Goal: Task Accomplishment & Management: Manage account settings

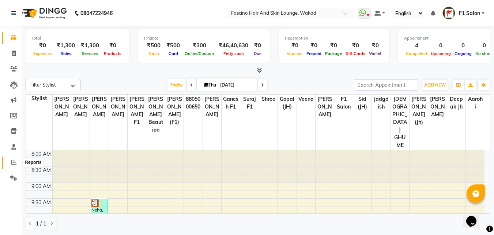
click at [15, 164] on icon at bounding box center [13, 161] width 5 height 5
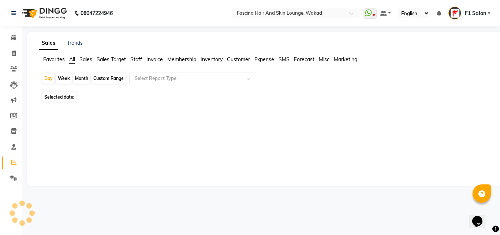
click at [84, 77] on div "Month" at bounding box center [81, 78] width 17 height 10
select select "9"
select select "2025"
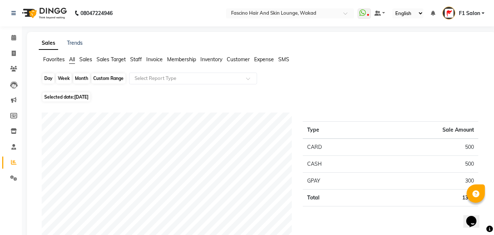
click at [78, 79] on div "Month" at bounding box center [81, 78] width 17 height 10
select select "9"
select select "2025"
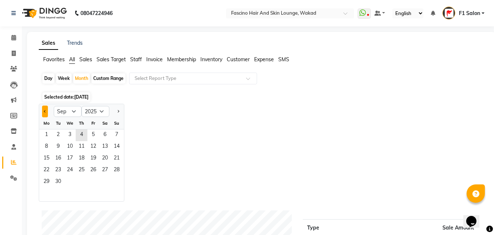
click at [45, 110] on span "Previous month" at bounding box center [45, 110] width 3 height 3
select select "8"
click at [89, 135] on span "1" at bounding box center [93, 135] width 12 height 12
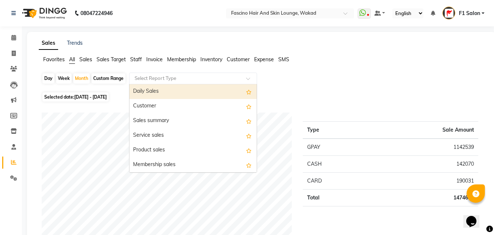
click at [187, 79] on input "text" at bounding box center [185, 78] width 105 height 7
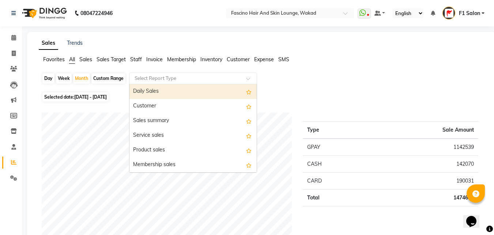
click at [179, 77] on input "text" at bounding box center [185, 78] width 105 height 7
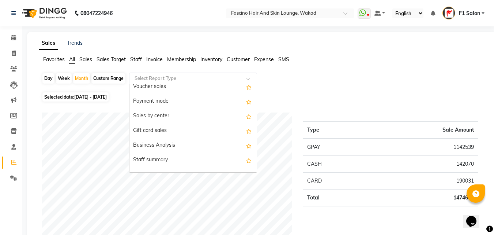
scroll to position [137, 0]
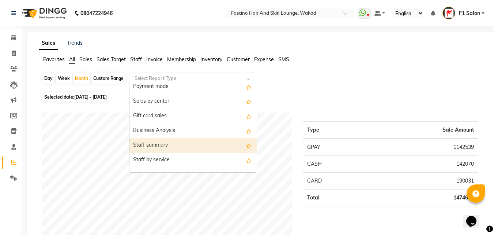
click at [166, 142] on div "Staff summary" at bounding box center [193, 145] width 127 height 15
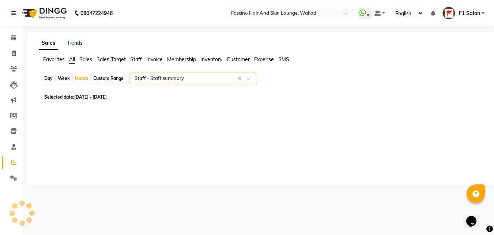
select select "csv"
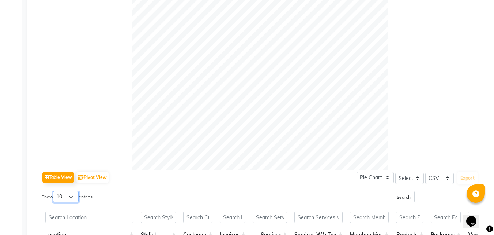
click at [62, 197] on select "10 25 50 100" at bounding box center [66, 196] width 26 height 11
select select "50"
click at [54, 191] on select "10 25 50 100" at bounding box center [66, 196] width 26 height 11
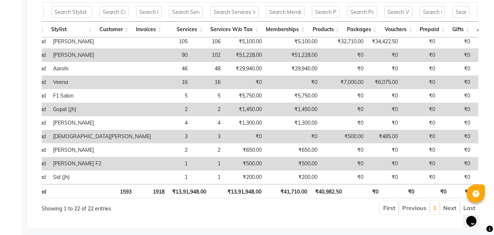
scroll to position [0, 0]
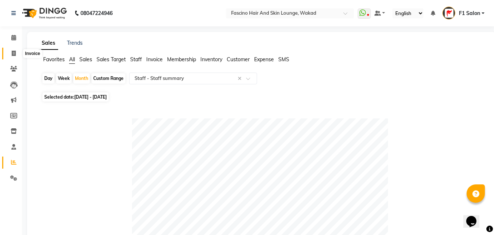
click at [12, 55] on icon at bounding box center [14, 53] width 4 height 5
select select "service"
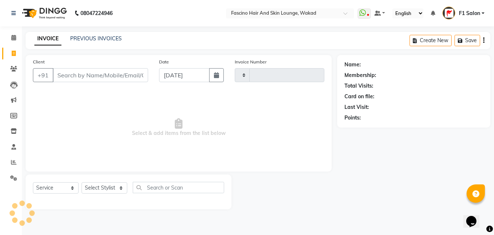
type input "7032"
select select "126"
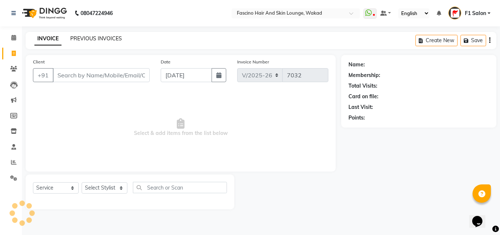
click at [100, 39] on link "PREVIOUS INVOICES" at bounding box center [96, 38] width 52 height 7
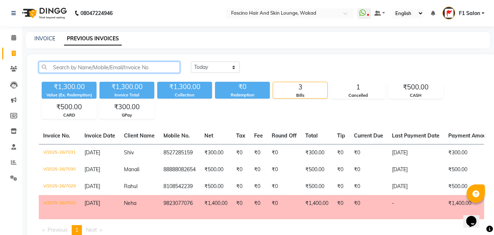
click at [105, 66] on input "text" at bounding box center [109, 66] width 141 height 11
paste input "9657078298"
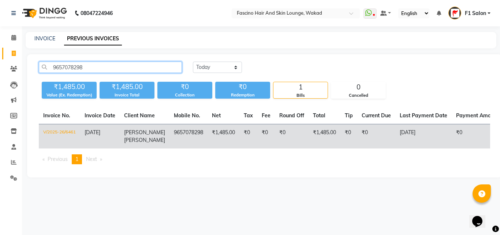
type input "9657078298"
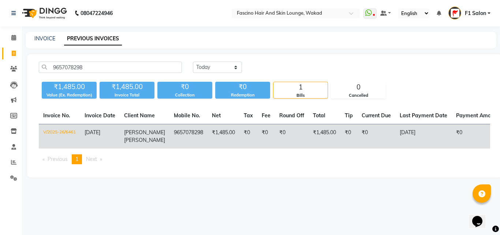
click at [68, 132] on td "V/2025-26/6461" at bounding box center [59, 136] width 41 height 25
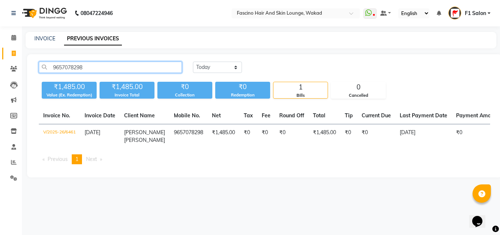
click at [97, 69] on input "9657078298" at bounding box center [110, 66] width 143 height 11
paste input "9823381851"
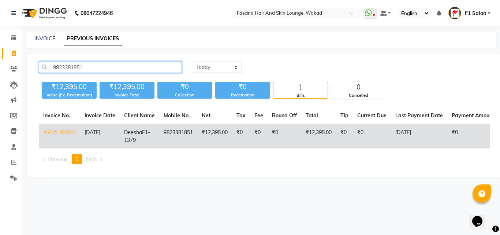
type input "9823381851"
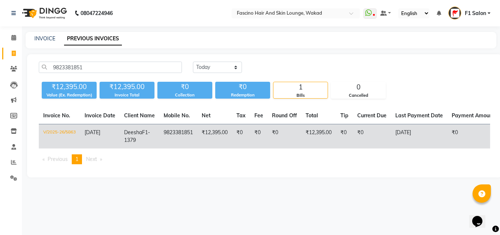
click at [62, 134] on td "V/2025-26/5863" at bounding box center [59, 136] width 41 height 25
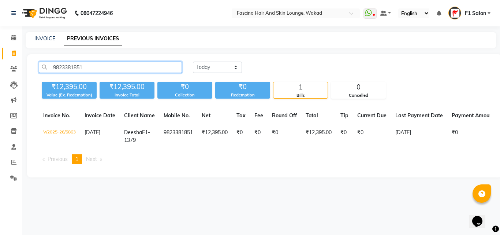
click at [95, 72] on input "9823381851" at bounding box center [110, 66] width 143 height 11
paste input "9422227699"
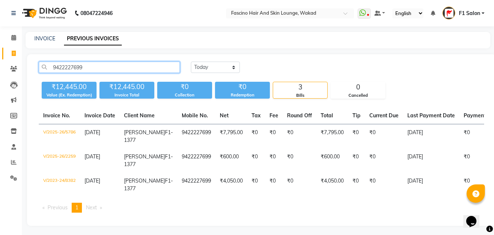
type input "9422227699"
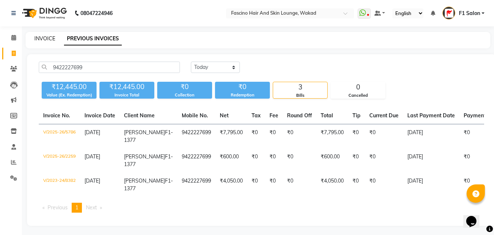
click at [49, 39] on link "INVOICE" at bounding box center [44, 38] width 21 height 7
select select "service"
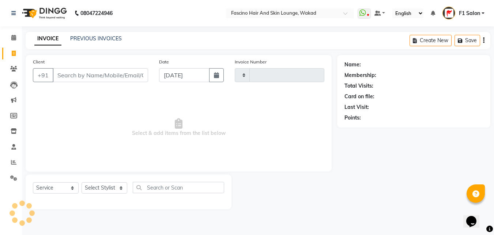
type input "7032"
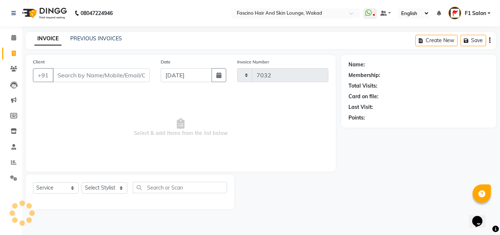
select select "126"
click at [101, 35] on link "PREVIOUS INVOICES" at bounding box center [96, 38] width 52 height 7
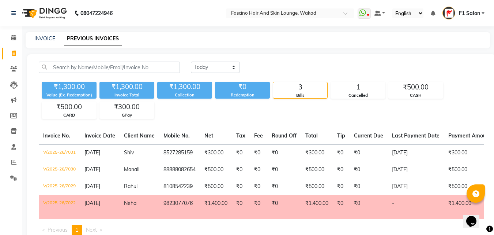
click at [39, 35] on div "INVOICE" at bounding box center [44, 39] width 21 height 8
click at [49, 39] on link "INVOICE" at bounding box center [44, 38] width 21 height 7
select select "126"
select select "service"
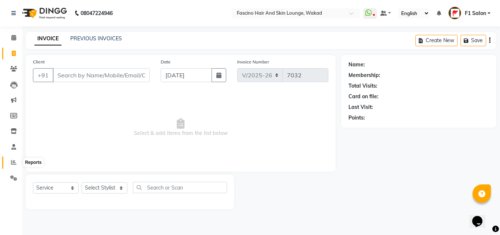
click at [12, 161] on icon at bounding box center [13, 161] width 5 height 5
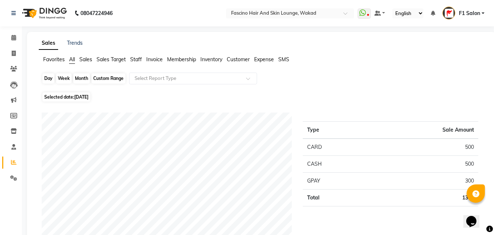
click at [46, 78] on div "Day" at bounding box center [48, 78] width 12 height 10
select select "9"
select select "2025"
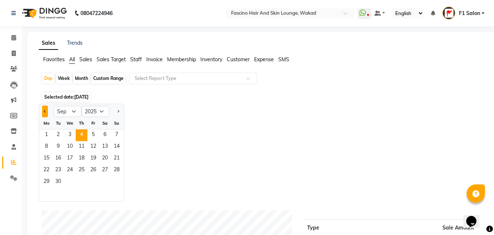
click at [47, 112] on button "Previous month" at bounding box center [45, 111] width 6 height 12
select select "8"
click at [93, 134] on span "1" at bounding box center [93, 135] width 12 height 12
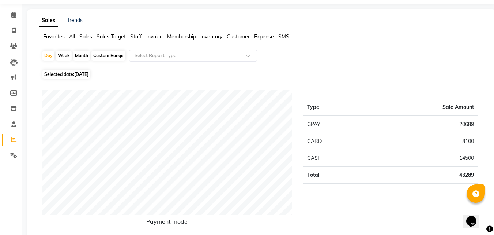
scroll to position [29, 0]
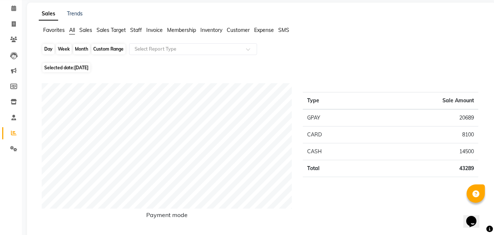
click at [49, 49] on div "Day" at bounding box center [48, 49] width 12 height 10
select select "8"
select select "2025"
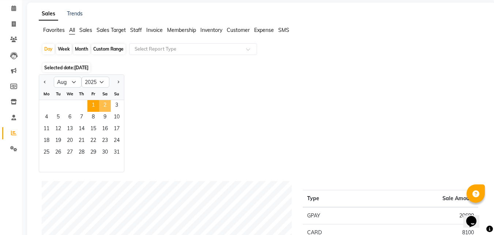
click at [104, 107] on span "2" at bounding box center [105, 106] width 12 height 12
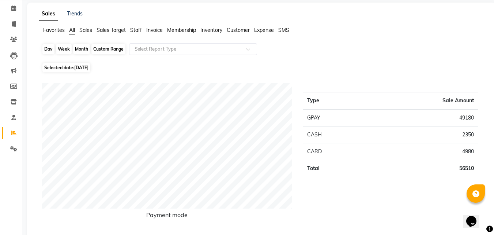
click at [44, 48] on div "Day" at bounding box center [48, 49] width 12 height 10
select select "8"
select select "2025"
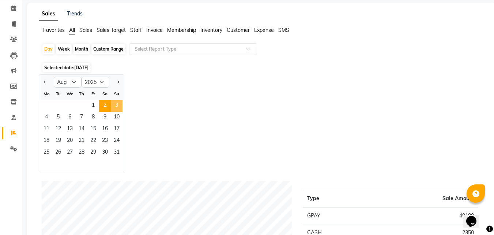
click at [113, 106] on span "3" at bounding box center [117, 106] width 12 height 12
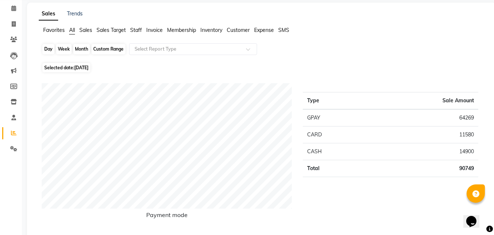
click at [49, 48] on div "Day" at bounding box center [48, 49] width 12 height 10
select select "8"
select select "2025"
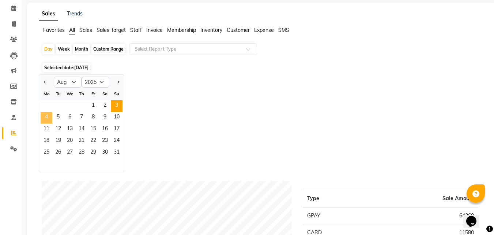
drag, startPoint x: 45, startPoint y: 116, endPoint x: 86, endPoint y: 97, distance: 45.0
click at [45, 116] on span "4" at bounding box center [47, 118] width 12 height 12
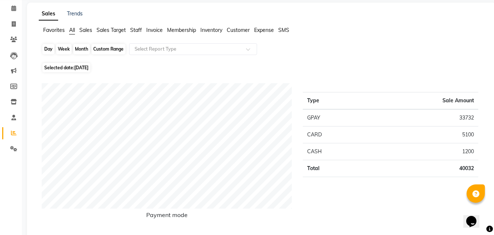
click at [44, 51] on div "Day" at bounding box center [48, 49] width 12 height 10
select select "8"
select select "2025"
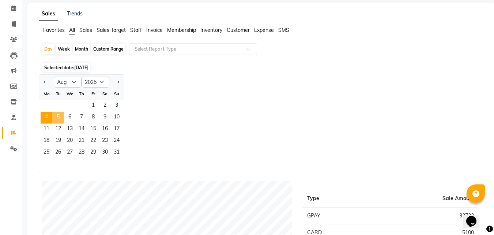
click at [56, 117] on span "5" at bounding box center [58, 118] width 12 height 12
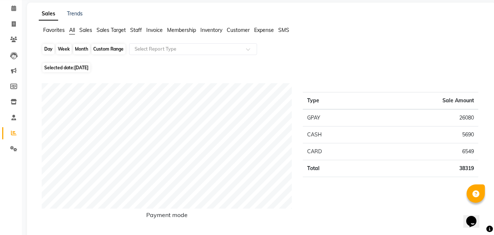
click at [47, 47] on div "Day" at bounding box center [48, 49] width 12 height 10
select select "8"
select select "2025"
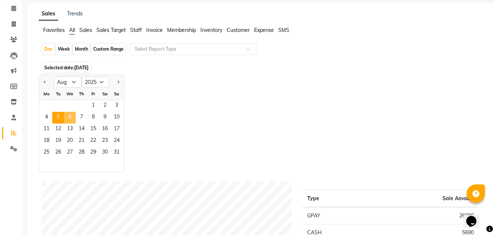
click at [70, 113] on span "6" at bounding box center [70, 118] width 12 height 12
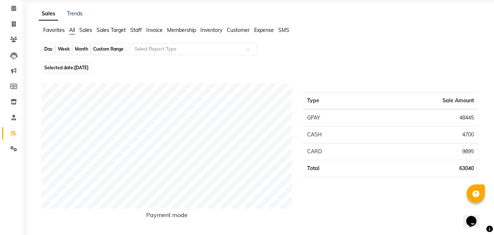
click at [48, 50] on div "Day" at bounding box center [48, 49] width 12 height 10
select select "8"
select select "2025"
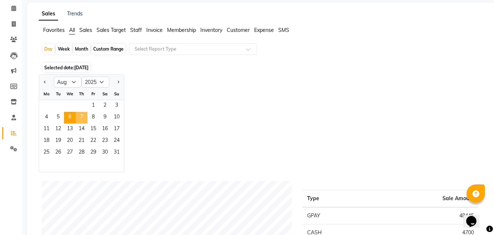
click at [80, 121] on span "7" at bounding box center [82, 118] width 12 height 12
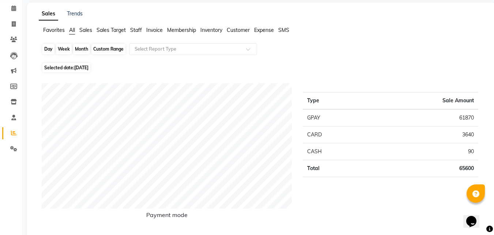
click at [50, 49] on div "Day" at bounding box center [48, 49] width 12 height 10
select select "8"
select select "2025"
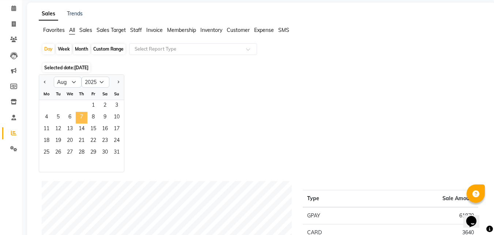
click at [85, 110] on div "1 2 3" at bounding box center [81, 106] width 85 height 12
click at [79, 115] on span "7" at bounding box center [82, 118] width 12 height 12
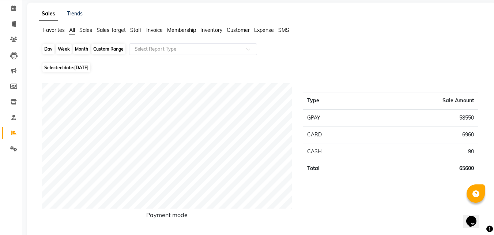
click at [48, 51] on div "Day" at bounding box center [48, 49] width 12 height 10
select select "8"
select select "2025"
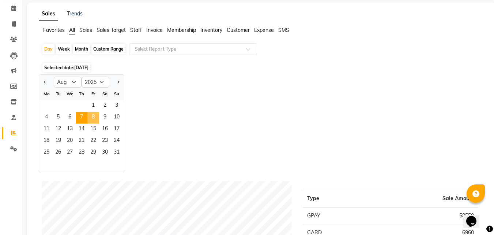
click at [94, 117] on span "8" at bounding box center [93, 118] width 12 height 12
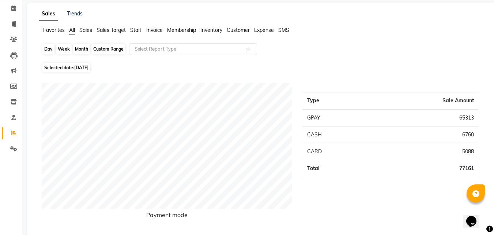
click at [52, 47] on div "Day" at bounding box center [48, 49] width 12 height 10
select select "8"
select select "2025"
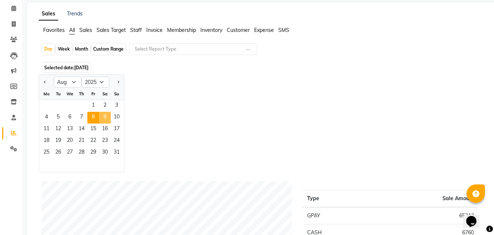
click at [104, 117] on span "9" at bounding box center [105, 118] width 12 height 12
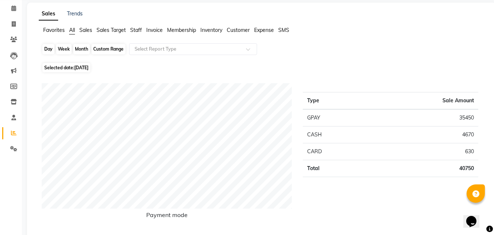
drag, startPoint x: 49, startPoint y: 46, endPoint x: 51, endPoint y: 52, distance: 6.6
click at [49, 47] on div "Day" at bounding box center [48, 49] width 12 height 10
select select "8"
select select "2025"
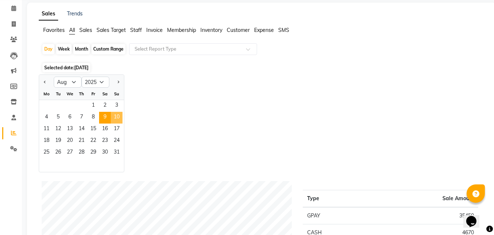
click at [117, 115] on span "10" at bounding box center [117, 118] width 12 height 12
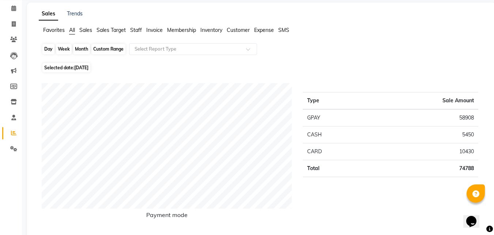
click at [44, 48] on div "Day" at bounding box center [48, 49] width 12 height 10
select select "8"
select select "2025"
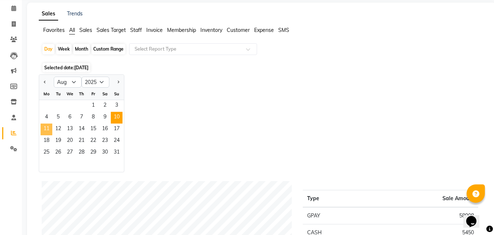
click at [48, 128] on span "11" at bounding box center [47, 129] width 12 height 12
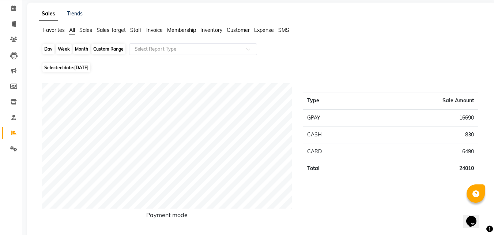
click at [52, 51] on div "Day" at bounding box center [48, 49] width 12 height 10
select select "8"
select select "2025"
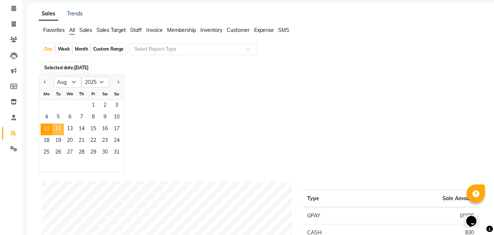
click at [59, 129] on span "12" at bounding box center [58, 129] width 12 height 12
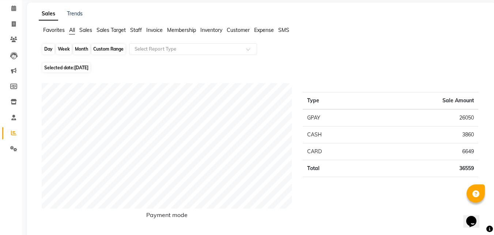
click at [51, 47] on div "Day" at bounding box center [48, 49] width 12 height 10
select select "8"
select select "2025"
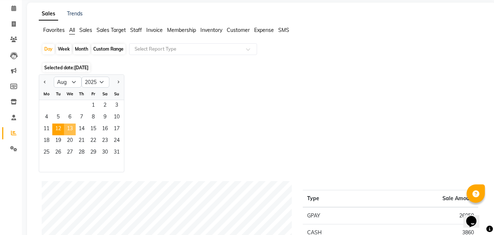
click at [69, 127] on span "13" at bounding box center [70, 129] width 12 height 12
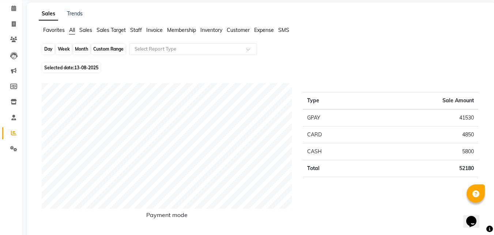
click at [46, 47] on div "Day" at bounding box center [48, 49] width 12 height 10
select select "8"
select select "2025"
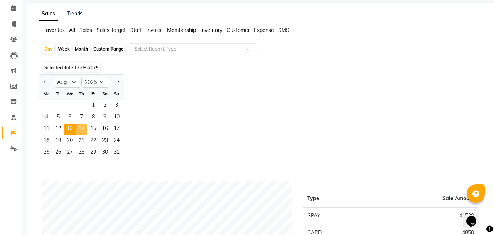
click at [79, 128] on span "14" at bounding box center [82, 129] width 12 height 12
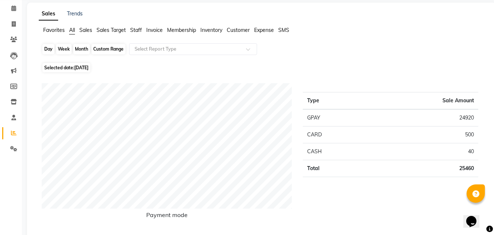
click at [53, 46] on div "Day" at bounding box center [48, 49] width 12 height 10
select select "8"
select select "2025"
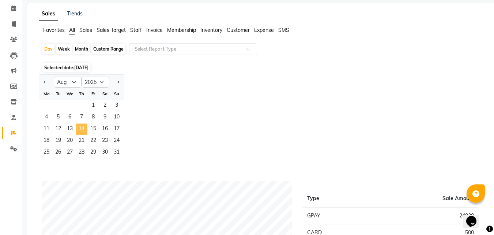
click at [84, 128] on span "14" at bounding box center [82, 129] width 12 height 12
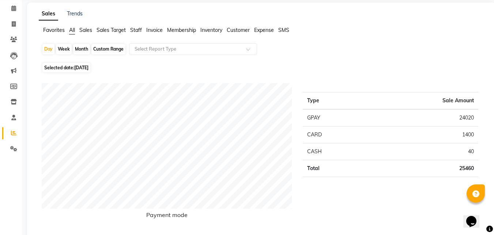
drag, startPoint x: 54, startPoint y: 48, endPoint x: 53, endPoint y: 57, distance: 8.8
click at [53, 49] on div "Day" at bounding box center [48, 49] width 12 height 10
select select "8"
select select "2025"
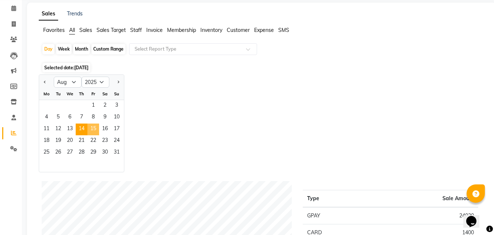
click at [97, 130] on span "15" at bounding box center [93, 129] width 12 height 12
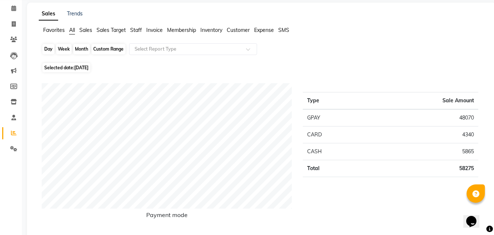
click at [47, 48] on div "Day" at bounding box center [48, 49] width 12 height 10
select select "8"
select select "2025"
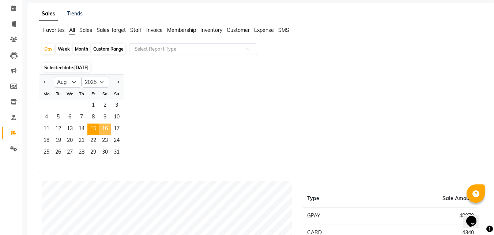
click at [108, 128] on span "16" at bounding box center [105, 129] width 12 height 12
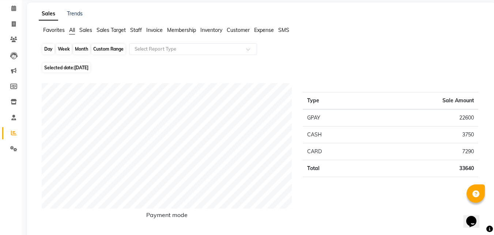
click at [48, 48] on div "Day" at bounding box center [48, 49] width 12 height 10
select select "8"
select select "2025"
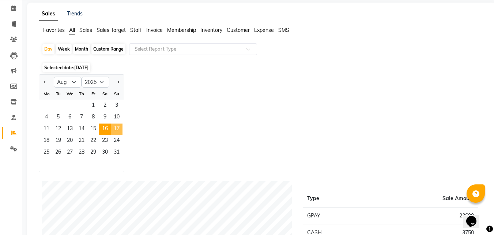
click at [117, 128] on span "17" at bounding box center [117, 129] width 12 height 12
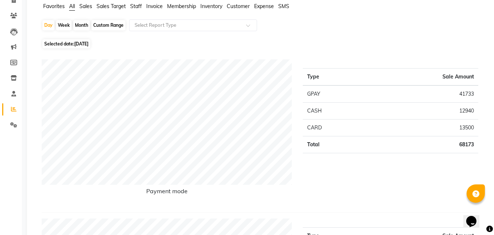
scroll to position [66, 0]
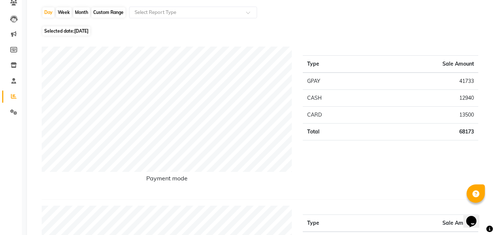
click at [49, 15] on div "Day" at bounding box center [48, 12] width 12 height 10
select select "8"
select select "2025"
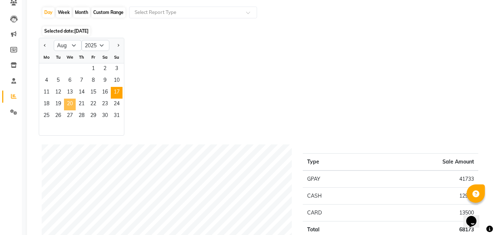
click at [75, 104] on span "20" at bounding box center [70, 104] width 12 height 12
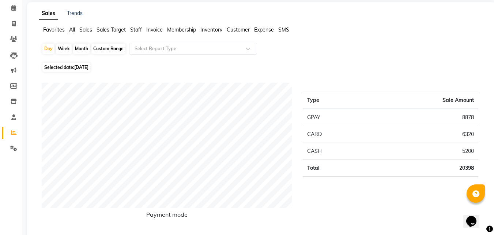
scroll to position [29, 0]
click at [83, 50] on div "Month" at bounding box center [81, 49] width 17 height 10
select select "8"
select select "2025"
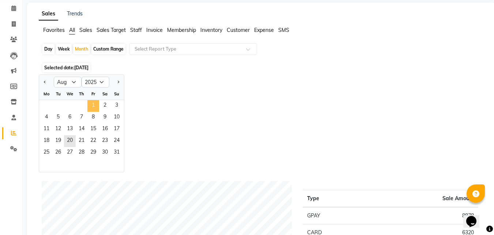
click at [96, 105] on span "1" at bounding box center [93, 106] width 12 height 12
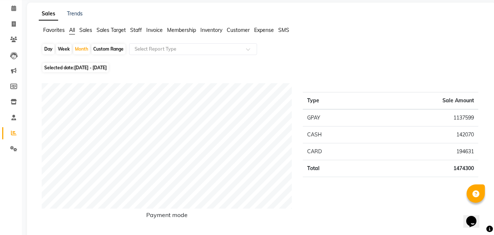
click at [108, 45] on div "Custom Range" at bounding box center [108, 49] width 34 height 10
select select "8"
select select "2025"
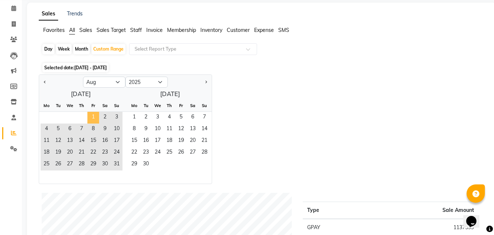
click at [93, 119] on span "1" at bounding box center [93, 118] width 12 height 12
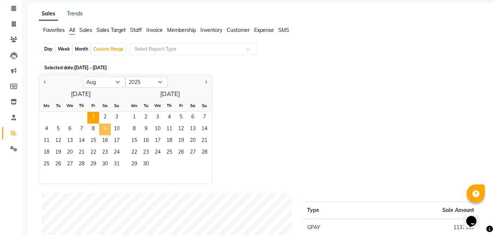
click at [108, 126] on span "9" at bounding box center [105, 129] width 12 height 12
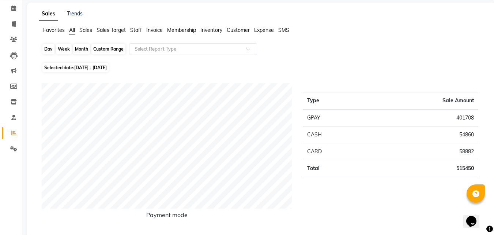
click at [103, 51] on div "Custom Range" at bounding box center [108, 49] width 34 height 10
select select "8"
select select "2025"
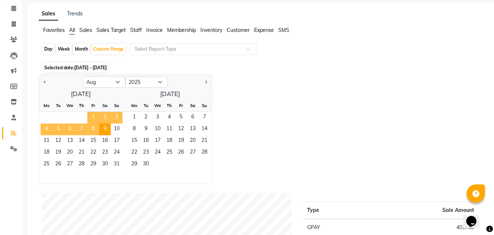
click at [90, 113] on span "1" at bounding box center [93, 118] width 12 height 12
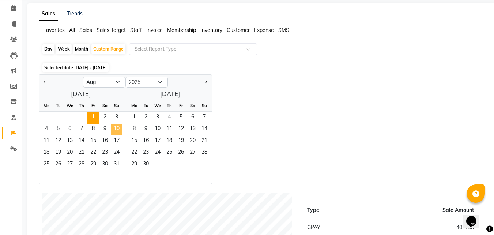
click at [121, 128] on span "10" at bounding box center [117, 129] width 12 height 12
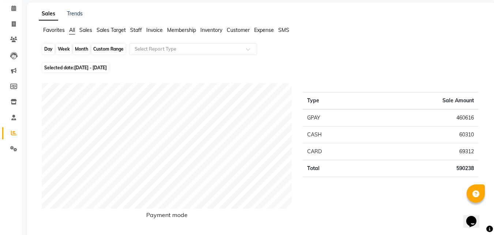
click at [98, 50] on div "Custom Range" at bounding box center [108, 49] width 34 height 10
select select "8"
select select "2025"
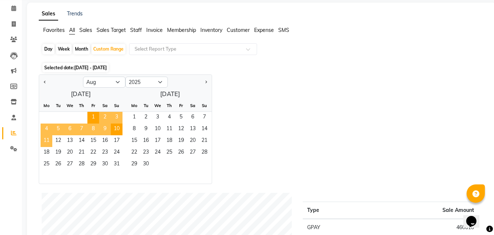
click at [49, 140] on span "11" at bounding box center [47, 141] width 12 height 12
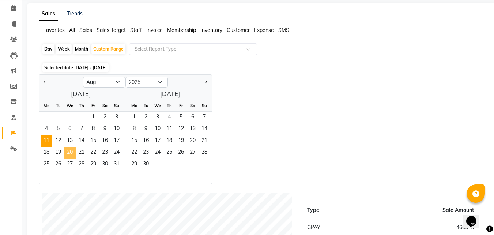
click at [71, 151] on span "20" at bounding box center [70, 153] width 12 height 12
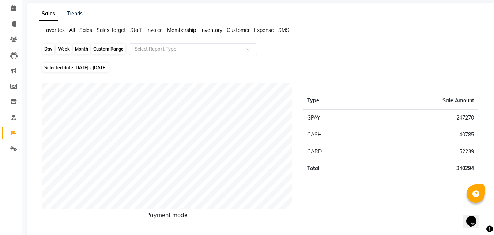
click at [108, 49] on div "Custom Range" at bounding box center [108, 49] width 34 height 10
select select "8"
select select "2025"
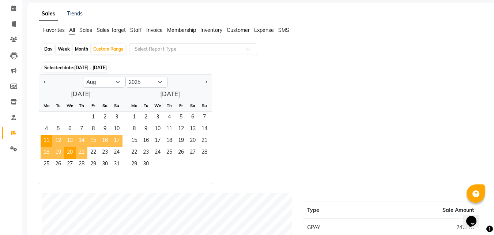
click at [81, 153] on span "21" at bounding box center [82, 153] width 12 height 12
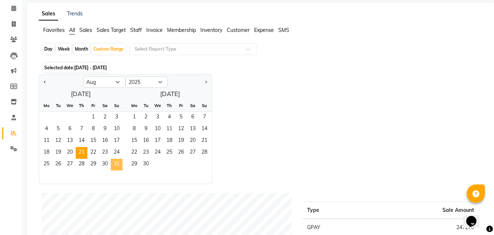
click at [121, 165] on span "31" at bounding box center [117, 164] width 12 height 12
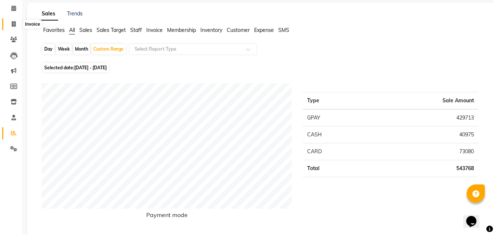
click at [10, 25] on span at bounding box center [13, 24] width 13 height 8
select select "126"
select select "service"
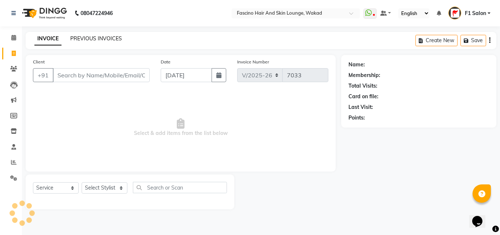
click at [77, 40] on link "PREVIOUS INVOICES" at bounding box center [96, 38] width 52 height 7
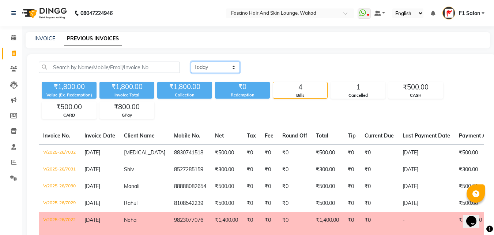
click at [198, 66] on select "[DATE] [DATE] Custom Range" at bounding box center [215, 66] width 49 height 11
click at [191, 61] on select "[DATE] [DATE] Custom Range" at bounding box center [215, 66] width 49 height 11
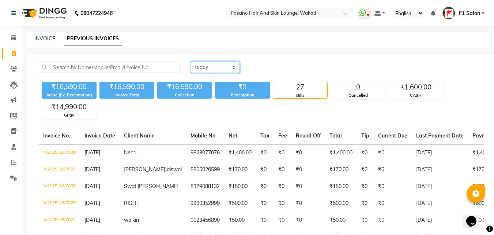
click at [217, 68] on select "[DATE] [DATE] Custom Range" at bounding box center [215, 66] width 49 height 11
select select "range"
click at [191, 61] on select "[DATE] [DATE] Custom Range" at bounding box center [215, 66] width 49 height 11
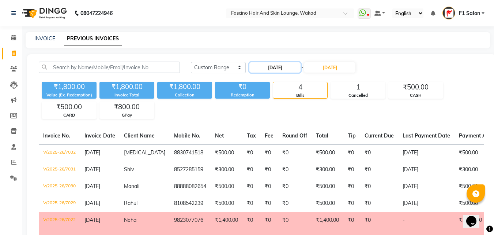
click at [268, 66] on input "[DATE]" at bounding box center [275, 67] width 51 height 10
select select "9"
select select "2025"
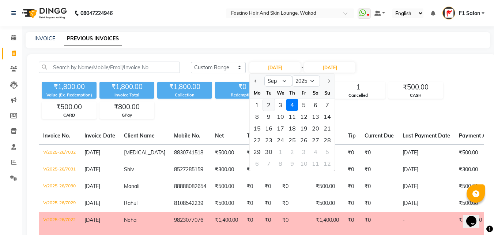
click at [273, 102] on div "2" at bounding box center [269, 105] width 12 height 12
type input "[DATE]"
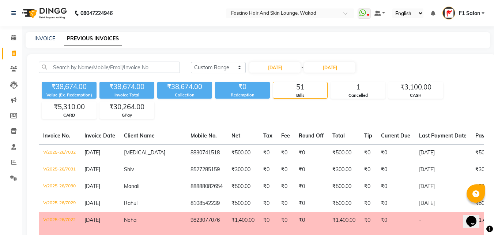
click at [333, 62] on div "02-09-2025 - 04-09-2025" at bounding box center [303, 67] width 108 height 12
click at [330, 73] on div "02-09-2025 - 04-09-2025" at bounding box center [303, 67] width 108 height 12
click at [329, 65] on input "[DATE]" at bounding box center [329, 67] width 51 height 10
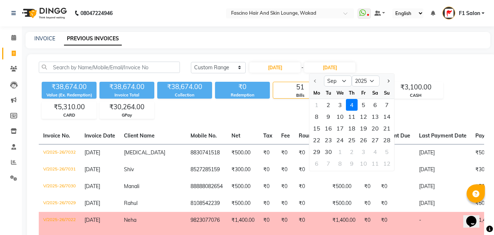
click at [328, 105] on div "2" at bounding box center [329, 105] width 12 height 12
type input "[DATE]"
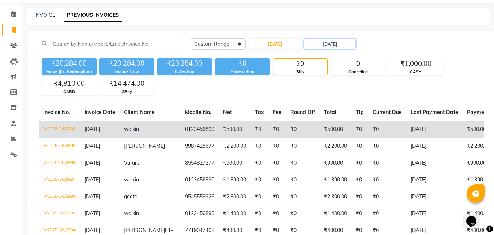
scroll to position [37, 0]
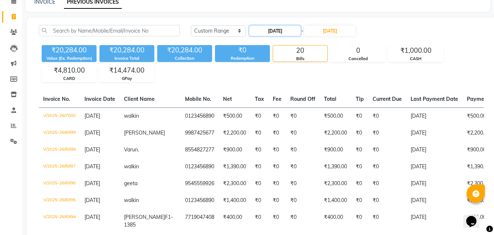
click at [268, 27] on input "[DATE]" at bounding box center [275, 31] width 51 height 10
select select "9"
select select "2025"
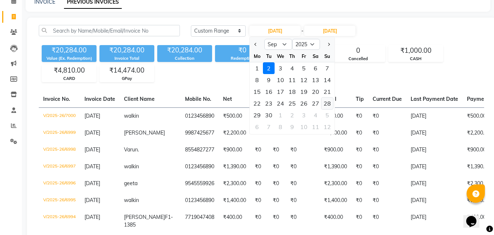
click at [329, 102] on div "28" at bounding box center [328, 103] width 12 height 12
type input "28-09-2025"
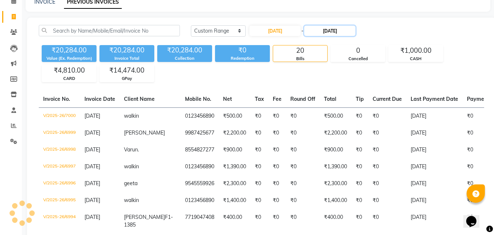
scroll to position [0, 0]
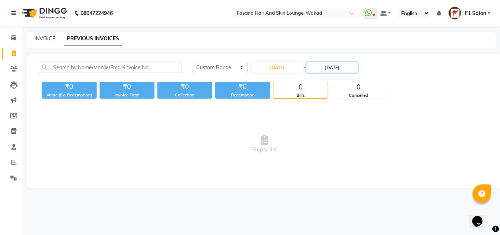
click at [342, 30] on div "08047224946 Select Location × Fascino Hair And Skin Lounge, Wakad WhatsApp Stat…" at bounding box center [250, 117] width 500 height 235
click at [352, 66] on input "[DATE]" at bounding box center [331, 67] width 51 height 10
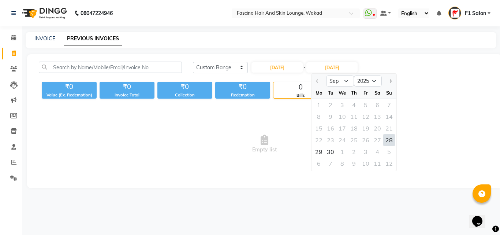
click at [388, 138] on div "28" at bounding box center [389, 140] width 12 height 12
type input "28-09-2025"
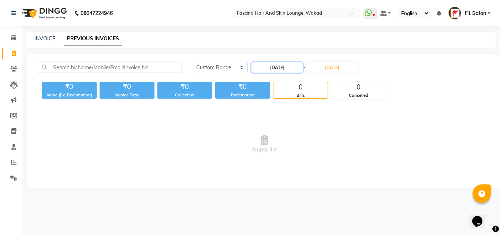
click at [278, 67] on input "28-09-2025" at bounding box center [276, 67] width 51 height 10
select select "9"
select select "2025"
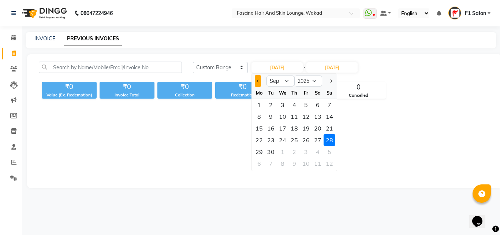
click at [258, 82] on span "Previous month" at bounding box center [258, 80] width 3 height 3
select select "8"
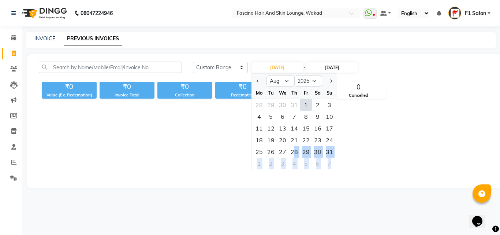
drag, startPoint x: 296, startPoint y: 152, endPoint x: 337, endPoint y: 68, distance: 93.3
click at [337, 68] on div "28-09-2025 Jan Feb Mar Apr May Jun Jul Aug Sep Oct Nov Dec 2015 2016 2017 2018 …" at bounding box center [305, 67] width 108 height 12
click at [337, 68] on input "28-09-2025" at bounding box center [331, 67] width 51 height 10
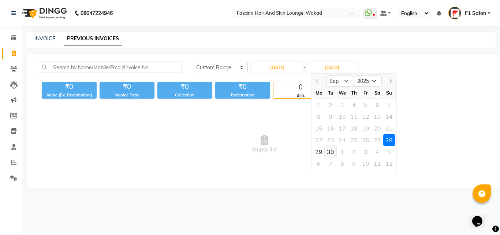
click at [329, 154] on div "30" at bounding box center [331, 152] width 12 height 12
type input "30-09-2025"
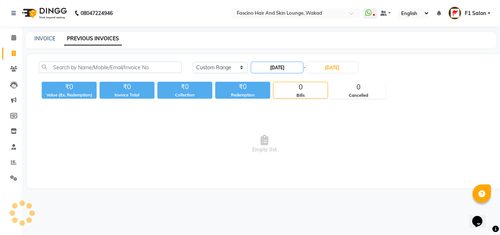
click at [279, 65] on input "28-09-2025" at bounding box center [276, 67] width 51 height 10
select select "9"
select select "2025"
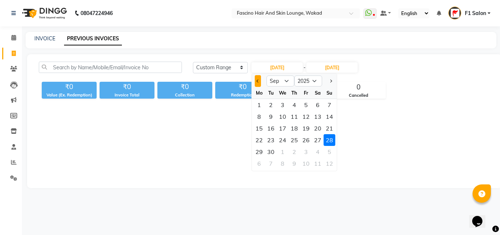
click at [258, 81] on span "Previous month" at bounding box center [258, 80] width 3 height 3
select select "8"
click at [295, 152] on div "28" at bounding box center [294, 152] width 12 height 12
type input "[DATE]"
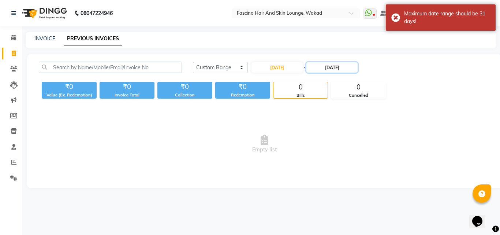
click at [325, 67] on input "30-09-2025" at bounding box center [331, 67] width 51 height 10
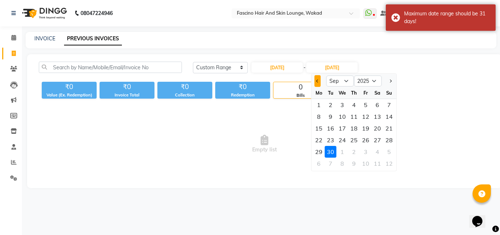
click at [316, 81] on span "Previous month" at bounding box center [317, 80] width 3 height 3
select select "8"
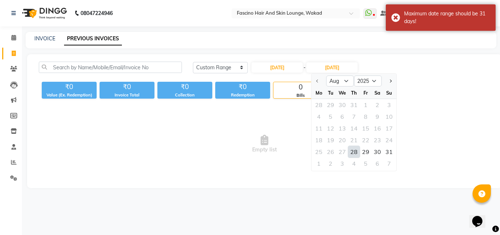
click at [355, 152] on div "28" at bounding box center [354, 152] width 12 height 12
type input "[DATE]"
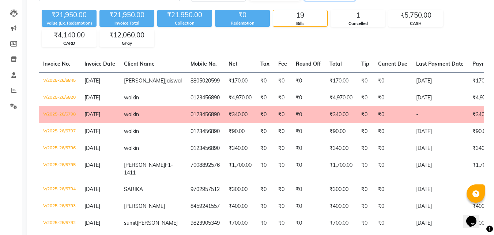
scroll to position [73, 0]
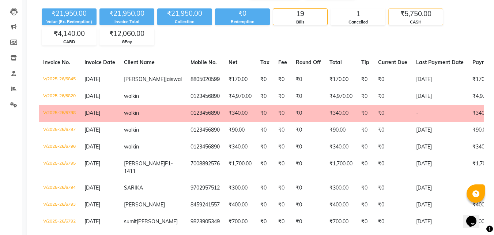
click at [412, 21] on div "CASH" at bounding box center [416, 22] width 54 height 6
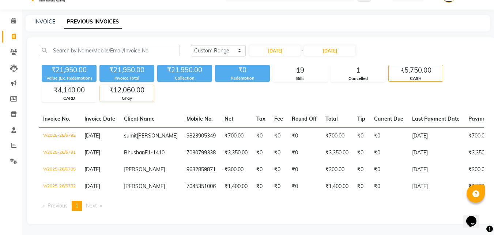
click at [123, 85] on div "₹12,060.00" at bounding box center [127, 90] width 54 height 10
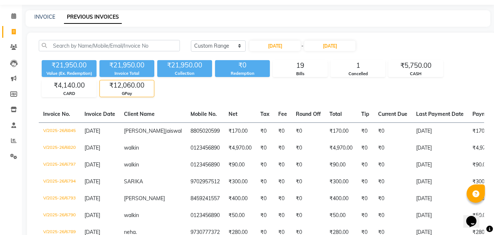
scroll to position [0, 0]
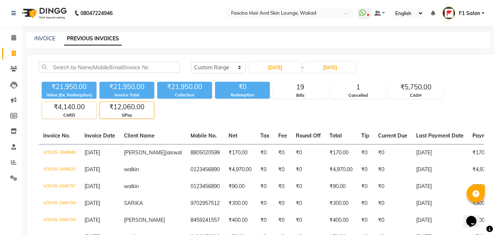
click at [77, 104] on div "₹4,140.00" at bounding box center [69, 107] width 54 height 10
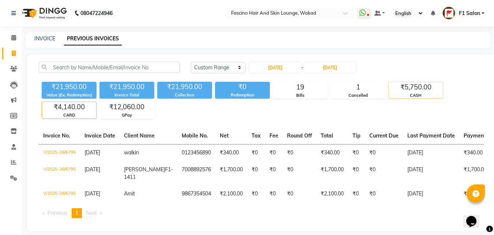
click at [421, 88] on div "₹5,750.00" at bounding box center [416, 87] width 54 height 10
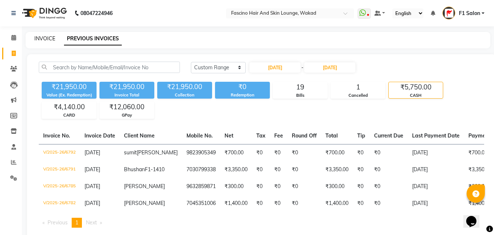
click at [48, 40] on link "INVOICE" at bounding box center [44, 38] width 21 height 7
select select "126"
select select "service"
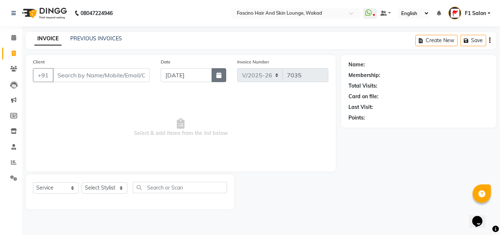
click at [225, 78] on button "button" at bounding box center [219, 75] width 15 height 14
select select "9"
select select "2025"
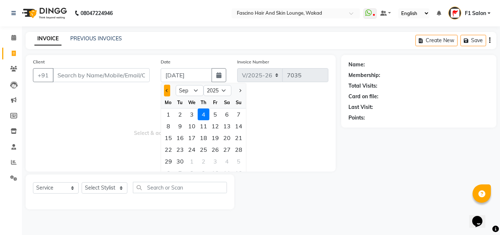
click at [166, 92] on button "Previous month" at bounding box center [167, 91] width 6 height 12
select select "8"
click at [203, 161] on div "28" at bounding box center [204, 161] width 12 height 12
type input "[DATE]"
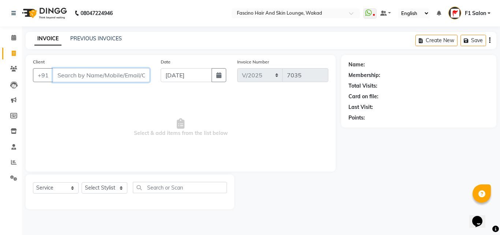
click at [102, 77] on input "Client" at bounding box center [101, 75] width 97 height 14
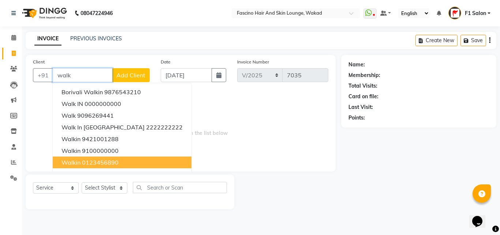
click at [79, 164] on span "walkin" at bounding box center [70, 161] width 19 height 7
type input "0123456890"
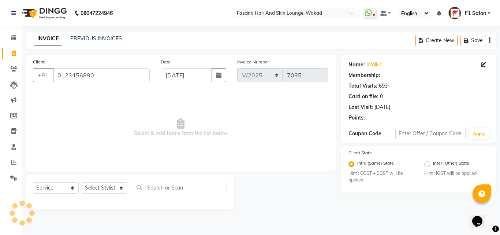
select select "1: Object"
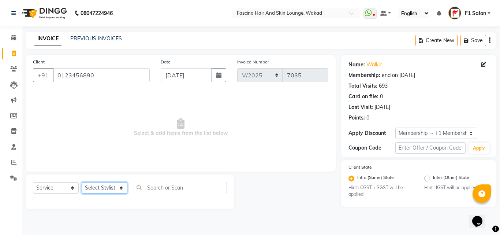
click at [104, 185] on select "Select Stylist 8805000650 Aarohi Chimu [PERSON_NAME] jh F1 Salon Ganesh F1 Gopa…" at bounding box center [105, 187] width 46 height 11
select select "23131"
click at [82, 182] on select "Select Stylist 8805000650 Aarohi Chimu [PERSON_NAME] jh F1 Salon Ganesh F1 Gopa…" at bounding box center [105, 187] width 46 height 11
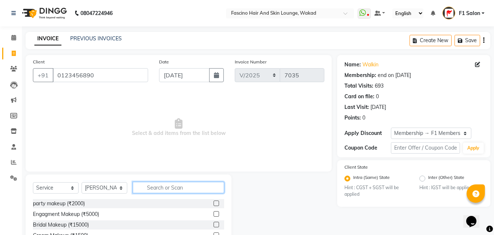
click at [147, 183] on input "text" at bounding box center [178, 187] width 91 height 11
click at [155, 189] on input "text" at bounding box center [178, 187] width 91 height 11
type input "p"
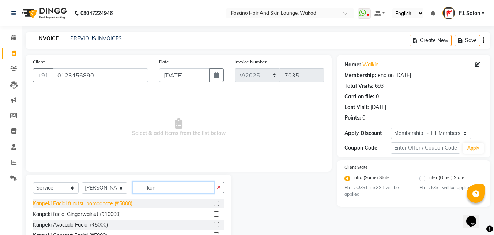
type input "kan"
click at [101, 204] on div "Kanpeki Facial furutsu pomognate (₹5000)" at bounding box center [83, 203] width 100 height 8
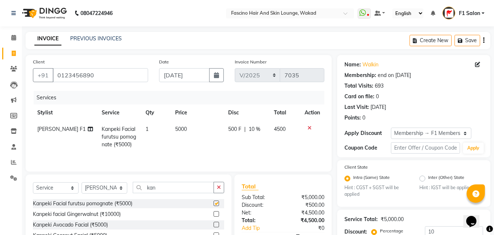
checkbox input "false"
click at [197, 129] on td "5000" at bounding box center [197, 137] width 53 height 32
select select "23131"
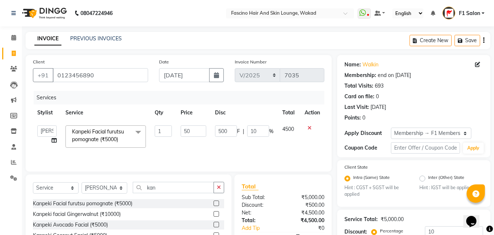
type input "5"
type input "7200"
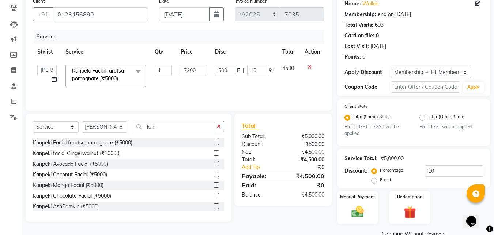
scroll to position [76, 0]
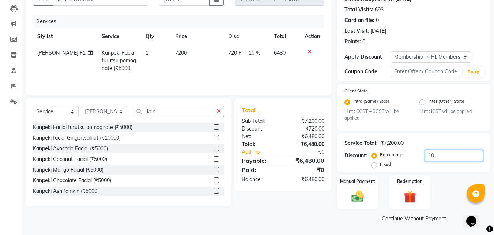
click at [439, 158] on input "10" at bounding box center [454, 155] width 58 height 11
type input "1"
click at [349, 187] on div "Manual Payment" at bounding box center [358, 191] width 43 height 35
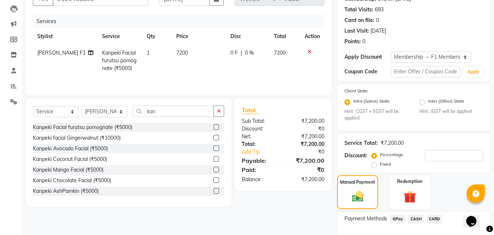
click at [415, 215] on span "CASH" at bounding box center [416, 218] width 16 height 8
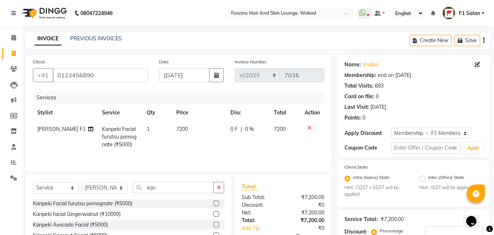
scroll to position [134, 0]
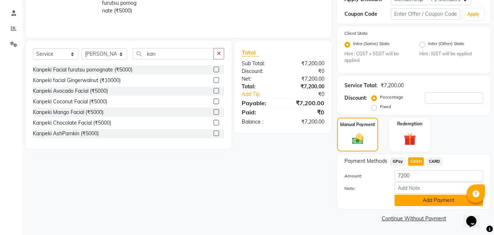
click at [420, 199] on button "Add Payment" at bounding box center [439, 199] width 89 height 11
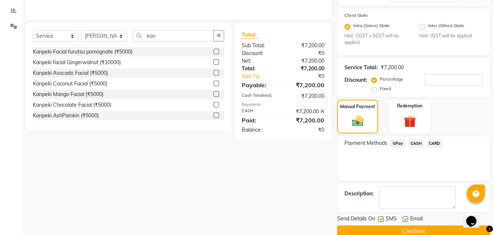
scroll to position [164, 0]
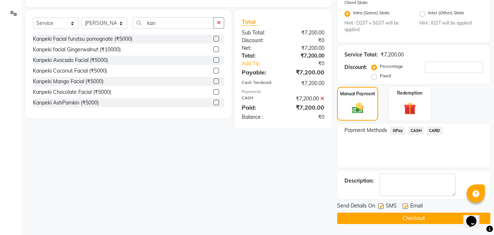
click at [382, 203] on label at bounding box center [380, 205] width 5 height 5
click at [382, 204] on input "checkbox" at bounding box center [380, 206] width 5 height 5
checkbox input "false"
click at [380, 219] on button "Checkout" at bounding box center [413, 217] width 153 height 11
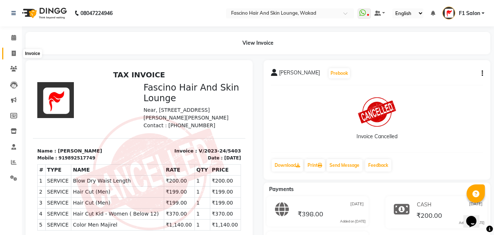
click at [15, 54] on icon at bounding box center [14, 53] width 4 height 5
select select "126"
select select "service"
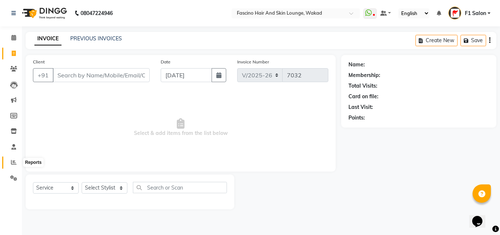
click at [11, 161] on span at bounding box center [13, 162] width 13 height 8
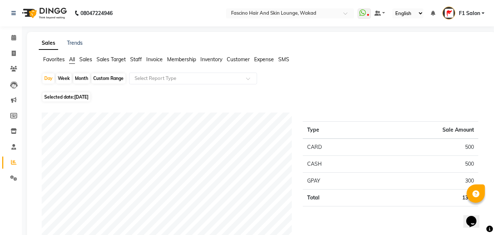
click at [82, 79] on div "Month" at bounding box center [81, 78] width 17 height 10
select select "9"
select select "2025"
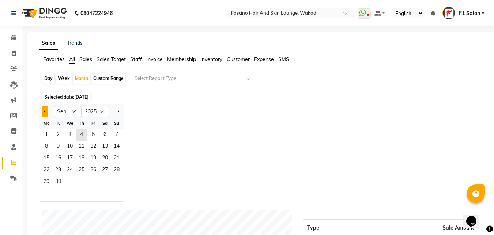
click at [44, 111] on span "Previous month" at bounding box center [45, 110] width 3 height 3
select select "8"
click at [93, 135] on span "1" at bounding box center [93, 135] width 12 height 12
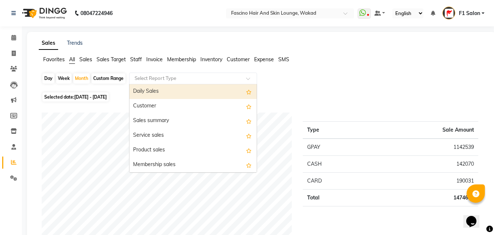
click at [199, 76] on input "text" at bounding box center [185, 78] width 105 height 7
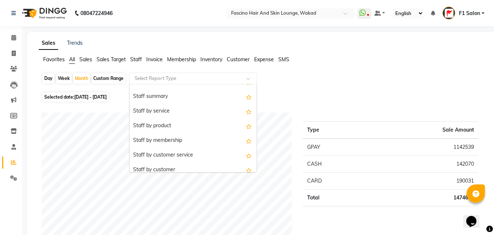
scroll to position [186, 0]
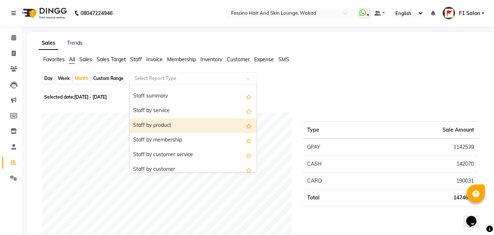
click at [157, 122] on div "Staff by product" at bounding box center [193, 125] width 127 height 15
select select "csv"
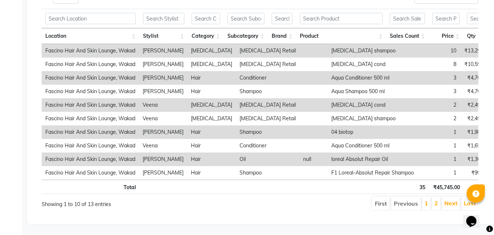
scroll to position [205, 0]
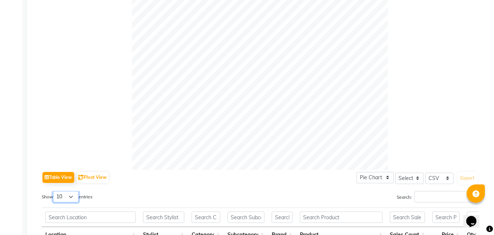
click at [69, 196] on select "10 25 50 100" at bounding box center [66, 196] width 26 height 11
select select "50"
click at [54, 191] on select "10 25 50 100" at bounding box center [66, 196] width 26 height 11
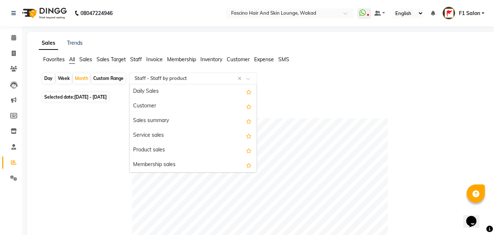
click at [154, 78] on input "text" at bounding box center [185, 78] width 105 height 7
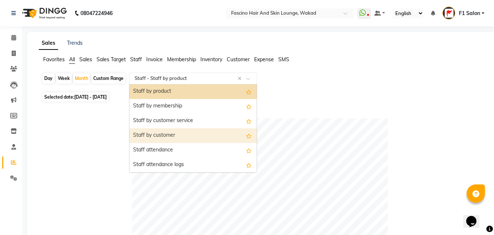
click at [162, 134] on div "Staff by customer" at bounding box center [193, 135] width 127 height 15
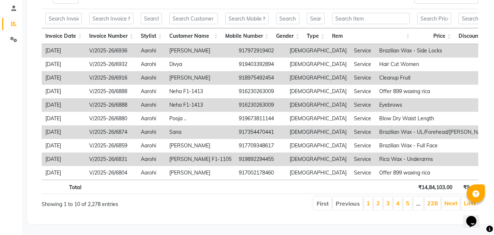
scroll to position [0, 0]
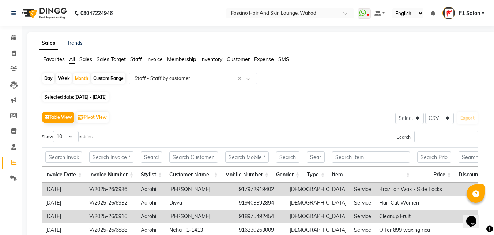
click at [424, 127] on div "Table View Pivot View Select Select CSV PDF Export Show 10 25 50 100 entries Se…" at bounding box center [260, 228] width 437 height 239
click at [146, 157] on input "text" at bounding box center [151, 156] width 21 height 11
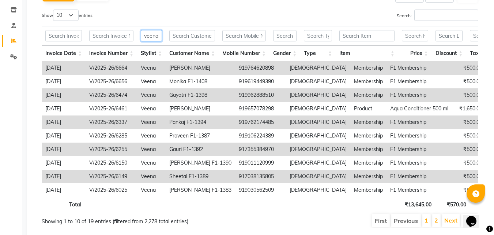
scroll to position [122, 0]
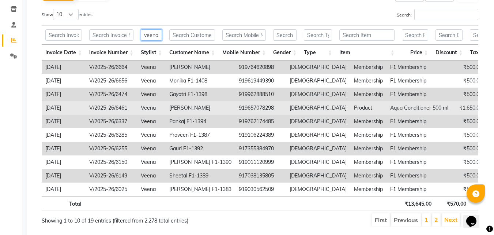
type input "veena"
click at [235, 106] on td "919657078298" at bounding box center [260, 108] width 51 height 14
drag, startPoint x: 228, startPoint y: 106, endPoint x: 259, endPoint y: 107, distance: 30.8
click at [259, 107] on td "919657078298" at bounding box center [260, 108] width 51 height 14
copy td "9657078298"
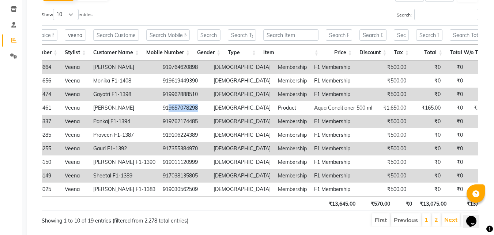
scroll to position [0, 0]
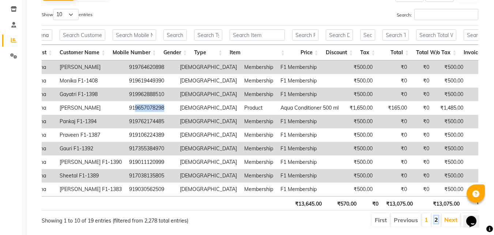
click at [438, 223] on link "2" at bounding box center [437, 219] width 4 height 7
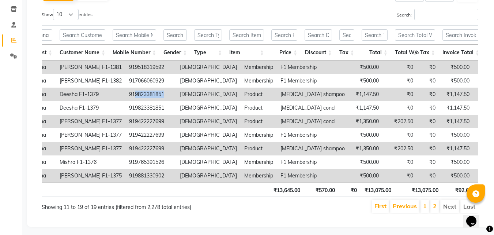
drag, startPoint x: 118, startPoint y: 92, endPoint x: 151, endPoint y: 95, distance: 33.0
click at [151, 95] on td "919823381851" at bounding box center [151, 94] width 51 height 14
copy td "9823381851"
drag, startPoint x: 117, startPoint y: 120, endPoint x: 152, endPoint y: 122, distance: 34.8
click at [152, 122] on td "919422227699" at bounding box center [151, 122] width 51 height 14
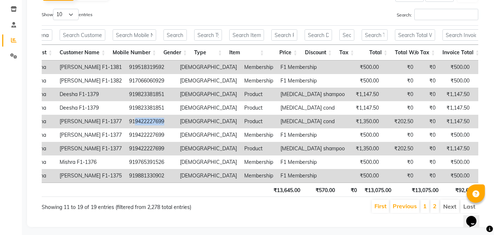
copy td "9422227699"
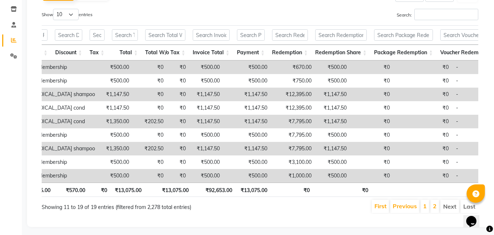
scroll to position [0, 305]
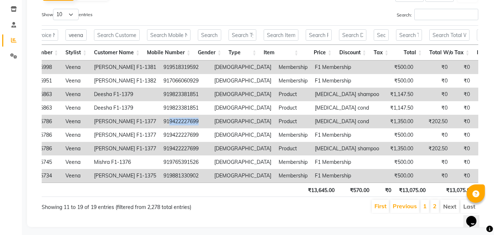
click at [433, 212] on li "2" at bounding box center [435, 205] width 9 height 13
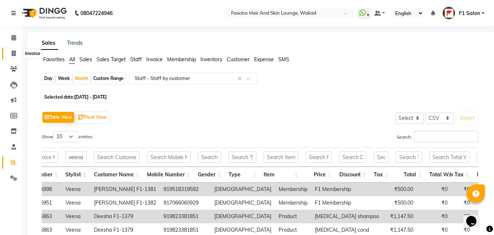
click at [12, 52] on icon at bounding box center [14, 53] width 4 height 5
select select "service"
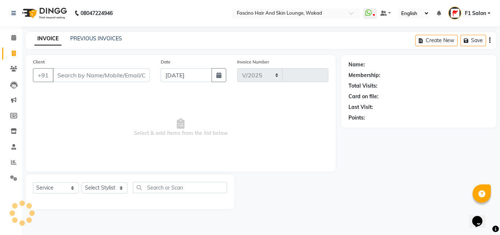
select select "126"
type input "7032"
click at [89, 38] on link "PREVIOUS INVOICES" at bounding box center [96, 38] width 52 height 7
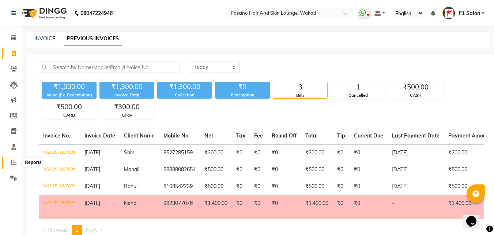
click at [14, 161] on icon at bounding box center [13, 161] width 5 height 5
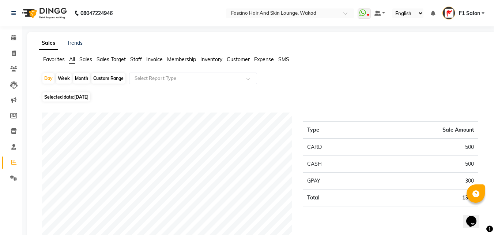
click at [83, 75] on div "Month" at bounding box center [81, 78] width 17 height 10
select select "9"
select select "2025"
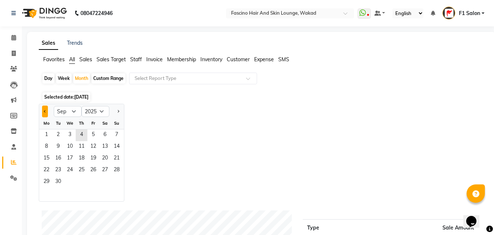
click at [45, 110] on span "Previous month" at bounding box center [45, 110] width 3 height 3
select select "8"
click at [93, 137] on span "1" at bounding box center [93, 135] width 12 height 12
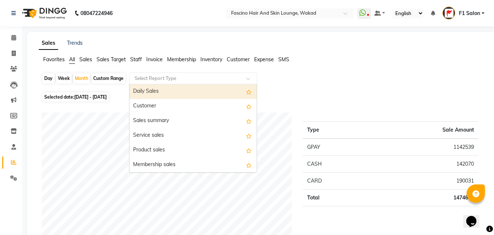
click at [191, 78] on input "text" at bounding box center [185, 78] width 105 height 7
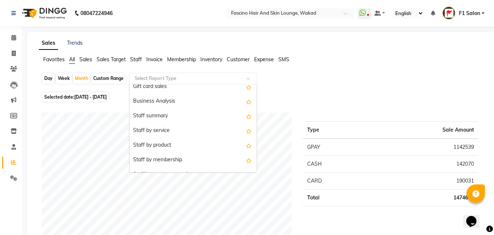
scroll to position [180, 0]
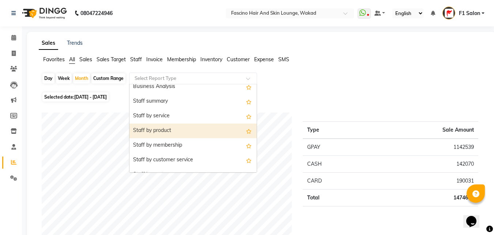
click at [169, 128] on div "Staff by product" at bounding box center [193, 130] width 127 height 15
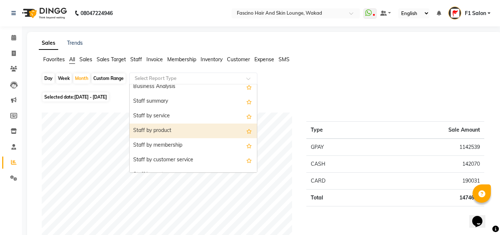
select select "csv"
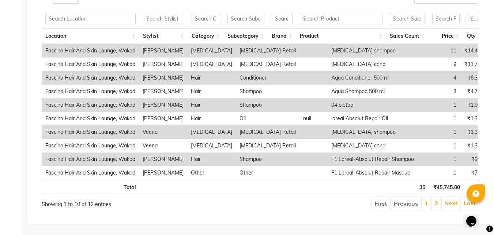
scroll to position [205, 0]
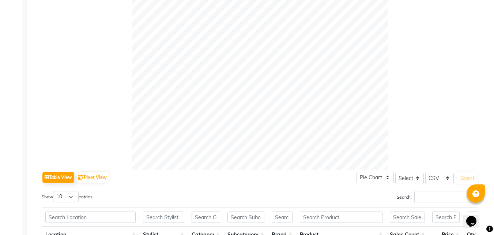
click at [410, 192] on label "Search:" at bounding box center [438, 196] width 82 height 11
click at [415, 192] on input "Search:" at bounding box center [447, 196] width 64 height 11
click at [415, 194] on input "Search:" at bounding box center [447, 196] width 64 height 11
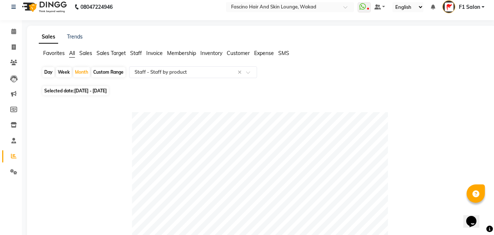
scroll to position [0, 0]
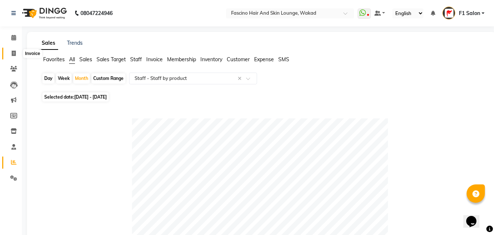
type input "sukan"
click at [15, 56] on icon at bounding box center [14, 53] width 4 height 5
select select "service"
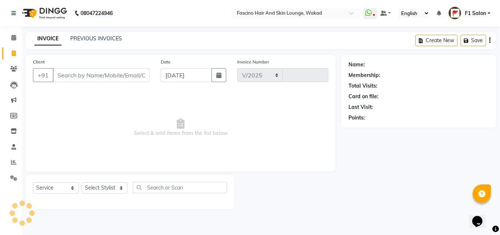
select select "126"
type input "7032"
click at [109, 40] on link "PREVIOUS INVOICES" at bounding box center [96, 38] width 52 height 7
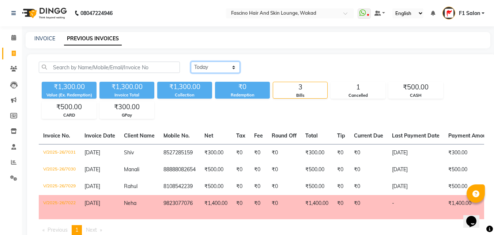
click at [216, 68] on select "[DATE] [DATE] Custom Range" at bounding box center [215, 66] width 49 height 11
select select "range"
click at [191, 61] on select "[DATE] [DATE] Custom Range" at bounding box center [215, 66] width 49 height 11
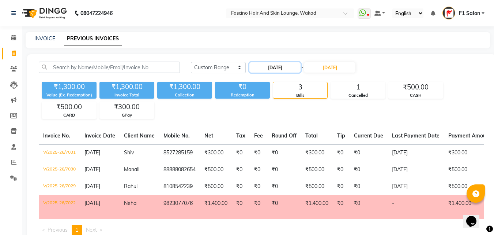
click at [268, 67] on input "[DATE]" at bounding box center [275, 67] width 51 height 10
select select "9"
select select "2025"
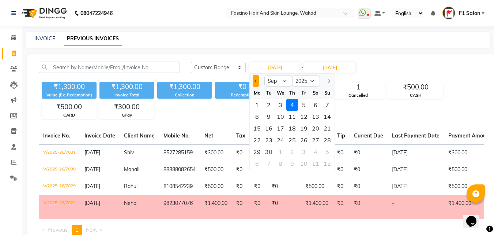
click at [255, 82] on button "Previous month" at bounding box center [256, 81] width 6 height 12
select select "8"
click at [295, 113] on div "7" at bounding box center [293, 117] width 12 height 12
type input "[DATE]"
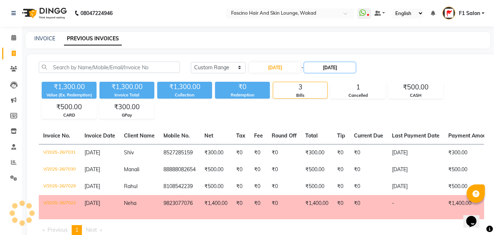
click at [333, 70] on input "[DATE]" at bounding box center [329, 67] width 51 height 10
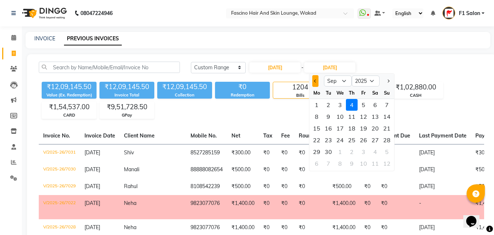
click at [318, 78] on button "Previous month" at bounding box center [316, 81] width 6 height 12
select select "8"
click at [352, 116] on div "7" at bounding box center [352, 117] width 12 height 12
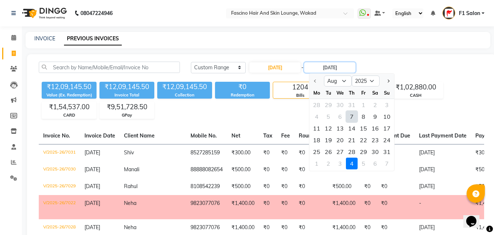
type input "[DATE]"
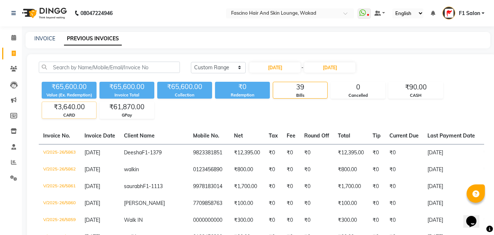
click at [68, 109] on div "₹3,640.00" at bounding box center [69, 107] width 54 height 10
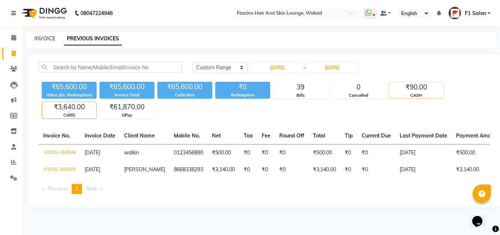
click at [422, 83] on div "₹90.00" at bounding box center [416, 87] width 54 height 10
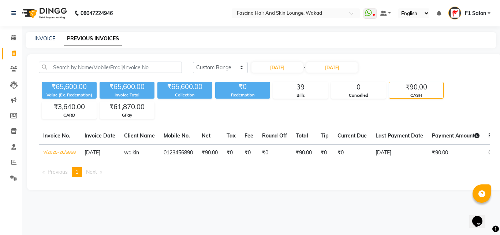
click at [403, 90] on div "₹90.00" at bounding box center [416, 87] width 54 height 10
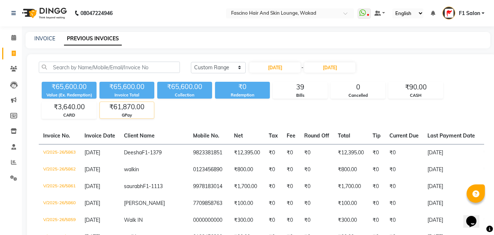
click at [122, 106] on div "₹61,870.00" at bounding box center [127, 107] width 54 height 10
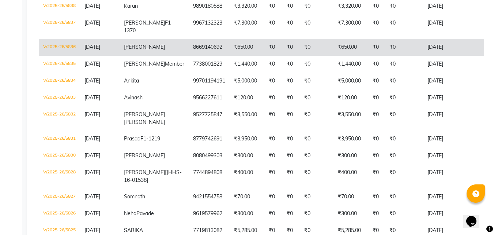
scroll to position [512, 0]
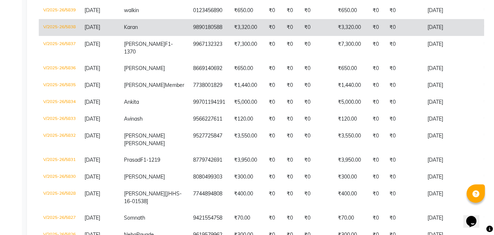
click at [47, 36] on td "V/2025-26/5838" at bounding box center [59, 27] width 41 height 17
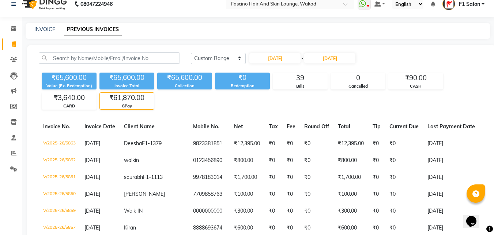
scroll to position [0, 0]
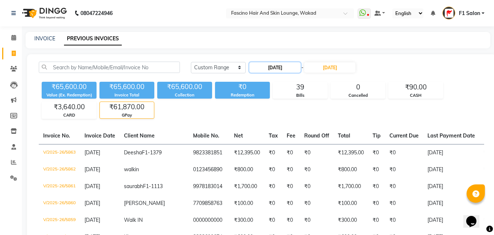
click at [278, 72] on input "[DATE]" at bounding box center [275, 67] width 51 height 10
select select "8"
select select "2025"
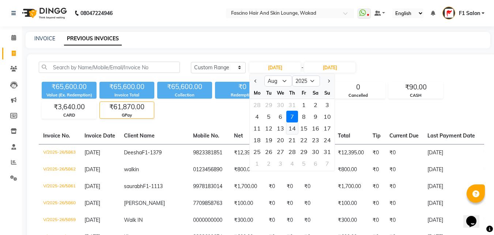
click at [295, 127] on div "14" at bounding box center [293, 128] width 12 height 12
type input "[DATE]"
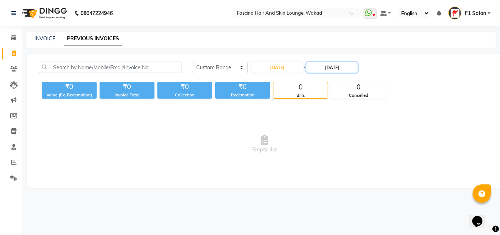
click at [325, 65] on input "[DATE]" at bounding box center [331, 67] width 51 height 10
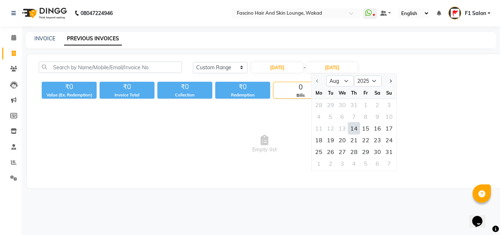
click at [353, 128] on div "14" at bounding box center [354, 128] width 12 height 12
type input "[DATE]"
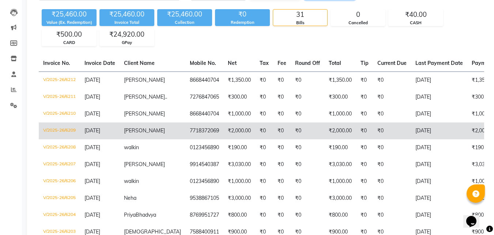
scroll to position [73, 0]
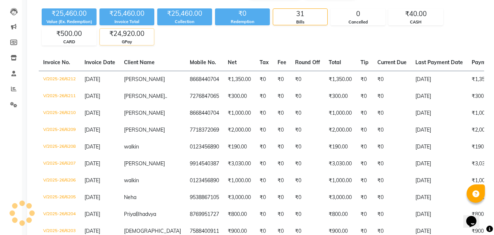
click at [115, 34] on div "₹24,920.00" at bounding box center [127, 34] width 54 height 10
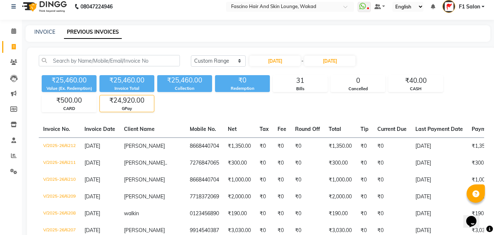
scroll to position [0, 0]
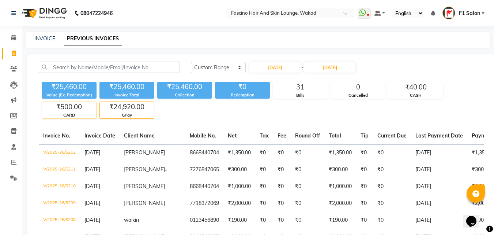
click at [61, 107] on div "₹500.00" at bounding box center [69, 107] width 54 height 10
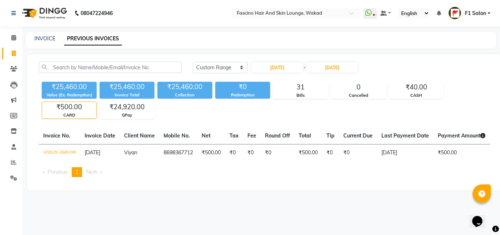
click at [66, 106] on div "₹500.00" at bounding box center [69, 107] width 54 height 10
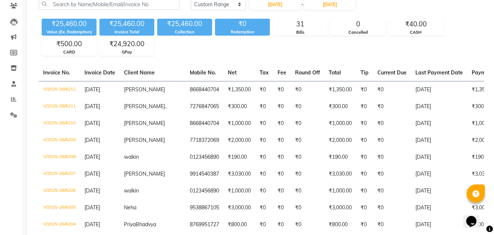
scroll to position [37, 0]
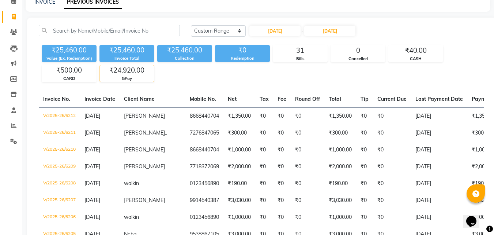
click at [113, 75] on div "₹24,920.00" at bounding box center [127, 70] width 54 height 10
click at [117, 74] on div "₹24,920.00" at bounding box center [127, 70] width 54 height 10
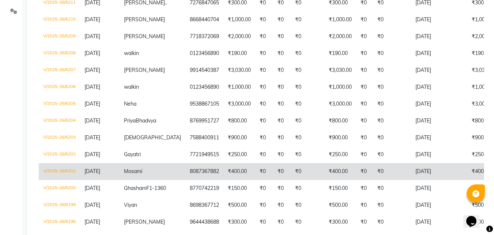
scroll to position [183, 0]
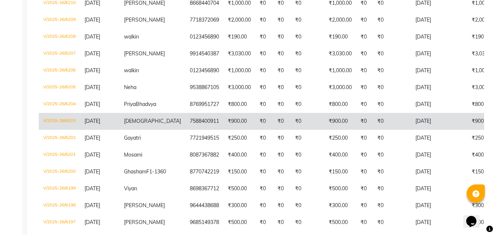
click at [68, 127] on td "V/2025-26/6203" at bounding box center [59, 121] width 41 height 17
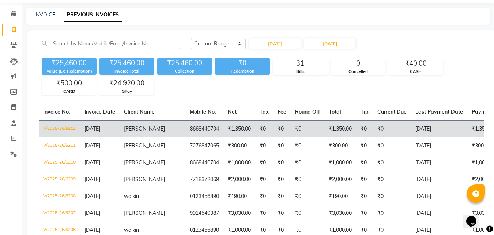
scroll to position [37, 0]
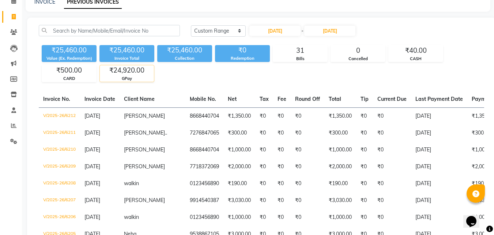
click at [131, 74] on div "₹24,920.00" at bounding box center [127, 70] width 54 height 10
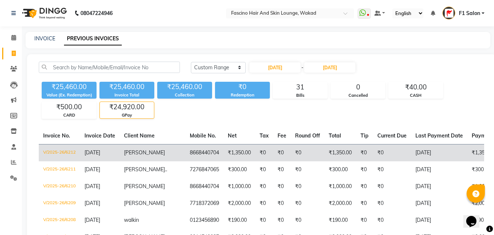
scroll to position [0, 0]
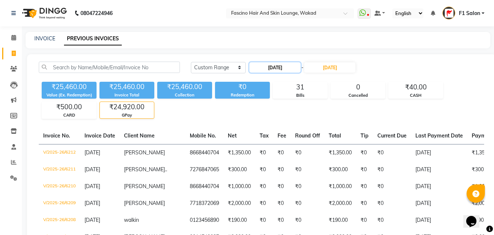
click at [274, 70] on input "[DATE]" at bounding box center [275, 67] width 51 height 10
select select "8"
select select "2025"
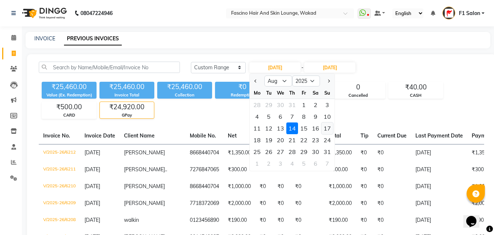
click at [329, 128] on div "17" at bounding box center [328, 128] width 12 height 12
type input "[DATE]"
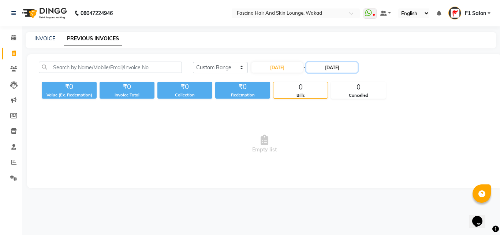
click at [332, 64] on input "[DATE]" at bounding box center [331, 67] width 51 height 10
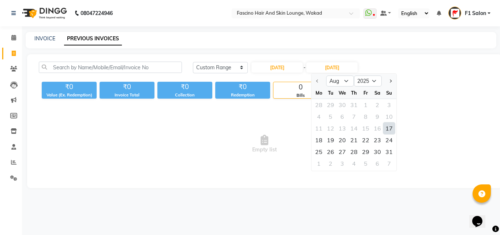
click at [387, 126] on div "17" at bounding box center [389, 128] width 12 height 12
type input "[DATE]"
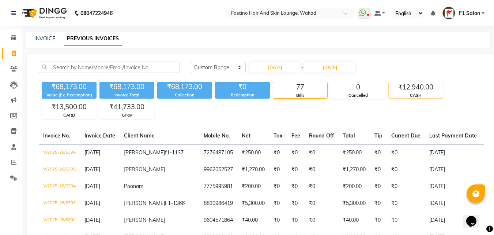
click at [416, 89] on div "₹12,940.00" at bounding box center [416, 87] width 54 height 10
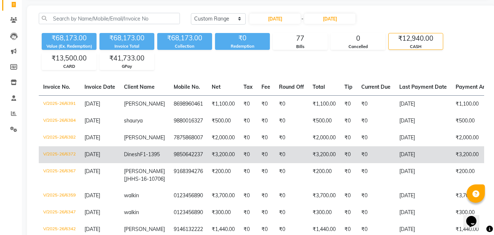
scroll to position [48, 0]
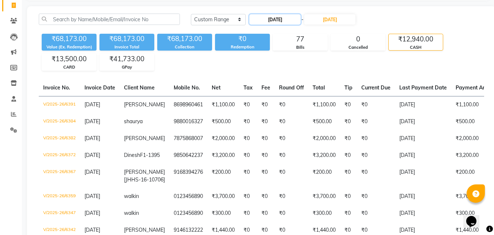
click at [267, 16] on input "[DATE]" at bounding box center [275, 19] width 51 height 10
select select "8"
select select "2025"
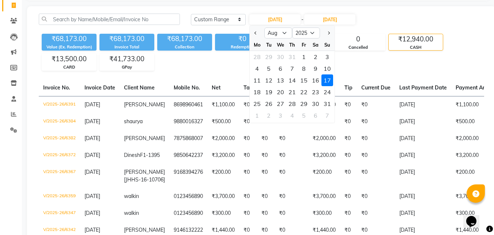
drag, startPoint x: 256, startPoint y: 90, endPoint x: 283, endPoint y: 53, distance: 45.5
click at [256, 90] on div "18" at bounding box center [257, 92] width 12 height 12
type input "[DATE]"
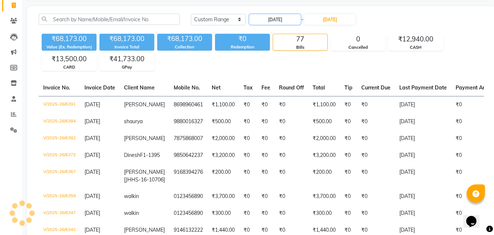
scroll to position [0, 0]
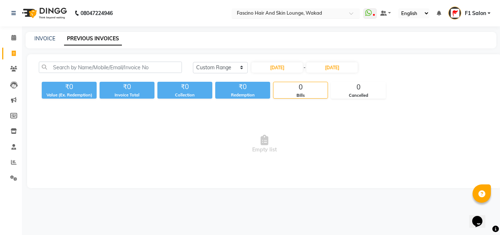
click at [331, 13] on input "text" at bounding box center [288, 13] width 106 height 7
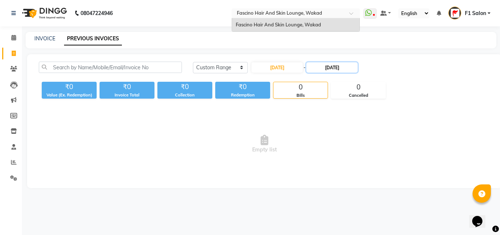
click at [335, 68] on input "[DATE]" at bounding box center [331, 67] width 51 height 10
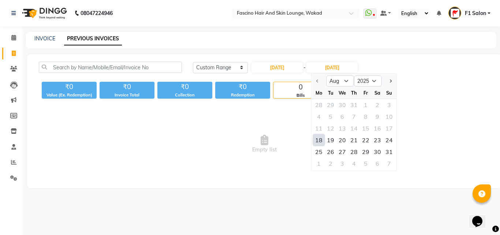
click at [316, 137] on div "18" at bounding box center [319, 140] width 12 height 12
type input "[DATE]"
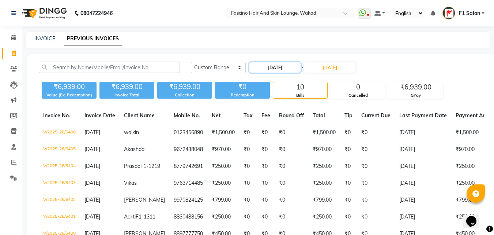
click at [266, 63] on input "[DATE]" at bounding box center [275, 67] width 51 height 10
select select "8"
select select "2025"
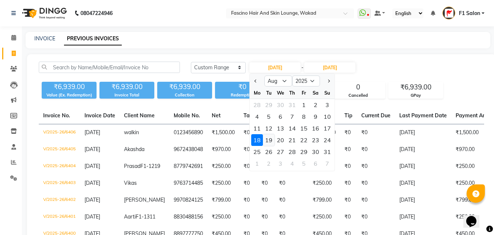
click at [267, 137] on div "19" at bounding box center [269, 140] width 12 height 12
type input "[DATE]"
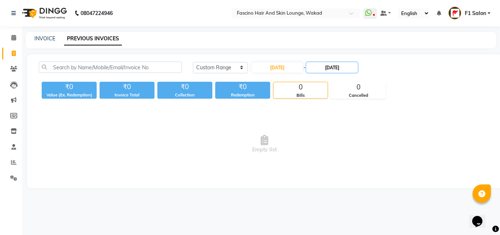
click at [339, 69] on input "[DATE]" at bounding box center [331, 67] width 51 height 10
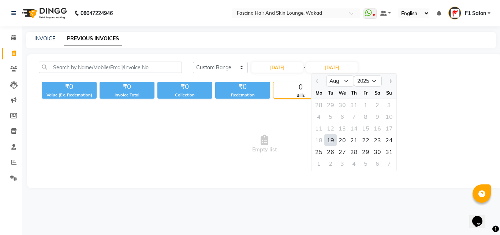
click at [330, 138] on div "19" at bounding box center [331, 140] width 12 height 12
type input "[DATE]"
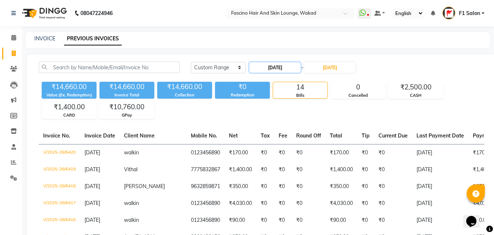
click at [290, 66] on input "[DATE]" at bounding box center [275, 67] width 51 height 10
select select "8"
select select "2025"
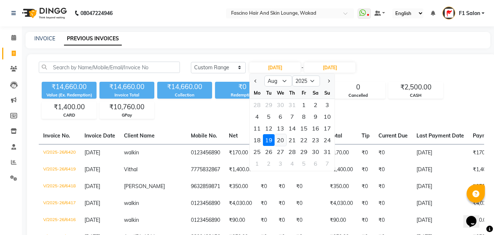
click at [276, 139] on div "20" at bounding box center [281, 140] width 12 height 12
type input "[DATE]"
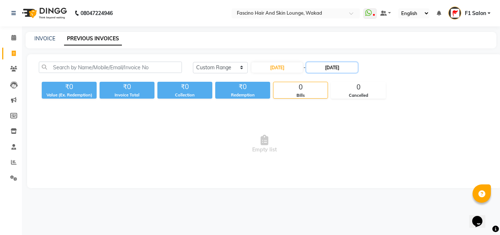
click at [334, 66] on input "[DATE]" at bounding box center [331, 67] width 51 height 10
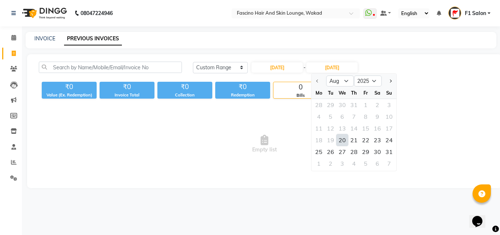
click at [339, 137] on div "20" at bounding box center [342, 140] width 12 height 12
type input "[DATE]"
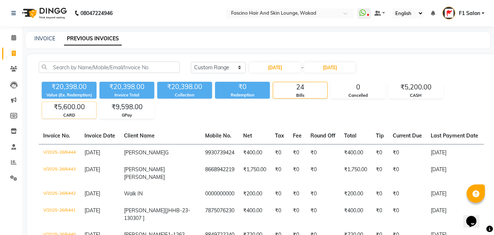
click at [72, 109] on div "₹5,600.00" at bounding box center [69, 107] width 54 height 10
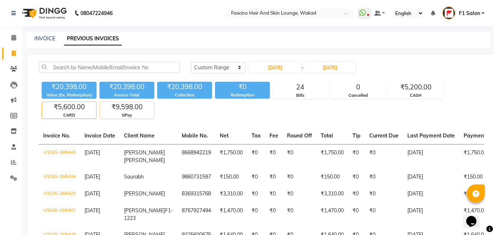
click at [147, 113] on div "GPay" at bounding box center [127, 115] width 54 height 6
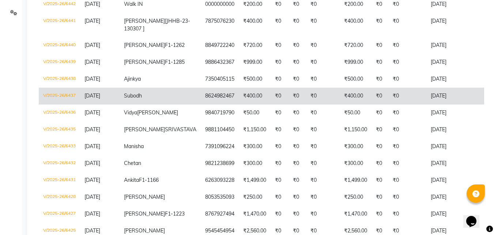
scroll to position [127, 0]
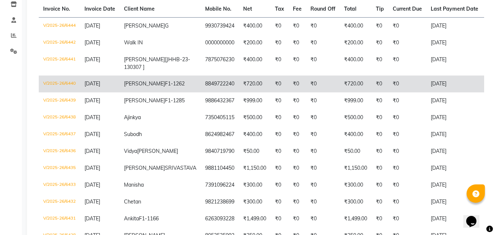
click at [58, 90] on td "V/2025-26/6440" at bounding box center [59, 83] width 41 height 17
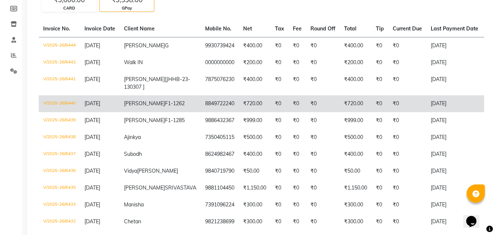
scroll to position [90, 0]
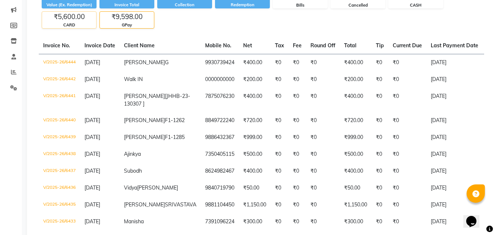
click at [71, 20] on div "₹5,600.00" at bounding box center [69, 17] width 54 height 10
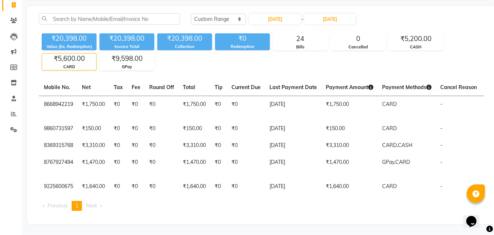
scroll to position [0, 145]
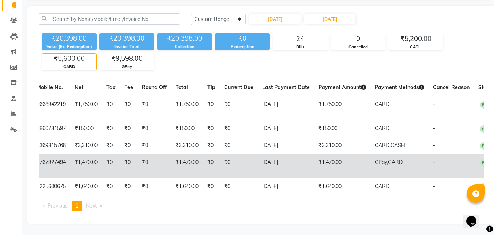
click at [48, 156] on td "8767927494" at bounding box center [51, 166] width 38 height 24
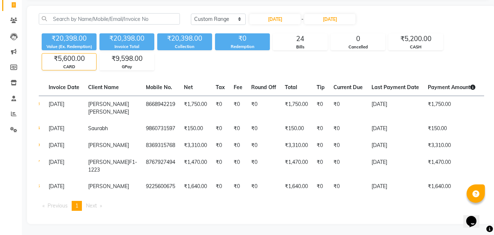
scroll to position [0, 30]
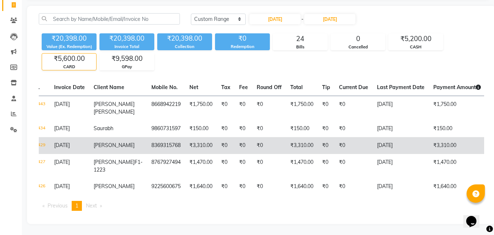
click at [44, 139] on td "V/2025-26/6429" at bounding box center [28, 145] width 41 height 17
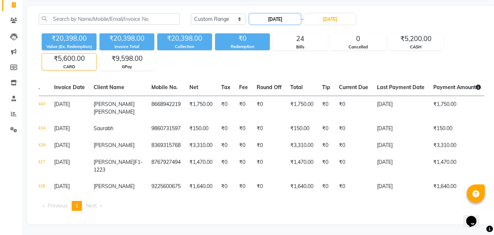
click at [289, 16] on input "[DATE]" at bounding box center [275, 19] width 51 height 10
select select "8"
select select "2025"
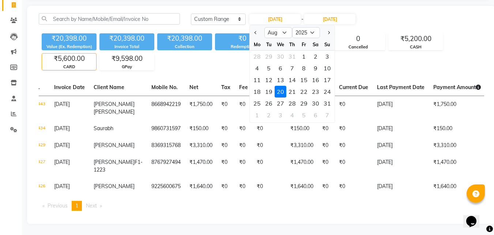
click at [292, 87] on div "21" at bounding box center [293, 92] width 12 height 12
type input "[DATE]"
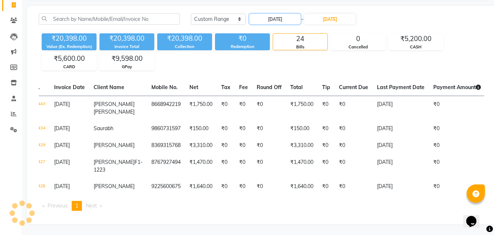
scroll to position [0, 0]
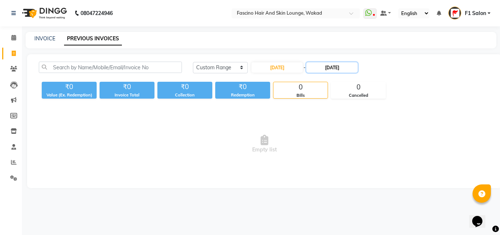
click at [337, 67] on input "[DATE]" at bounding box center [331, 67] width 51 height 10
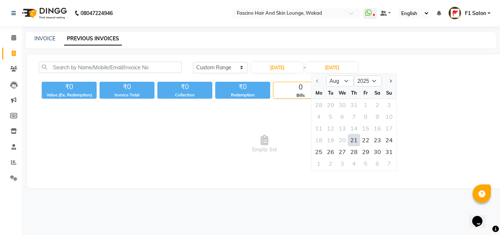
click at [354, 138] on div "21" at bounding box center [354, 140] width 12 height 12
type input "[DATE]"
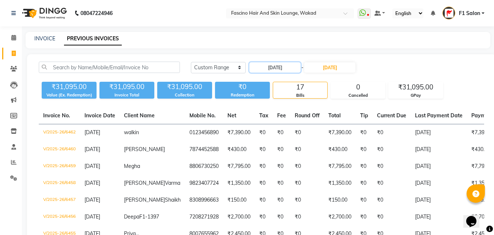
click at [279, 72] on input "[DATE]" at bounding box center [275, 67] width 51 height 10
select select "8"
select select "2025"
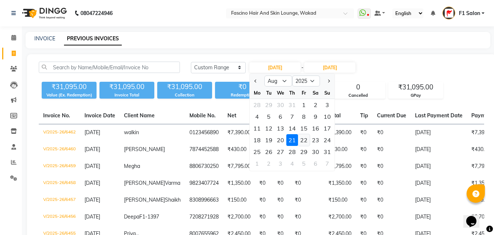
click at [303, 139] on div "22" at bounding box center [304, 140] width 12 height 12
type input "[DATE]"
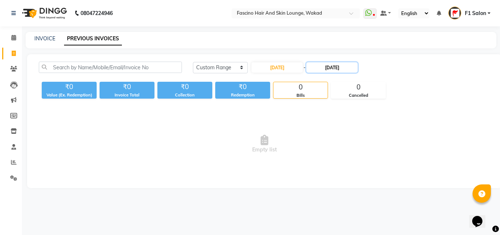
click at [332, 66] on input "[DATE]" at bounding box center [331, 67] width 51 height 10
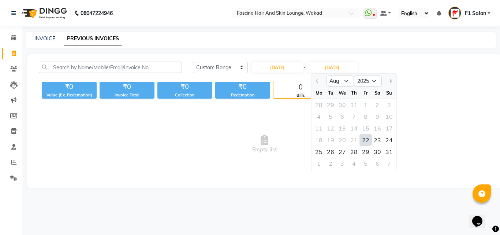
click at [362, 142] on div "22" at bounding box center [366, 140] width 12 height 12
type input "[DATE]"
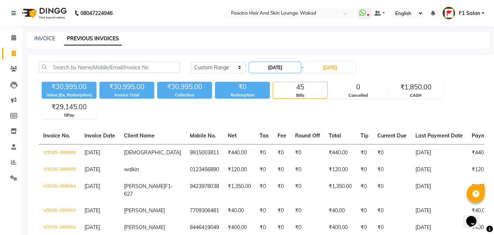
click at [274, 70] on input "[DATE]" at bounding box center [275, 67] width 51 height 10
select select "8"
select select "2025"
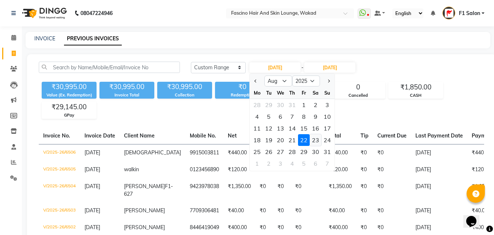
click at [317, 143] on div "23" at bounding box center [316, 140] width 12 height 12
type input "[DATE]"
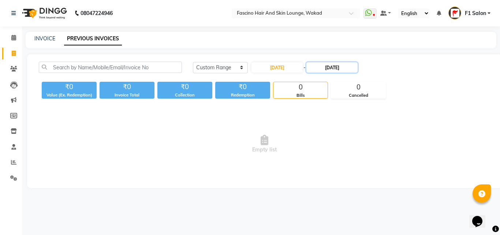
click at [337, 68] on input "22-08-2025" at bounding box center [331, 67] width 51 height 10
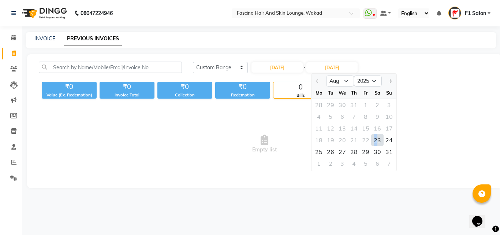
drag, startPoint x: 377, startPoint y: 139, endPoint x: 371, endPoint y: 139, distance: 5.2
click at [371, 139] on div "18 19 20 21 22 23 24" at bounding box center [353, 140] width 85 height 12
click at [380, 141] on div "23" at bounding box center [377, 140] width 12 height 12
type input "23-08-2025"
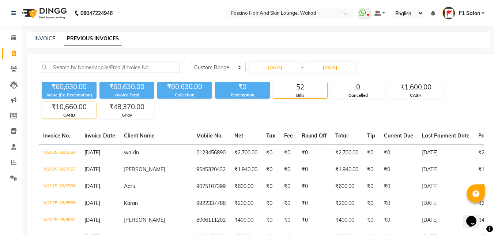
click at [78, 108] on div "₹10,660.00" at bounding box center [69, 107] width 54 height 10
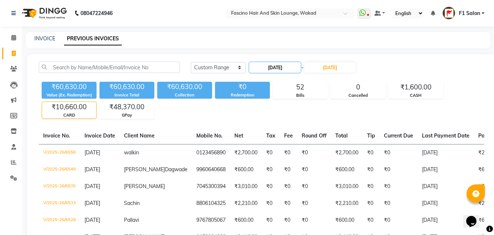
click at [288, 67] on input "23-08-2025" at bounding box center [275, 67] width 51 height 10
select select "8"
select select "2025"
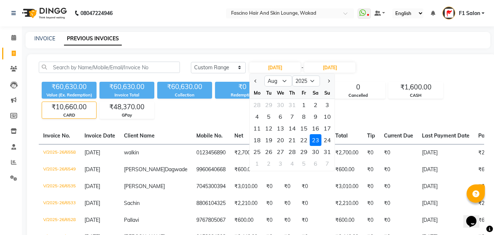
click at [324, 137] on div "24" at bounding box center [328, 140] width 12 height 12
type input "24-08-2025"
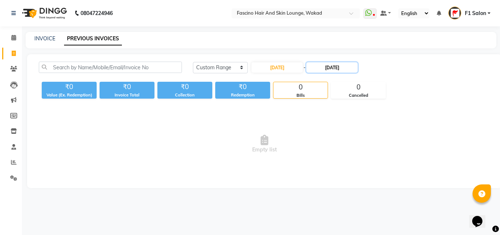
click at [333, 69] on input "23-08-2025" at bounding box center [331, 67] width 51 height 10
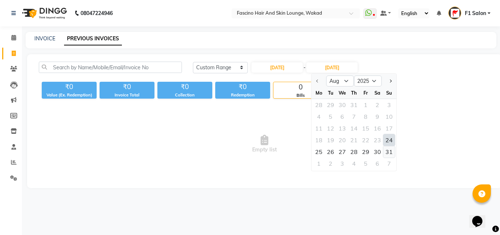
click at [394, 146] on div "31" at bounding box center [389, 152] width 12 height 12
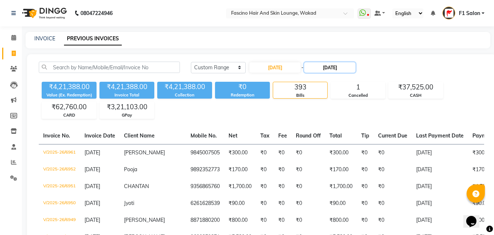
click at [329, 68] on input "31-08-2025" at bounding box center [329, 67] width 51 height 10
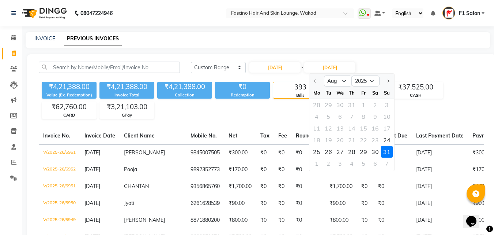
click at [386, 138] on div "24" at bounding box center [387, 140] width 12 height 12
type input "24-08-2025"
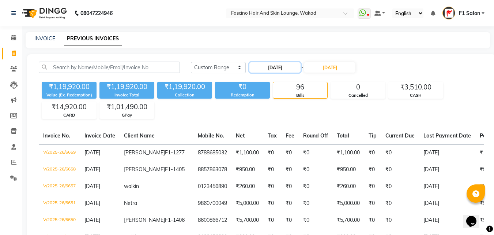
click at [271, 68] on input "24-08-2025" at bounding box center [275, 67] width 51 height 10
select select "8"
select select "2025"
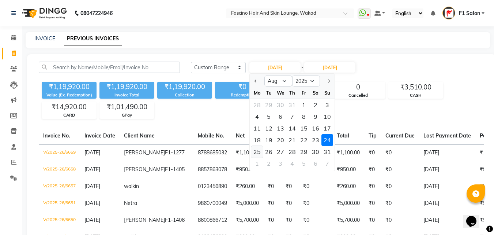
click at [257, 147] on div "25" at bounding box center [257, 152] width 12 height 12
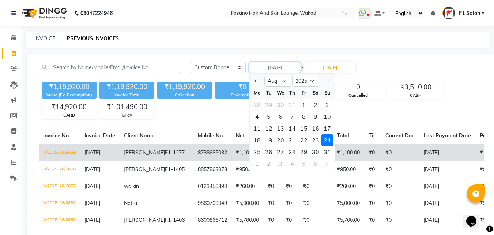
type input "25-08-2025"
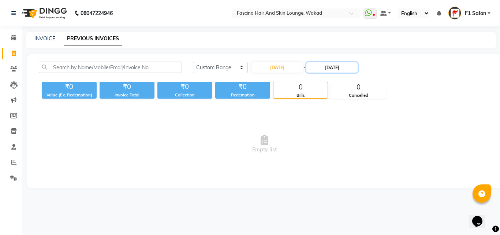
click at [344, 66] on input "24-08-2025" at bounding box center [331, 67] width 51 height 10
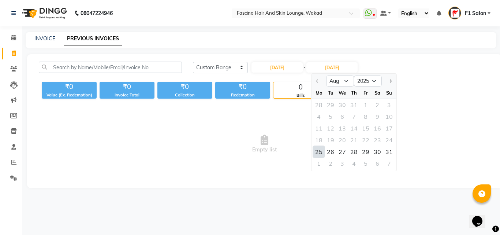
click at [319, 154] on div "25" at bounding box center [319, 152] width 12 height 12
type input "25-08-2025"
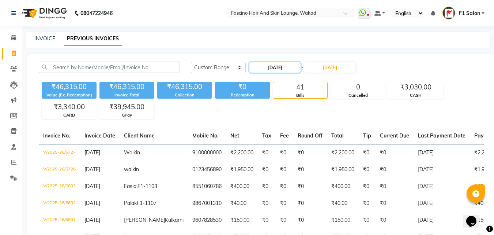
click at [283, 67] on input "25-08-2025" at bounding box center [275, 67] width 51 height 10
select select "8"
select select "2025"
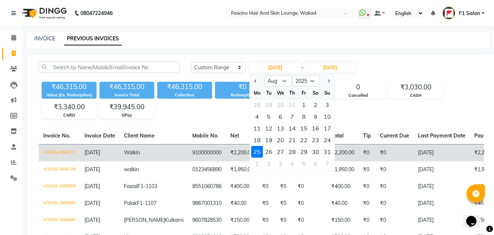
click at [273, 150] on div "26" at bounding box center [269, 152] width 12 height 12
type input "[DATE]"
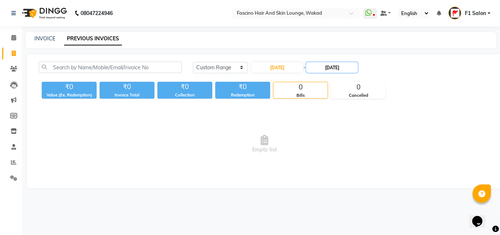
click at [328, 64] on input "[DATE]" at bounding box center [331, 67] width 51 height 10
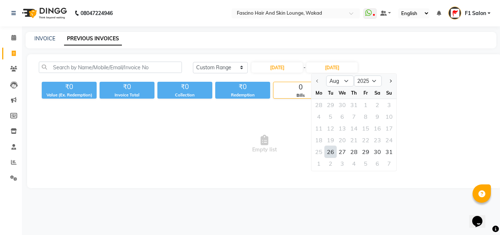
click at [332, 148] on div "26" at bounding box center [331, 152] width 12 height 12
type input "[DATE]"
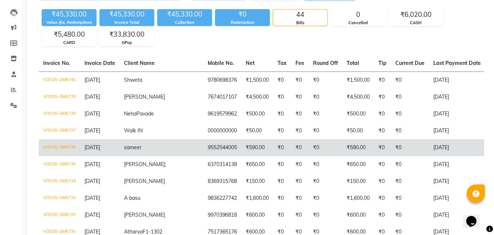
scroll to position [73, 0]
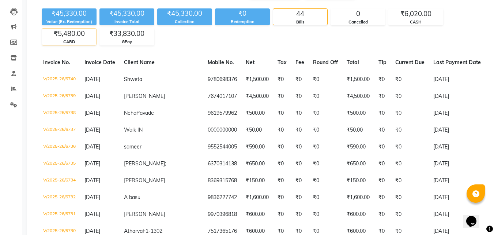
click at [66, 33] on div "₹5,480.00" at bounding box center [69, 34] width 54 height 10
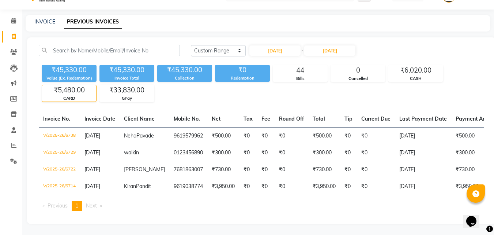
scroll to position [30, 0]
click at [276, 45] on input "[DATE]" at bounding box center [275, 50] width 51 height 10
select select "8"
select select "2025"
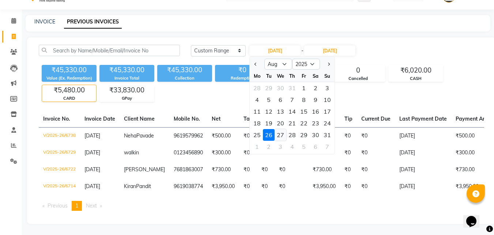
click at [278, 129] on div "27" at bounding box center [281, 135] width 12 height 12
type input "27-08-2025"
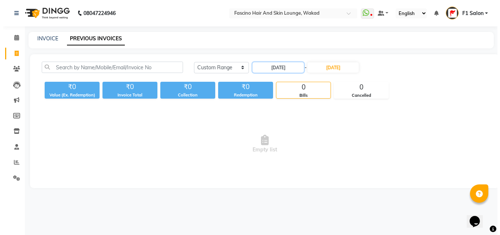
scroll to position [0, 0]
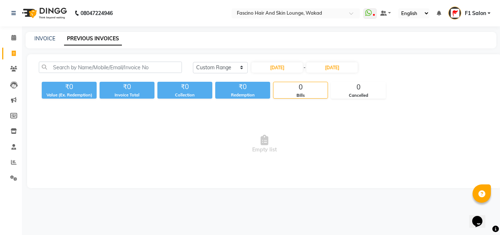
click at [327, 41] on div "INVOICE PREVIOUS INVOICES" at bounding box center [257, 39] width 462 height 8
click at [331, 71] on input "[DATE]" at bounding box center [331, 67] width 51 height 10
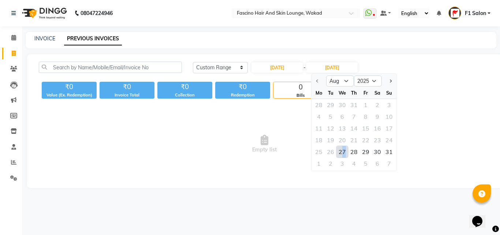
click at [343, 149] on div "27" at bounding box center [342, 152] width 12 height 12
type input "27-08-2025"
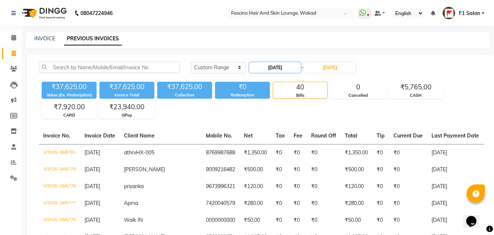
click at [268, 71] on input "27-08-2025" at bounding box center [275, 67] width 51 height 10
select select "8"
select select "2025"
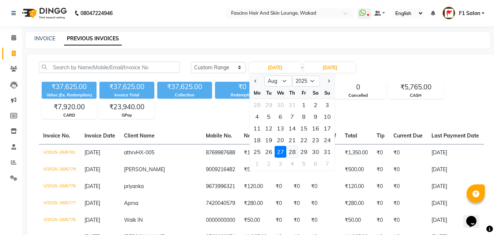
click at [293, 153] on div "28" at bounding box center [293, 152] width 12 height 12
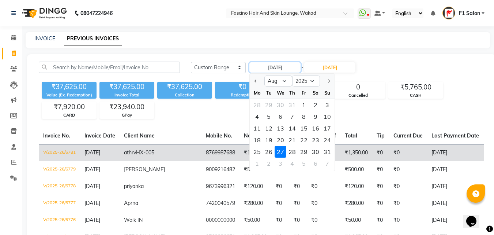
type input "28-08-2025"
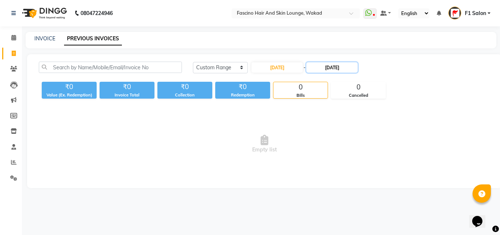
click at [332, 69] on input "27-08-2025" at bounding box center [331, 67] width 51 height 10
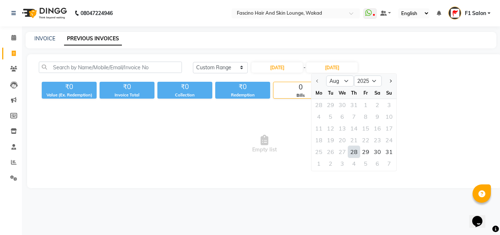
click at [349, 150] on div "28" at bounding box center [354, 152] width 12 height 12
type input "28-08-2025"
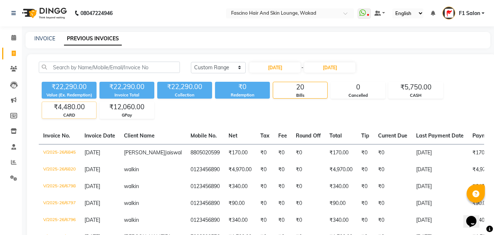
click at [83, 106] on div "₹4,480.00" at bounding box center [69, 107] width 54 height 10
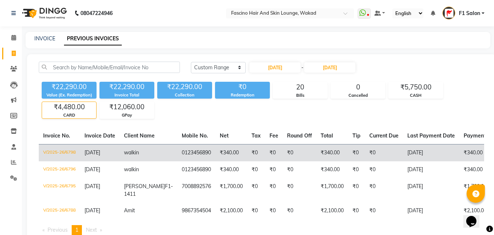
click at [58, 150] on td "V/2025-26/6798" at bounding box center [59, 152] width 41 height 17
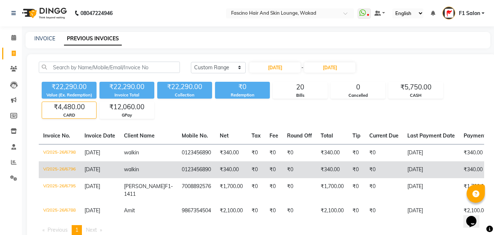
click at [54, 169] on td "V/2025-26/6796" at bounding box center [59, 169] width 41 height 17
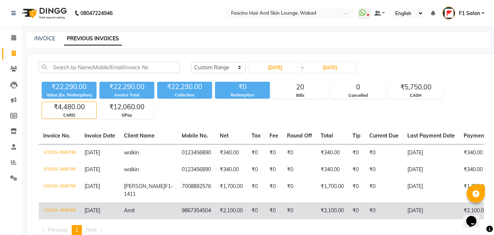
click at [76, 209] on td "V/2025-26/6788" at bounding box center [59, 210] width 41 height 17
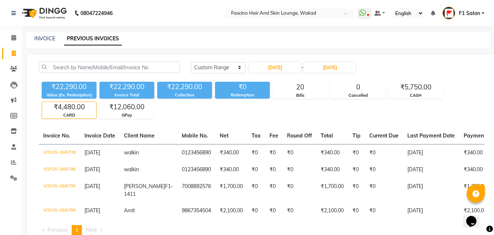
click at [76, 109] on div "₹4,480.00" at bounding box center [69, 107] width 54 height 10
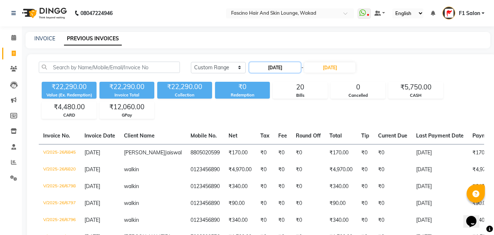
click at [280, 68] on input "28-08-2025" at bounding box center [275, 67] width 51 height 10
select select "8"
select select "2025"
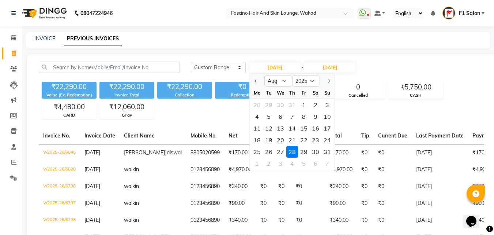
click at [289, 152] on div "28" at bounding box center [293, 152] width 12 height 12
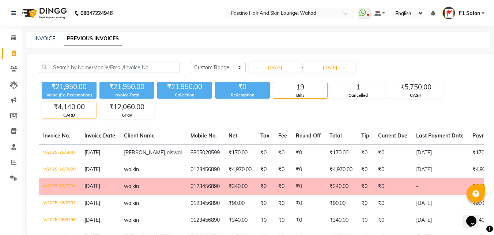
click at [84, 108] on div "₹4,140.00" at bounding box center [69, 107] width 54 height 10
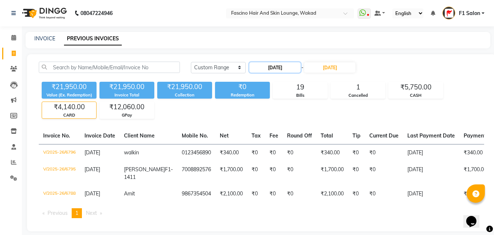
click at [275, 67] on input "28-08-2025" at bounding box center [275, 67] width 51 height 10
select select "8"
select select "2025"
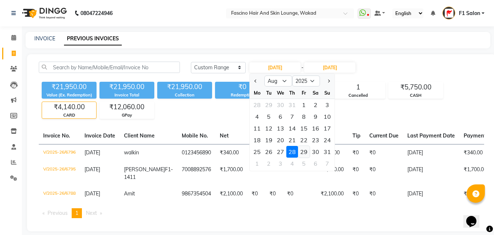
click at [306, 151] on div "29" at bounding box center [304, 152] width 12 height 12
type input "29-08-2025"
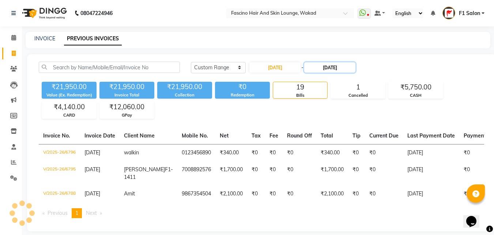
click at [350, 68] on input "28-08-2025" at bounding box center [329, 67] width 51 height 10
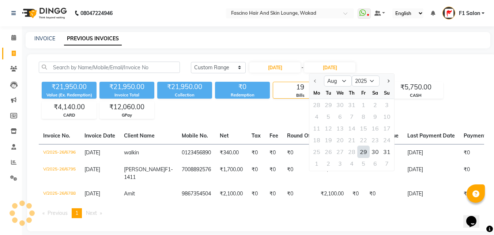
click at [362, 150] on div "29" at bounding box center [364, 152] width 12 height 12
type input "29-08-2025"
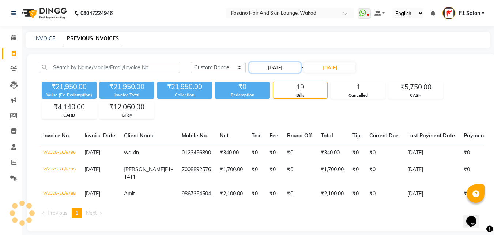
click at [281, 71] on input "29-08-2025" at bounding box center [275, 67] width 51 height 10
select select "8"
select select "2025"
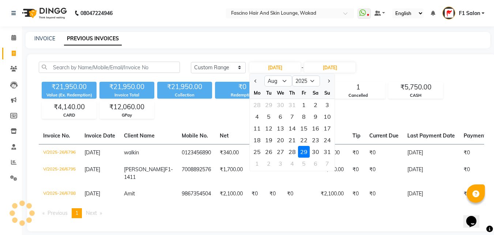
click at [307, 151] on div "29" at bounding box center [304, 152] width 12 height 12
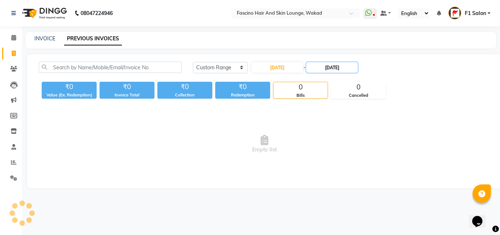
click at [335, 68] on input "29-08-2025" at bounding box center [331, 67] width 51 height 10
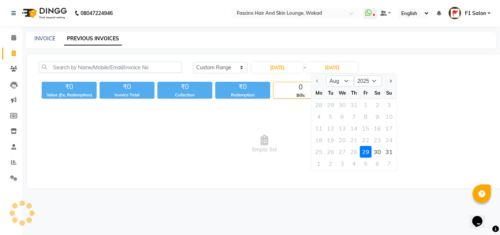
click at [363, 148] on div "29" at bounding box center [366, 152] width 12 height 12
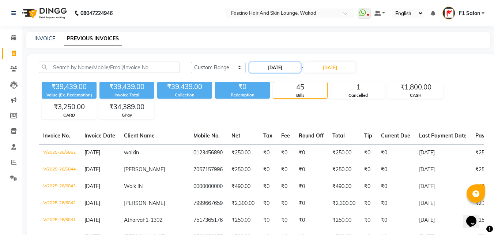
click at [284, 64] on input "29-08-2025" at bounding box center [275, 67] width 51 height 10
select select "8"
select select "2025"
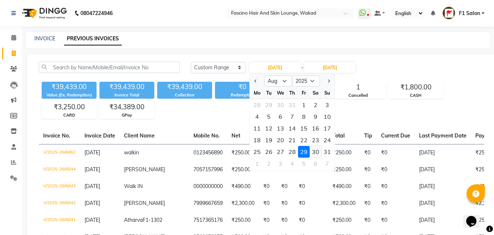
click at [315, 152] on div "30" at bounding box center [316, 152] width 12 height 12
type input "[DATE]"
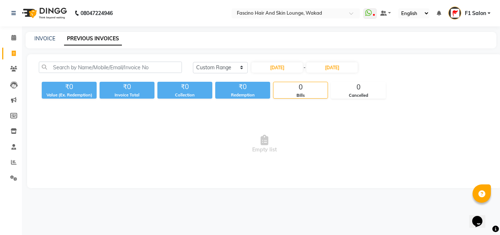
click at [344, 59] on div "Today Yesterday Custom Range 30-08-2025 - 29-08-2025 ₹0 Value (Ex. Redemption) …" at bounding box center [264, 121] width 475 height 134
click at [339, 70] on input "29-08-2025" at bounding box center [331, 67] width 51 height 10
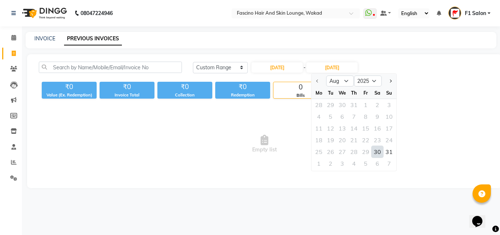
click at [376, 148] on div "30" at bounding box center [377, 152] width 12 height 12
type input "[DATE]"
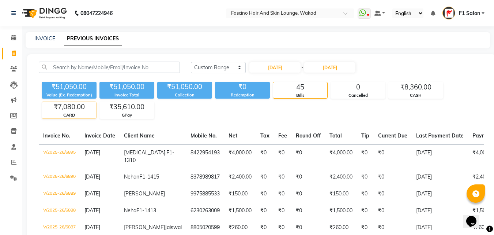
click at [74, 108] on div "₹7,080.00" at bounding box center [69, 107] width 54 height 10
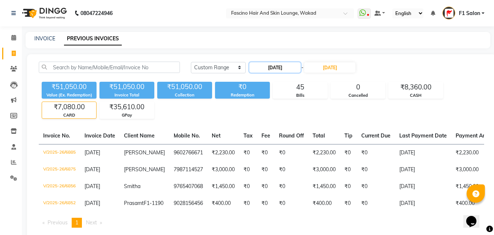
click at [274, 64] on input "[DATE]" at bounding box center [275, 67] width 51 height 10
select select "8"
select select "2025"
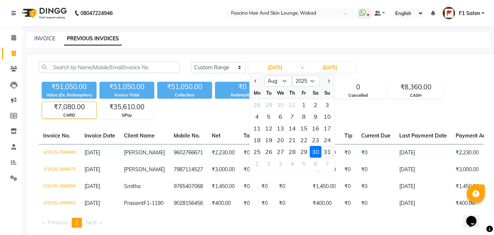
click at [327, 149] on div "31" at bounding box center [328, 152] width 12 height 12
type input "[DATE]"
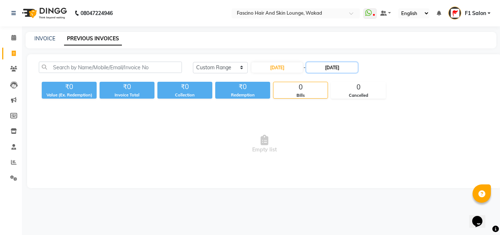
click at [337, 69] on input "[DATE]" at bounding box center [331, 67] width 51 height 10
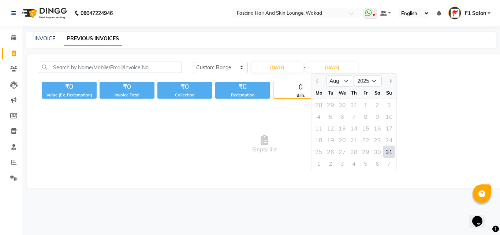
click at [391, 151] on div "31" at bounding box center [389, 152] width 12 height 12
type input "[DATE]"
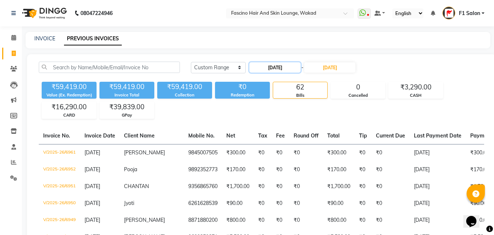
click at [281, 66] on input "[DATE]" at bounding box center [275, 67] width 51 height 10
select select "8"
select select "2025"
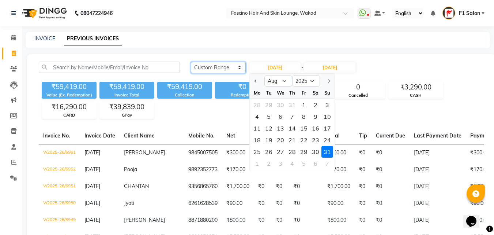
click at [235, 67] on select "Today Yesterday Custom Range" at bounding box center [218, 67] width 55 height 11
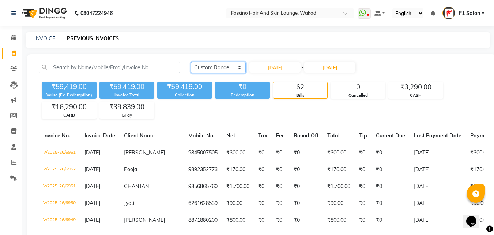
click at [200, 66] on select "Today Yesterday Custom Range" at bounding box center [218, 67] width 55 height 11
click at [191, 62] on select "Today Yesterday Custom Range" at bounding box center [218, 67] width 55 height 11
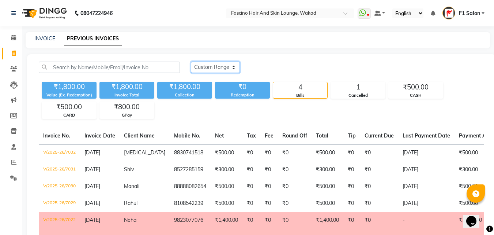
click at [223, 63] on select "Today Yesterday Custom Range" at bounding box center [215, 66] width 49 height 11
click at [191, 61] on select "Today Yesterday Custom Range" at bounding box center [215, 66] width 49 height 11
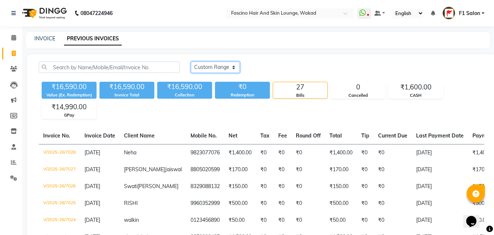
click at [213, 66] on select "Today Yesterday Custom Range" at bounding box center [215, 66] width 49 height 11
select select "range"
click at [191, 61] on select "Today Yesterday Custom Range" at bounding box center [215, 66] width 49 height 11
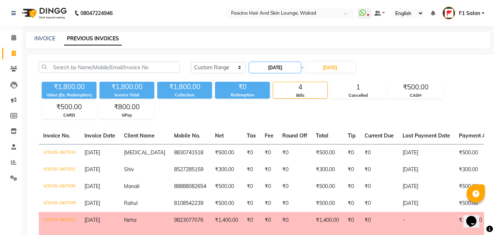
click at [277, 68] on input "[DATE]" at bounding box center [275, 67] width 51 height 10
select select "9"
select select "2025"
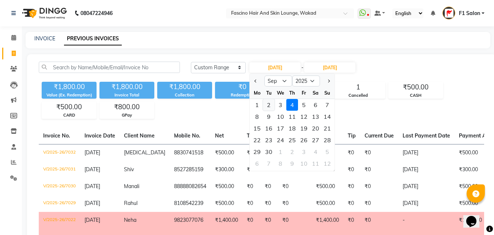
click at [268, 104] on div "2" at bounding box center [269, 105] width 12 height 12
type input "02-09-2025"
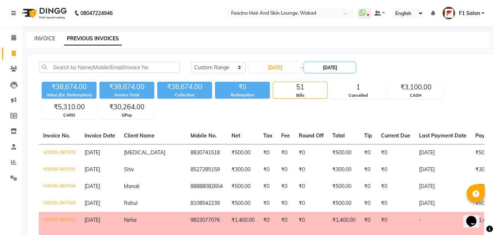
click at [329, 70] on input "[DATE]" at bounding box center [329, 67] width 51 height 10
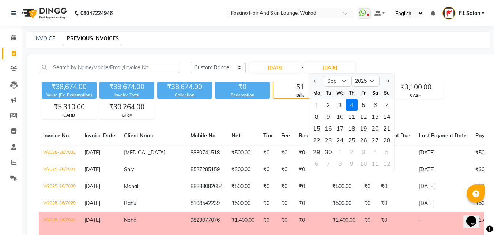
click at [328, 105] on div "2" at bounding box center [329, 105] width 12 height 12
type input "02-09-2025"
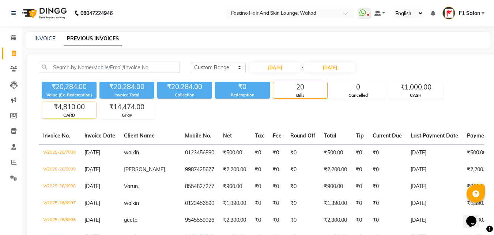
click at [79, 114] on div "CARD" at bounding box center [69, 115] width 54 height 6
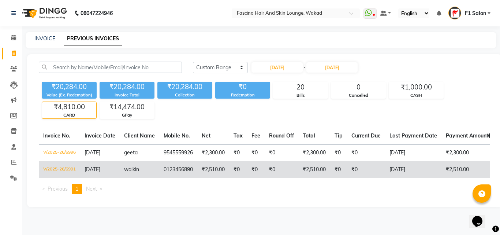
click at [66, 171] on td "V/2025-26/6991" at bounding box center [59, 169] width 41 height 17
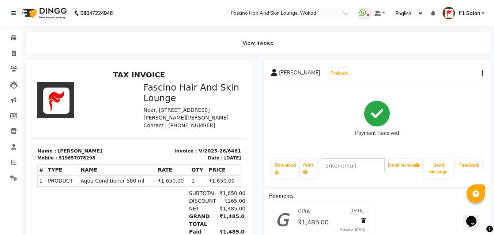
click at [481, 74] on button "button" at bounding box center [481, 74] width 4 height 8
click at [447, 72] on div "Edit Invoice" at bounding box center [453, 73] width 37 height 9
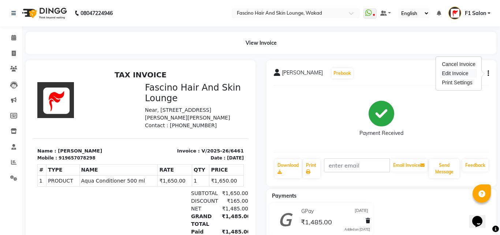
select select "service"
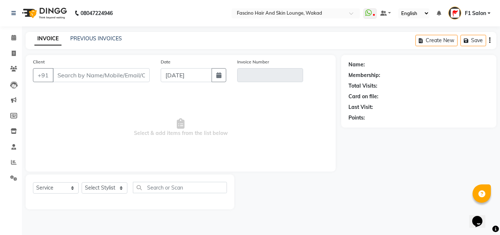
type input "9657078298"
type input "V/2025-26/6461"
type input "[DATE]"
select select "select"
select select "1: Object"
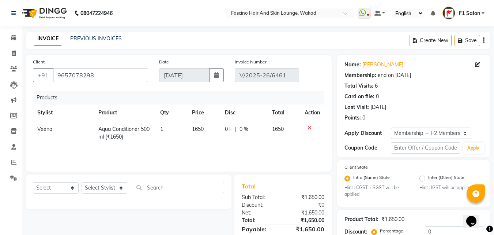
click at [46, 130] on span "Veena" at bounding box center [44, 129] width 15 height 7
select select "64839"
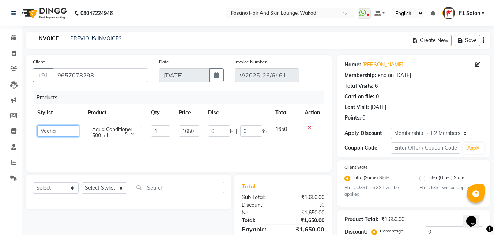
click at [46, 130] on select "8805000650 Aarohi Chimu Ingale Deepak jh F1 Salon Ganesh F1 Gopal {JH} Jadgdish…" at bounding box center [58, 130] width 42 height 11
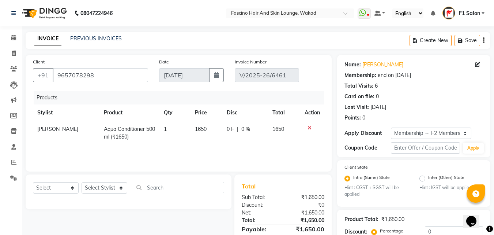
scroll to position [107, 0]
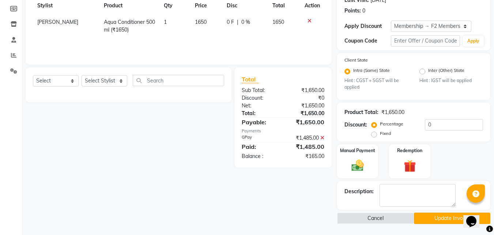
click at [437, 217] on button "Update Invoice" at bounding box center [452, 217] width 76 height 11
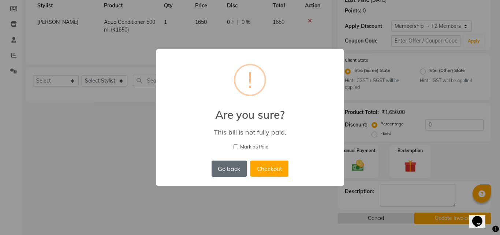
click at [226, 172] on button "Go back" at bounding box center [229, 168] width 35 height 16
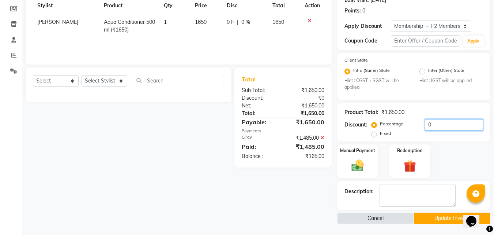
click at [435, 124] on input "0" at bounding box center [454, 124] width 58 height 11
type input "0"
type input "10"
click at [426, 217] on button "Update Invoice" at bounding box center [452, 217] width 76 height 11
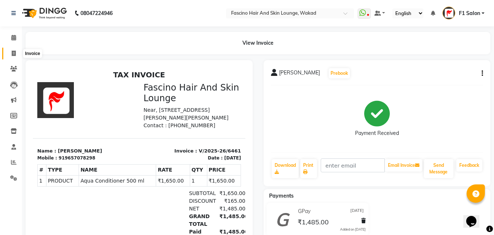
click at [12, 53] on icon at bounding box center [14, 53] width 4 height 5
select select "126"
select select "service"
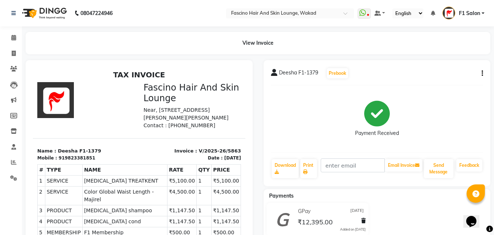
click at [480, 72] on button "button" at bounding box center [481, 74] width 4 height 8
click at [439, 76] on div "Edit Invoice" at bounding box center [446, 77] width 50 height 9
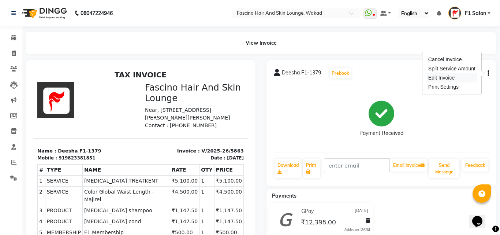
select select "service"
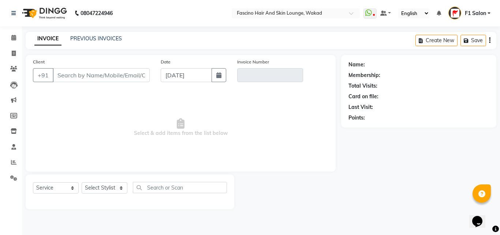
type input "9823381851"
type input "V/2025-26/5863"
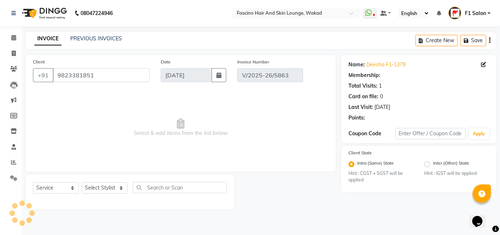
type input "[DATE]"
select select "select"
select select "1: Object"
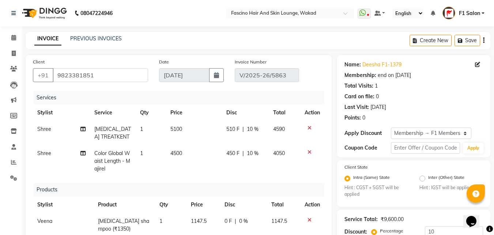
scroll to position [174, 0]
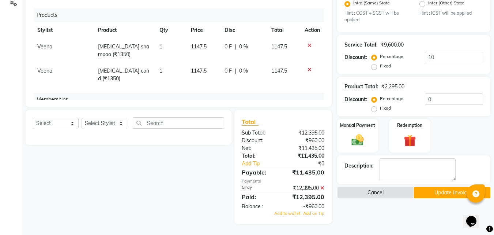
click at [44, 45] on span "Veena" at bounding box center [44, 46] width 15 height 7
select select "64839"
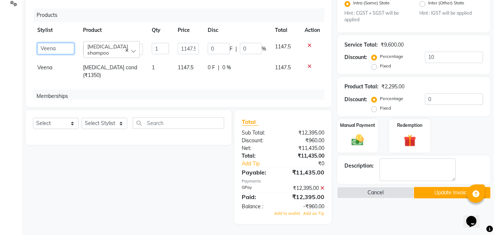
click at [44, 45] on select "8805000650 Aarohi Chimu Ingale Deepak jh F1 Salon Ganesh F1 Gopal {JH} Jadgdish…" at bounding box center [55, 48] width 37 height 11
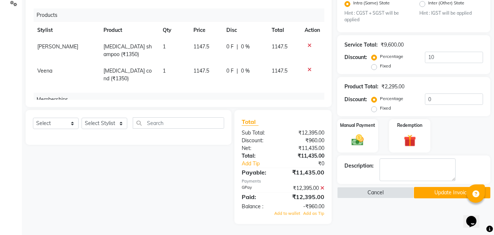
click at [46, 74] on span "Veena" at bounding box center [44, 70] width 15 height 7
select select "64839"
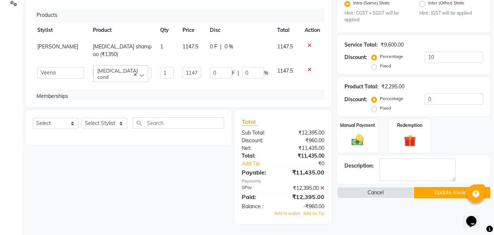
click at [46, 74] on select "8805000650 Aarohi Chimu Ingale Deepak jh F1 Salon Ganesh F1 Gopal {JH} Jadgdish…" at bounding box center [60, 72] width 47 height 11
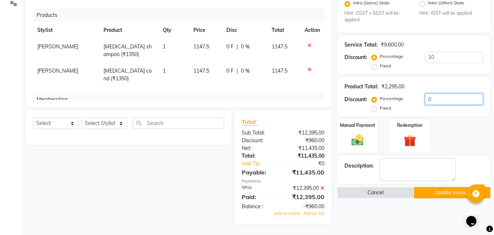
click at [430, 100] on input "0" at bounding box center [454, 98] width 58 height 11
type input "1"
click at [442, 60] on input "10" at bounding box center [454, 57] width 58 height 11
type input "1"
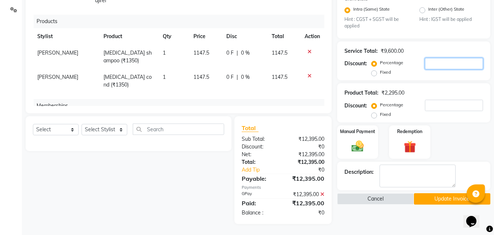
scroll to position [168, 0]
click at [428, 197] on button "Update Invoice" at bounding box center [452, 198] width 76 height 11
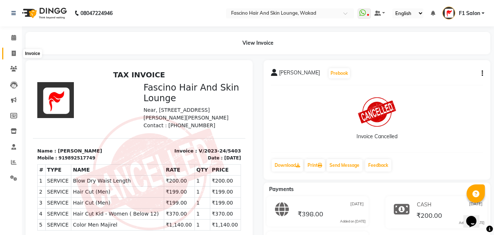
click at [13, 55] on icon at bounding box center [14, 53] width 4 height 5
select select "service"
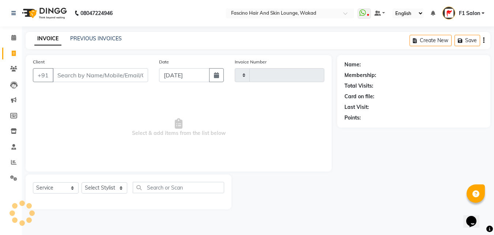
type input "7032"
select select "126"
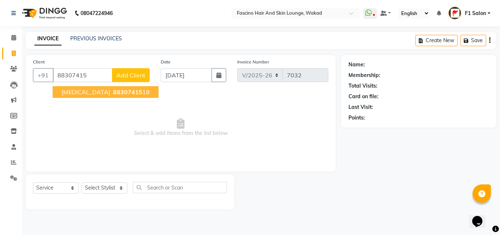
click at [113, 89] on span "88307415" at bounding box center [127, 91] width 29 height 7
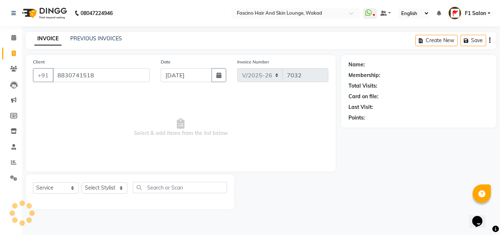
type input "8830741518"
select select "1: Object"
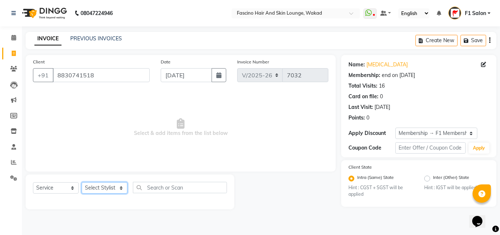
click at [99, 190] on select "Select Stylist 8805000650 Aarohi Chimu [PERSON_NAME] jh F1 Salon Ganesh F1 Gopa…" at bounding box center [105, 187] width 46 height 11
select select "57606"
click at [82, 182] on select "Select Stylist 8805000650 Aarohi Chimu [PERSON_NAME] jh F1 Salon Ganesh F1 Gopa…" at bounding box center [105, 187] width 46 height 11
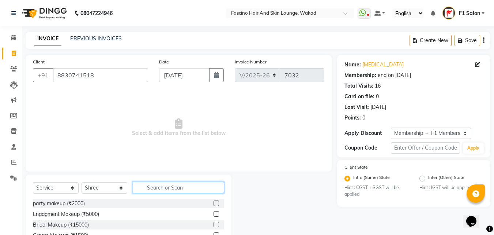
click at [162, 187] on input "text" at bounding box center [178, 187] width 91 height 11
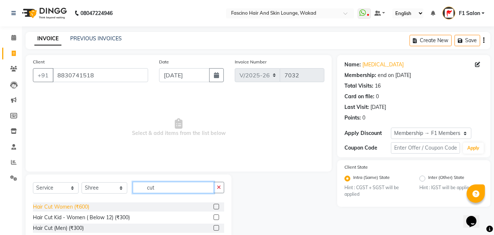
scroll to position [7, 0]
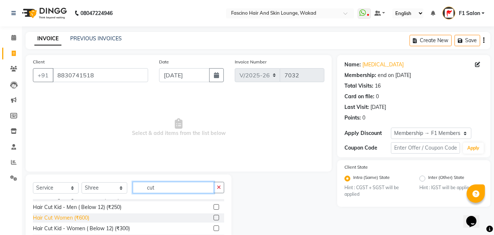
type input "cut"
click at [81, 215] on div "Hair Cut Women (₹600)" at bounding box center [61, 218] width 56 height 8
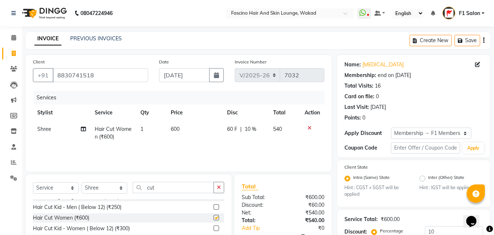
checkbox input "false"
click at [198, 130] on td "600" at bounding box center [195, 133] width 56 height 24
select select "57606"
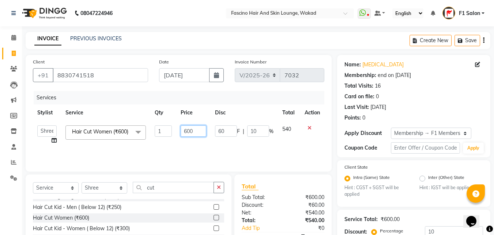
click at [198, 130] on input "600" at bounding box center [193, 130] width 25 height 11
click at [188, 126] on input "600" at bounding box center [193, 130] width 25 height 11
type input "500"
click at [221, 147] on div "Services Stylist Service Qty Price Disc Total Action 8805000650 Aarohi Chimu [P…" at bounding box center [179, 127] width 292 height 73
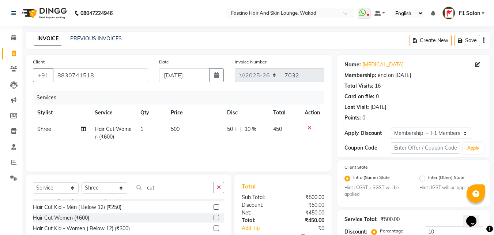
scroll to position [76, 0]
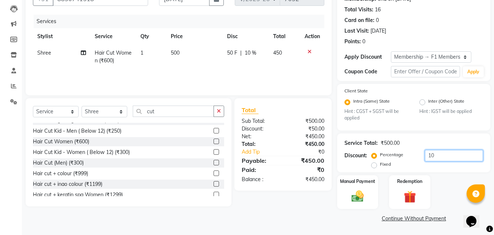
click at [448, 157] on input "10" at bounding box center [454, 155] width 58 height 11
type input "1"
click at [360, 195] on img at bounding box center [358, 196] width 20 height 15
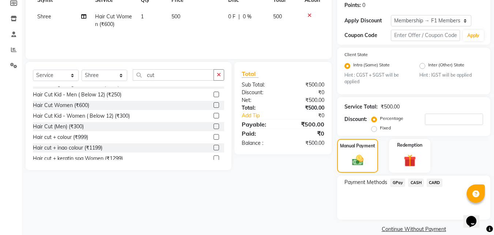
scroll to position [113, 0]
click at [399, 182] on span "GPay" at bounding box center [397, 182] width 15 height 8
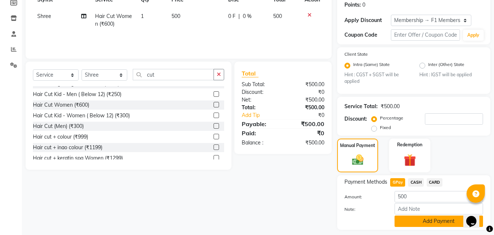
click at [411, 219] on button "Add Payment" at bounding box center [439, 220] width 89 height 11
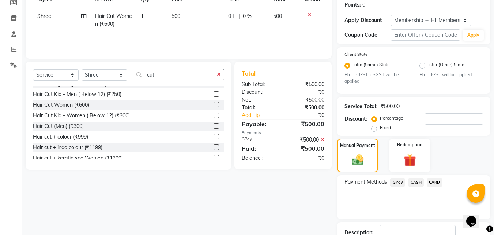
scroll to position [164, 0]
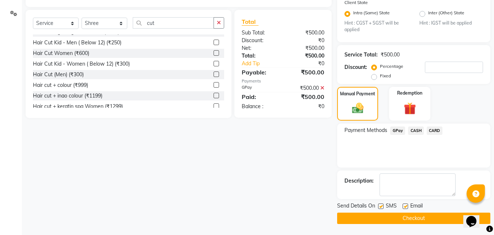
click at [381, 207] on label at bounding box center [380, 205] width 5 height 5
click at [381, 207] on input "checkbox" at bounding box center [380, 206] width 5 height 5
checkbox input "false"
click at [382, 214] on button "Checkout" at bounding box center [413, 217] width 153 height 11
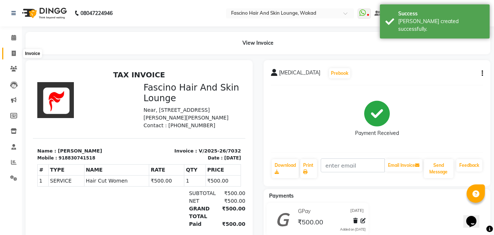
click at [16, 52] on span at bounding box center [13, 53] width 13 height 8
select select "126"
select select "service"
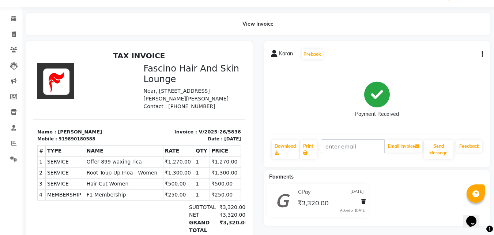
scroll to position [73, 0]
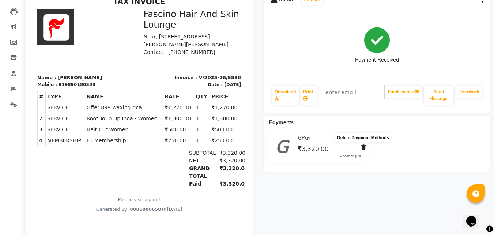
click at [364, 146] on icon at bounding box center [364, 147] width 4 height 5
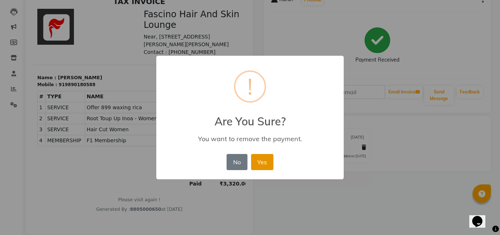
click at [259, 161] on button "Yes" at bounding box center [262, 162] width 22 height 16
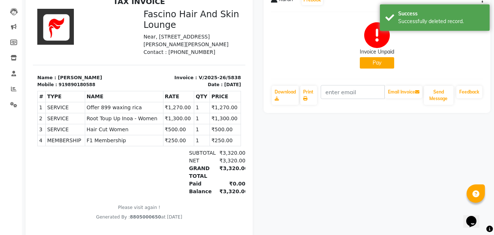
click at [373, 59] on button "Pay" at bounding box center [377, 62] width 34 height 11
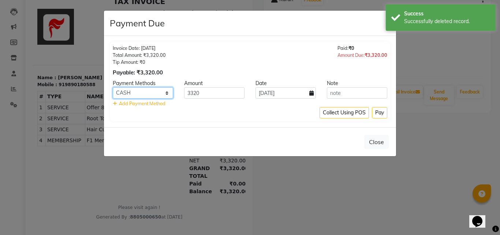
click at [137, 91] on select "GPay CASH CARD" at bounding box center [143, 92] width 60 height 11
select select "2"
click at [113, 87] on select "GPay CASH CARD" at bounding box center [143, 92] width 60 height 11
click at [310, 93] on icon at bounding box center [311, 92] width 4 height 5
select select "9"
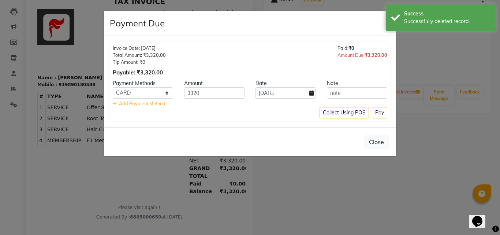
select select "2025"
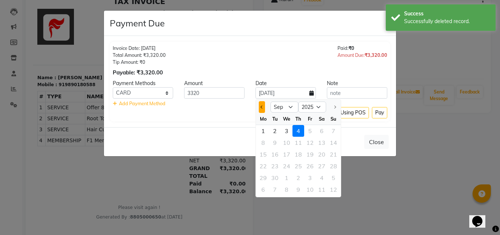
click at [264, 106] on button "Previous month" at bounding box center [262, 107] width 6 height 12
select select "8"
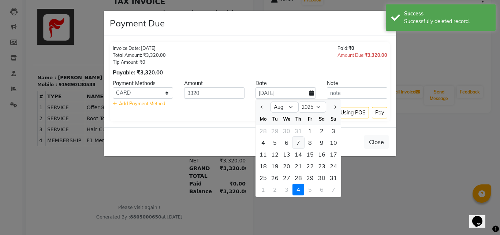
click at [299, 141] on div "7" at bounding box center [298, 143] width 12 height 12
type input "[DATE]"
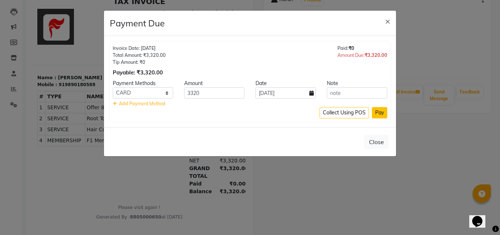
click at [378, 111] on button "Pay" at bounding box center [379, 112] width 15 height 11
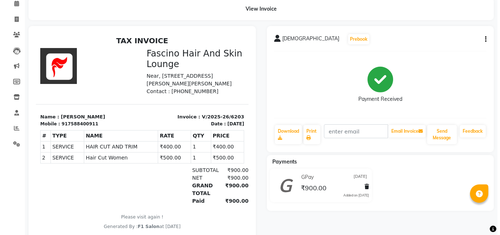
scroll to position [67, 0]
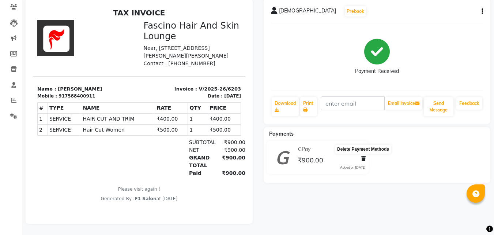
click at [362, 156] on icon at bounding box center [364, 158] width 4 height 5
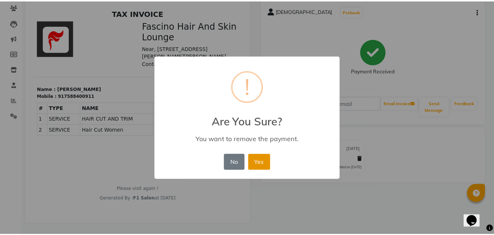
scroll to position [0, 0]
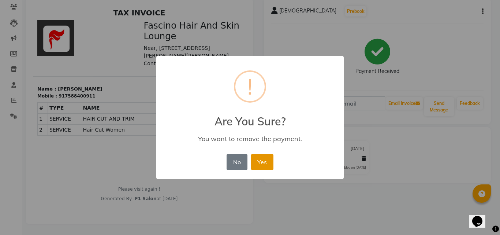
click at [269, 156] on button "Yes" at bounding box center [262, 162] width 22 height 16
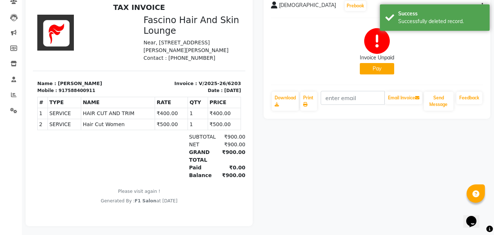
click at [381, 67] on button "Pay" at bounding box center [377, 68] width 34 height 11
select select "1"
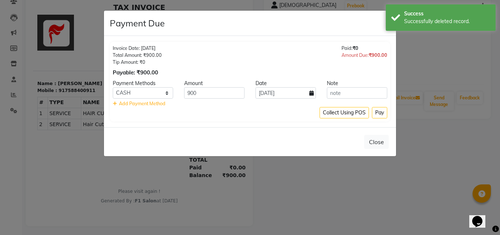
click at [312, 92] on icon at bounding box center [311, 92] width 4 height 5
select select "9"
select select "2025"
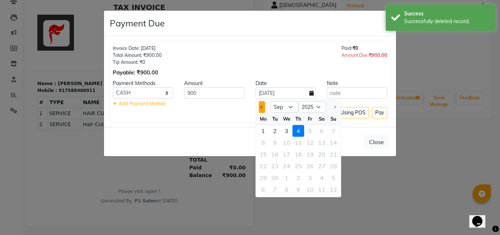
click at [263, 108] on button "Previous month" at bounding box center [262, 107] width 6 height 12
select select "8"
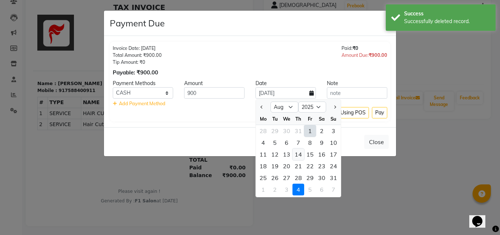
click at [301, 152] on div "14" at bounding box center [298, 154] width 12 height 12
type input "14-08-2025"
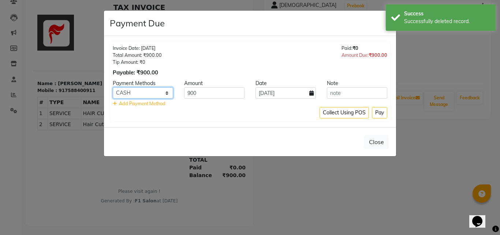
click at [137, 89] on select "GPay CASH CARD" at bounding box center [143, 92] width 60 height 11
select select "2"
click at [113, 87] on select "GPay CASH CARD" at bounding box center [143, 92] width 60 height 11
click at [381, 112] on button "Pay" at bounding box center [379, 112] width 15 height 11
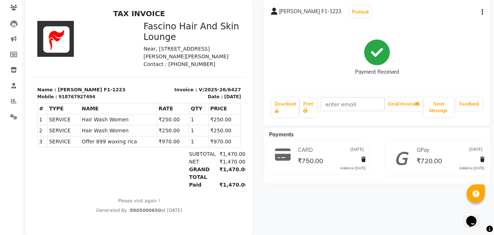
scroll to position [73, 0]
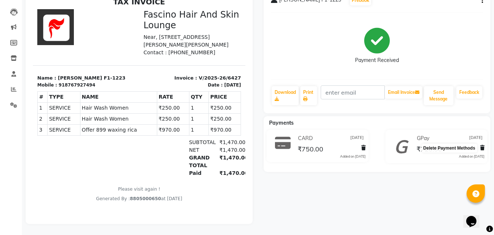
click at [482, 146] on icon at bounding box center [483, 147] width 4 height 5
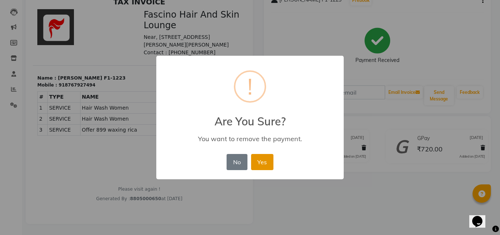
click at [254, 160] on button "Yes" at bounding box center [262, 162] width 22 height 16
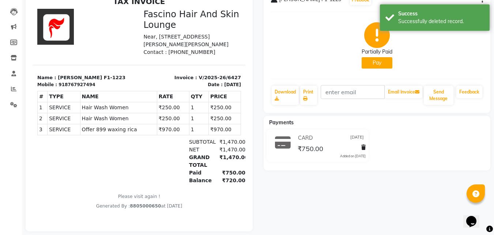
click at [388, 59] on button "Pay" at bounding box center [377, 62] width 31 height 11
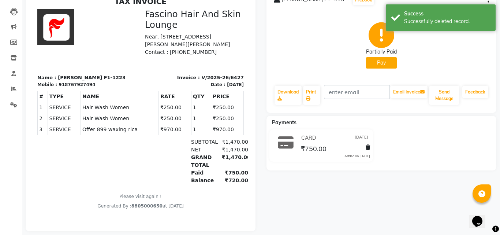
select select "1"
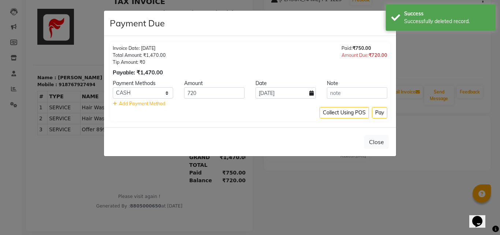
click at [311, 94] on icon at bounding box center [311, 92] width 4 height 5
select select "9"
select select "2025"
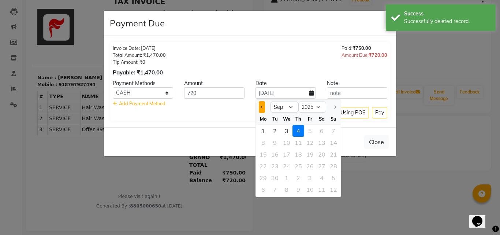
click at [264, 107] on button "Previous month" at bounding box center [262, 107] width 6 height 12
select select "8"
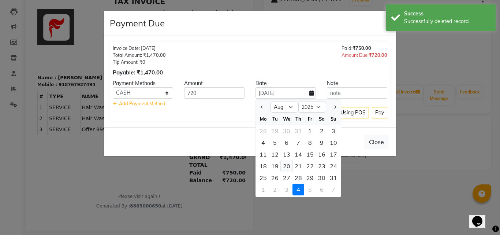
click at [285, 166] on div "20" at bounding box center [287, 166] width 12 height 12
type input "[DATE]"
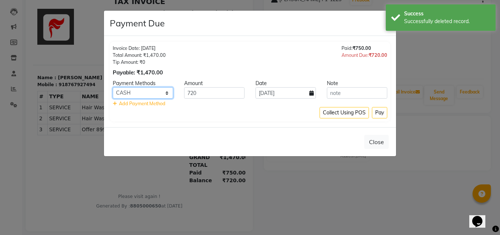
click at [153, 94] on select "GPay CASH CARD" at bounding box center [143, 92] width 60 height 11
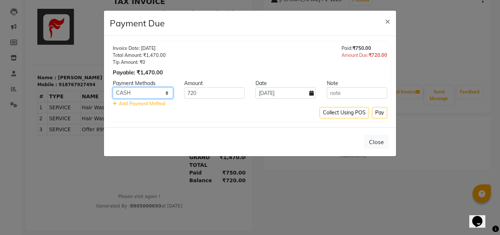
select select "2"
click at [113, 87] on select "GPay CASH CARD" at bounding box center [143, 92] width 60 height 11
click at [378, 116] on button "Pay" at bounding box center [379, 112] width 15 height 11
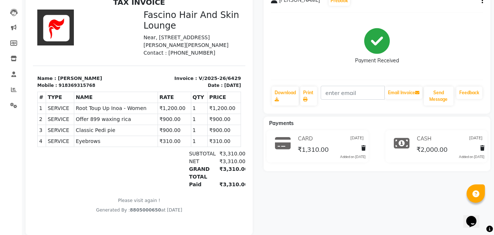
scroll to position [73, 0]
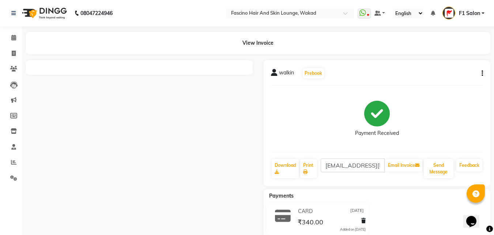
click at [484, 72] on div "walkin Prebook Payment Received Download Print [EMAIL_ADDRESS][DOMAIN_NAME] Ema…" at bounding box center [377, 123] width 227 height 126
click at [483, 74] on icon "button" at bounding box center [482, 73] width 1 height 0
click at [440, 57] on div "Cancel Invoice" at bounding box center [446, 59] width 50 height 9
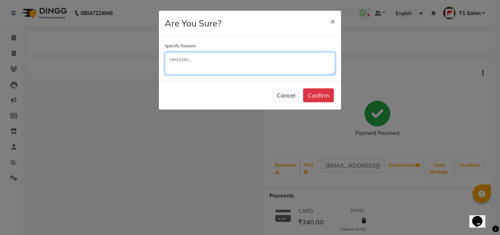
click at [254, 71] on textarea at bounding box center [250, 63] width 171 height 23
click at [178, 62] on textarea "dubble entry" at bounding box center [250, 63] width 171 height 23
type textarea "dabble entry"
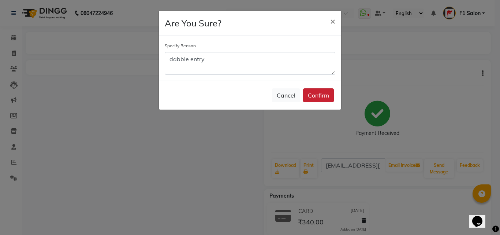
click at [315, 92] on button "Confirm" at bounding box center [318, 95] width 31 height 14
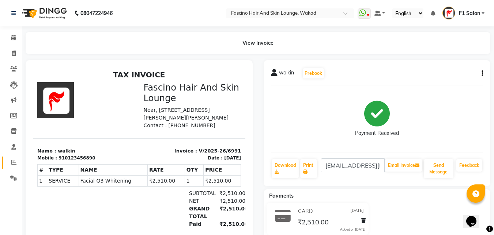
click at [13, 157] on link "Reports" at bounding box center [11, 162] width 18 height 12
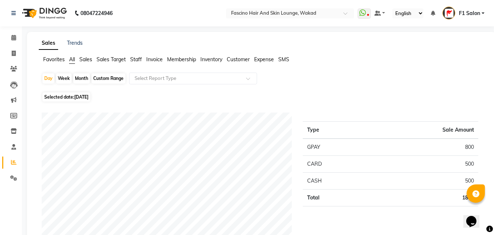
click at [98, 78] on div "Custom Range" at bounding box center [108, 78] width 34 height 10
select select "9"
select select "2025"
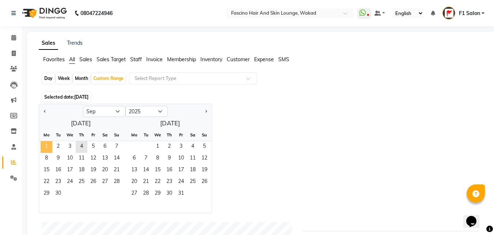
click at [44, 147] on span "1" at bounding box center [47, 147] width 12 height 12
click at [66, 157] on span "10" at bounding box center [70, 159] width 12 height 12
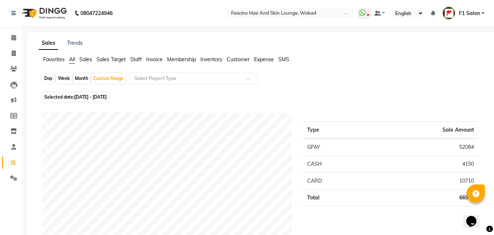
click at [82, 79] on div "Month" at bounding box center [81, 78] width 17 height 10
select select "9"
select select "2025"
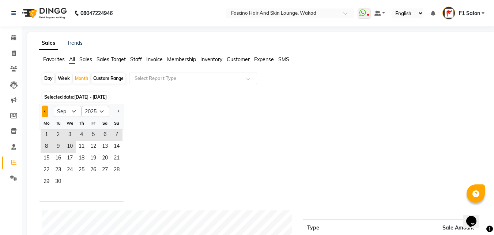
click at [45, 110] on span "Previous month" at bounding box center [45, 110] width 3 height 3
select select "8"
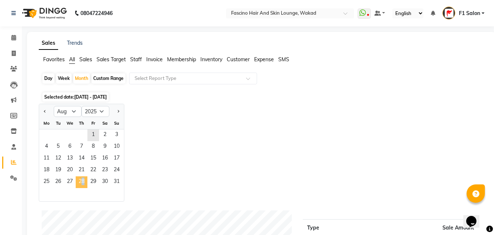
click at [81, 181] on span "28" at bounding box center [82, 182] width 12 height 12
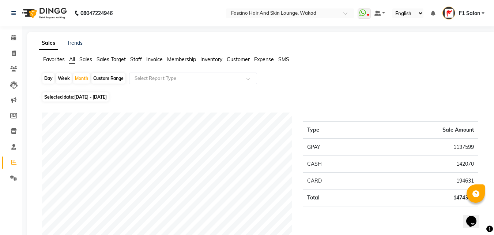
click at [107, 96] on span "01-08-2025 - 31-08-2025" at bounding box center [90, 96] width 33 height 5
select select "8"
select select "2025"
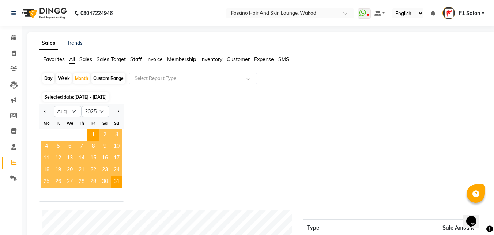
click at [81, 181] on span "28" at bounding box center [82, 182] width 12 height 12
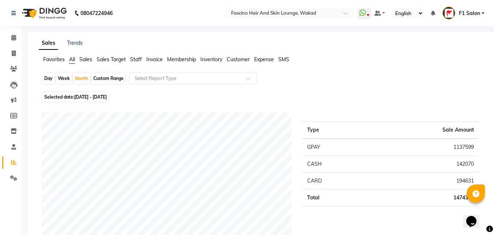
click at [107, 95] on span "01-08-2025 - 31-08-2025" at bounding box center [90, 96] width 33 height 5
select select "8"
select select "2025"
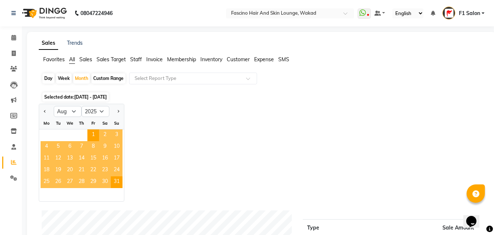
click at [106, 77] on div "Custom Range" at bounding box center [108, 78] width 34 height 10
select select "8"
select select "2025"
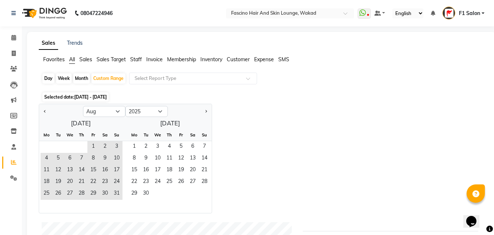
click at [48, 77] on div "Day" at bounding box center [48, 78] width 12 height 10
select select "8"
select select "2025"
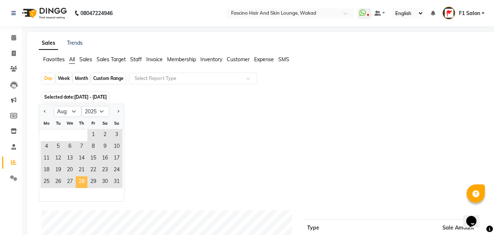
click at [82, 180] on span "28" at bounding box center [82, 182] width 12 height 12
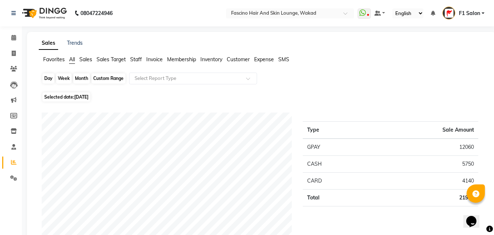
click at [50, 78] on div "Day" at bounding box center [48, 78] width 12 height 10
select select "8"
select select "2025"
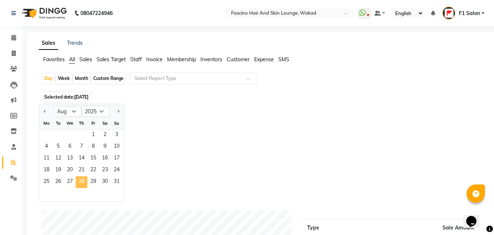
click at [81, 181] on span "28" at bounding box center [82, 182] width 12 height 12
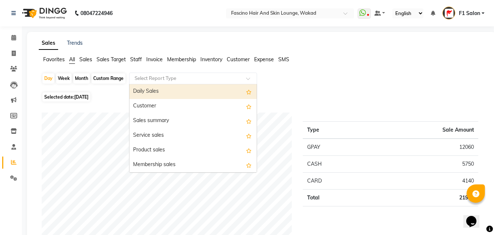
click at [184, 78] on input "text" at bounding box center [185, 78] width 105 height 7
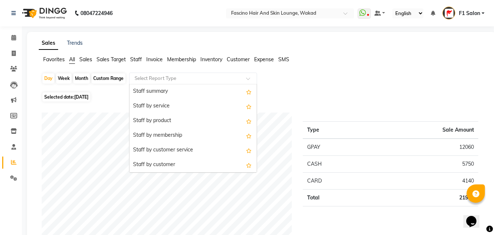
scroll to position [205, 0]
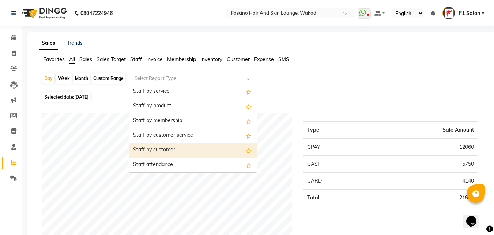
click at [158, 149] on div "Staff by customer" at bounding box center [193, 150] width 127 height 15
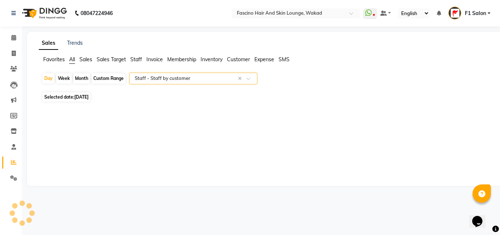
select select "csv"
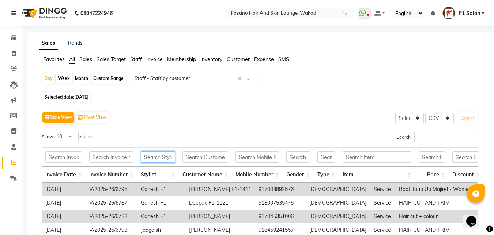
click at [166, 157] on input "text" at bounding box center [158, 156] width 34 height 11
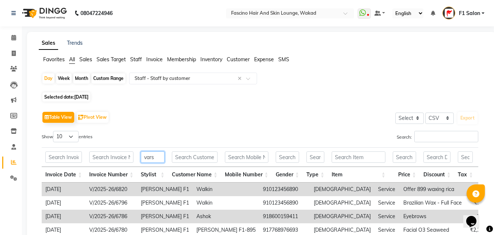
type input "vars"
click at [233, 155] on input "text" at bounding box center [247, 156] width 44 height 11
click at [192, 157] on input "text" at bounding box center [195, 156] width 46 height 11
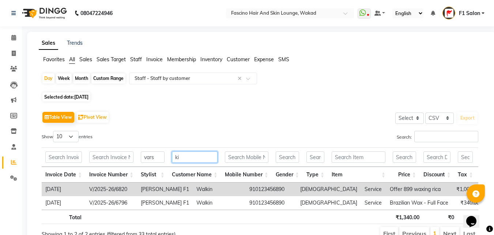
type input "k"
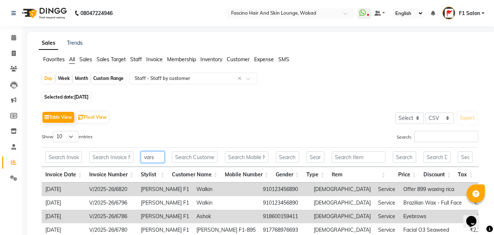
click at [153, 160] on input "vars" at bounding box center [153, 156] width 24 height 11
type input "v"
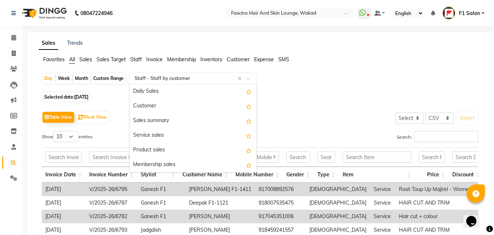
click at [166, 81] on input "text" at bounding box center [185, 78] width 105 height 7
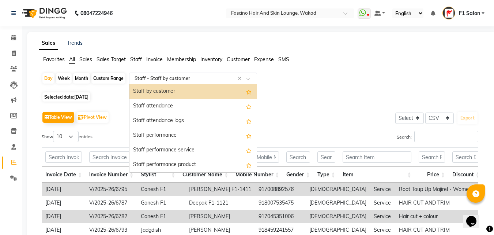
scroll to position [187, 0]
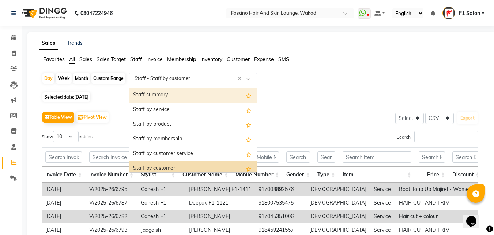
click at [159, 94] on div "Staff summary" at bounding box center [193, 95] width 127 height 15
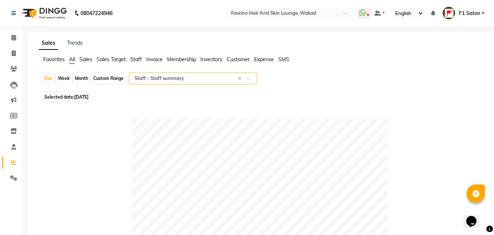
scroll to position [205, 0]
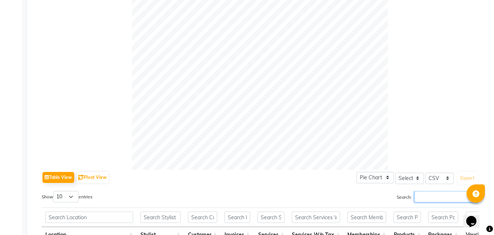
click at [416, 195] on input "Search:" at bounding box center [447, 196] width 64 height 11
paste input "[PERSON_NAME]"
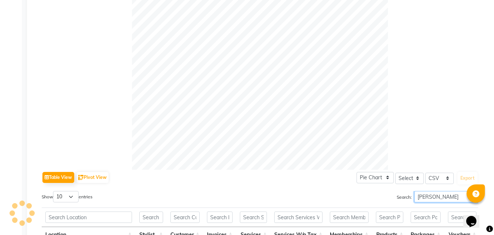
click at [416, 195] on input "[PERSON_NAME]" at bounding box center [447, 196] width 64 height 11
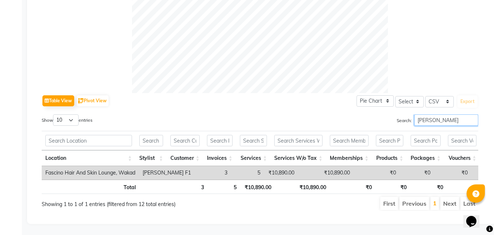
scroll to position [87, 0]
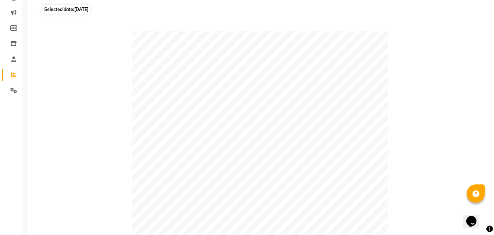
type input "varsha"
click at [58, 10] on span "Selected date: 28-08-2025" at bounding box center [66, 9] width 48 height 9
select select "8"
select select "2025"
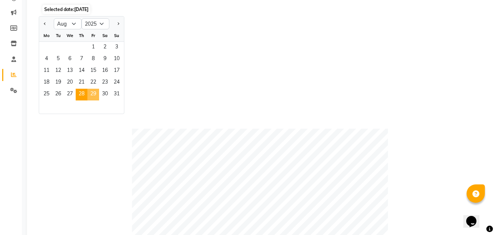
click at [93, 95] on span "29" at bounding box center [93, 95] width 12 height 12
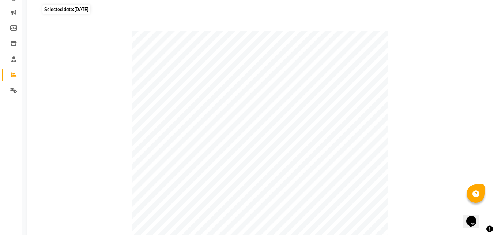
scroll to position [292, 0]
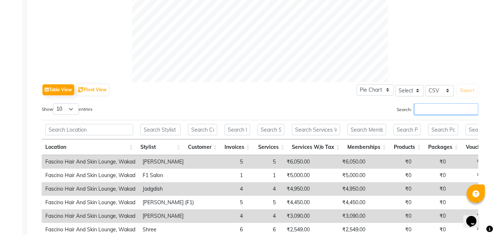
click at [426, 110] on input "Search:" at bounding box center [447, 108] width 64 height 11
paste input "varsha"
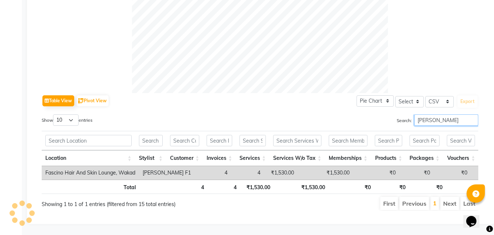
scroll to position [87, 0]
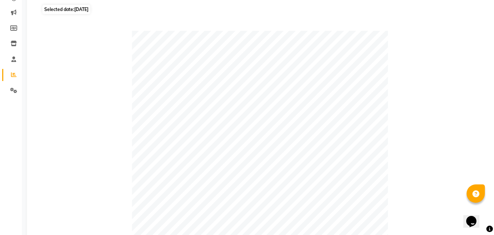
type input "varsha"
click at [47, 7] on span "Selected date: 29-08-2025" at bounding box center [66, 9] width 48 height 9
select select "8"
select select "2025"
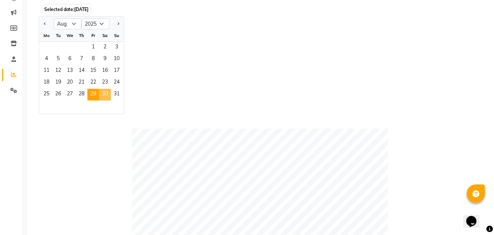
click at [104, 93] on span "30" at bounding box center [105, 95] width 12 height 12
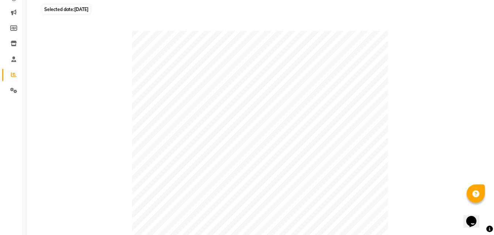
scroll to position [292, 0]
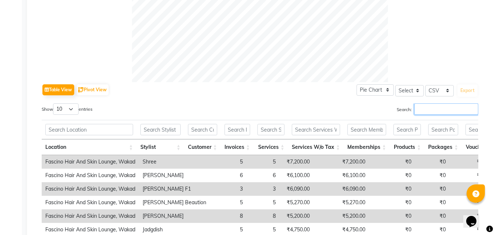
click at [417, 107] on input "Search:" at bounding box center [447, 108] width 64 height 11
paste input "varsha"
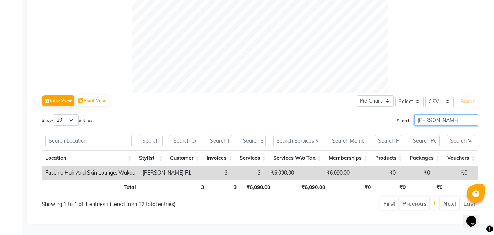
scroll to position [87, 0]
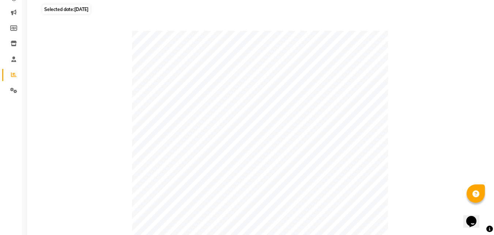
type input "varsha"
click at [81, 7] on span "30-08-2025" at bounding box center [81, 9] width 14 height 5
select select "8"
select select "2025"
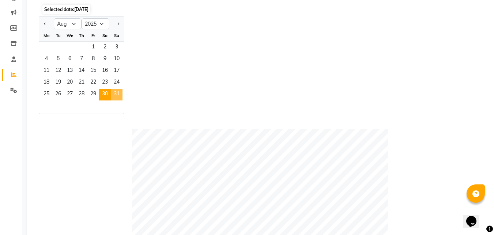
click at [119, 94] on span "31" at bounding box center [117, 95] width 12 height 12
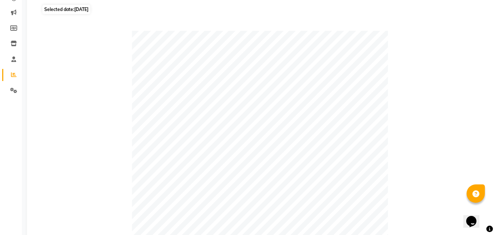
scroll to position [292, 0]
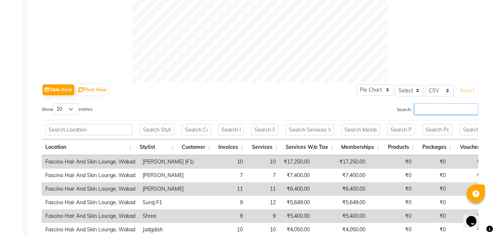
click at [438, 111] on input "Search:" at bounding box center [447, 108] width 64 height 11
paste input "varsha"
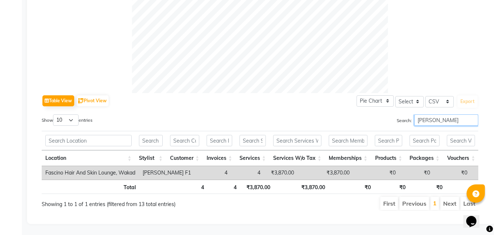
scroll to position [87, 0]
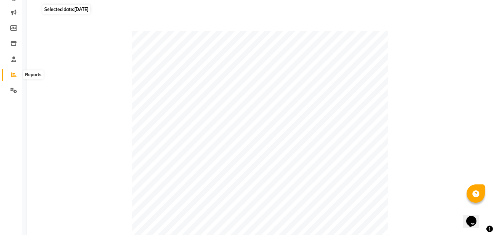
type input "varsha"
click at [12, 76] on icon at bounding box center [13, 74] width 5 height 5
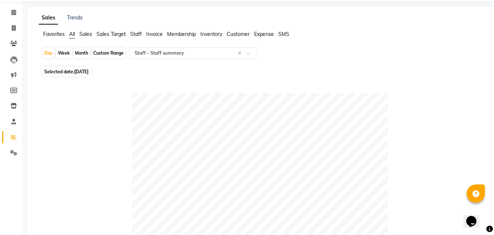
scroll to position [0, 0]
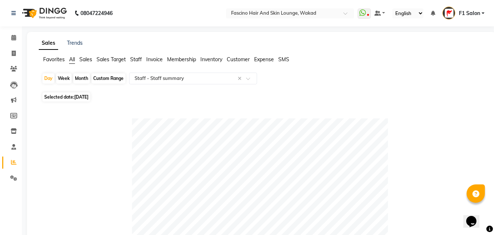
click at [84, 78] on div "Month" at bounding box center [81, 78] width 17 height 10
select select "8"
select select "2025"
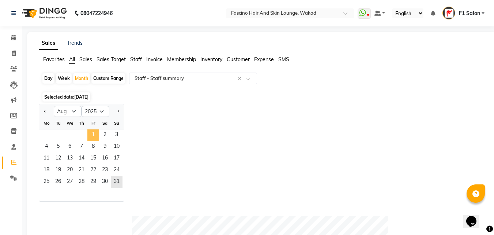
click at [89, 133] on span "1" at bounding box center [93, 135] width 12 height 12
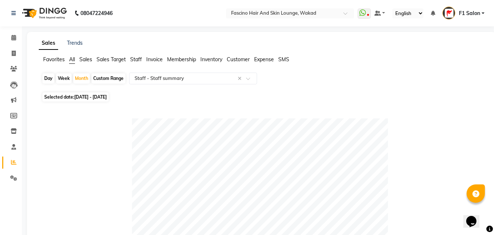
scroll to position [205, 0]
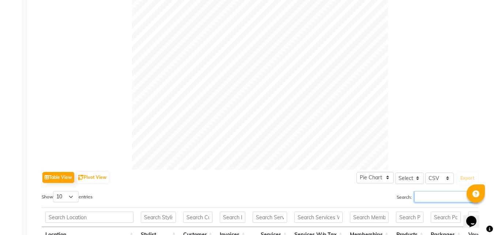
click at [446, 194] on input "Search:" at bounding box center [447, 196] width 64 height 11
paste input "varsha"
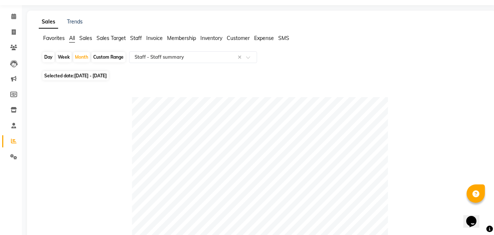
scroll to position [0, 0]
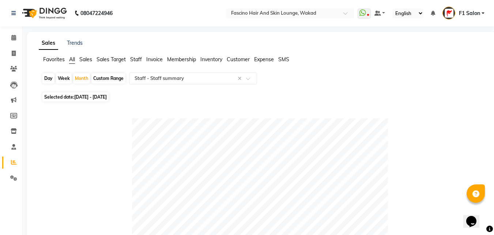
type input "varsha"
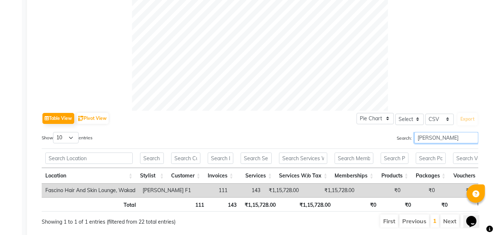
scroll to position [292, 0]
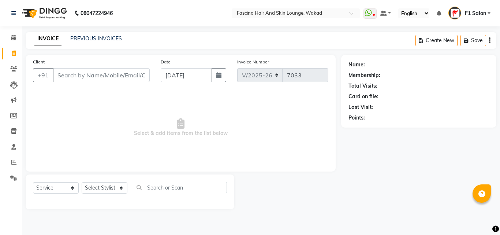
select select "126"
select select "service"
click at [76, 78] on input "Client" at bounding box center [101, 75] width 97 height 14
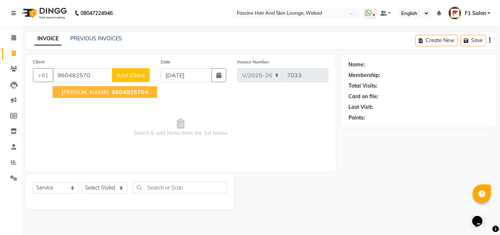
click at [77, 92] on span "[PERSON_NAME]" at bounding box center [84, 91] width 47 height 7
type input "9604825704"
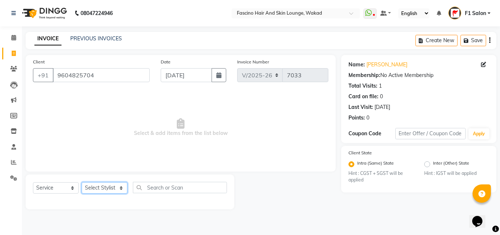
click at [88, 188] on select "Select Stylist 8805000650 Aarohi Chimu [PERSON_NAME] jh F1 Salon Ganesh F1 Gopa…" at bounding box center [105, 187] width 46 height 11
select select "23130"
click at [82, 182] on select "Select Stylist 8805000650 Aarohi Chimu [PERSON_NAME] jh F1 Salon Ganesh F1 Gopa…" at bounding box center [105, 187] width 46 height 11
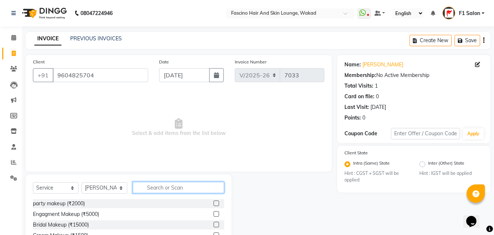
click at [142, 186] on input "text" at bounding box center [178, 187] width 91 height 11
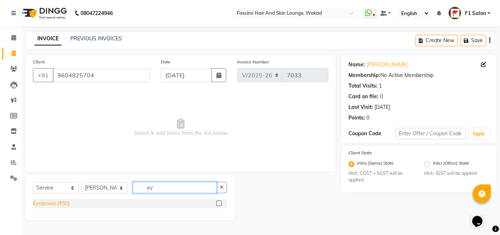
type input "ey"
click at [37, 204] on div "Eyebrows (₹50)" at bounding box center [51, 203] width 37 height 8
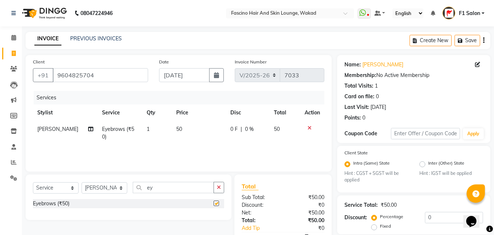
checkbox input "false"
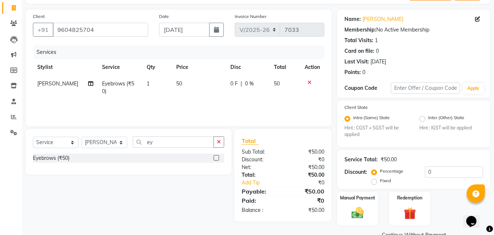
scroll to position [62, 0]
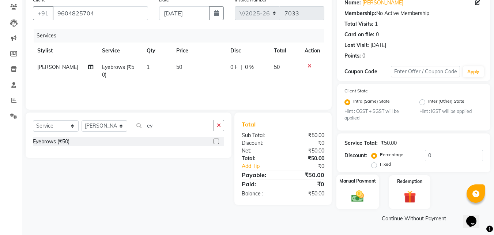
click at [354, 196] on img at bounding box center [358, 196] width 20 height 15
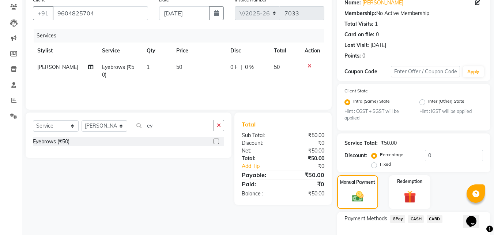
click at [399, 220] on span "GPay" at bounding box center [397, 218] width 15 height 8
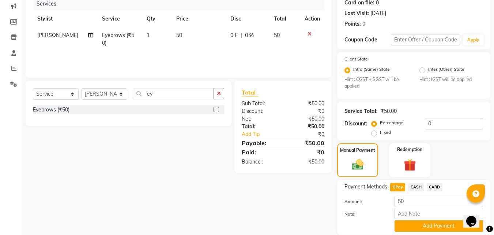
scroll to position [119, 0]
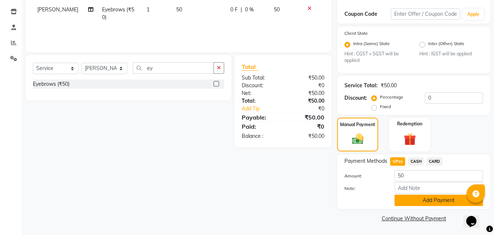
click at [428, 200] on button "Add Payment" at bounding box center [439, 199] width 89 height 11
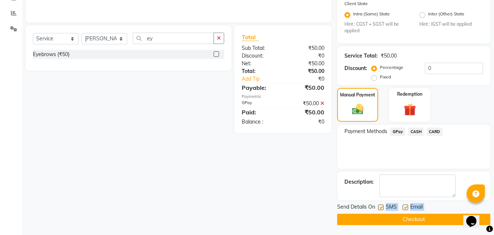
scroll to position [150, 0]
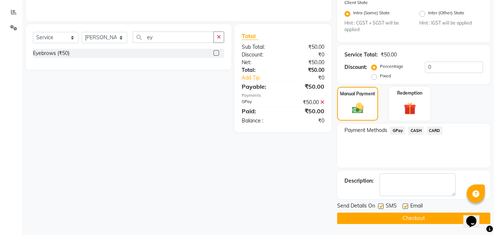
drag, startPoint x: 380, startPoint y: 221, endPoint x: 381, endPoint y: 205, distance: 15.8
click at [381, 205] on label at bounding box center [380, 205] width 5 height 5
click at [381, 205] on input "checkbox" at bounding box center [380, 206] width 5 height 5
checkbox input "false"
click at [375, 214] on button "Checkout" at bounding box center [413, 217] width 153 height 11
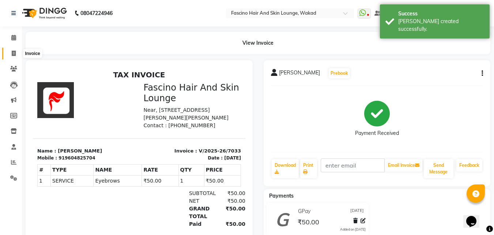
click at [10, 49] on span at bounding box center [13, 53] width 13 height 8
select select "service"
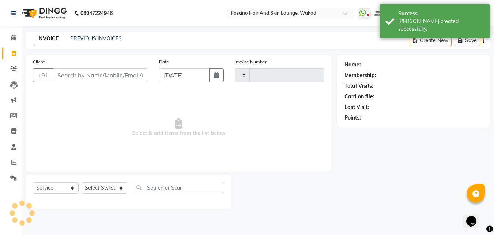
type input "7034"
select select "126"
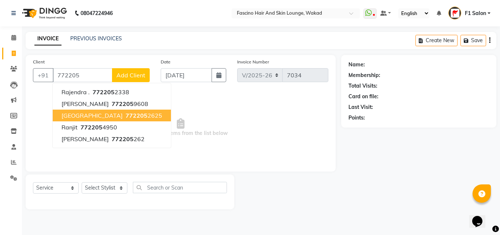
click at [82, 114] on span "Aradhans" at bounding box center [91, 115] width 61 height 7
type input "7722052625"
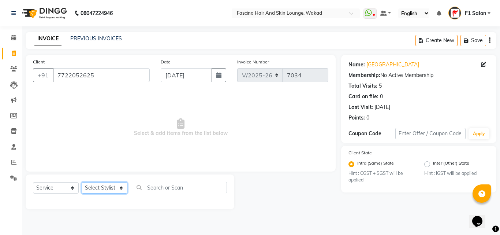
click at [90, 188] on select "Select Stylist 8805000650 Aarohi Chimu Ingale Deepak jh F1 Salon Ganesh F1 Gopa…" at bounding box center [105, 187] width 46 height 11
select select "23130"
click at [82, 182] on select "Select Stylist 8805000650 Aarohi Chimu Ingale Deepak jh F1 Salon Ganesh F1 Gopa…" at bounding box center [105, 187] width 46 height 11
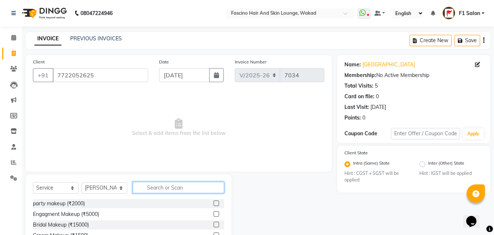
click at [189, 189] on input "text" at bounding box center [178, 187] width 91 height 11
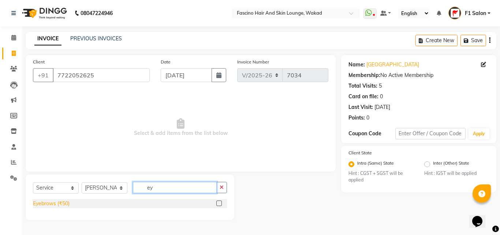
type input "ey"
click at [50, 206] on div "Eyebrows (₹50)" at bounding box center [51, 203] width 37 height 8
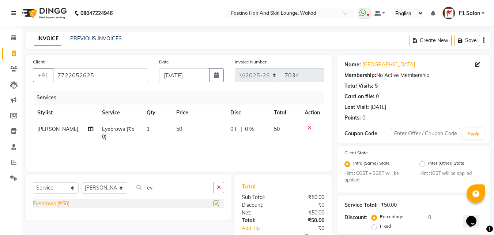
checkbox input "false"
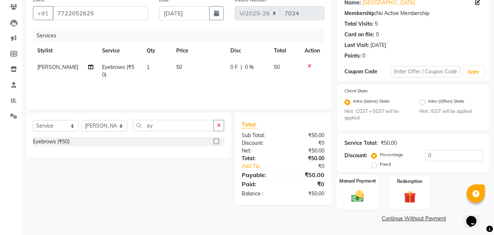
click at [358, 188] on div "Manual Payment" at bounding box center [358, 191] width 43 height 35
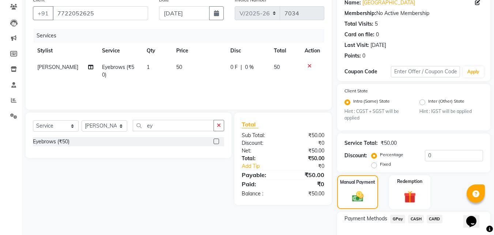
click at [394, 220] on span "GPay" at bounding box center [397, 218] width 15 height 8
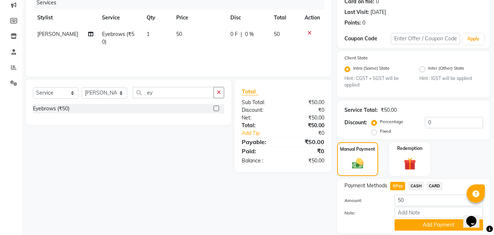
scroll to position [119, 0]
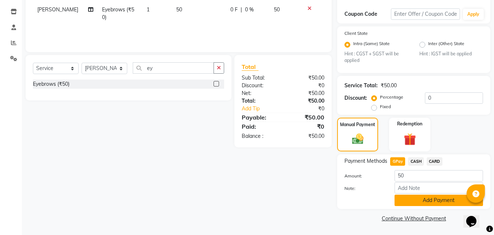
click at [416, 199] on button "Add Payment" at bounding box center [439, 199] width 89 height 11
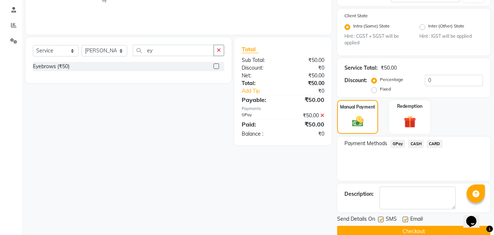
scroll to position [150, 0]
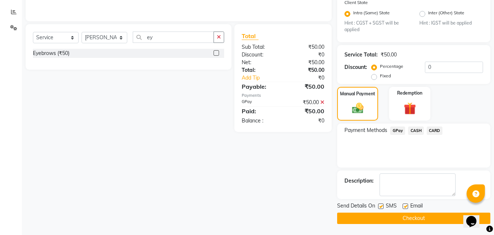
click at [381, 206] on label at bounding box center [380, 205] width 5 height 5
click at [381, 206] on input "checkbox" at bounding box center [380, 206] width 5 height 5
checkbox input "false"
click at [375, 217] on button "Checkout" at bounding box center [413, 217] width 153 height 11
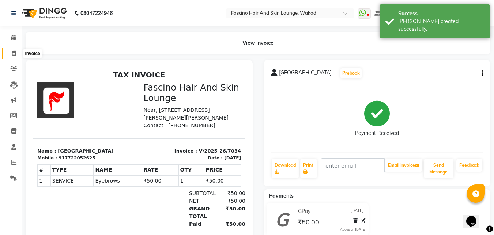
click at [11, 54] on span at bounding box center [13, 53] width 13 height 8
select select "126"
select select "service"
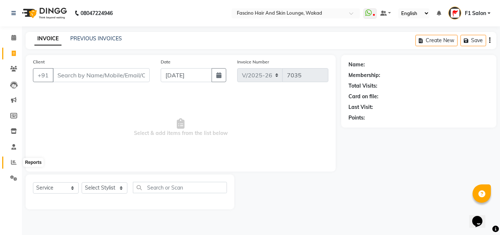
click at [14, 161] on icon at bounding box center [13, 161] width 5 height 5
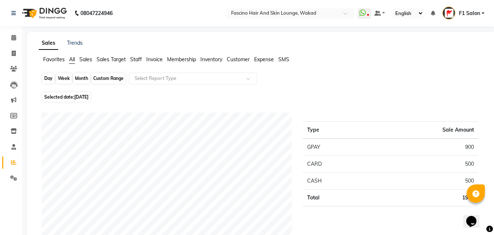
click at [46, 78] on div "Day" at bounding box center [48, 78] width 12 height 10
select select "9"
select select "2025"
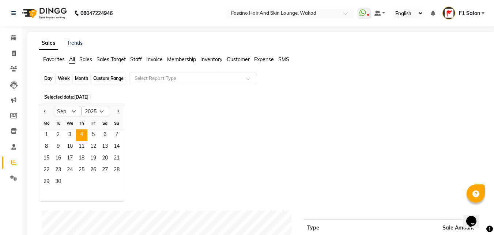
click at [46, 78] on div "Day" at bounding box center [48, 78] width 12 height 10
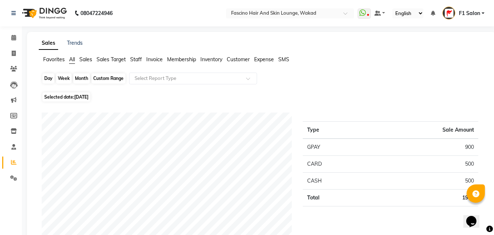
click at [48, 79] on div "Day" at bounding box center [48, 78] width 12 height 10
select select "9"
select select "2025"
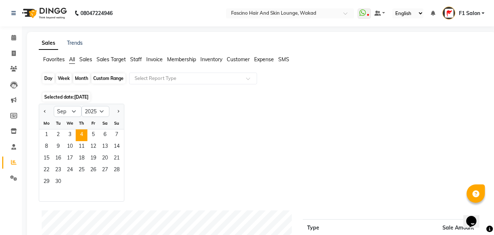
click at [48, 79] on div "Day" at bounding box center [48, 78] width 12 height 10
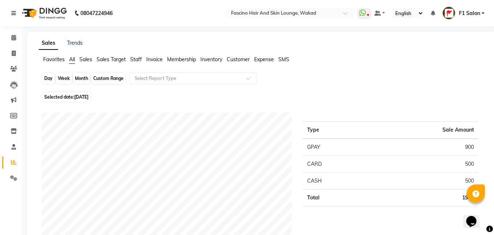
click at [49, 80] on div "Day" at bounding box center [48, 78] width 12 height 10
select select "9"
select select "2025"
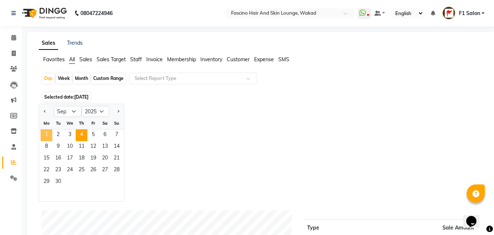
click at [45, 136] on span "1" at bounding box center [47, 135] width 12 height 12
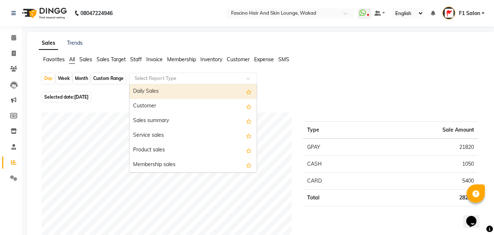
click at [155, 75] on input "text" at bounding box center [185, 78] width 105 height 7
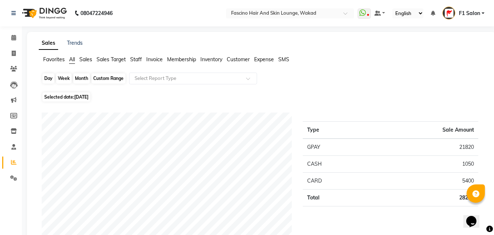
click at [48, 76] on div "Day" at bounding box center [48, 78] width 12 height 10
select select "9"
select select "2025"
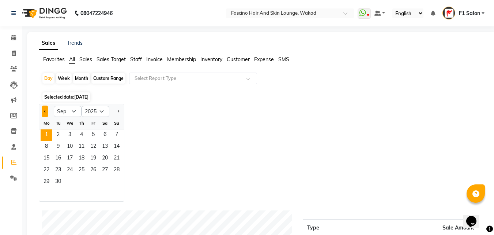
click at [45, 110] on span "Previous month" at bounding box center [45, 110] width 3 height 3
select select "8"
click at [94, 135] on span "1" at bounding box center [93, 135] width 12 height 12
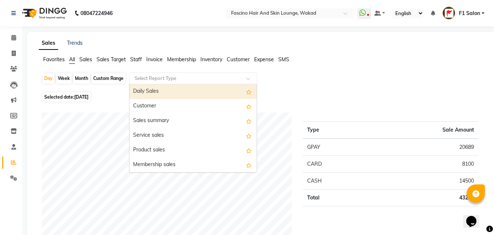
click at [170, 77] on input "text" at bounding box center [185, 78] width 105 height 7
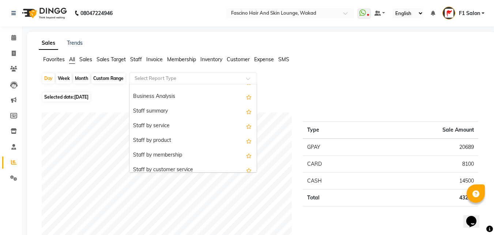
scroll to position [176, 0]
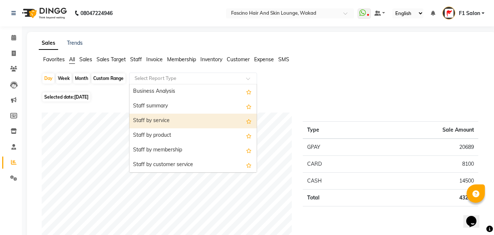
click at [160, 119] on div "Staff by service" at bounding box center [193, 120] width 127 height 15
select select "csv"
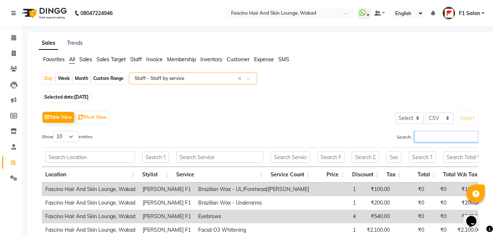
click at [433, 135] on input "Search:" at bounding box center [447, 136] width 64 height 11
paste input "9422227699"
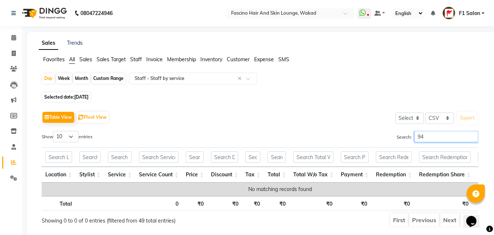
type input "9"
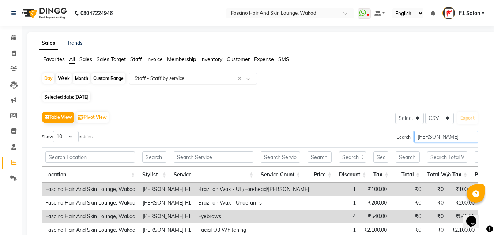
type input "Varsha"
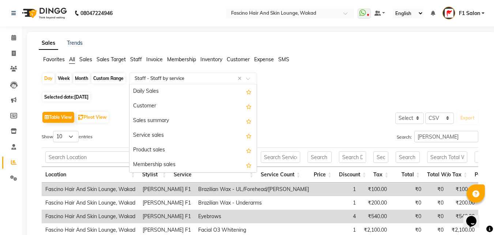
click at [182, 77] on input "text" at bounding box center [185, 78] width 105 height 7
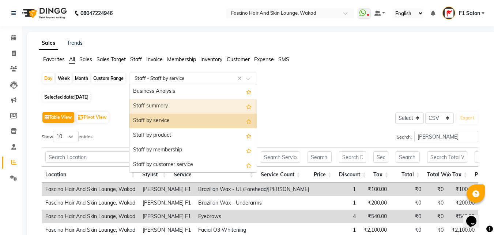
click at [159, 103] on div "Staff summary" at bounding box center [193, 106] width 127 height 15
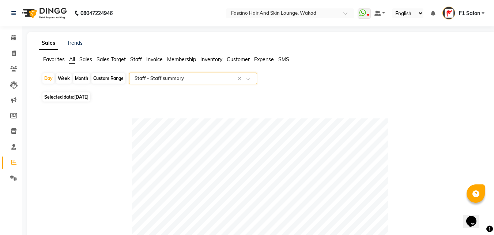
scroll to position [205, 0]
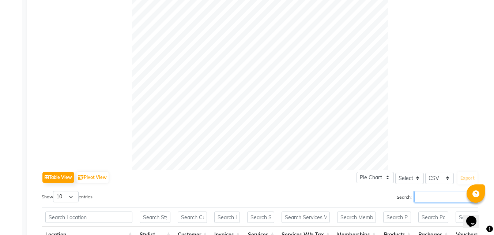
click at [430, 195] on input "Search:" at bounding box center [447, 196] width 64 height 11
paste input "9422227699"
type input "9"
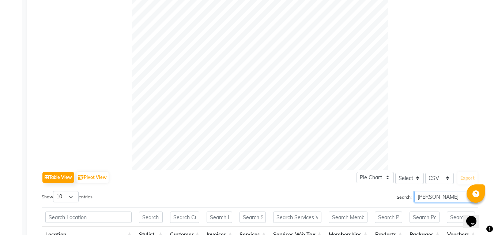
click at [430, 195] on input "varsha" at bounding box center [447, 196] width 64 height 11
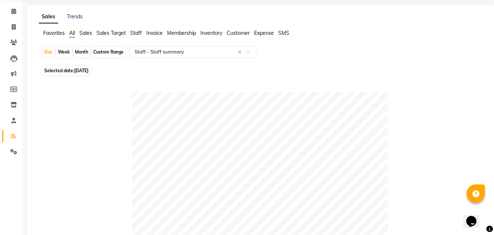
scroll to position [0, 0]
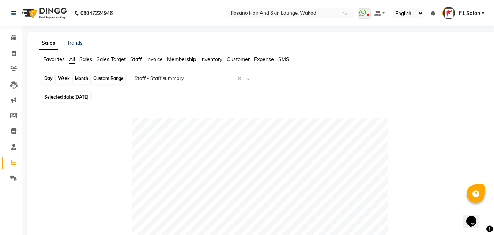
type input "varsha"
click at [46, 79] on div "Day" at bounding box center [48, 78] width 12 height 10
select select "8"
select select "2025"
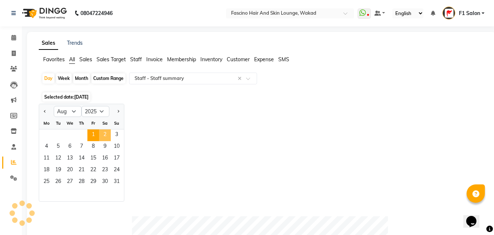
click at [107, 132] on span "2" at bounding box center [105, 135] width 12 height 12
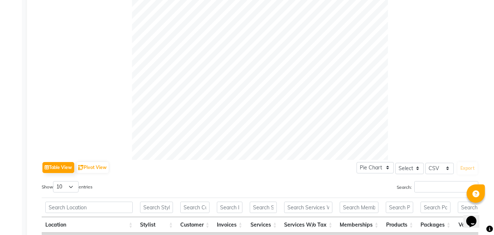
scroll to position [220, 0]
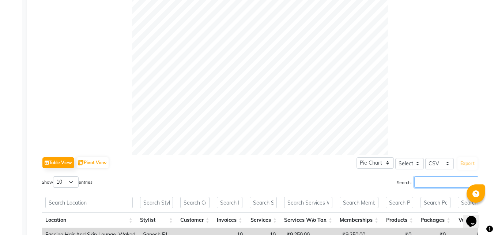
click at [420, 177] on input "Search:" at bounding box center [447, 181] width 64 height 11
paste input "varsha"
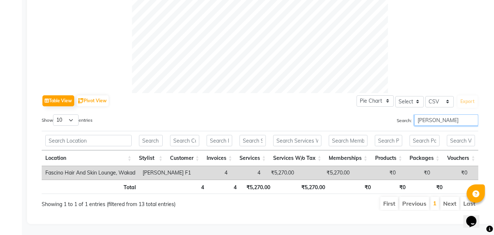
scroll to position [87, 0]
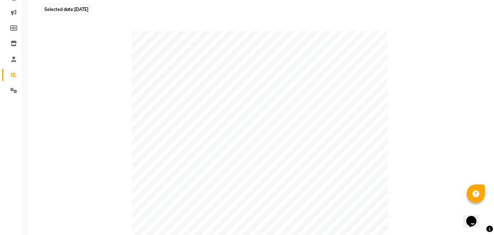
type input "varsha"
click at [78, 10] on span "02-08-2025" at bounding box center [81, 9] width 14 height 5
select select "8"
select select "2025"
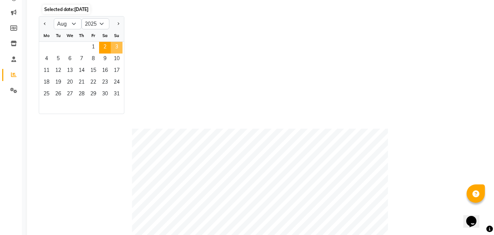
click at [116, 49] on span "3" at bounding box center [117, 48] width 12 height 12
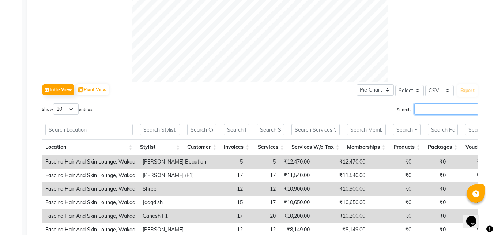
click at [427, 110] on input "Search:" at bounding box center [447, 108] width 64 height 11
paste input "varsha"
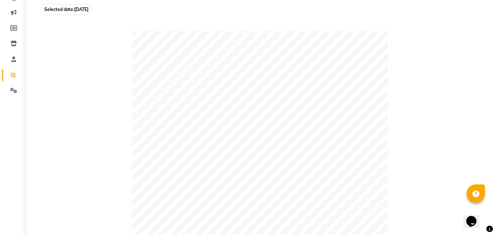
scroll to position [0, 0]
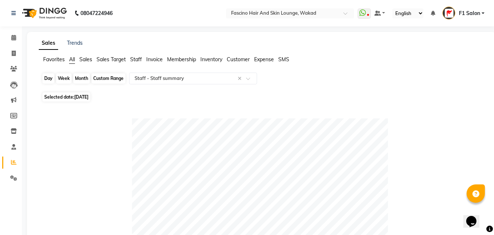
type input "varsha"
click at [49, 79] on div "Day" at bounding box center [48, 78] width 12 height 10
select select "8"
select select "2025"
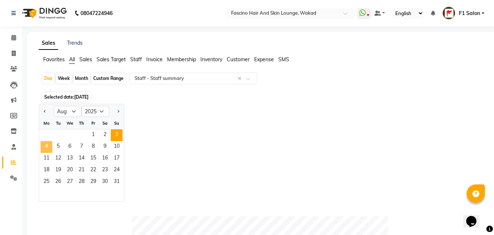
click at [45, 149] on span "4" at bounding box center [47, 147] width 12 height 12
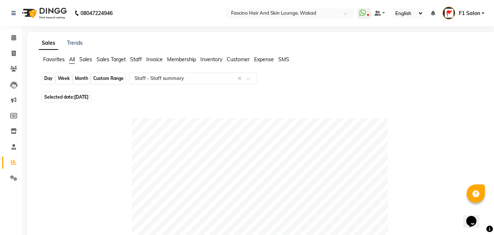
click at [46, 79] on div "Day" at bounding box center [48, 78] width 12 height 10
select select "8"
select select "2025"
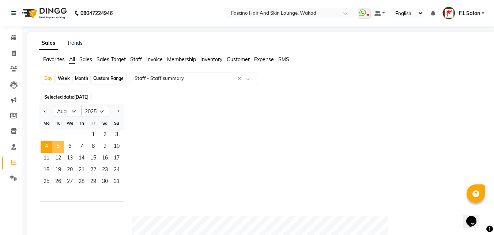
click at [60, 143] on span "5" at bounding box center [58, 147] width 12 height 12
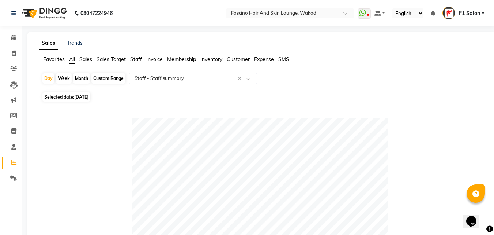
scroll to position [205, 0]
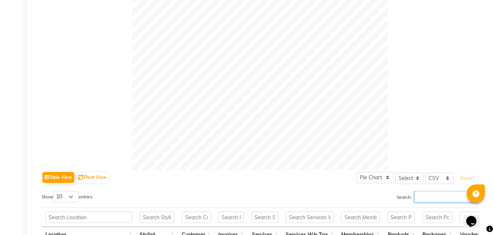
click at [435, 202] on input "Search:" at bounding box center [447, 196] width 64 height 11
paste input "varsha"
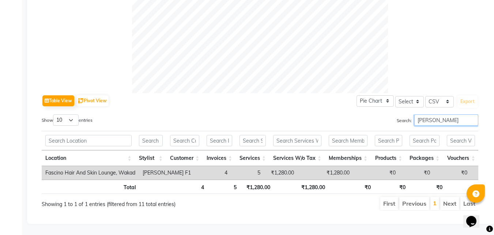
scroll to position [87, 0]
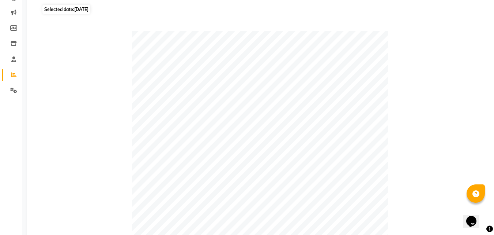
type input "varsha"
click at [64, 9] on span "Selected date: 05-08-2025" at bounding box center [66, 9] width 48 height 9
select select "8"
select select "2025"
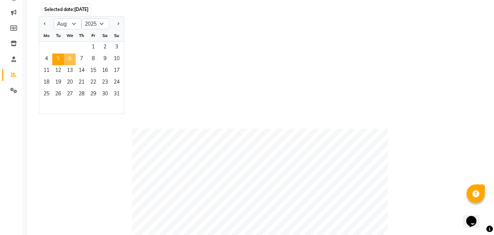
click at [69, 57] on span "6" at bounding box center [70, 59] width 12 height 12
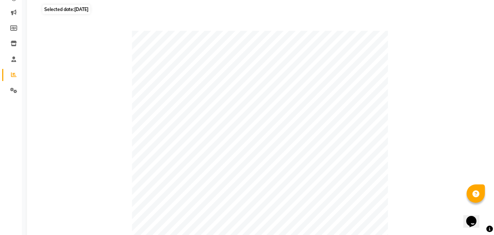
scroll to position [292, 0]
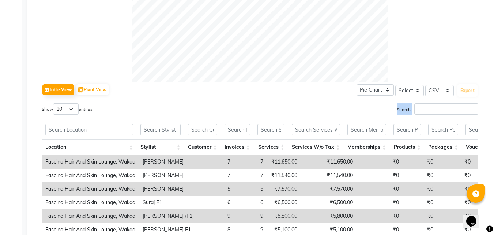
drag, startPoint x: 425, startPoint y: 117, endPoint x: 422, endPoint y: 110, distance: 7.4
click at [422, 110] on div "Search:" at bounding box center [372, 110] width 213 height 14
click at [422, 110] on input "Search:" at bounding box center [447, 108] width 64 height 11
paste input "varsha"
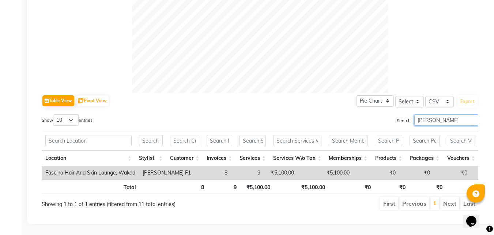
scroll to position [87, 0]
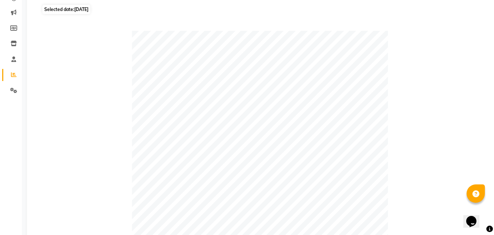
type input "varsha"
click at [84, 11] on span "06-08-2025" at bounding box center [81, 9] width 14 height 5
select select "8"
select select "2025"
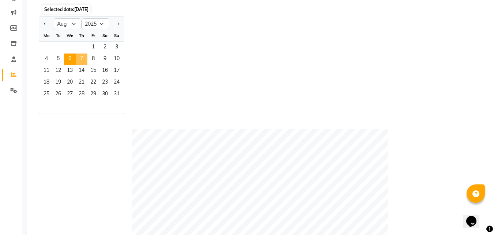
click at [81, 58] on span "7" at bounding box center [82, 59] width 12 height 12
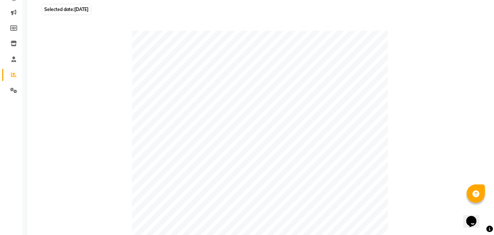
scroll to position [292, 0]
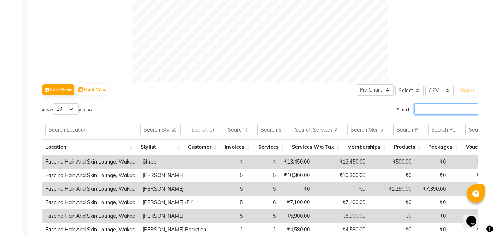
click at [424, 106] on input "Search:" at bounding box center [447, 108] width 64 height 11
paste input "varsha"
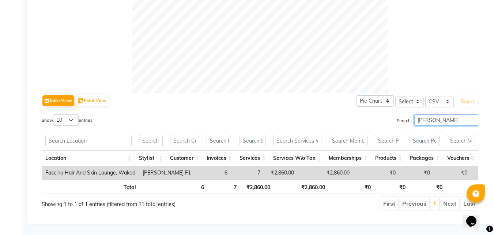
scroll to position [87, 0]
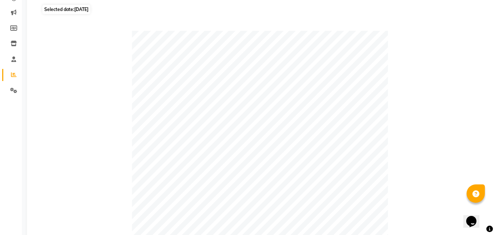
type input "varsha"
click at [66, 7] on span "Selected date: 07-08-2025" at bounding box center [66, 9] width 48 height 9
select select "8"
select select "2025"
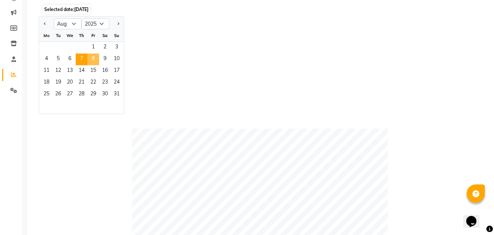
click at [90, 56] on span "8" at bounding box center [93, 59] width 12 height 12
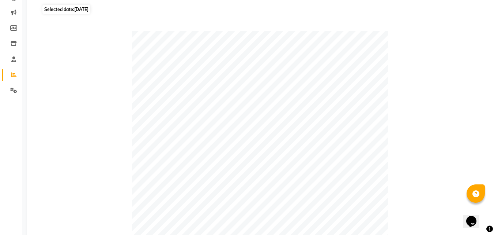
scroll to position [292, 0]
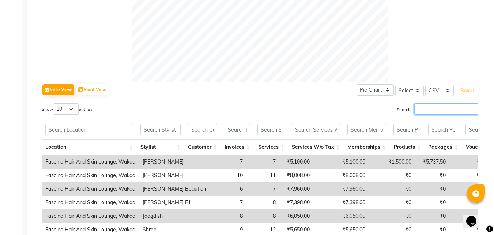
click at [422, 104] on input "Search:" at bounding box center [447, 108] width 64 height 11
paste input "varsha"
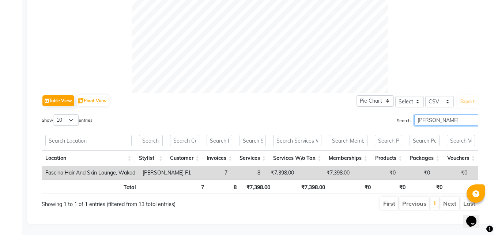
scroll to position [87, 0]
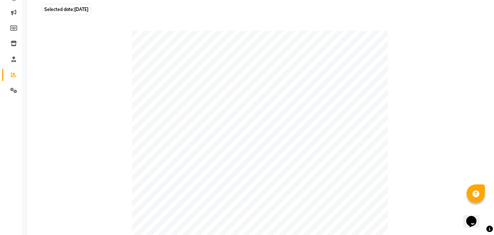
type input "varsha"
click at [50, 6] on span "Selected date: 08-08-2025" at bounding box center [66, 9] width 48 height 9
select select "8"
select select "2025"
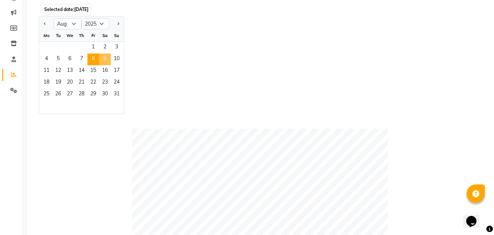
click at [104, 58] on span "9" at bounding box center [105, 59] width 12 height 12
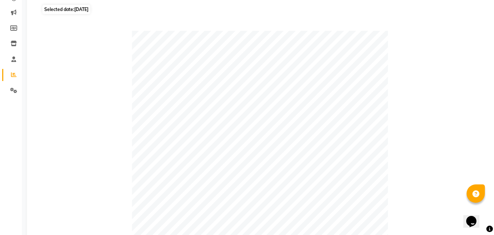
scroll to position [292, 0]
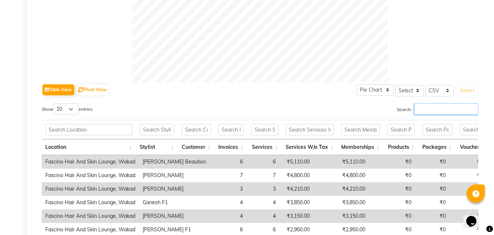
click at [423, 112] on input "Search:" at bounding box center [447, 108] width 64 height 11
paste input "varsha"
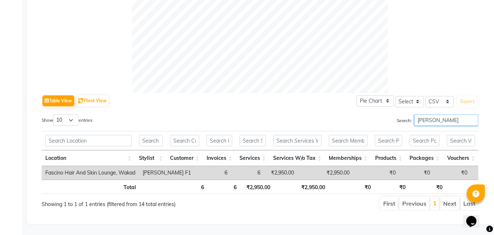
scroll to position [87, 0]
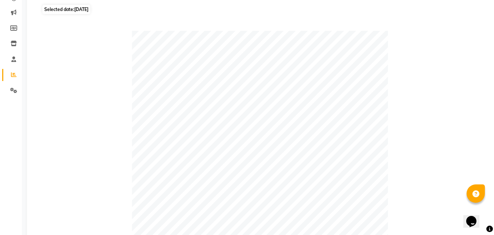
type input "varsha"
click at [58, 10] on span "Selected date: 09-08-2025" at bounding box center [66, 9] width 48 height 9
select select "8"
select select "2025"
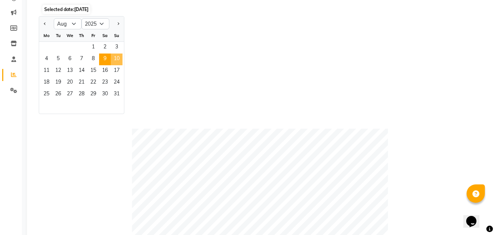
click at [116, 60] on span "10" at bounding box center [117, 59] width 12 height 12
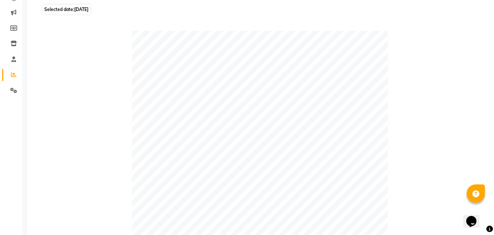
scroll to position [292, 0]
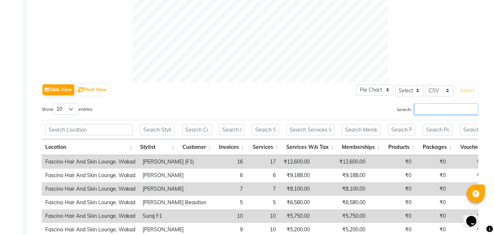
click at [424, 113] on input "Search:" at bounding box center [447, 108] width 64 height 11
paste input "varsha"
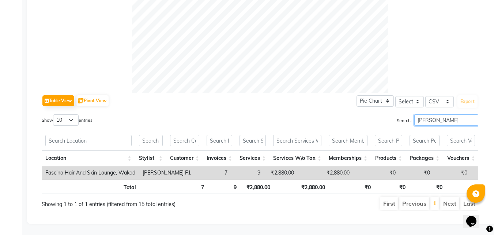
scroll to position [87, 0]
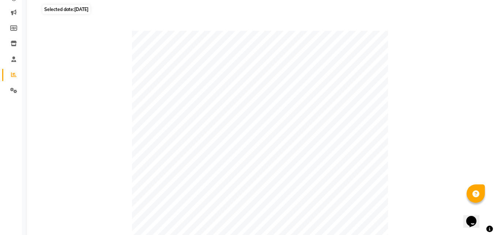
type input "varsha"
click at [89, 9] on span "10-08-2025" at bounding box center [81, 9] width 14 height 5
select select "8"
select select "2025"
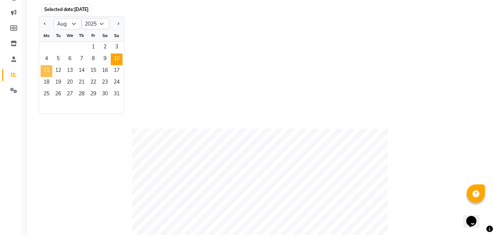
click at [44, 68] on span "11" at bounding box center [47, 71] width 12 height 12
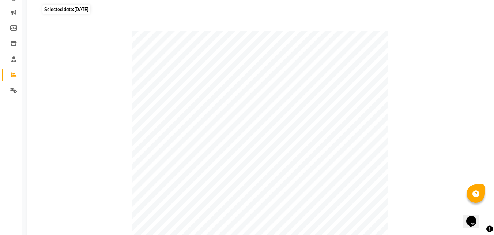
scroll to position [292, 0]
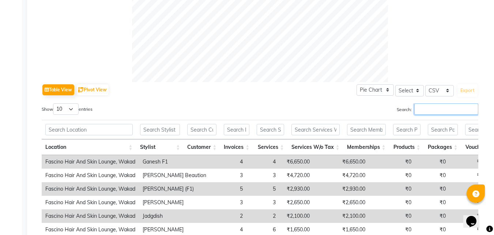
click at [421, 109] on input "Search:" at bounding box center [447, 108] width 64 height 11
paste input "varsha"
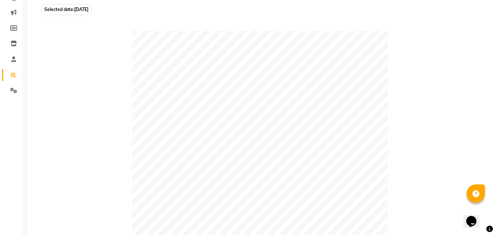
scroll to position [0, 0]
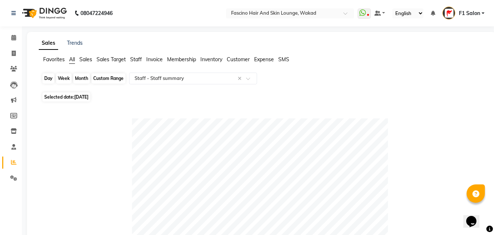
type input "varsha"
click at [46, 79] on div "Day" at bounding box center [48, 78] width 12 height 10
select select "8"
select select "2025"
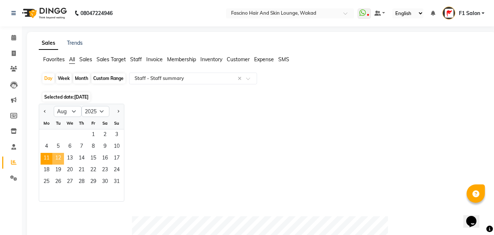
click at [58, 157] on span "12" at bounding box center [58, 159] width 12 height 12
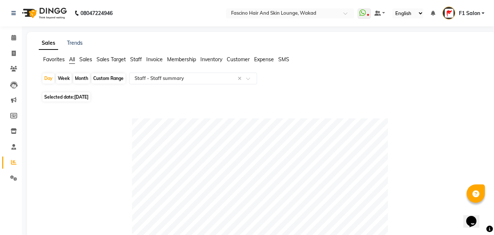
scroll to position [205, 0]
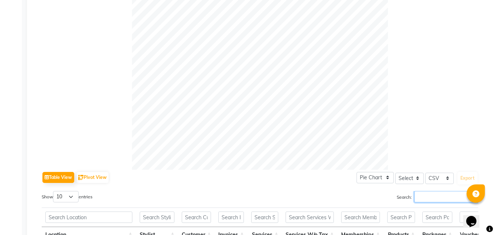
click at [423, 194] on input "Search:" at bounding box center [447, 196] width 64 height 11
paste input "varsha"
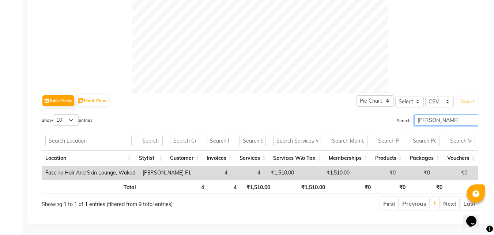
scroll to position [87, 0]
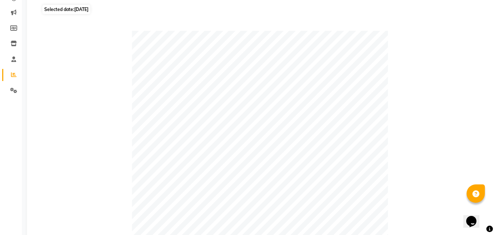
type input "varsha"
click at [46, 7] on span "Selected date: 12-08-2025" at bounding box center [66, 9] width 48 height 9
select select "8"
select select "2025"
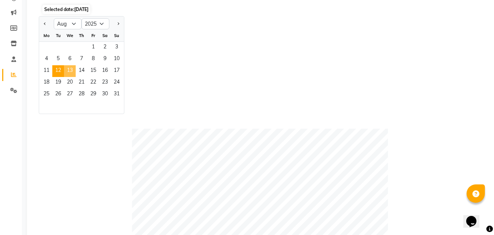
click at [69, 69] on span "13" at bounding box center [70, 71] width 12 height 12
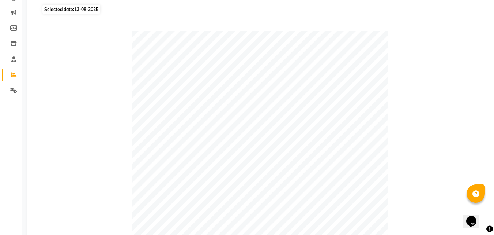
scroll to position [292, 0]
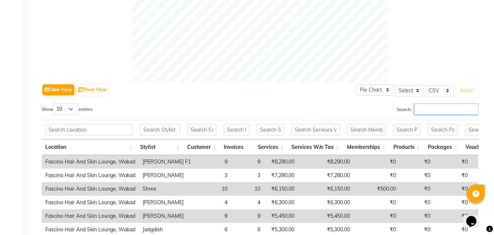
click at [422, 106] on input "Search:" at bounding box center [447, 108] width 64 height 11
paste input "varsha"
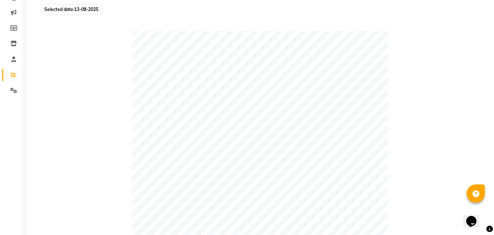
scroll to position [0, 0]
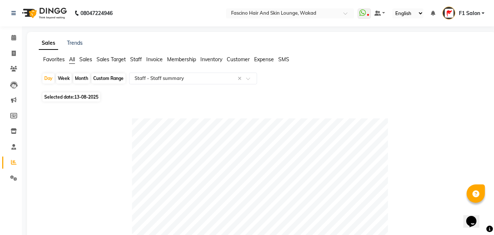
type input "varsha"
click at [55, 97] on span "Selected date: 13-08-2025" at bounding box center [71, 96] width 58 height 9
select select "8"
select select "2025"
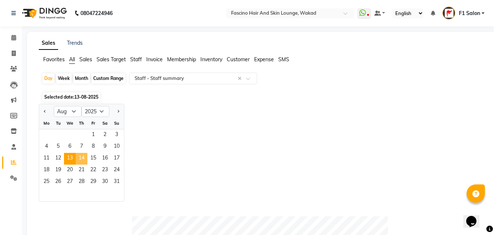
click at [83, 157] on span "14" at bounding box center [82, 159] width 12 height 12
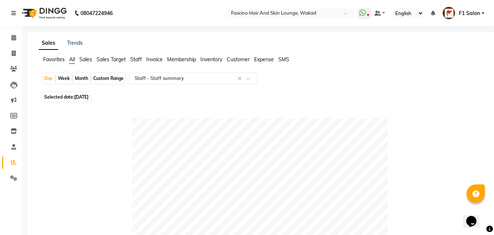
scroll to position [205, 0]
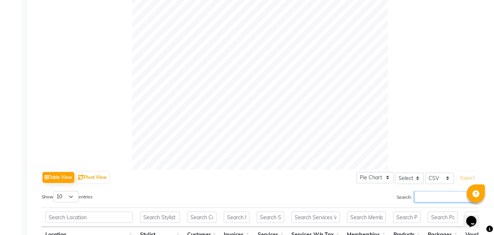
click at [416, 195] on input "Search:" at bounding box center [447, 196] width 64 height 11
paste input "varsha"
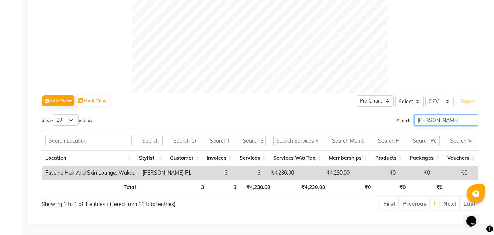
scroll to position [87, 0]
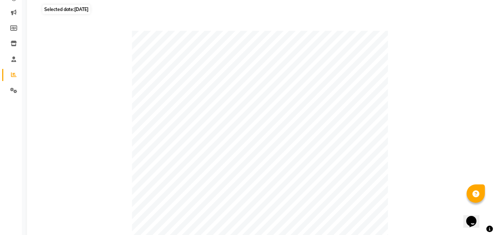
type input "varsha"
click at [62, 10] on span "Selected date: 14-08-2025" at bounding box center [66, 9] width 48 height 9
select select "8"
select select "2025"
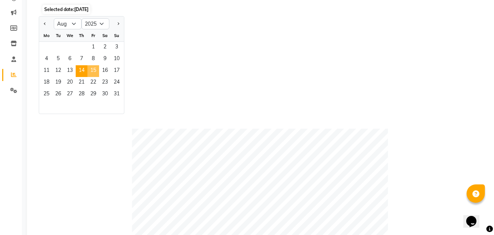
click at [90, 74] on span "15" at bounding box center [93, 71] width 12 height 12
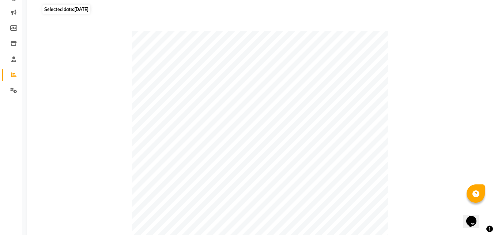
scroll to position [292, 0]
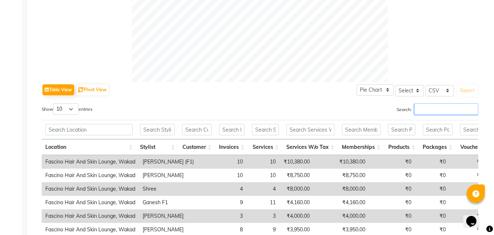
click at [428, 112] on input "Search:" at bounding box center [447, 108] width 64 height 11
paste input "varsha"
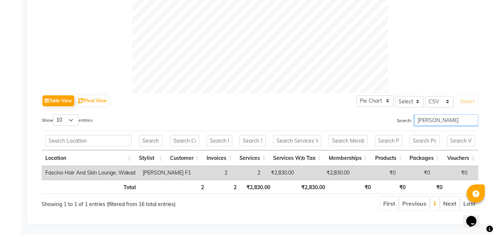
scroll to position [87, 0]
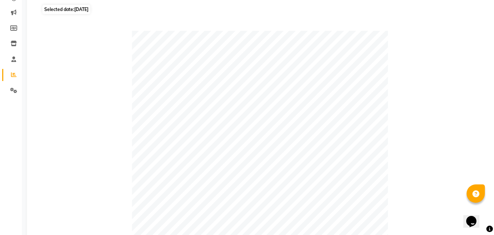
type input "varsha"
click at [70, 12] on span "Selected date: 15-08-2025" at bounding box center [66, 9] width 48 height 9
select select "8"
select select "2025"
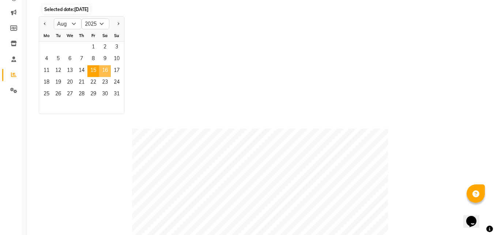
click at [103, 67] on span "16" at bounding box center [105, 71] width 12 height 12
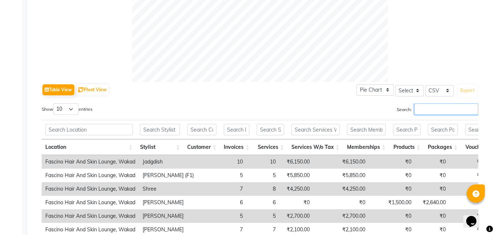
click at [425, 104] on input "Search:" at bounding box center [447, 108] width 64 height 11
paste input "varsha"
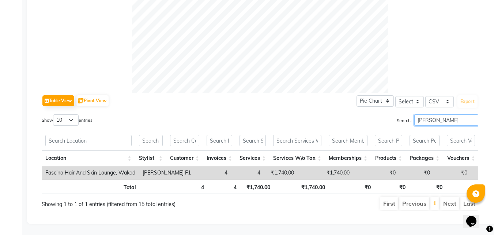
scroll to position [87, 0]
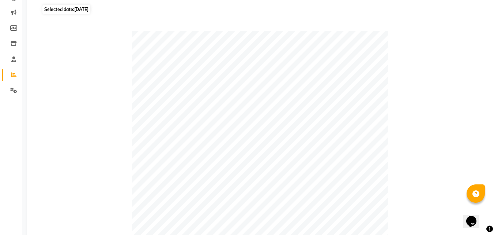
type input "varsha"
click at [51, 11] on span "Selected date: 16-08-2025" at bounding box center [66, 9] width 48 height 9
select select "8"
select select "2025"
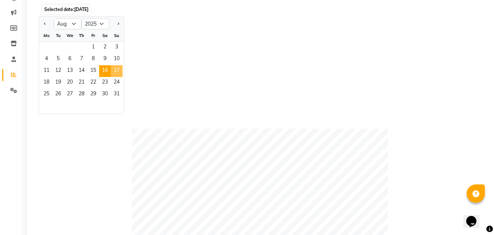
click at [119, 67] on span "17" at bounding box center [117, 71] width 12 height 12
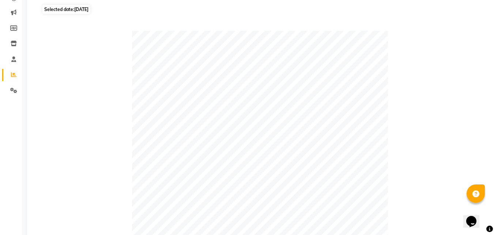
scroll to position [292, 0]
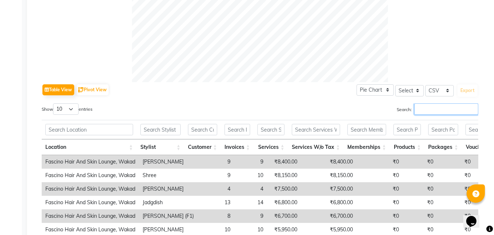
click at [421, 111] on input "Search:" at bounding box center [447, 108] width 64 height 11
paste input "varsha"
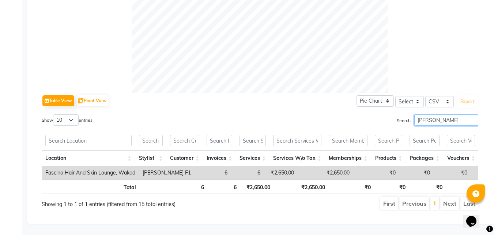
scroll to position [87, 0]
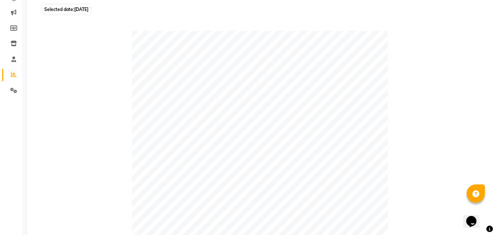
type input "varsha"
click at [51, 13] on span "Selected date: 17-08-2025" at bounding box center [66, 9] width 48 height 9
select select "8"
select select "2025"
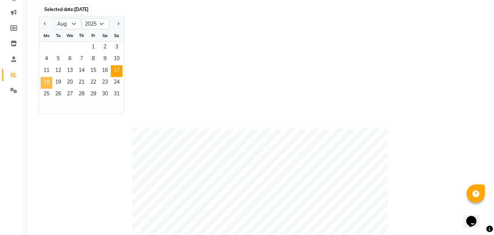
click at [51, 83] on span "18" at bounding box center [47, 83] width 12 height 12
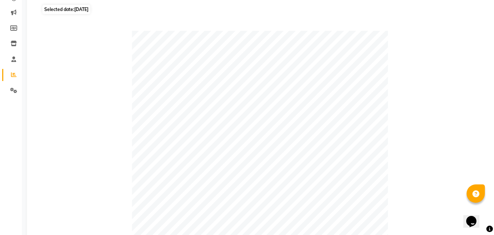
click at [70, 10] on span "Selected date: 18-08-2025" at bounding box center [66, 9] width 48 height 9
select select "8"
select select "2025"
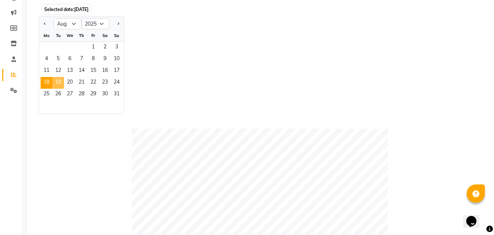
click at [59, 83] on span "19" at bounding box center [58, 83] width 12 height 12
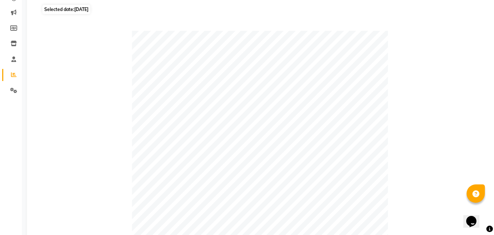
scroll to position [292, 0]
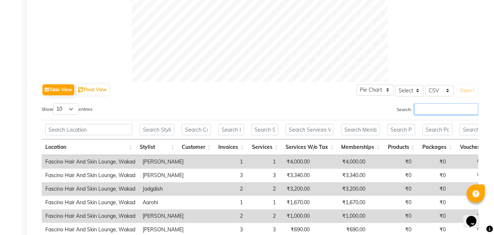
click at [429, 109] on input "Search:" at bounding box center [447, 108] width 64 height 11
paste input "varsha"
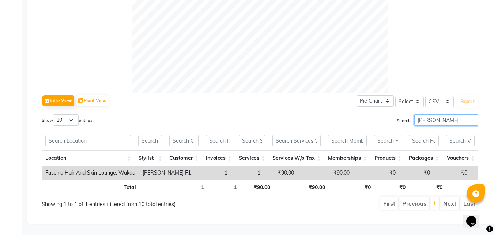
scroll to position [87, 0]
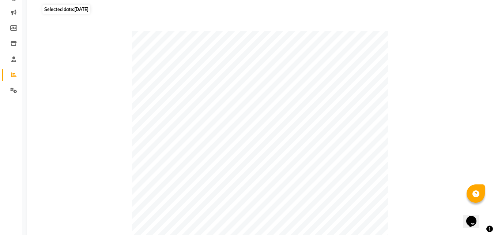
type input "varsha"
click at [53, 7] on span "Selected date: 19-08-2025" at bounding box center [66, 9] width 48 height 9
select select "8"
select select "2025"
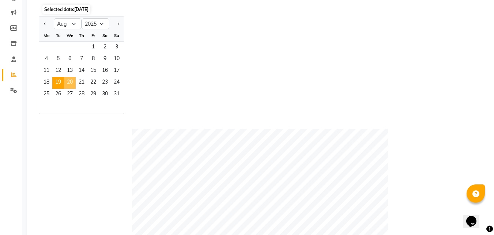
click at [73, 83] on span "20" at bounding box center [70, 83] width 12 height 12
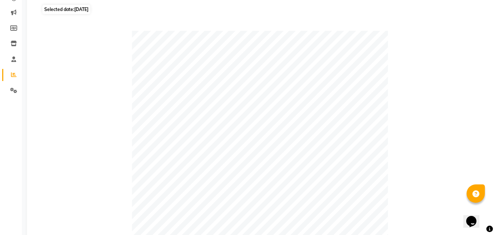
scroll to position [292, 0]
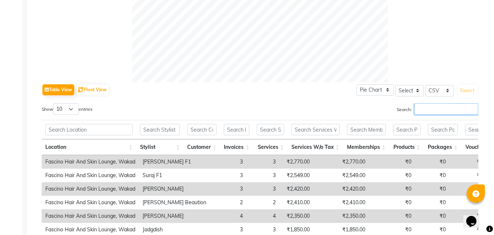
click at [421, 109] on input "Search:" at bounding box center [447, 108] width 64 height 11
paste input "varsha"
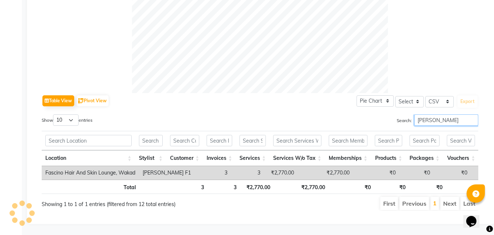
scroll to position [87, 0]
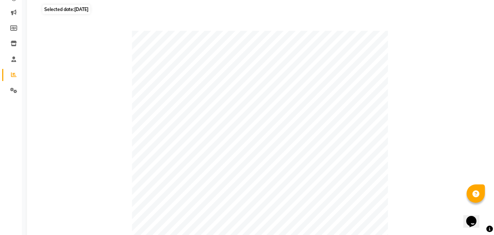
type input "varsha"
click at [88, 10] on span "20-08-2025" at bounding box center [81, 9] width 14 height 5
select select "8"
select select "2025"
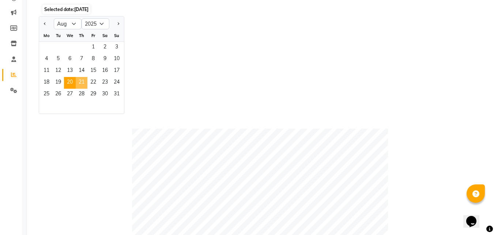
click at [83, 83] on span "21" at bounding box center [82, 83] width 12 height 12
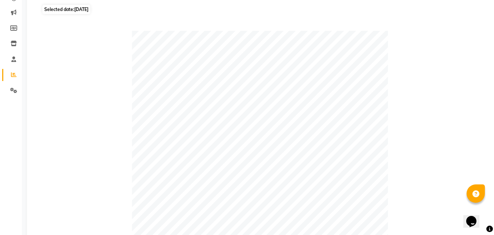
scroll to position [292, 0]
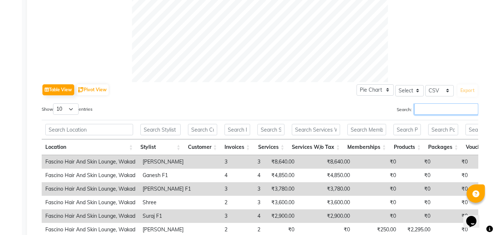
click at [429, 106] on input "Search:" at bounding box center [447, 108] width 64 height 11
paste input "varsha"
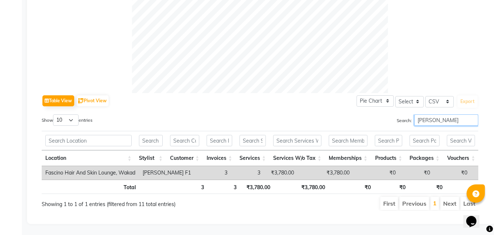
scroll to position [87, 0]
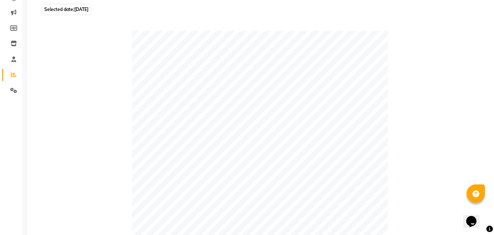
type input "varsha"
click at [55, 10] on span "Selected date: 21-08-2025" at bounding box center [66, 9] width 48 height 9
select select "8"
select select "2025"
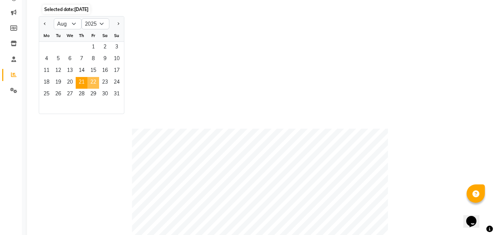
click at [91, 78] on span "22" at bounding box center [93, 83] width 12 height 12
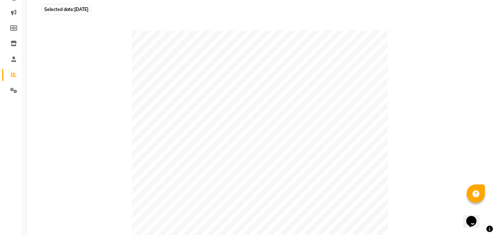
scroll to position [292, 0]
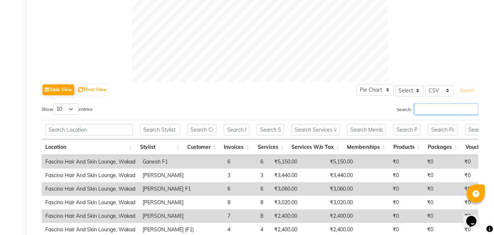
click at [416, 110] on input "Search:" at bounding box center [447, 108] width 64 height 11
paste input "varsha"
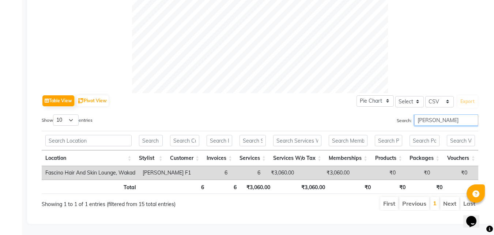
scroll to position [87, 0]
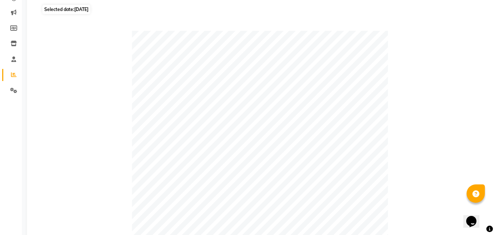
type input "varsha"
click at [89, 10] on span "22-08-2025" at bounding box center [81, 9] width 14 height 5
select select "8"
select select "2025"
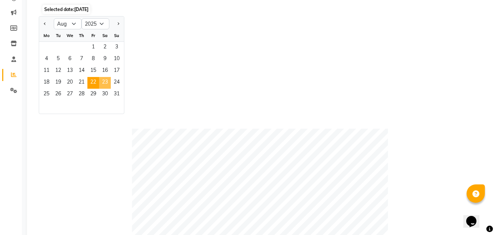
click at [106, 81] on span "23" at bounding box center [105, 83] width 12 height 12
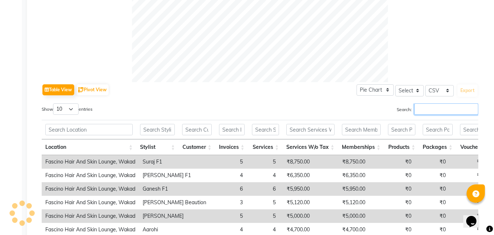
click at [423, 113] on input "Search:" at bounding box center [447, 108] width 64 height 11
paste input "varsha"
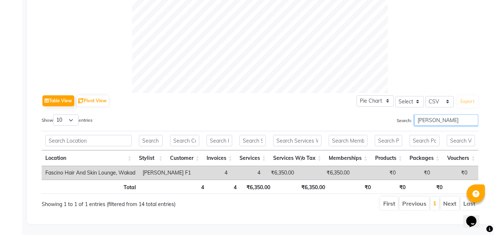
scroll to position [87, 0]
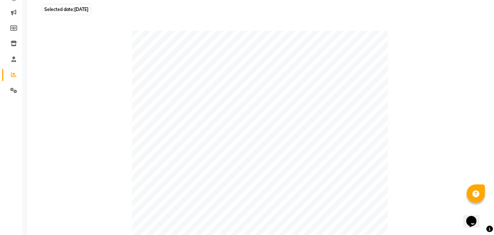
type input "varsha"
click at [89, 7] on span "23-08-2025" at bounding box center [81, 9] width 14 height 5
select select "8"
select select "2025"
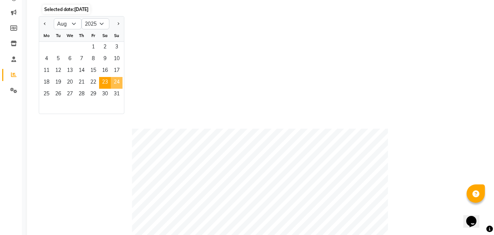
click at [115, 87] on span "24" at bounding box center [117, 83] width 12 height 12
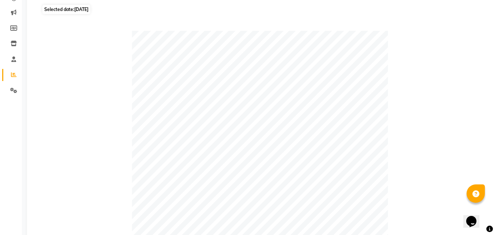
scroll to position [292, 0]
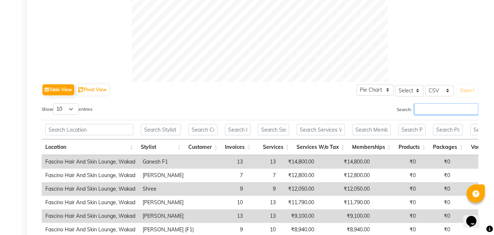
click at [422, 109] on input "Search:" at bounding box center [447, 108] width 64 height 11
paste input "varsha"
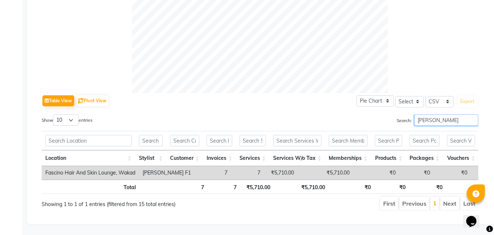
scroll to position [87, 0]
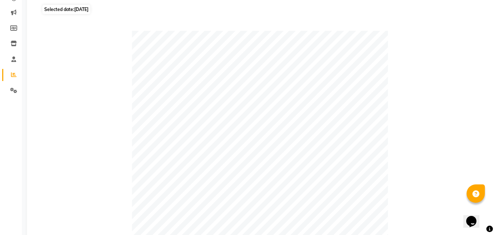
type input "varsha"
click at [55, 10] on span "Selected date: 24-08-2025" at bounding box center [66, 9] width 48 height 9
select select "8"
select select "2025"
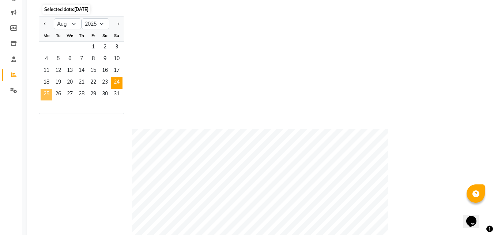
click at [46, 96] on span "25" at bounding box center [47, 95] width 12 height 12
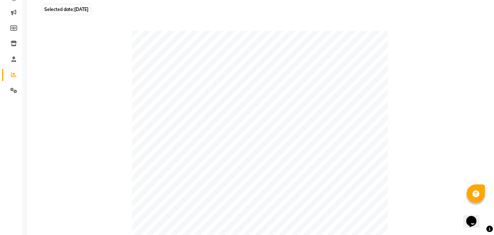
scroll to position [292, 0]
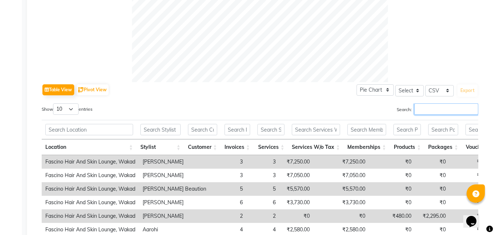
click at [427, 104] on input "Search:" at bounding box center [447, 108] width 64 height 11
paste input "varsha"
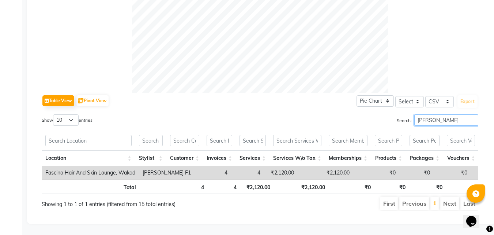
type input "varsha"
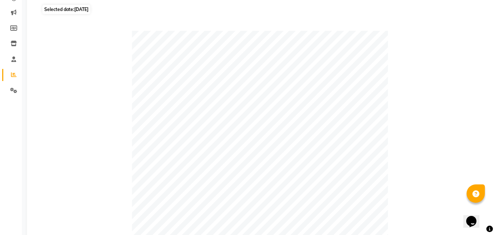
click at [49, 10] on span "Selected date: 25-08-2025" at bounding box center [66, 9] width 48 height 9
select select "8"
select select "2025"
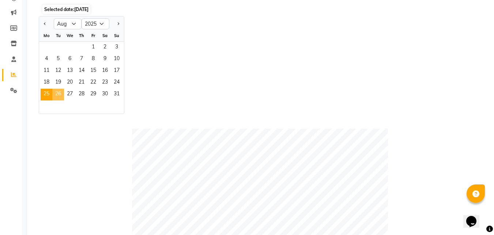
click at [60, 94] on span "26" at bounding box center [58, 95] width 12 height 12
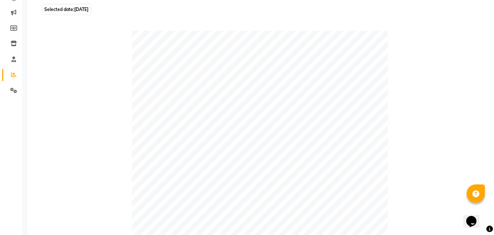
scroll to position [292, 0]
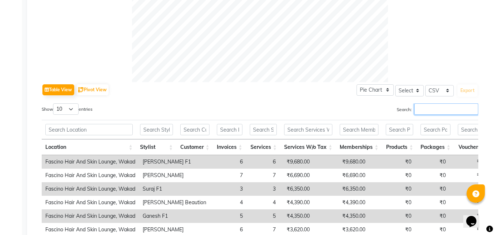
click at [426, 112] on input "Search:" at bounding box center [447, 108] width 64 height 11
paste input "varsha"
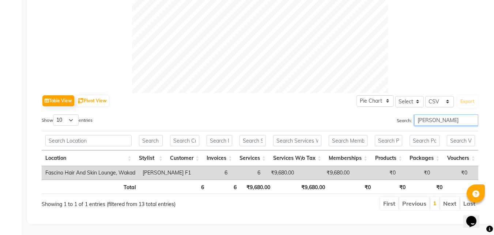
scroll to position [87, 0]
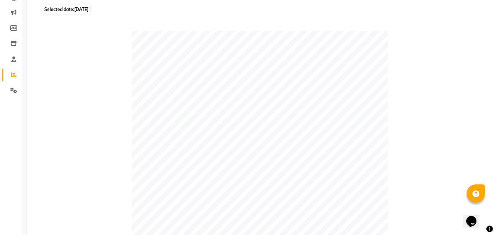
type input "varsha"
click at [71, 8] on span "Selected date: 26-08-2025" at bounding box center [66, 9] width 48 height 9
select select "8"
select select "2025"
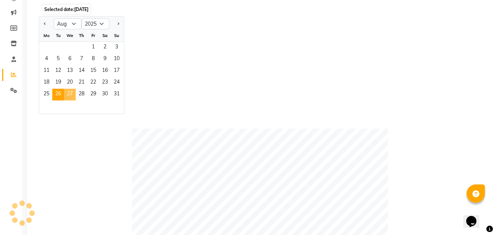
click at [68, 94] on span "27" at bounding box center [70, 95] width 12 height 12
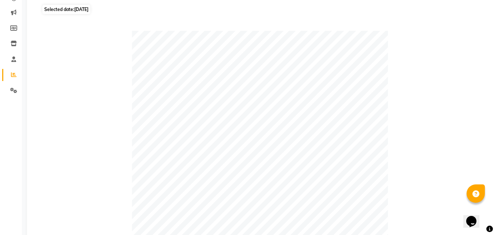
scroll to position [292, 0]
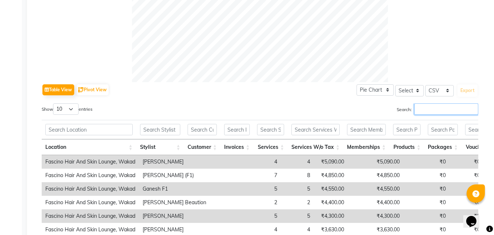
click at [419, 108] on input "Search:" at bounding box center [447, 108] width 64 height 11
paste input "varsha"
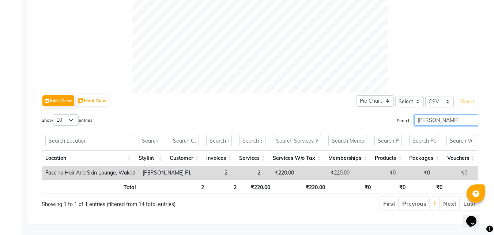
scroll to position [87, 0]
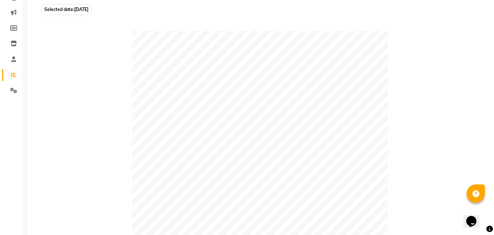
type input "varsha"
click at [63, 10] on span "Selected date: 27-08-2025" at bounding box center [66, 9] width 48 height 9
select select "8"
select select "2025"
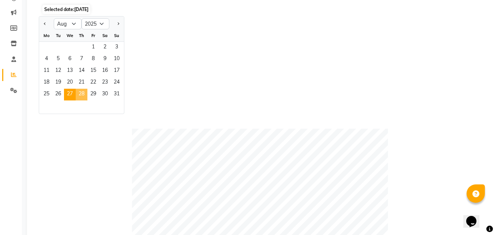
click at [85, 94] on span "28" at bounding box center [82, 95] width 12 height 12
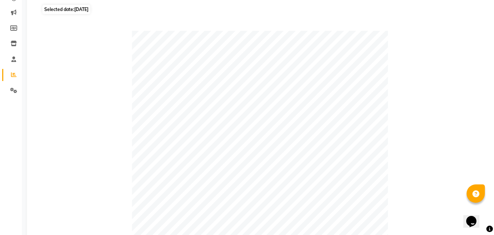
scroll to position [292, 0]
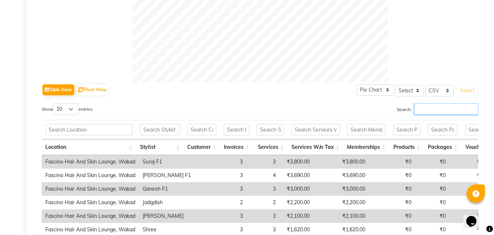
click at [441, 107] on input "Search:" at bounding box center [447, 108] width 64 height 11
paste input "varsha"
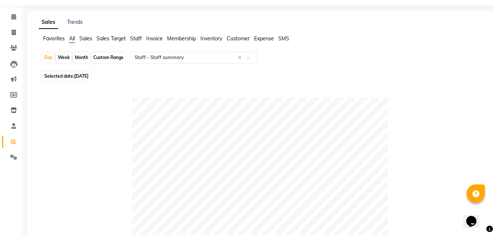
scroll to position [0, 0]
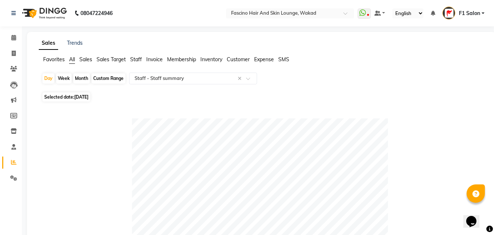
type input "varsha"
click at [12, 55] on icon at bounding box center [14, 53] width 4 height 5
select select "service"
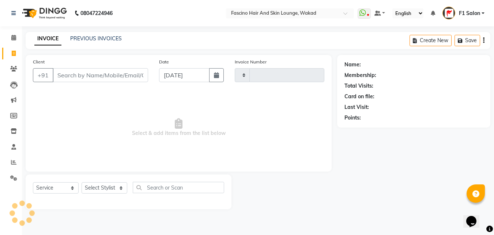
type input "7035"
select select "126"
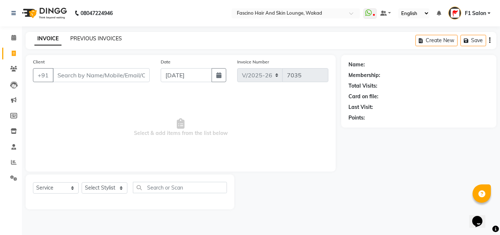
click at [95, 39] on link "PREVIOUS INVOICES" at bounding box center [96, 38] width 52 height 7
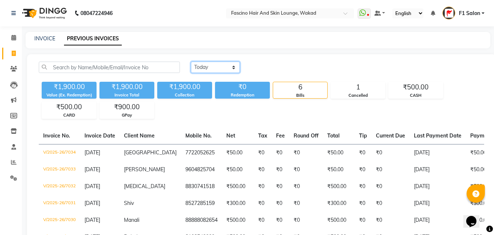
click at [213, 64] on select "Today Yesterday Custom Range" at bounding box center [215, 66] width 49 height 11
select select "range"
click at [191, 61] on select "Today Yesterday Custom Range" at bounding box center [215, 66] width 49 height 11
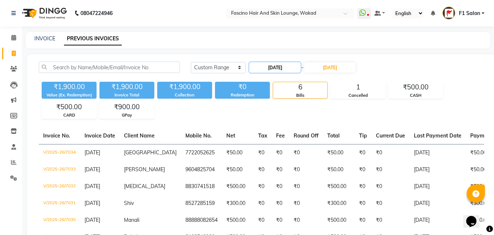
click at [269, 69] on input "[DATE]" at bounding box center [275, 67] width 51 height 10
select select "9"
select select "2025"
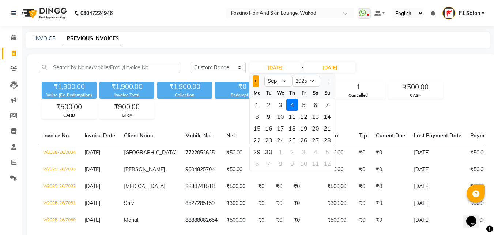
click at [257, 85] on button "Previous month" at bounding box center [256, 81] width 6 height 12
select select "8"
drag, startPoint x: 295, startPoint y: 152, endPoint x: 289, endPoint y: 151, distance: 6.6
click at [289, 151] on div "28" at bounding box center [293, 152] width 12 height 12
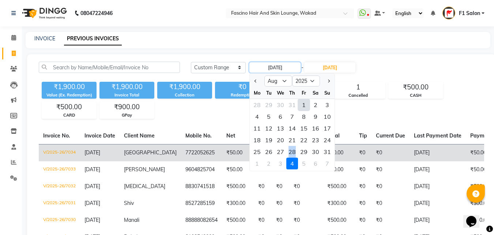
type input "28-08-2025"
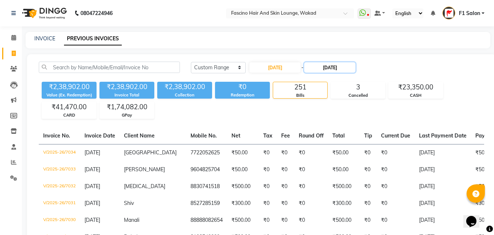
click at [329, 65] on input "[DATE]" at bounding box center [329, 67] width 51 height 10
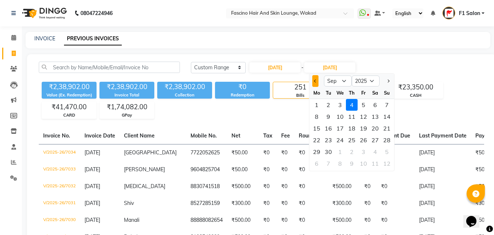
click at [313, 85] on button "Previous month" at bounding box center [316, 81] width 6 height 12
select select "8"
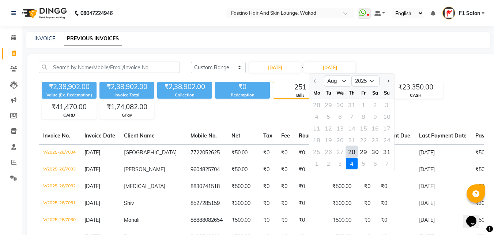
click at [351, 152] on div "28" at bounding box center [352, 152] width 12 height 12
type input "28-08-2025"
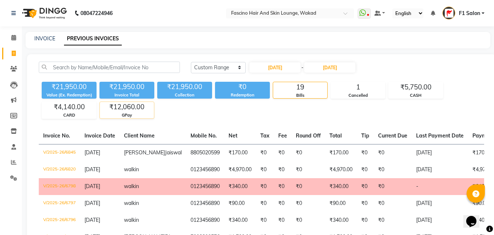
click at [134, 112] on div "₹12,060.00" at bounding box center [127, 107] width 54 height 10
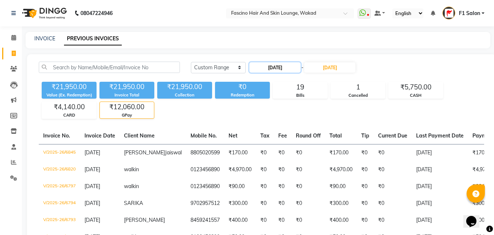
click at [269, 70] on input "28-08-2025" at bounding box center [275, 67] width 51 height 10
select select "8"
select select "2025"
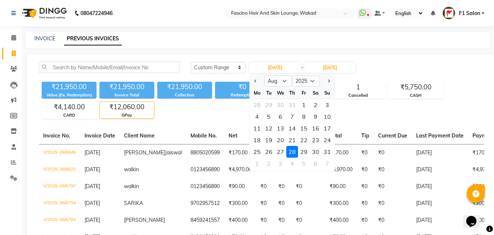
click at [295, 151] on div "28" at bounding box center [293, 152] width 12 height 12
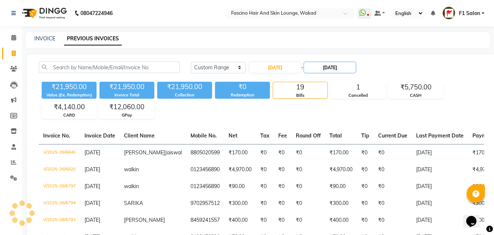
click at [344, 68] on input "28-08-2025" at bounding box center [329, 67] width 51 height 10
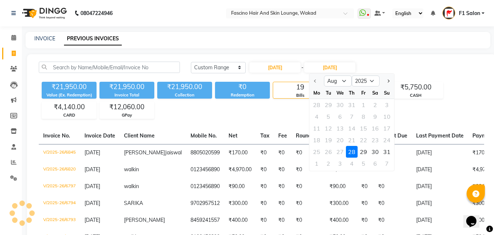
click at [352, 149] on div "28" at bounding box center [352, 152] width 12 height 12
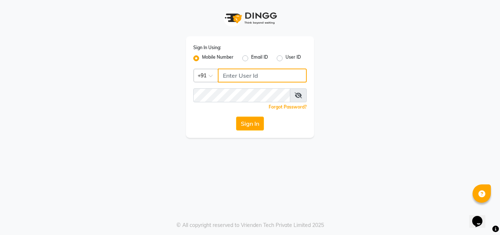
click at [230, 75] on input "Username" at bounding box center [262, 75] width 89 height 14
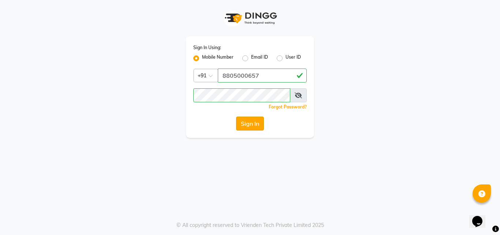
click at [255, 124] on button "Sign In" at bounding box center [250, 123] width 28 height 14
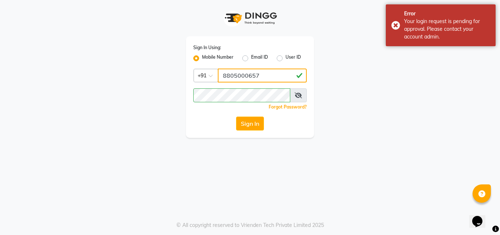
click at [270, 75] on input "8805000657" at bounding box center [262, 75] width 89 height 14
click at [256, 118] on button "Sign In" at bounding box center [250, 123] width 28 height 14
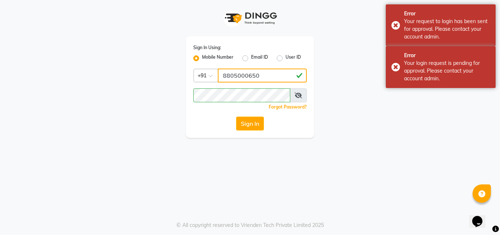
click at [263, 76] on input "8805000650" at bounding box center [262, 75] width 89 height 14
type input "8805000657"
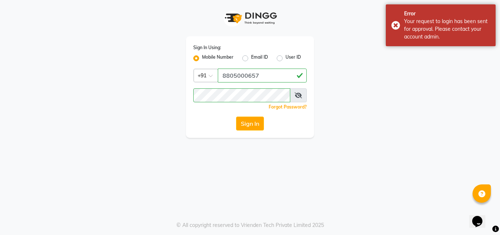
click at [298, 95] on icon at bounding box center [298, 95] width 7 height 6
click at [243, 126] on button "Sign In" at bounding box center [250, 123] width 28 height 14
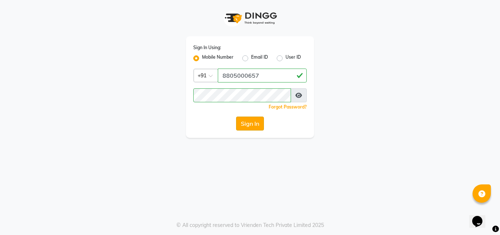
click at [246, 122] on button "Sign In" at bounding box center [250, 123] width 28 height 14
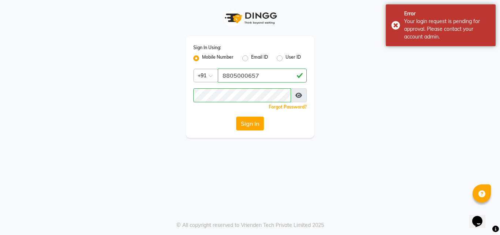
click at [299, 94] on icon at bounding box center [298, 95] width 7 height 6
click at [248, 122] on button "Sign In" at bounding box center [250, 123] width 28 height 14
click at [300, 94] on icon at bounding box center [298, 95] width 7 height 6
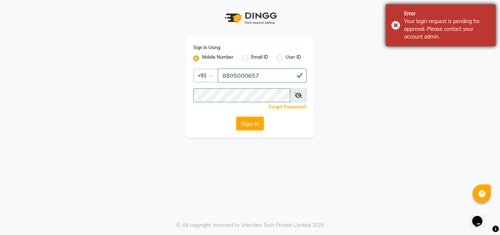
click at [394, 25] on div "Error Your login request is pending for approval. Please contact your account a…" at bounding box center [441, 25] width 110 height 42
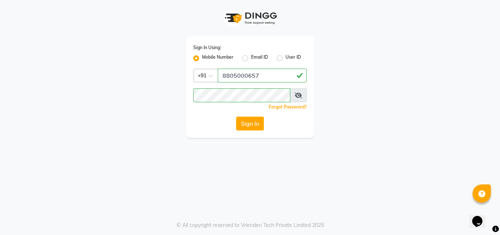
click at [298, 95] on icon at bounding box center [298, 95] width 7 height 6
click at [255, 126] on button "Sign In" at bounding box center [250, 123] width 28 height 14
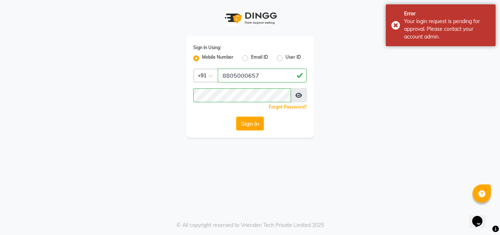
click at [297, 96] on icon at bounding box center [298, 95] width 7 height 6
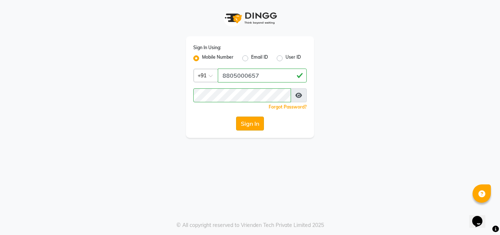
click at [251, 123] on button "Sign In" at bounding box center [250, 123] width 28 height 14
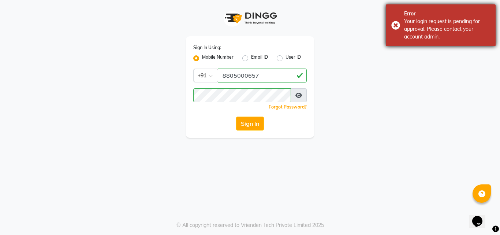
click at [398, 26] on div "Error Your login request is pending for approval. Please contact your account a…" at bounding box center [441, 25] width 110 height 42
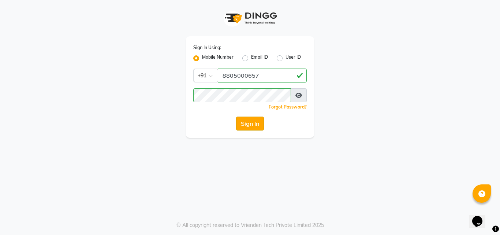
click at [254, 125] on button "Sign In" at bounding box center [250, 123] width 28 height 14
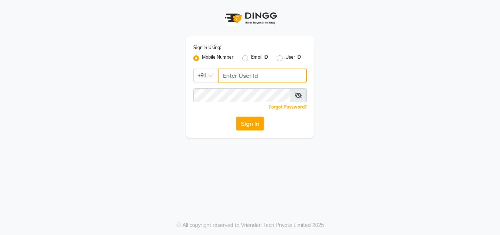
click at [222, 80] on input "Username" at bounding box center [262, 75] width 89 height 14
type input "8805000657"
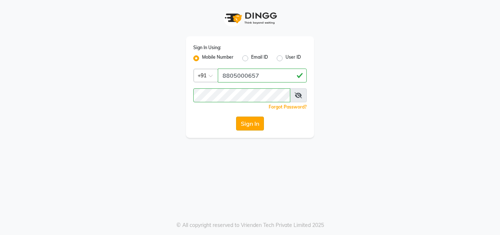
click at [240, 118] on button "Sign In" at bounding box center [250, 123] width 28 height 14
click at [252, 117] on button "Sign In" at bounding box center [250, 123] width 28 height 14
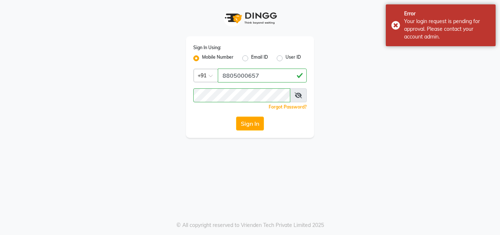
click at [300, 94] on icon at bounding box center [298, 95] width 7 height 6
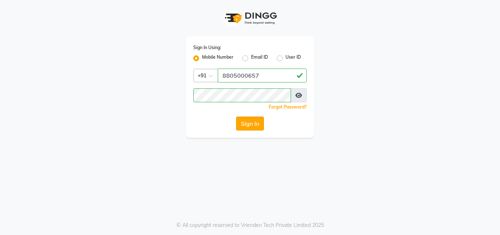
click at [251, 127] on button "Sign In" at bounding box center [250, 123] width 28 height 14
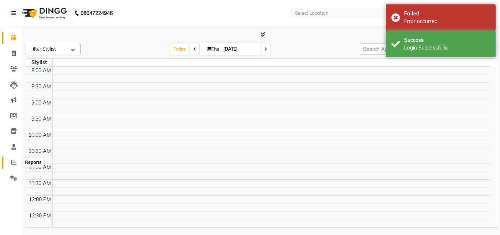
select select "en"
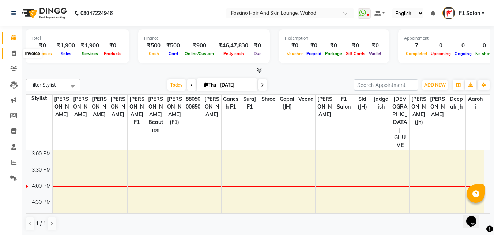
click at [12, 55] on icon at bounding box center [14, 53] width 4 height 5
select select "service"
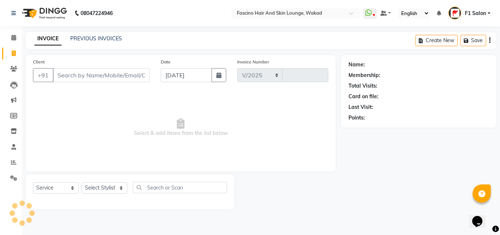
select select "126"
type input "7036"
click at [99, 73] on input "Client" at bounding box center [101, 75] width 97 height 14
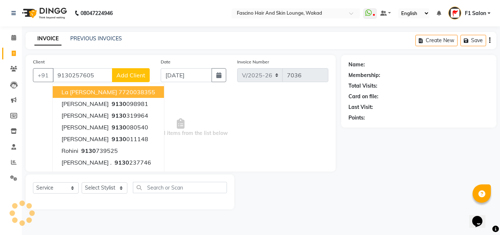
type input "9130257605"
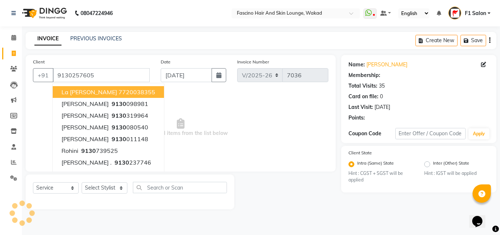
select select "1: Object"
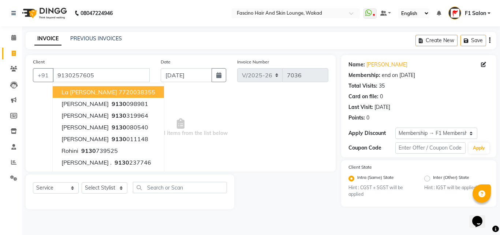
click at [232, 102] on span "Select & add items from the list below" at bounding box center [180, 127] width 295 height 73
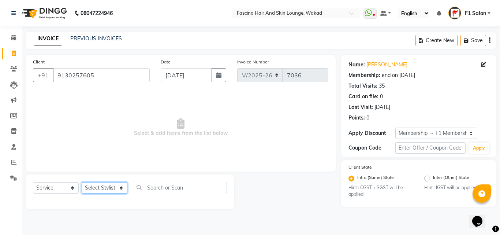
click at [96, 187] on select "Select Stylist 8805000650 Aarohi Chimu [PERSON_NAME] jh F1 Salon Ganesh F1 Gopa…" at bounding box center [105, 187] width 46 height 11
select select "83546"
click at [82, 182] on select "Select Stylist 8805000650 Aarohi Chimu [PERSON_NAME] jh F1 Salon Ganesh F1 Gopa…" at bounding box center [105, 187] width 46 height 11
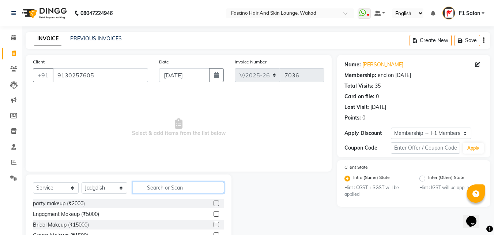
click at [148, 184] on input "text" at bounding box center [178, 187] width 91 height 11
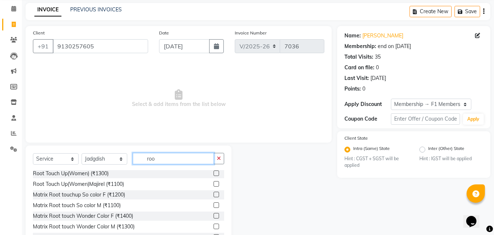
scroll to position [59, 0]
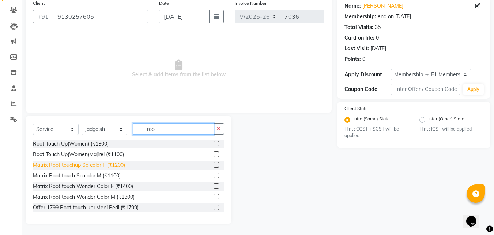
type input "roo"
click at [105, 164] on div "Matrix Root touchup So color F (₹1200)" at bounding box center [79, 165] width 92 height 8
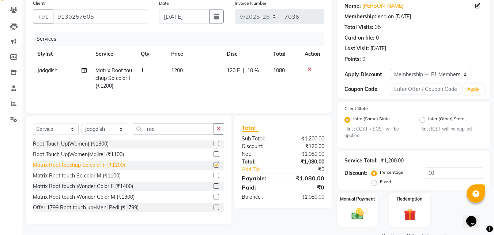
checkbox input "false"
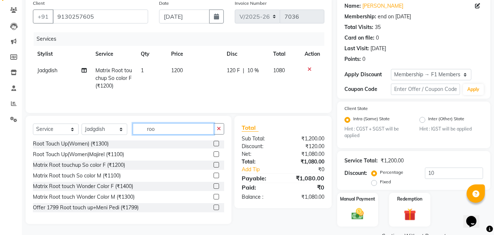
click at [157, 133] on input "roo" at bounding box center [173, 128] width 81 height 11
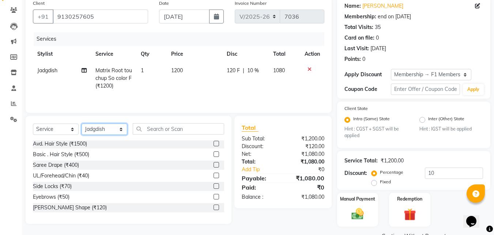
click at [110, 132] on select "Select Stylist 8805000650 Aarohi Chimu [PERSON_NAME] jh F1 Salon Ganesh F1 Gopa…" at bounding box center [105, 128] width 46 height 11
select select "88903"
click at [82, 123] on select "Select Stylist 8805000650 Aarohi Chimu [PERSON_NAME] jh F1 Salon Ganesh F1 Gopa…" at bounding box center [105, 128] width 46 height 11
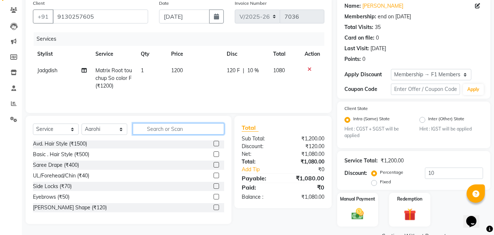
click at [157, 127] on input "text" at bounding box center [178, 128] width 91 height 11
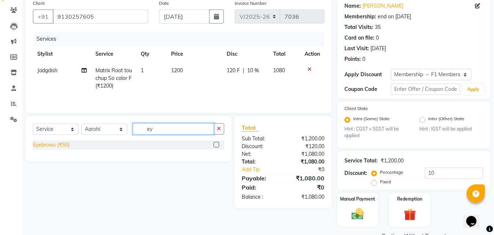
type input "ey"
click at [65, 142] on div "Eyebrows (₹50)" at bounding box center [51, 145] width 37 height 8
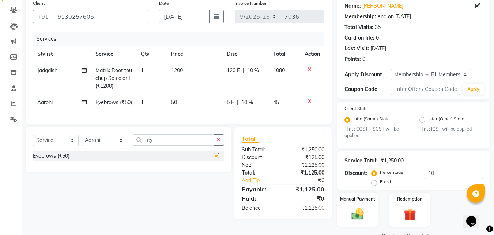
checkbox input "false"
click at [178, 100] on td "50" at bounding box center [195, 102] width 56 height 16
select select "88903"
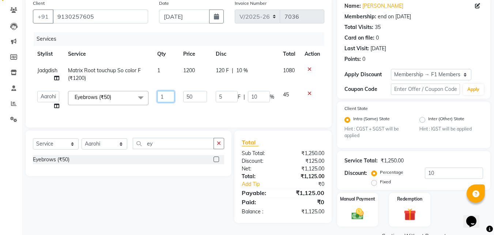
click at [178, 101] on td "1" at bounding box center [166, 100] width 26 height 28
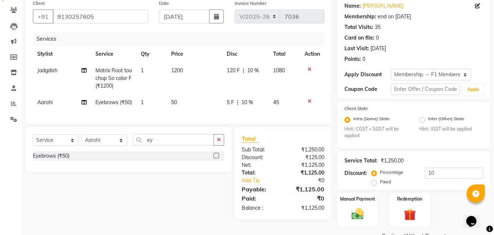
click at [191, 101] on td "50" at bounding box center [195, 102] width 56 height 16
select select "88903"
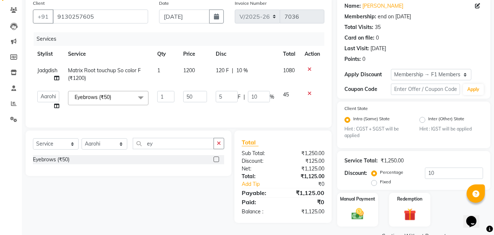
click at [191, 101] on input "50" at bounding box center [195, 96] width 24 height 11
type input "100"
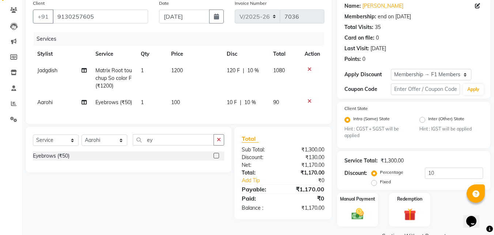
click at [217, 115] on div "Services Stylist Service Qty Price Disc Total Action Jadgdish Matrix Root touch…" at bounding box center [179, 74] width 292 height 84
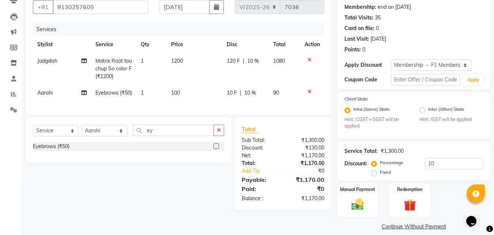
scroll to position [76, 0]
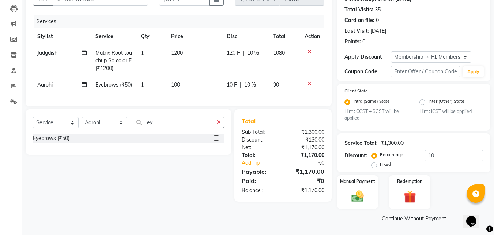
click at [431, 149] on div "Service Total: ₹1,300.00 Discount: Percentage Fixed 10" at bounding box center [414, 152] width 139 height 33
click at [438, 155] on input "10" at bounding box center [454, 155] width 58 height 11
type input "1"
click at [365, 189] on img at bounding box center [358, 196] width 20 height 15
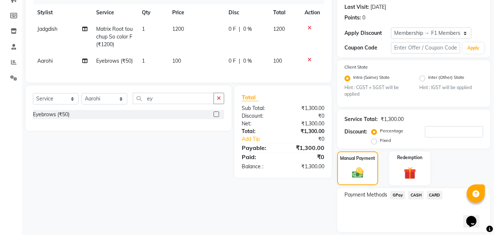
scroll to position [113, 0]
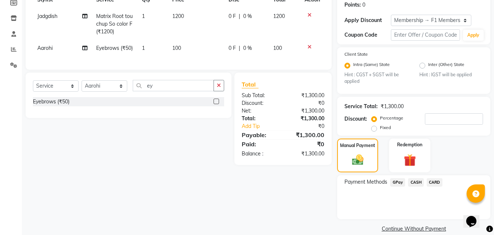
click at [396, 182] on span "GPay" at bounding box center [397, 182] width 15 height 8
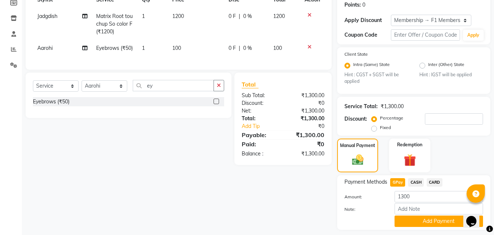
click at [419, 182] on span "CASH" at bounding box center [416, 182] width 16 height 8
click at [426, 225] on button "Add Payment" at bounding box center [439, 220] width 89 height 11
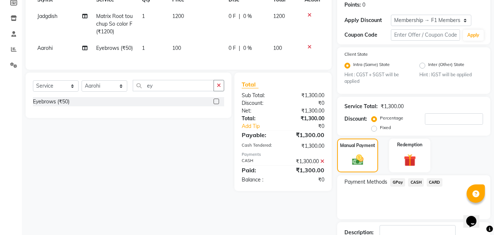
scroll to position [164, 0]
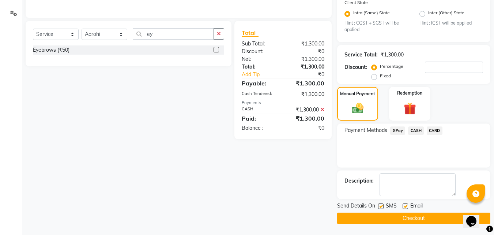
click at [382, 204] on label at bounding box center [380, 205] width 5 height 5
click at [382, 204] on input "checkbox" at bounding box center [380, 206] width 5 height 5
checkbox input "false"
click at [386, 217] on button "Checkout" at bounding box center [413, 217] width 153 height 11
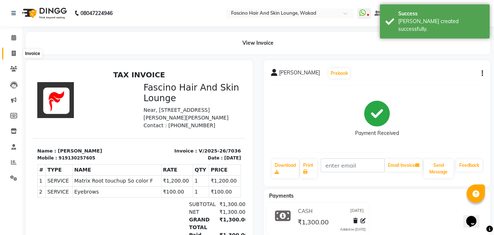
click at [15, 51] on icon at bounding box center [14, 53] width 4 height 5
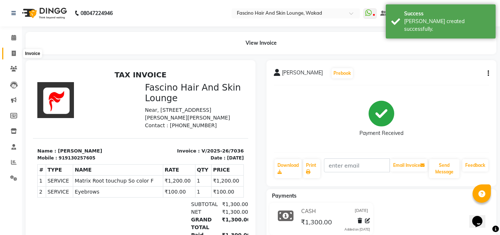
select select "126"
select select "service"
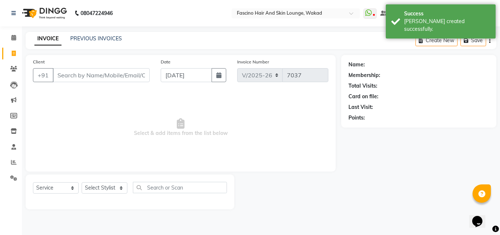
click at [66, 78] on input "Client" at bounding box center [101, 75] width 97 height 14
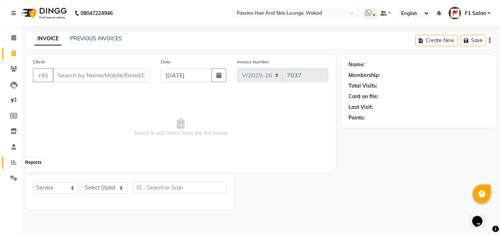
click at [11, 160] on icon at bounding box center [13, 161] width 5 height 5
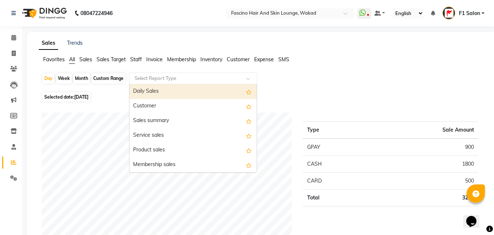
click at [151, 77] on input "text" at bounding box center [185, 78] width 105 height 7
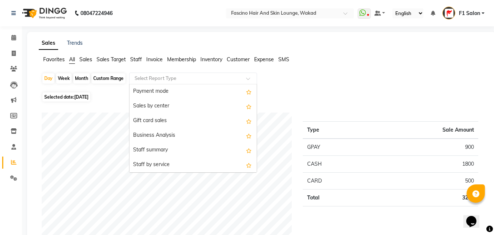
scroll to position [146, 0]
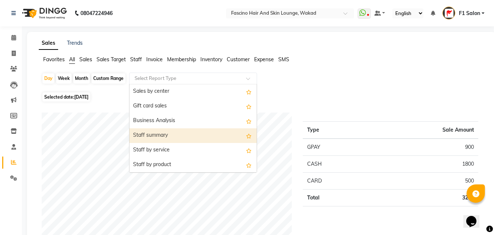
click at [158, 136] on div "Staff summary" at bounding box center [193, 135] width 127 height 15
select select "csv"
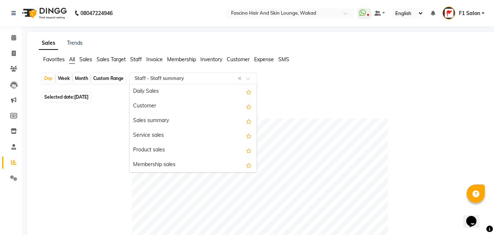
scroll to position [190, 0]
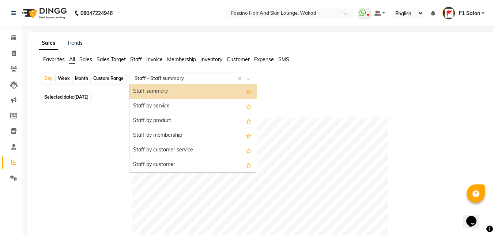
click at [228, 79] on input "text" at bounding box center [185, 78] width 105 height 7
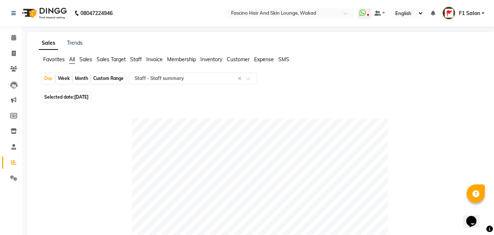
click at [287, 96] on div "Selected date: [DATE]" at bounding box center [263, 97] width 443 height 8
click at [49, 79] on div "Day" at bounding box center [48, 78] width 12 height 10
select select "9"
select select "2025"
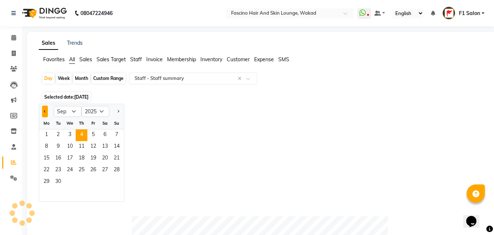
click at [44, 115] on button "Previous month" at bounding box center [45, 111] width 6 height 12
select select "8"
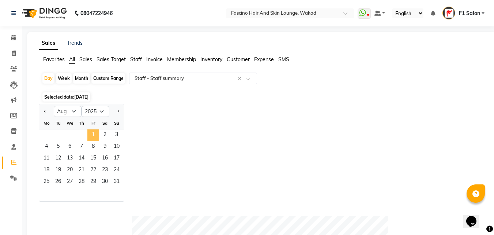
click at [91, 136] on span "1" at bounding box center [93, 135] width 12 height 12
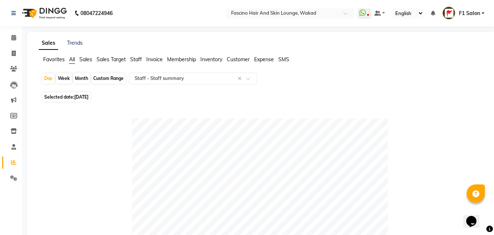
scroll to position [205, 0]
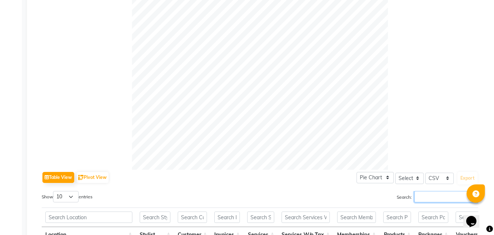
click at [438, 195] on input "Search:" at bounding box center [447, 196] width 64 height 11
click at [438, 195] on input "chimu" at bounding box center [447, 196] width 64 height 11
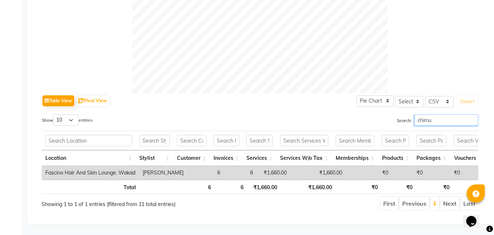
scroll to position [87, 0]
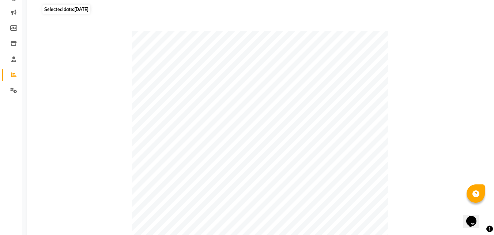
type input "chimu"
click at [55, 8] on span "Selected date: [DATE]" at bounding box center [66, 9] width 48 height 9
select select "8"
select select "2025"
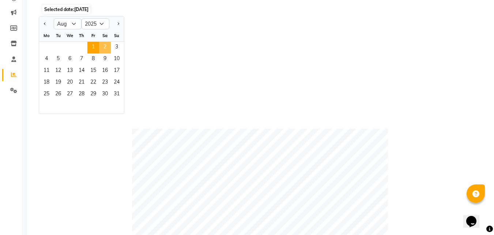
click at [106, 45] on span "2" at bounding box center [105, 48] width 12 height 12
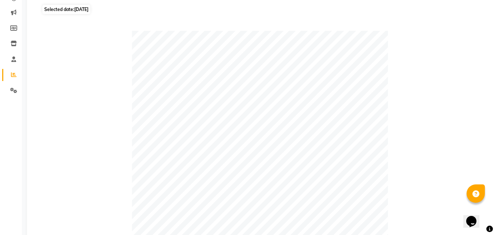
scroll to position [292, 0]
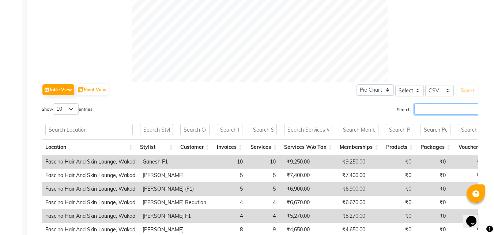
click at [421, 106] on input "Search:" at bounding box center [447, 108] width 64 height 11
paste input "chimu"
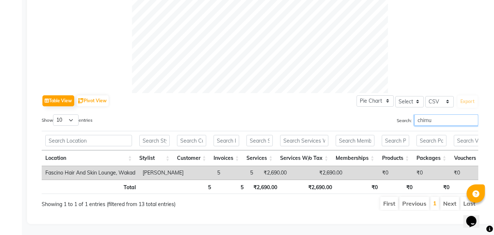
scroll to position [87, 0]
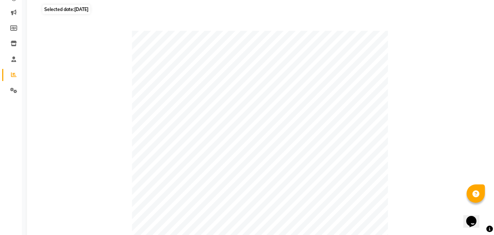
type input "chimu"
click at [82, 10] on span "[DATE]" at bounding box center [81, 9] width 14 height 5
select select "8"
select select "2025"
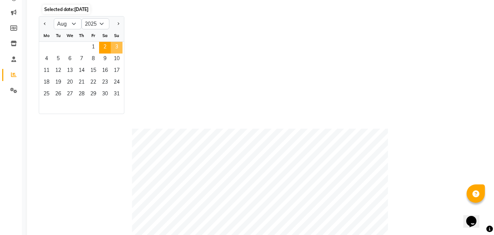
click at [120, 47] on span "3" at bounding box center [117, 48] width 12 height 12
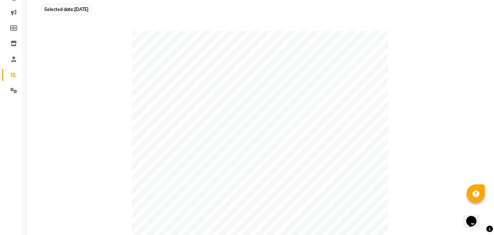
scroll to position [292, 0]
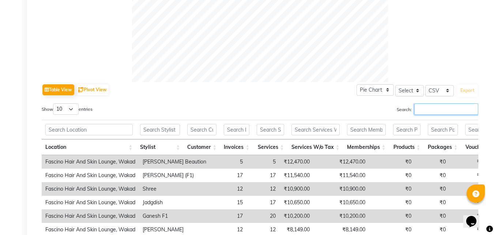
click at [418, 108] on input "Search:" at bounding box center [447, 108] width 64 height 11
paste input "chimu"
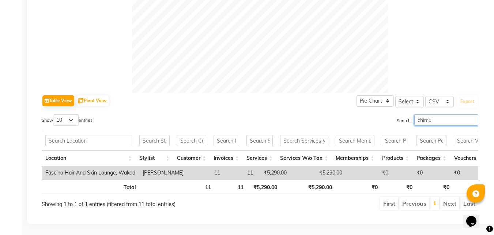
scroll to position [87, 0]
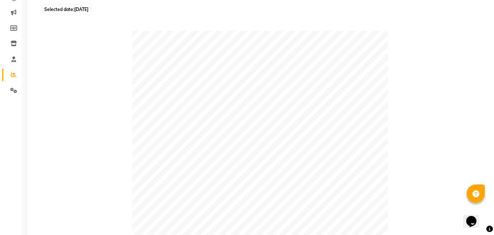
type input "chimu"
click at [65, 11] on span "Selected date: [DATE]" at bounding box center [66, 9] width 48 height 9
select select "8"
select select "2025"
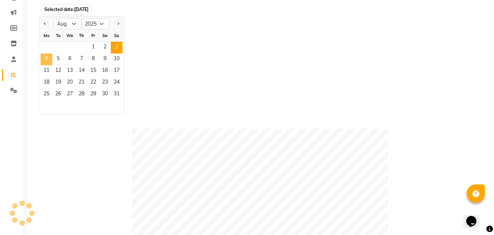
click at [47, 58] on span "4" at bounding box center [47, 59] width 12 height 12
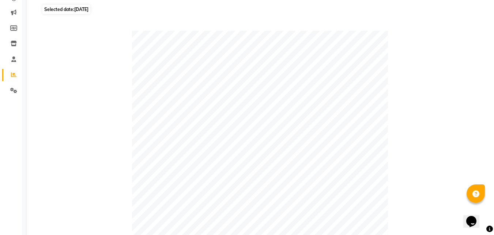
scroll to position [292, 0]
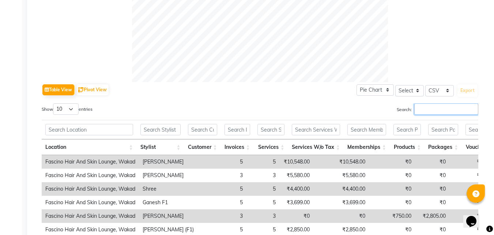
click at [438, 111] on input "Search:" at bounding box center [447, 108] width 64 height 11
paste input "chimu"
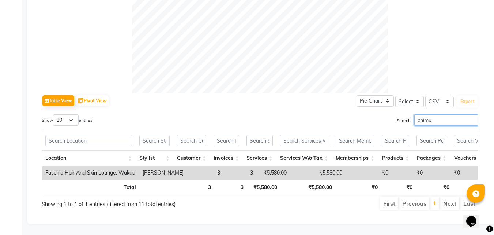
scroll to position [87, 0]
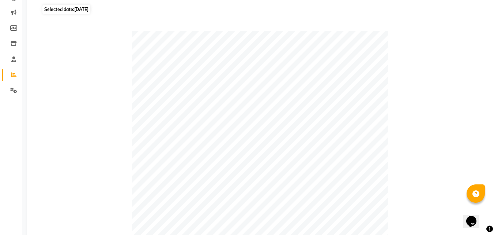
type input "chimu"
click at [58, 9] on span "Selected date: [DATE]" at bounding box center [66, 9] width 48 height 9
select select "8"
select select "2025"
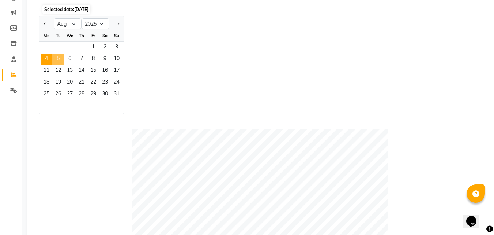
click at [57, 58] on span "5" at bounding box center [58, 59] width 12 height 12
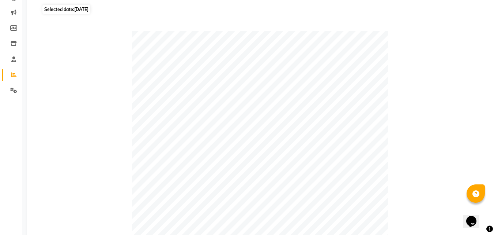
click at [77, 8] on span "[DATE]" at bounding box center [81, 9] width 14 height 5
select select "8"
select select "2025"
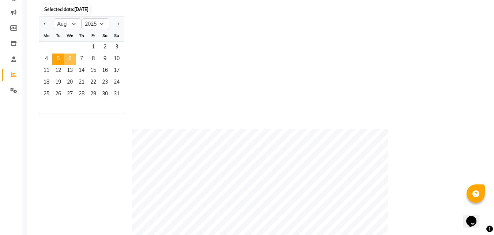
click at [73, 58] on span "6" at bounding box center [70, 59] width 12 height 12
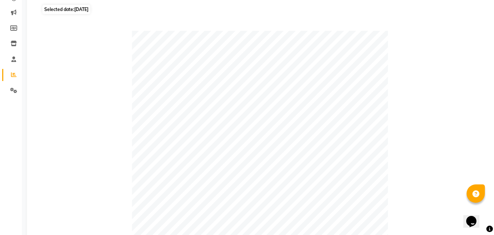
scroll to position [292, 0]
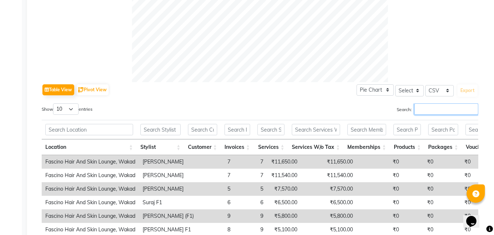
click at [430, 106] on input "Search:" at bounding box center [447, 108] width 64 height 11
paste input "chimu"
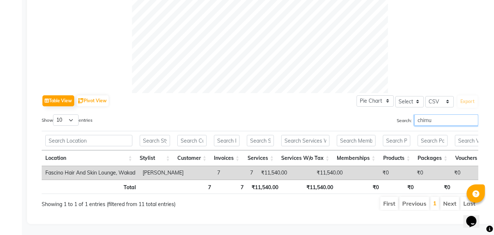
scroll to position [87, 0]
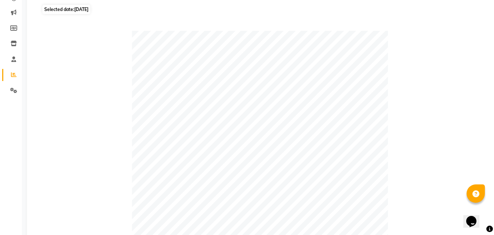
type input "chimu"
click at [47, 10] on span "Selected date: 06-08-2025" at bounding box center [66, 9] width 48 height 9
select select "8"
select select "2025"
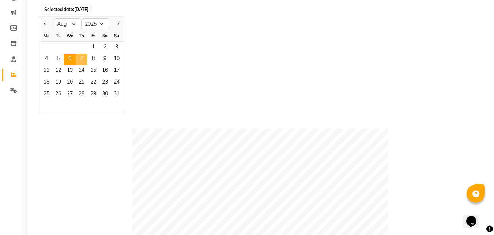
click at [80, 56] on span "7" at bounding box center [82, 59] width 12 height 12
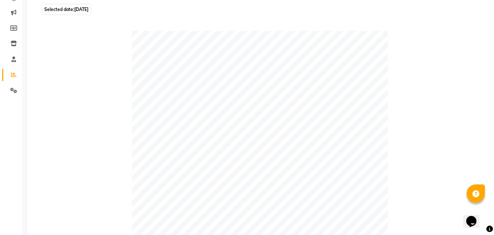
scroll to position [292, 0]
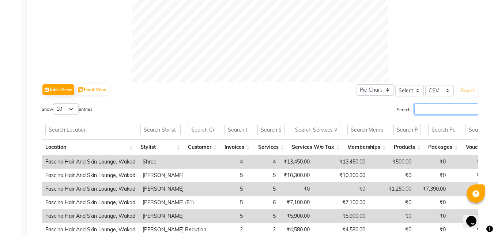
click at [424, 105] on input "Search:" at bounding box center [447, 108] width 64 height 11
paste input "chimu"
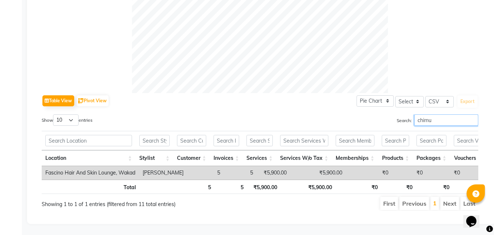
scroll to position [87, 0]
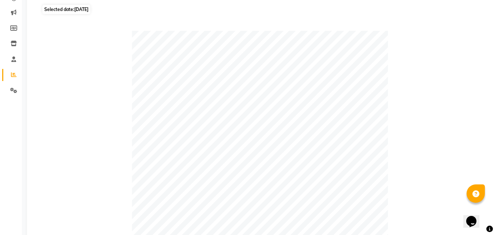
type input "chimu"
click at [86, 10] on span "07-08-2025" at bounding box center [81, 9] width 14 height 5
select select "8"
select select "2025"
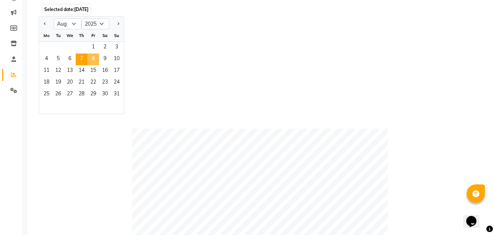
click at [96, 57] on span "8" at bounding box center [93, 59] width 12 height 12
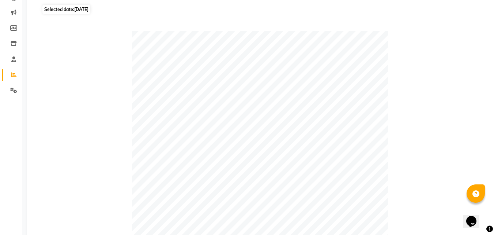
scroll to position [292, 0]
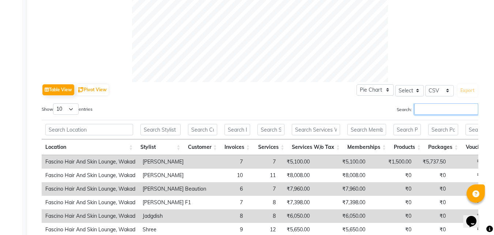
click at [433, 110] on input "Search:" at bounding box center [447, 108] width 64 height 11
paste input "chimu"
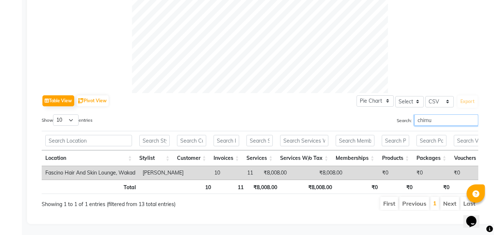
scroll to position [87, 0]
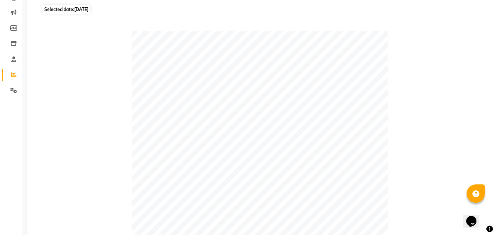
type input "chimu"
click at [68, 9] on span "Selected date: 08-08-2025" at bounding box center [66, 9] width 48 height 9
select select "8"
select select "2025"
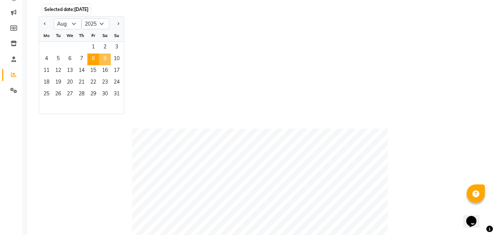
click at [107, 56] on span "9" at bounding box center [105, 59] width 12 height 12
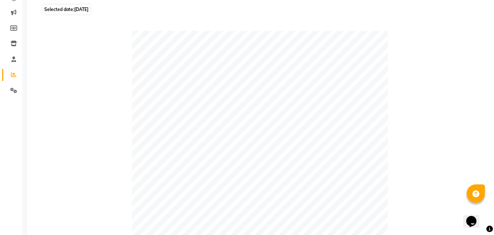
scroll to position [292, 0]
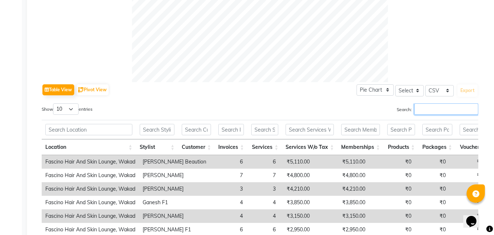
click at [434, 111] on input "Search:" at bounding box center [447, 108] width 64 height 11
paste input "chimu"
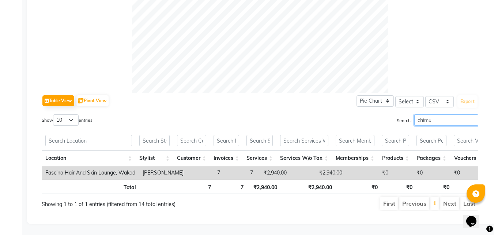
scroll to position [87, 0]
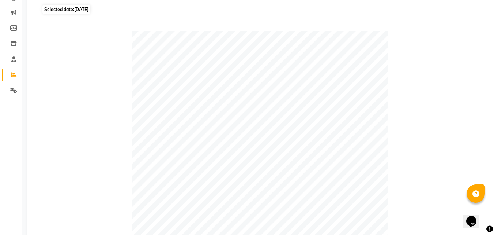
type input "chimu"
click at [51, 8] on span "Selected date: 09-08-2025" at bounding box center [66, 9] width 48 height 9
select select "8"
select select "2025"
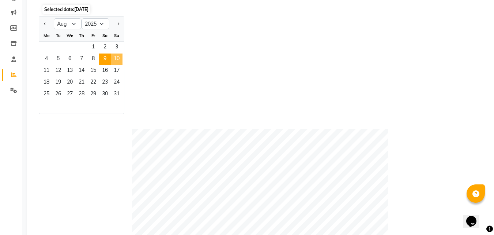
click at [116, 63] on span "10" at bounding box center [117, 59] width 12 height 12
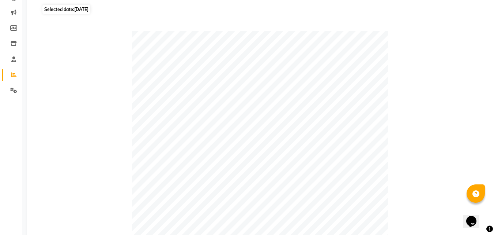
scroll to position [292, 0]
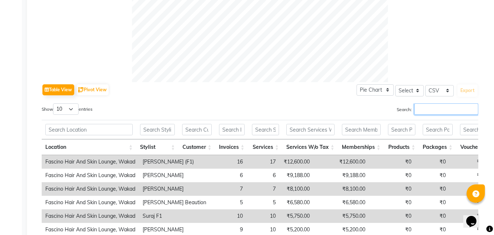
click at [423, 109] on input "Search:" at bounding box center [447, 108] width 64 height 11
paste input "chimu"
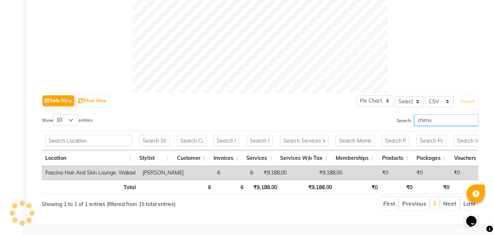
scroll to position [87, 0]
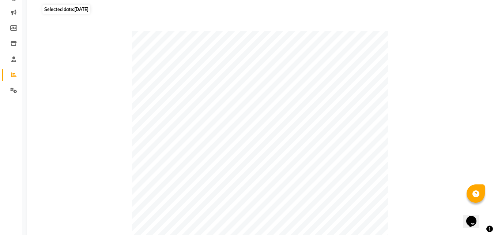
type input "chimu"
click at [74, 10] on span "Selected date: 10-08-2025" at bounding box center [66, 9] width 48 height 9
select select "8"
select select "2025"
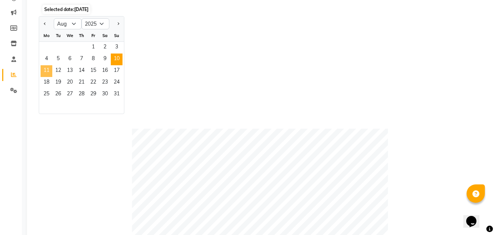
click at [46, 71] on span "11" at bounding box center [47, 71] width 12 height 12
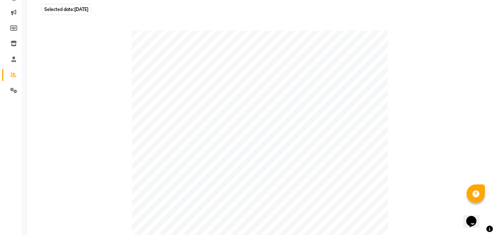
click at [80, 10] on span "11-08-2025" at bounding box center [81, 9] width 14 height 5
select select "8"
select select "2025"
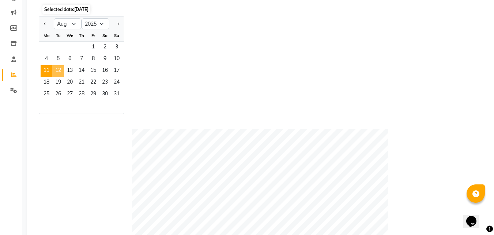
click at [58, 71] on span "12" at bounding box center [58, 71] width 12 height 12
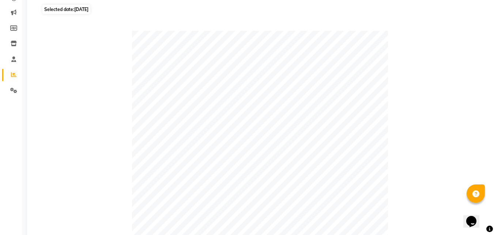
scroll to position [292, 0]
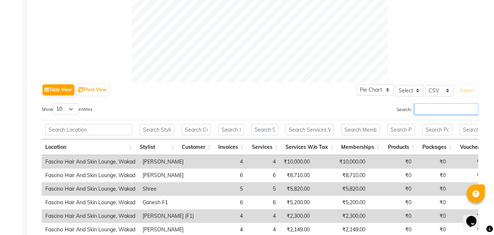
click at [444, 111] on input "Search:" at bounding box center [447, 108] width 64 height 11
paste input "chimu"
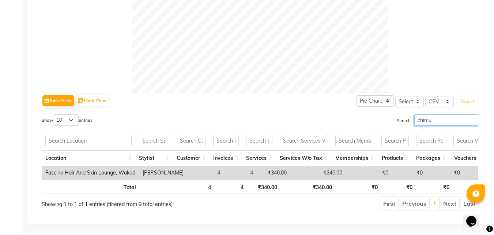
scroll to position [87, 0]
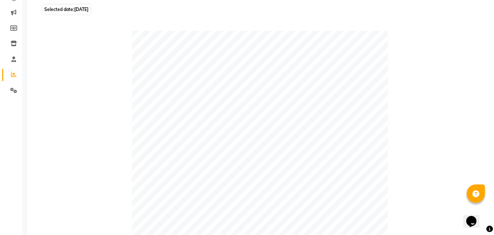
type input "chimu"
click at [74, 10] on span "Selected date: 12-08-2025" at bounding box center [66, 9] width 48 height 9
select select "8"
select select "2025"
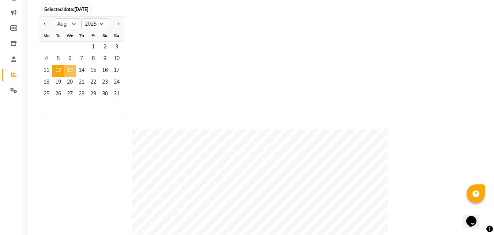
click at [70, 69] on span "13" at bounding box center [70, 71] width 12 height 12
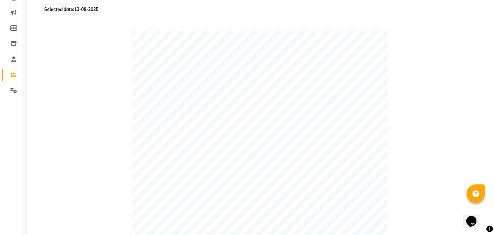
scroll to position [292, 0]
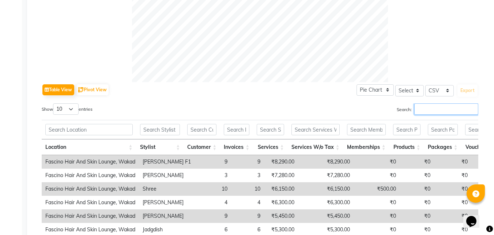
click at [427, 111] on input "Search:" at bounding box center [447, 108] width 64 height 11
paste input "chimu"
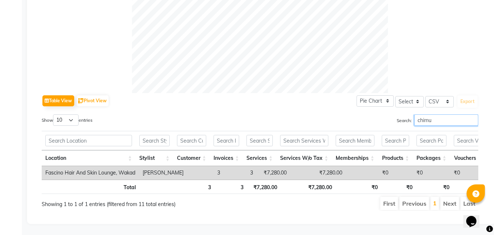
scroll to position [87, 0]
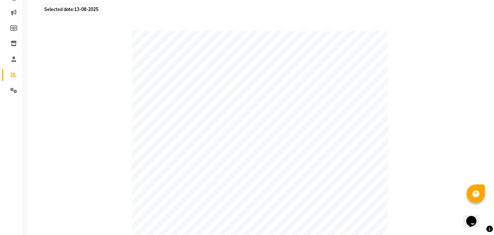
type input "chimu"
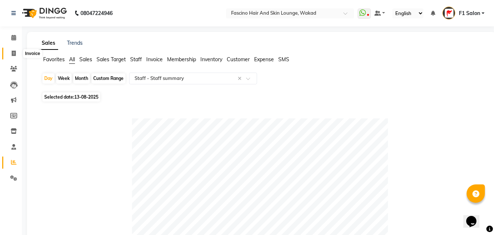
click at [12, 53] on icon at bounding box center [14, 53] width 4 height 5
select select "service"
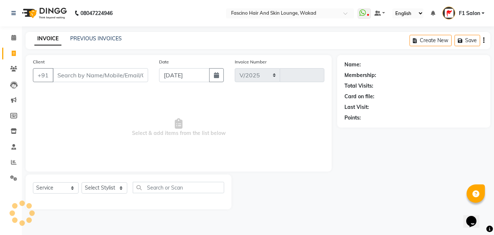
select select "126"
type input "7037"
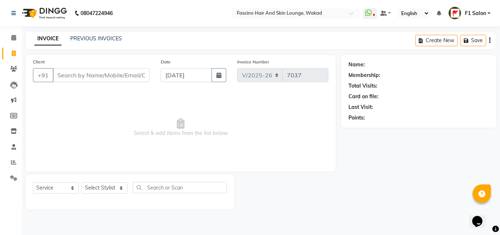
click at [76, 77] on input "Client" at bounding box center [101, 75] width 97 height 14
click at [105, 36] on link "PREVIOUS INVOICES" at bounding box center [96, 38] width 52 height 7
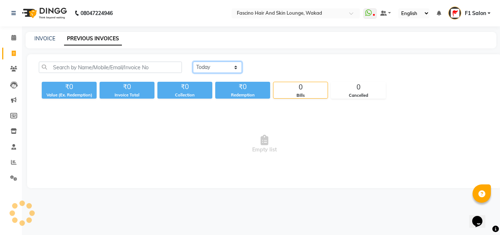
click at [213, 68] on select "Today Yesterday Custom Range" at bounding box center [217, 66] width 49 height 11
select select "range"
click at [193, 61] on select "Today Yesterday Custom Range" at bounding box center [217, 66] width 49 height 11
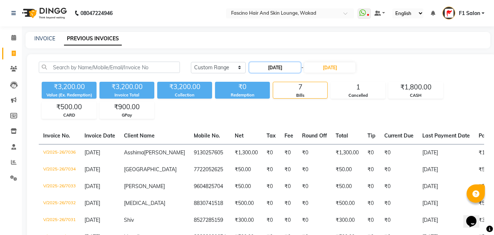
click at [288, 68] on input "[DATE]" at bounding box center [275, 67] width 51 height 10
select select "9"
select select "2025"
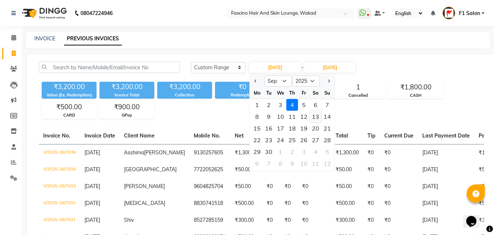
click at [315, 115] on div "13" at bounding box center [316, 117] width 12 height 12
type input "13-09-2025"
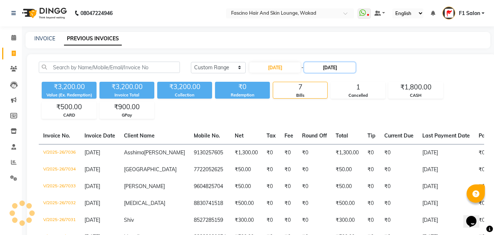
click at [331, 65] on input "[DATE]" at bounding box center [329, 67] width 51 height 10
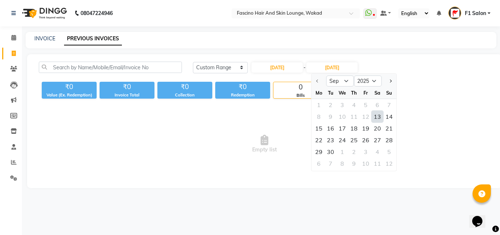
click at [379, 113] on div "13" at bounding box center [377, 117] width 12 height 12
type input "13-09-2025"
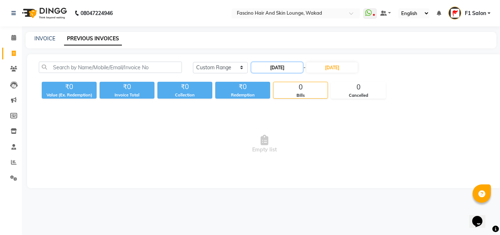
click at [265, 67] on input "13-09-2025" at bounding box center [276, 67] width 51 height 10
select select "9"
select select "2025"
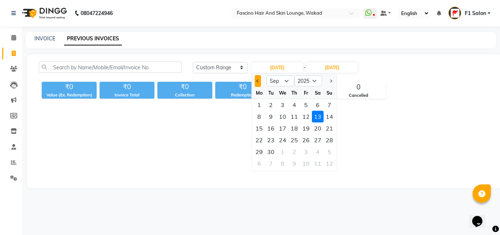
click at [255, 82] on button "Previous month" at bounding box center [258, 81] width 6 height 12
select select "8"
click at [282, 128] on div "13" at bounding box center [283, 128] width 12 height 12
type input "13-08-2025"
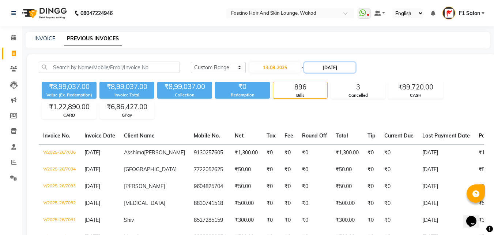
click at [340, 69] on input "13-09-2025" at bounding box center [329, 67] width 51 height 10
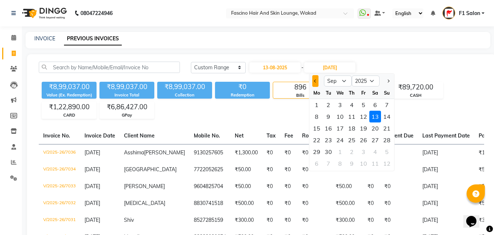
click at [315, 81] on span "Previous month" at bounding box center [315, 80] width 3 height 3
select select "8"
click at [342, 130] on div "13" at bounding box center [340, 128] width 12 height 12
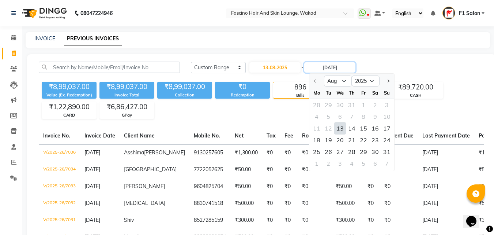
type input "13-08-2025"
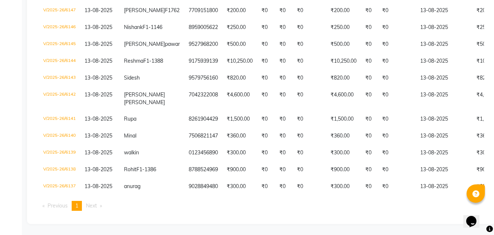
scroll to position [793, 0]
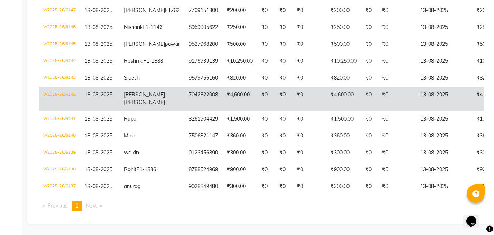
click at [69, 86] on td "V/2025-26/6142" at bounding box center [59, 98] width 41 height 24
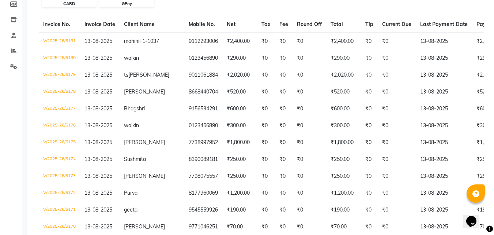
scroll to position [100, 0]
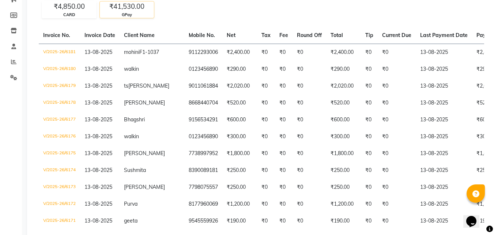
click at [136, 12] on div "₹41,530.00" at bounding box center [127, 6] width 54 height 10
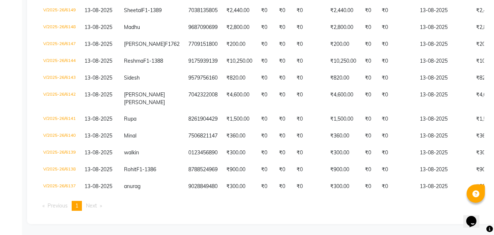
scroll to position [629, 0]
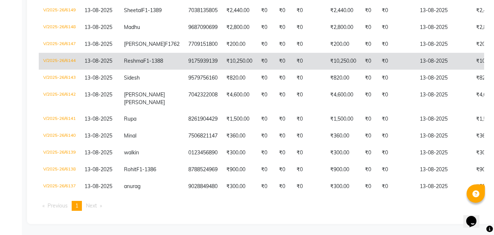
click at [68, 53] on td "V/2025-26/6144" at bounding box center [59, 61] width 41 height 17
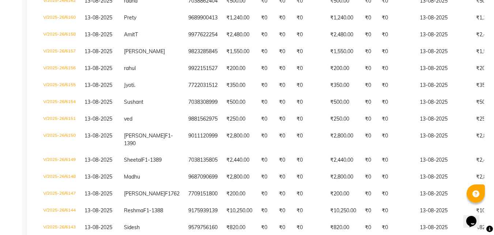
scroll to position [439, 0]
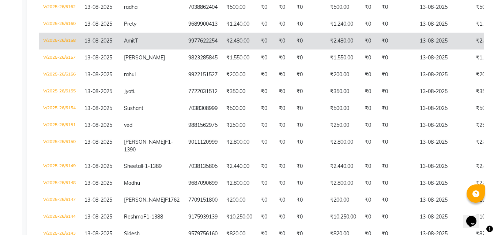
click at [74, 40] on td "V/2025-26/6158" at bounding box center [59, 41] width 41 height 17
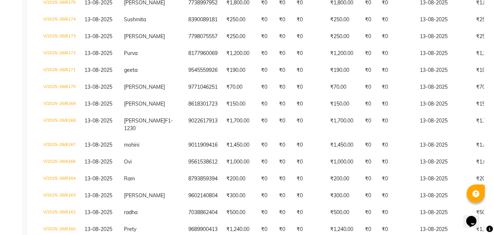
scroll to position [29, 0]
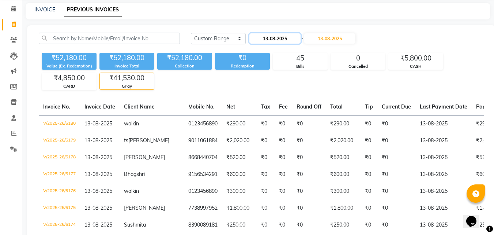
click at [277, 39] on input "13-08-2025" at bounding box center [275, 38] width 51 height 10
select select "8"
select select "2025"
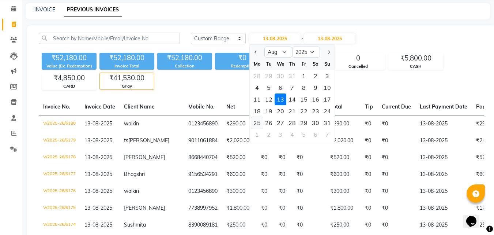
click at [257, 123] on div "25" at bounding box center [257, 123] width 12 height 12
type input "[DATE]"
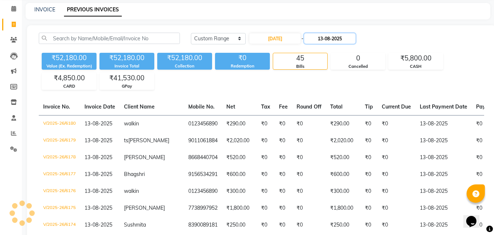
click at [330, 36] on input "13-08-2025" at bounding box center [329, 38] width 51 height 10
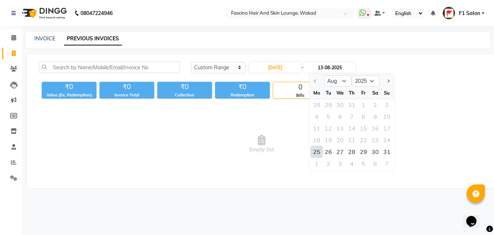
scroll to position [0, 0]
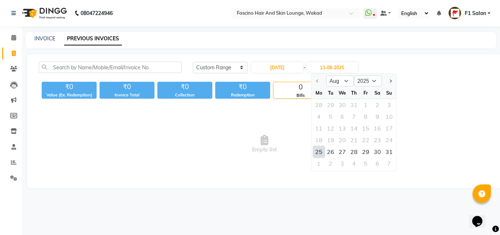
click at [318, 149] on div "25" at bounding box center [319, 152] width 12 height 12
type input "[DATE]"
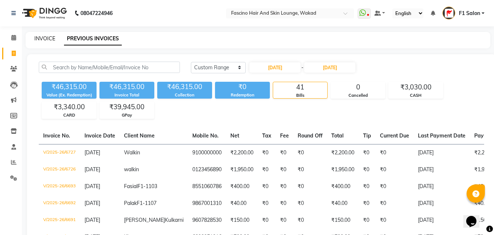
click at [35, 37] on link "INVOICE" at bounding box center [44, 38] width 21 height 7
select select "service"
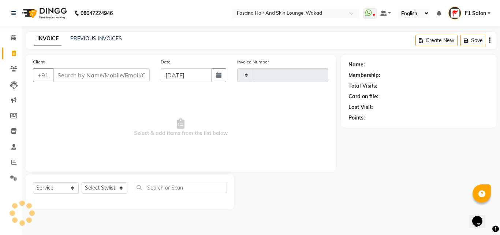
type input "7038"
select select "126"
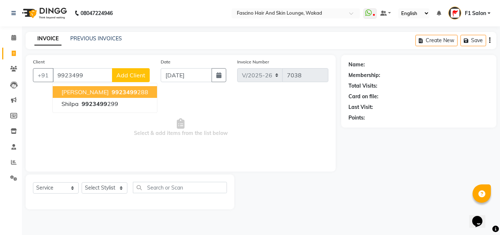
click at [80, 90] on span "Shilpa Biswas" at bounding box center [84, 91] width 47 height 7
type input "9923499288"
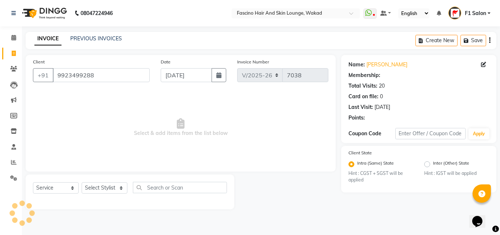
select select "1: Object"
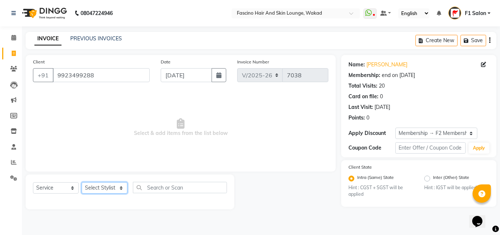
click at [87, 187] on select "Select Stylist 8805000650 Aarohi Chimu Ingale Deepak jh F1 Salon Ganesh F1 Gopa…" at bounding box center [105, 187] width 46 height 11
select select "57172"
click at [82, 182] on select "Select Stylist 8805000650 Aarohi Chimu Ingale Deepak jh F1 Salon Ganesh F1 Gopa…" at bounding box center [105, 187] width 46 height 11
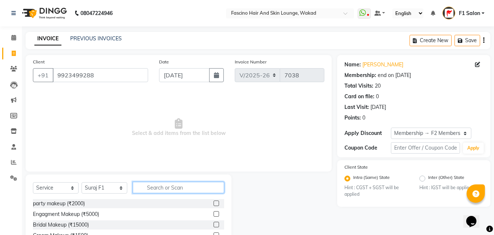
click at [152, 184] on input "text" at bounding box center [178, 187] width 91 height 11
type input "dr"
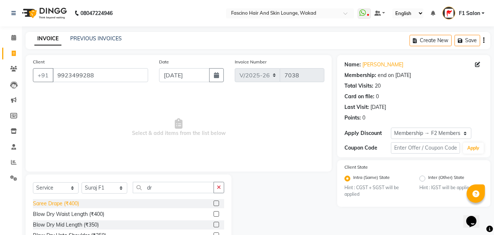
click at [72, 200] on div "Saree Drape (₹400)" at bounding box center [56, 203] width 46 height 8
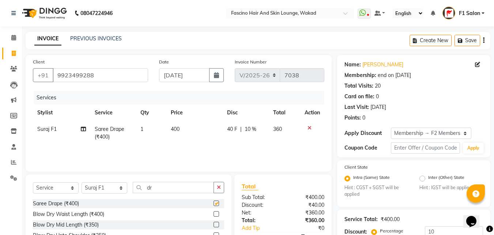
checkbox input "false"
click at [309, 127] on icon at bounding box center [310, 127] width 4 height 5
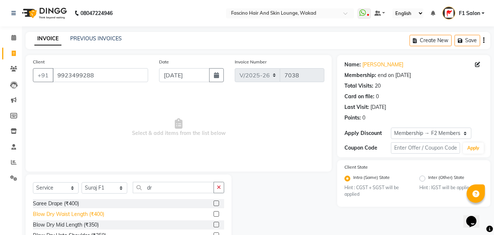
click at [45, 213] on div "Blow Dry Waist Length (₹400)" at bounding box center [68, 214] width 71 height 8
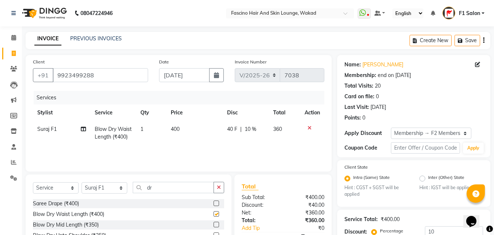
checkbox input "false"
click at [210, 131] on td "400" at bounding box center [195, 133] width 56 height 24
select select "57172"
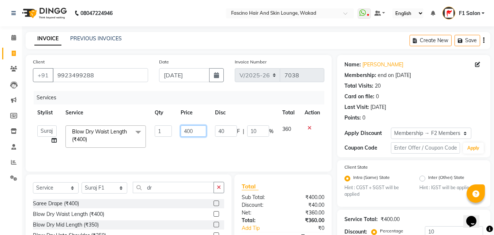
click at [185, 126] on input "400" at bounding box center [193, 130] width 25 height 11
type input "500"
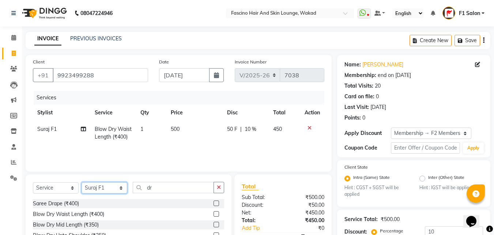
click at [105, 187] on select "Select Stylist 8805000650 Aarohi Chimu Ingale Deepak jh F1 Salon Ganesh F1 Gopa…" at bounding box center [105, 187] width 46 height 11
select select "23130"
click at [82, 182] on select "Select Stylist 8805000650 Aarohi Chimu Ingale Deepak jh F1 Salon Ganesh F1 Gopa…" at bounding box center [105, 187] width 46 height 11
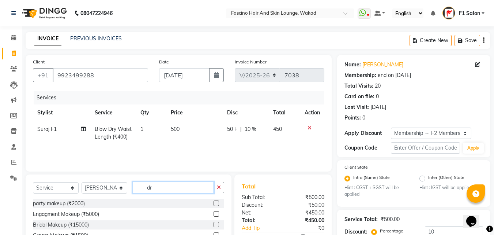
click at [155, 184] on input "dr" at bounding box center [173, 187] width 81 height 11
type input "d"
type input "r"
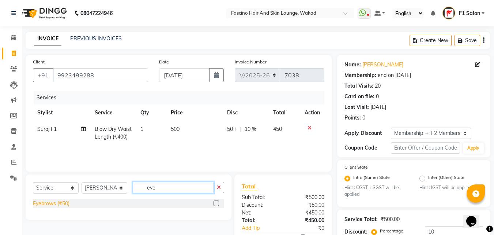
type input "eye"
click at [63, 202] on div "Eyebrows (₹50)" at bounding box center [51, 203] width 37 height 8
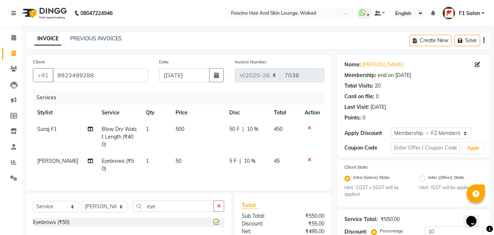
checkbox input "false"
click at [182, 153] on td "50" at bounding box center [198, 165] width 54 height 24
select select "23130"
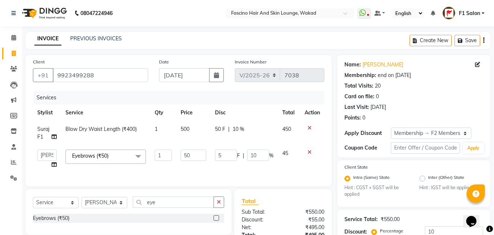
click at [182, 153] on input "50" at bounding box center [193, 154] width 25 height 11
type input "1"
type input "90"
click at [216, 167] on tr "8805000650 Aarohi Chimu Ingale Deepak jh F1 Salon Ganesh F1 Gopal {JH} Jadgdish…" at bounding box center [179, 159] width 292 height 28
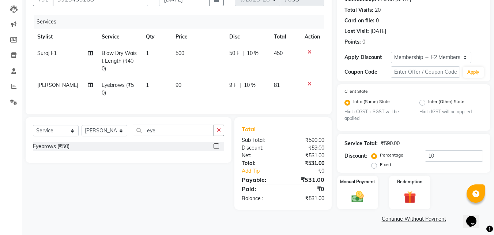
scroll to position [76, 0]
click at [442, 160] on input "10" at bounding box center [454, 155] width 58 height 11
type input "1"
click at [351, 203] on img at bounding box center [358, 196] width 20 height 15
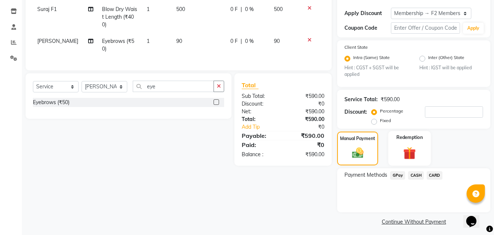
scroll to position [123, 0]
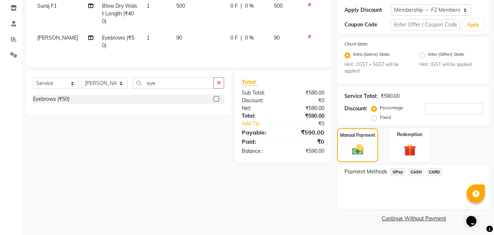
click at [397, 171] on span "GPay" at bounding box center [397, 172] width 15 height 8
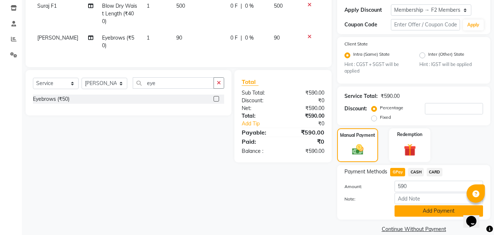
click at [408, 213] on button "Add Payment" at bounding box center [439, 210] width 89 height 11
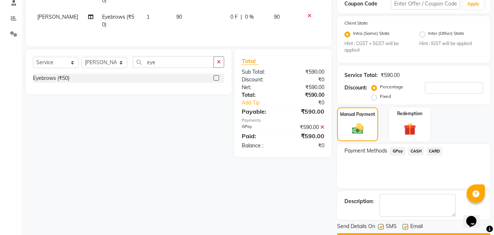
scroll to position [164, 0]
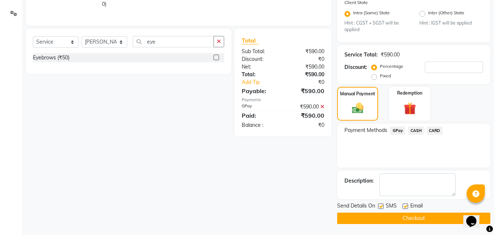
click at [382, 206] on label at bounding box center [380, 205] width 5 height 5
click at [382, 206] on input "checkbox" at bounding box center [380, 206] width 5 height 5
checkbox input "false"
click at [383, 217] on button "Checkout" at bounding box center [413, 217] width 153 height 11
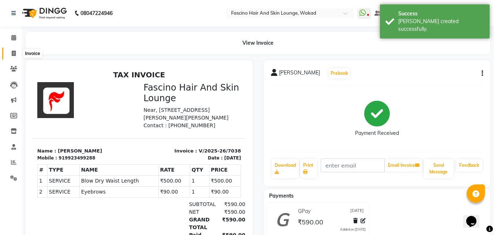
click at [14, 55] on icon at bounding box center [14, 53] width 4 height 5
select select "126"
select select "service"
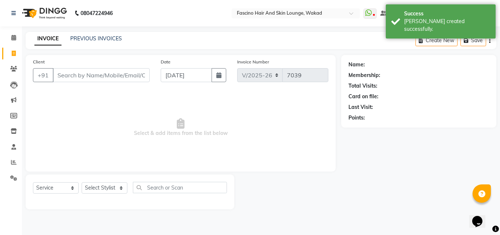
click at [66, 78] on input "Client" at bounding box center [101, 75] width 97 height 14
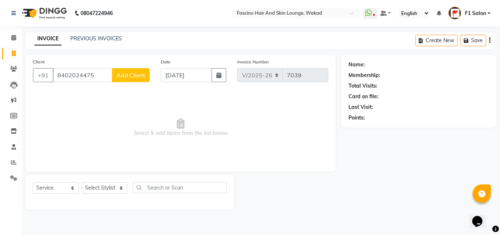
click at [66, 75] on input "8402024475" at bounding box center [83, 75] width 60 height 14
click at [97, 75] on input "8452024475" at bounding box center [83, 75] width 60 height 14
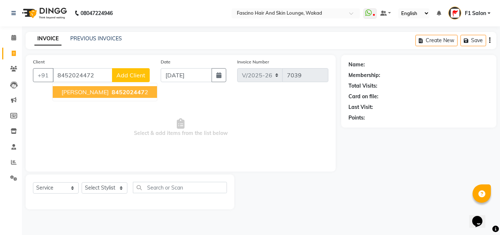
type input "8452024472"
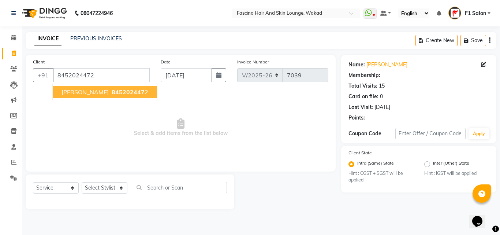
select select "1: Object"
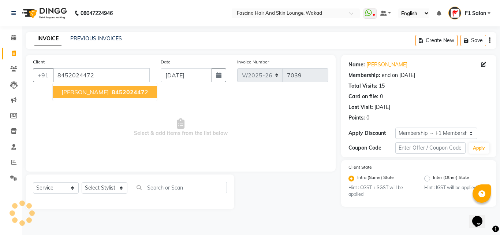
click at [112, 90] on span "845202447" at bounding box center [128, 91] width 33 height 7
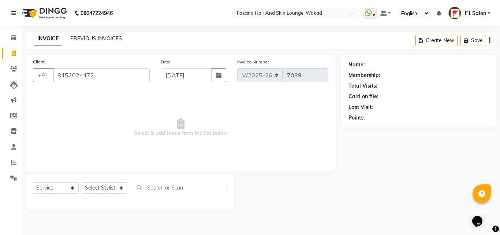
select select "1: Object"
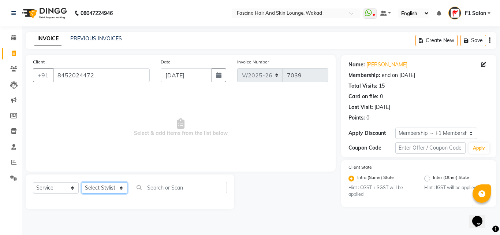
click at [95, 187] on select "Select Stylist 8805000650 Aarohi Chimu Ingale Deepak jh F1 Salon Ganesh F1 Gopa…" at bounding box center [105, 187] width 46 height 11
select select "57606"
click at [82, 182] on select "Select Stylist 8805000650 Aarohi Chimu Ingale Deepak jh F1 Salon Ganesh F1 Gopa…" at bounding box center [105, 187] width 46 height 11
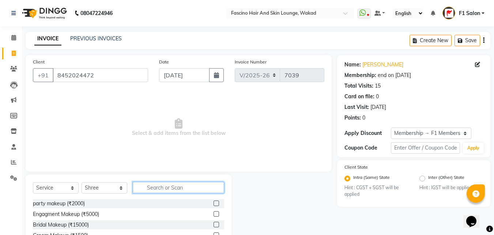
click at [160, 188] on input "text" at bounding box center [178, 187] width 91 height 11
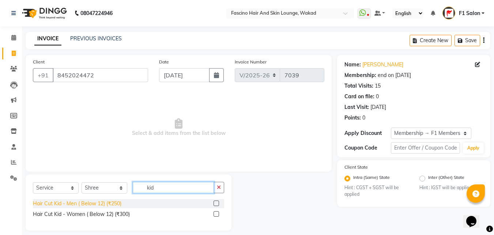
type input "kid"
click at [56, 207] on div "Hair Cut Kid - Men ( Below 12) (₹250)" at bounding box center [77, 203] width 89 height 8
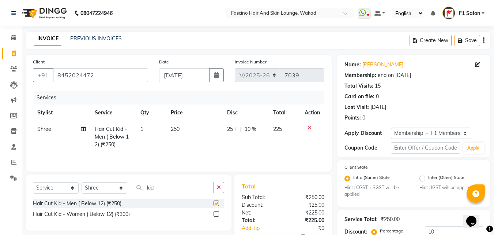
checkbox input "false"
click at [202, 136] on td "250" at bounding box center [195, 137] width 56 height 32
select select "57606"
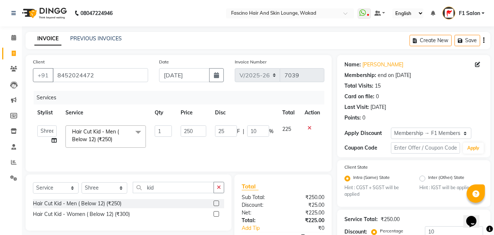
click at [201, 135] on input "250" at bounding box center [193, 130] width 25 height 11
type input "200"
click at [201, 135] on input "200" at bounding box center [193, 130] width 25 height 11
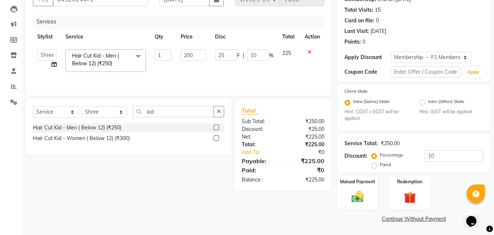
scroll to position [76, 0]
click at [460, 151] on input "10" at bounding box center [454, 155] width 58 height 11
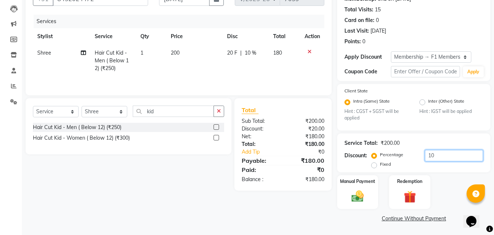
type input "1"
click at [353, 201] on img at bounding box center [358, 196] width 20 height 15
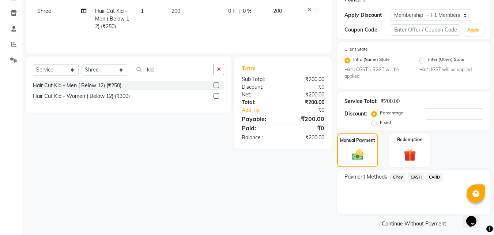
scroll to position [123, 0]
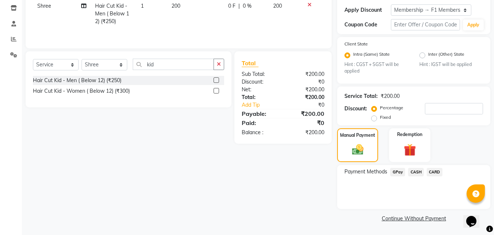
click at [397, 167] on div "Payment Methods GPay CASH CARD" at bounding box center [413, 187] width 153 height 44
click at [401, 174] on span "GPay" at bounding box center [397, 172] width 15 height 8
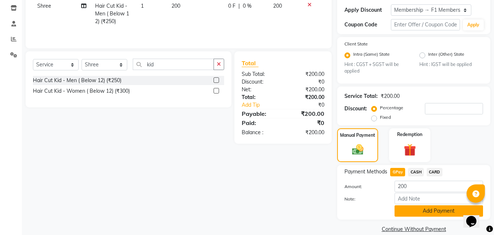
click at [408, 210] on button "Add Payment" at bounding box center [439, 210] width 89 height 11
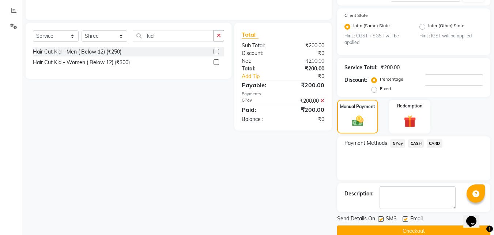
scroll to position [164, 0]
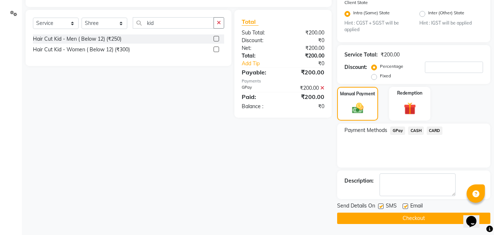
click at [380, 207] on label at bounding box center [380, 205] width 5 height 5
click at [380, 207] on input "checkbox" at bounding box center [380, 206] width 5 height 5
checkbox input "false"
click at [382, 216] on button "Checkout" at bounding box center [413, 217] width 153 height 11
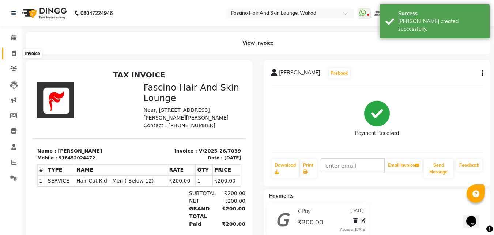
click at [13, 52] on icon at bounding box center [14, 53] width 4 height 5
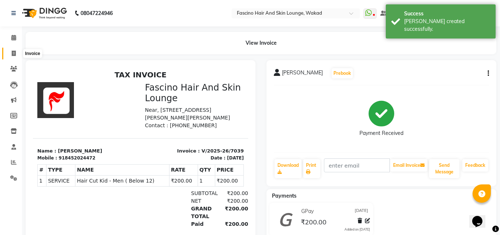
select select "126"
select select "service"
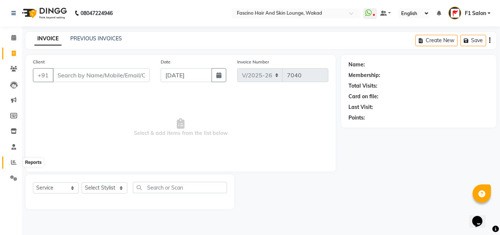
click at [16, 162] on icon at bounding box center [13, 161] width 5 height 5
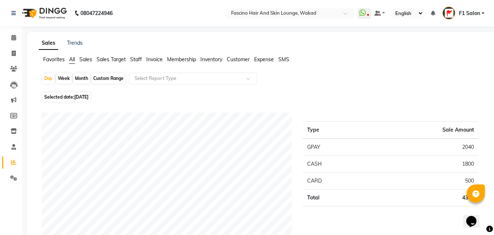
click at [85, 78] on div "Month" at bounding box center [81, 78] width 17 height 10
select select "9"
select select "2025"
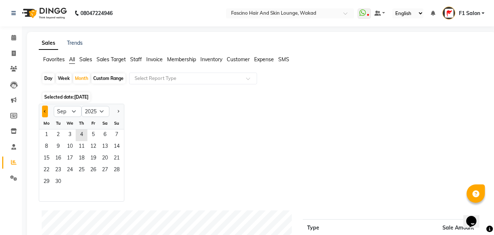
click at [44, 112] on button "Previous month" at bounding box center [45, 111] width 6 height 12
select select "8"
click at [92, 138] on span "1" at bounding box center [93, 135] width 12 height 12
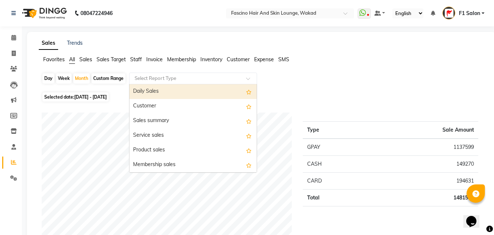
click at [184, 73] on div "Select Report Type" at bounding box center [193, 78] width 128 height 12
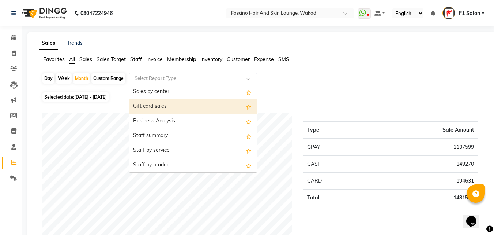
scroll to position [146, 0]
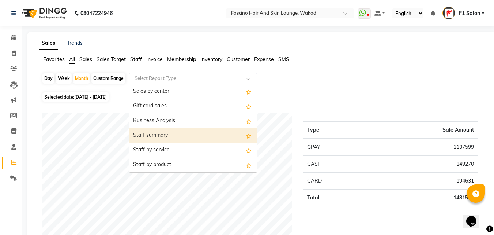
click at [143, 136] on div "Staff summary" at bounding box center [193, 135] width 127 height 15
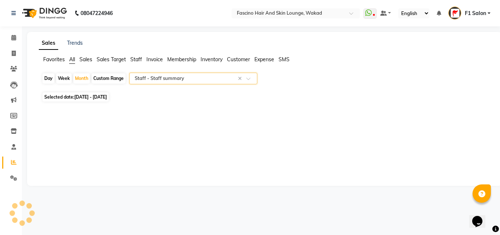
select select "csv"
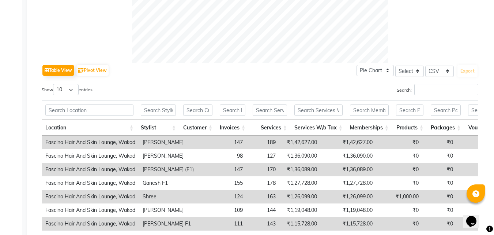
scroll to position [366, 0]
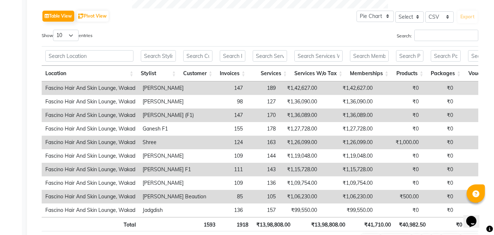
click at [77, 29] on div "Table View Pivot View Pie Chart Bar Chart Select Select CSV PDF Export Show 10 …" at bounding box center [260, 127] width 437 height 239
click at [76, 33] on select "10 25 50 100" at bounding box center [66, 35] width 26 height 11
select select "50"
click at [54, 30] on select "10 25 50 100" at bounding box center [66, 35] width 26 height 11
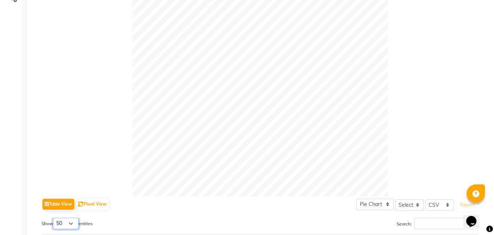
scroll to position [0, 0]
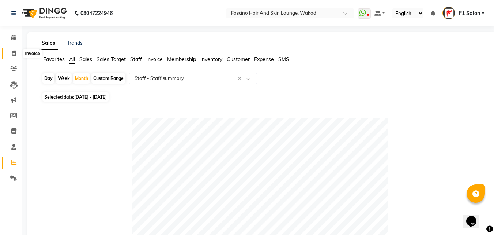
click at [14, 56] on span at bounding box center [13, 53] width 13 height 8
select select "126"
select select "service"
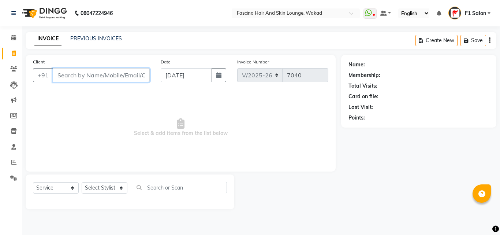
click at [63, 78] on input "Client" at bounding box center [101, 75] width 97 height 14
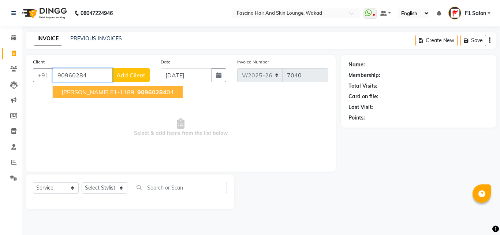
click at [78, 93] on span "Yogita F1-1189" at bounding box center [97, 91] width 73 height 7
type input "9096028404"
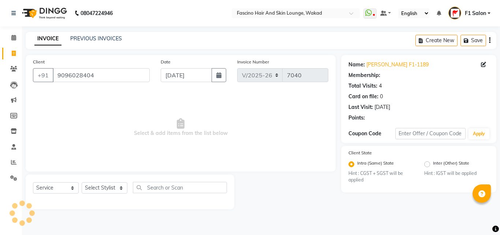
select select "1: Object"
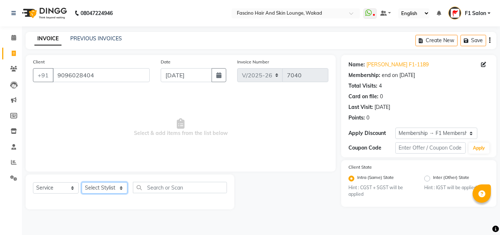
click at [102, 187] on select "Select Stylist 8805000650 Aarohi Chimu Ingale Deepak jh F1 Salon Ganesh F1 Gopa…" at bounding box center [105, 187] width 46 height 11
select select "87888"
click at [82, 182] on select "Select Stylist 8805000650 Aarohi Chimu Ingale Deepak jh F1 Salon Ganesh F1 Gopa…" at bounding box center [105, 187] width 46 height 11
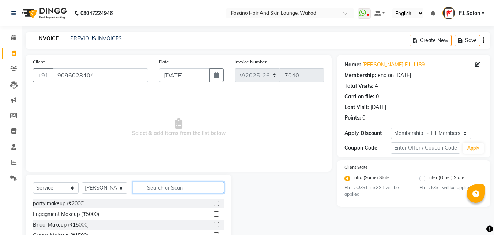
click at [175, 190] on input "text" at bounding box center [178, 187] width 91 height 11
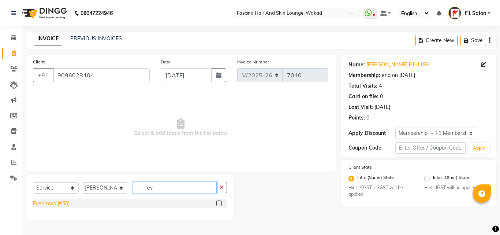
type input "ey"
click at [56, 202] on div "Eyebrows (₹50)" at bounding box center [51, 203] width 37 height 8
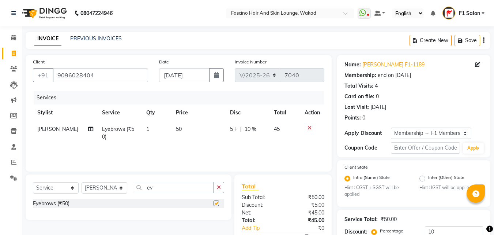
checkbox input "false"
click at [189, 122] on td "50" at bounding box center [199, 133] width 54 height 24
select select "87888"
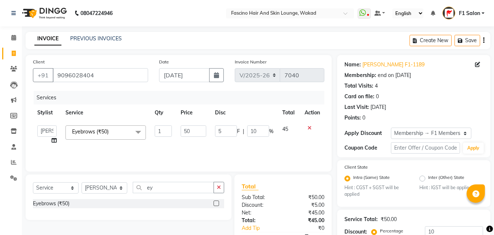
click at [189, 122] on td "50" at bounding box center [193, 135] width 34 height 28
click at [190, 132] on input "50" at bounding box center [193, 130] width 25 height 11
type input "5"
type input "40"
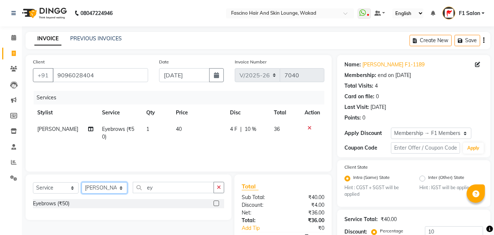
click at [98, 188] on select "Select Stylist 8805000650 Aarohi Chimu Ingale Deepak jh F1 Salon Ganesh F1 Gopa…" at bounding box center [105, 187] width 46 height 11
select select "83546"
click at [82, 182] on select "Select Stylist 8805000650 Aarohi Chimu Ingale Deepak jh F1 Salon Ganesh F1 Gopa…" at bounding box center [105, 187] width 46 height 11
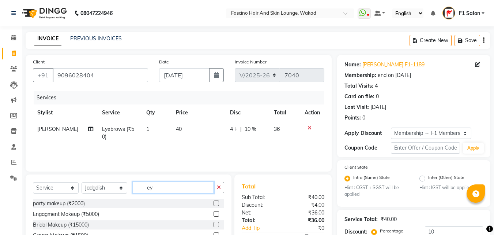
click at [158, 190] on input "ey" at bounding box center [173, 187] width 81 height 11
type input "1"
type input "2"
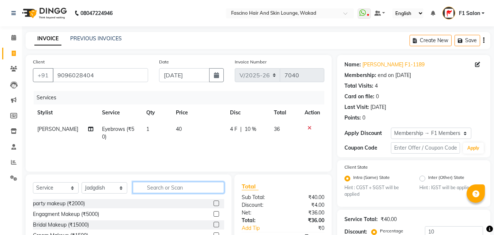
type input "1"
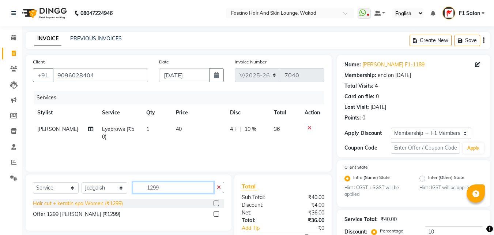
type input "1299"
click at [90, 204] on div "Hair cut + keratin spa Women (₹1299)" at bounding box center [78, 203] width 90 height 8
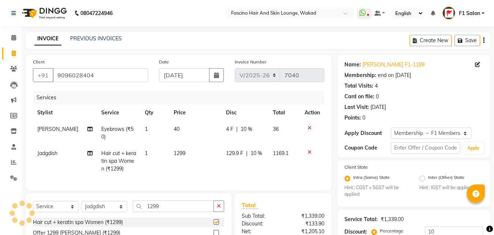
checkbox input "false"
click at [187, 149] on td "1299" at bounding box center [195, 161] width 52 height 32
select select "83546"
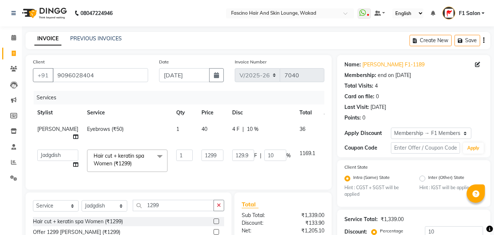
click at [197, 149] on td "1299" at bounding box center [212, 160] width 31 height 31
click at [202, 155] on input "1299" at bounding box center [213, 154] width 22 height 11
type input "1600"
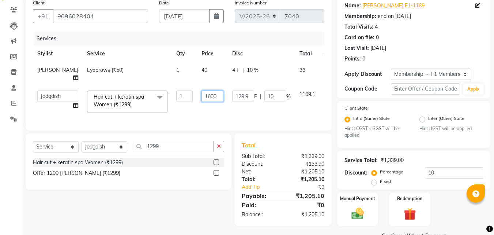
scroll to position [76, 0]
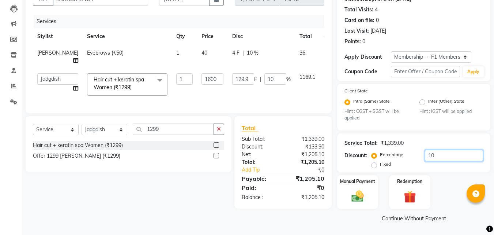
click at [441, 157] on input "10" at bounding box center [454, 155] width 58 height 11
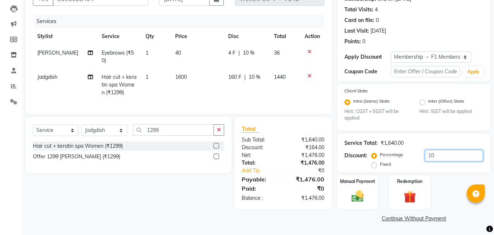
type input "1"
click at [371, 195] on div "Manual Payment" at bounding box center [358, 191] width 43 height 35
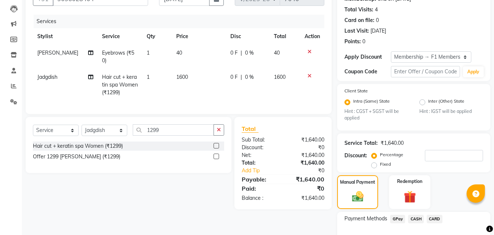
scroll to position [123, 0]
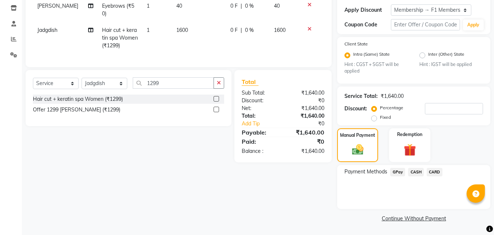
click at [394, 171] on span "GPay" at bounding box center [397, 172] width 15 height 8
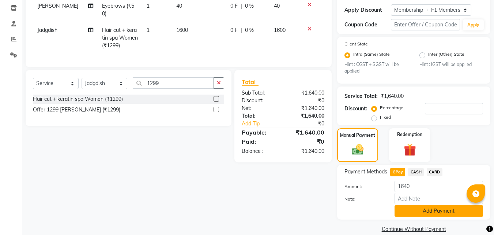
click at [408, 207] on button "Add Payment" at bounding box center [439, 210] width 89 height 11
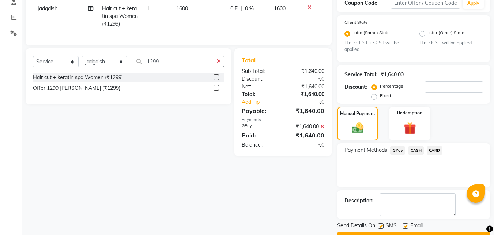
scroll to position [164, 0]
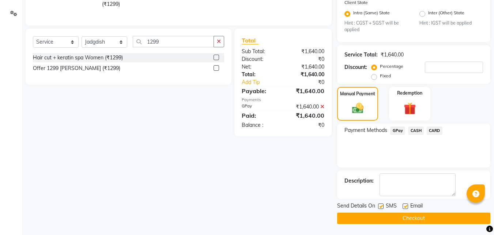
click at [383, 205] on label at bounding box center [380, 205] width 5 height 5
click at [383, 205] on input "checkbox" at bounding box center [380, 206] width 5 height 5
checkbox input "false"
click at [377, 218] on button "Checkout" at bounding box center [413, 217] width 153 height 11
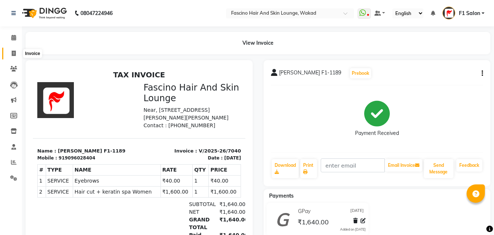
click at [11, 55] on span at bounding box center [13, 53] width 13 height 8
select select "126"
select select "service"
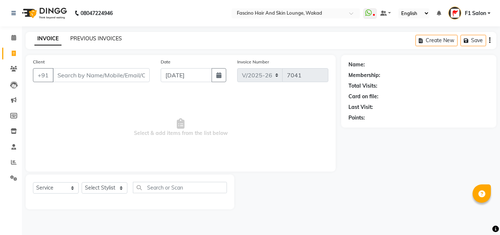
click at [85, 40] on link "PREVIOUS INVOICES" at bounding box center [96, 38] width 52 height 7
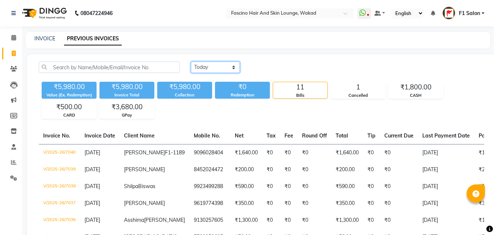
click at [216, 66] on select "Today Yesterday Custom Range" at bounding box center [215, 66] width 49 height 11
select select "range"
click at [191, 61] on select "Today Yesterday Custom Range" at bounding box center [215, 66] width 49 height 11
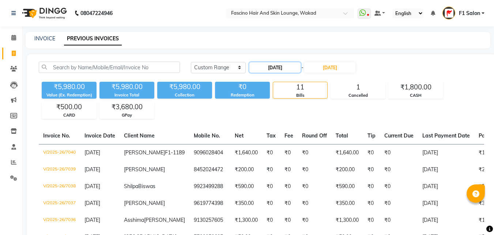
click at [279, 69] on input "[DATE]" at bounding box center [275, 67] width 51 height 10
select select "9"
select select "2025"
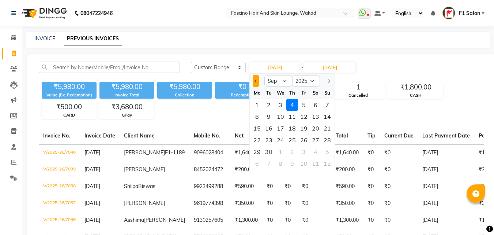
click at [255, 83] on button "Previous month" at bounding box center [256, 81] width 6 height 12
select select "8"
click at [259, 115] on div "4" at bounding box center [257, 117] width 12 height 12
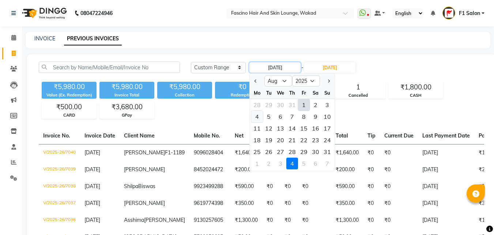
type input "04-08-2025"
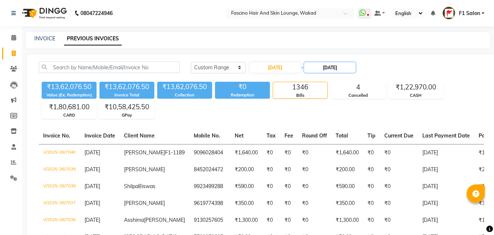
click at [336, 66] on input "[DATE]" at bounding box center [329, 67] width 51 height 10
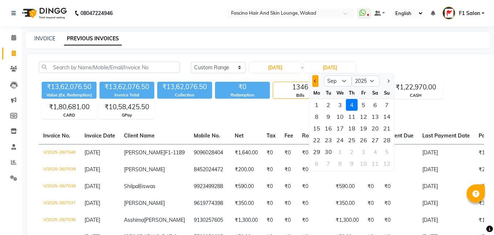
click at [317, 85] on button "Previous month" at bounding box center [316, 81] width 6 height 12
select select "8"
click at [317, 116] on div "4" at bounding box center [317, 117] width 12 height 12
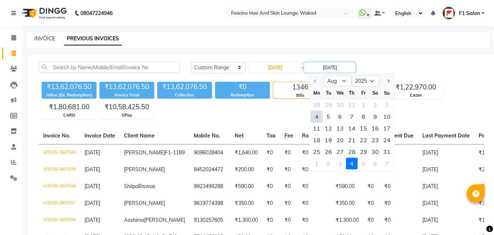
type input "04-08-2025"
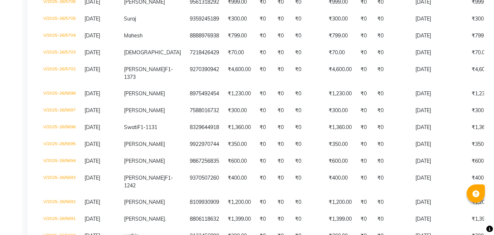
scroll to position [464, 0]
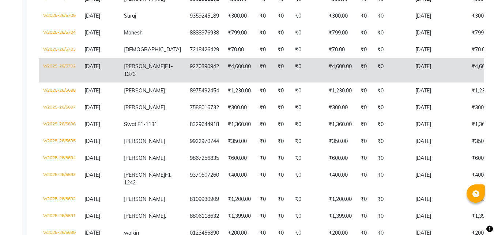
click at [47, 82] on td "V/2025-26/5702" at bounding box center [59, 70] width 41 height 24
click at [67, 82] on td "V/2025-26/5702" at bounding box center [59, 70] width 41 height 24
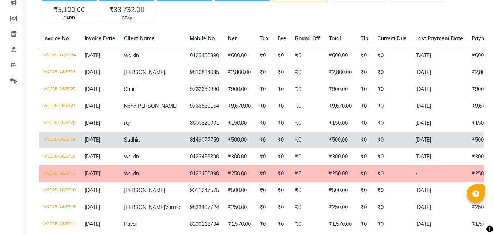
scroll to position [37, 0]
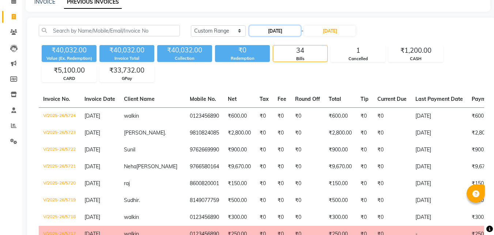
click at [272, 30] on input "04-08-2025" at bounding box center [275, 31] width 51 height 10
select select "8"
select select "2025"
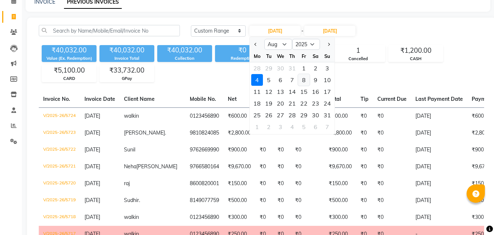
click at [305, 79] on div "8" at bounding box center [304, 80] width 12 height 12
type input "08-08-2025"
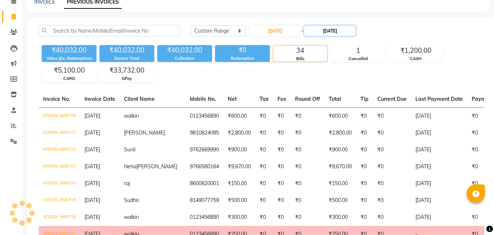
click at [326, 29] on input "04-08-2025" at bounding box center [329, 31] width 51 height 10
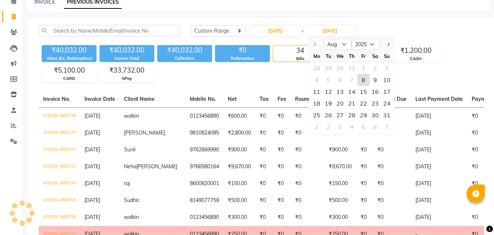
click at [363, 77] on div "8" at bounding box center [364, 80] width 12 height 12
type input "08-08-2025"
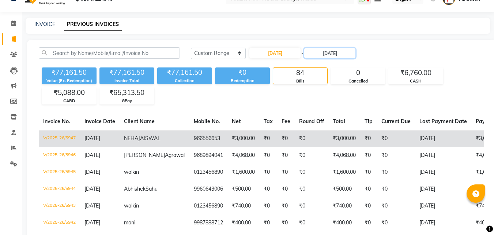
scroll to position [0, 0]
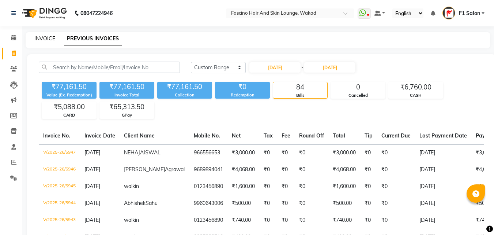
click at [41, 37] on link "INVOICE" at bounding box center [44, 38] width 21 height 7
select select "126"
select select "service"
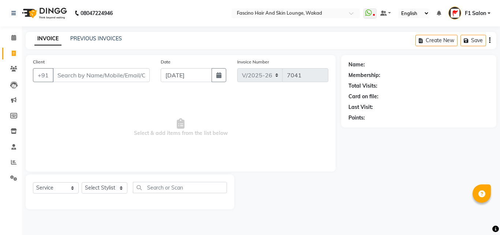
click at [72, 78] on input "Client" at bounding box center [101, 75] width 97 height 14
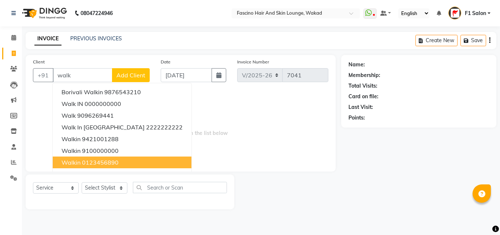
drag, startPoint x: 98, startPoint y: 160, endPoint x: 99, endPoint y: 168, distance: 8.1
click at [98, 160] on ngb-highlight "0123456890" at bounding box center [100, 161] width 37 height 7
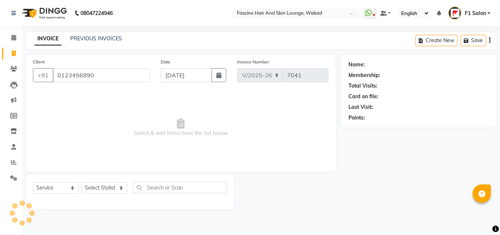
type input "0123456890"
select select "1: Object"
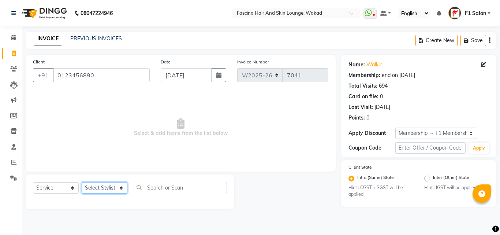
click at [101, 189] on select "Select Stylist 8805000650 Aarohi Chimu Ingale Deepak jh F1 Salon Ganesh F1 Gopa…" at bounding box center [105, 187] width 46 height 11
select select "71764"
click at [82, 182] on select "Select Stylist 8805000650 Aarohi Chimu Ingale Deepak jh F1 Salon Ganesh F1 Gopa…" at bounding box center [105, 187] width 46 height 11
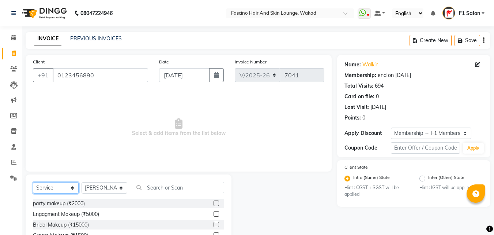
click at [53, 187] on select "Select Service Product Membership Package Voucher Prepaid Gift Card" at bounding box center [56, 187] width 46 height 11
select select "product"
click at [33, 182] on select "Select Service Product Membership Package Voucher Prepaid Gift Card" at bounding box center [56, 187] width 46 height 11
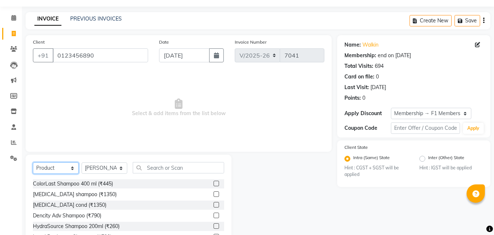
scroll to position [37, 0]
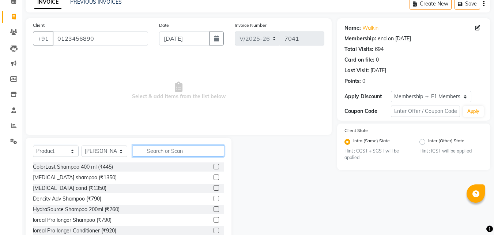
click at [149, 155] on input "text" at bounding box center [178, 150] width 91 height 11
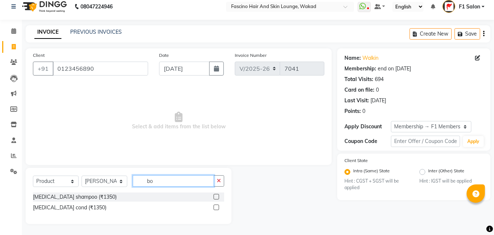
scroll to position [7, 0]
type input "botox"
click at [80, 197] on div "Botox shampoo (₹1350)" at bounding box center [75, 197] width 84 height 8
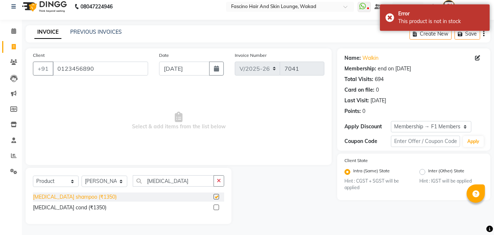
checkbox input "false"
click at [13, 123] on icon at bounding box center [14, 123] width 6 height 5
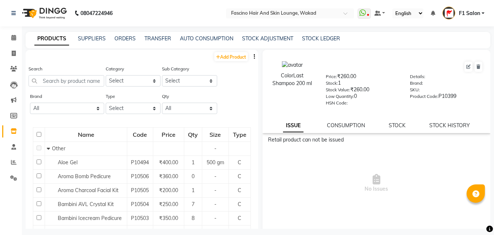
click at [12, 127] on link "Inventory" at bounding box center [11, 131] width 18 height 12
click at [61, 82] on input "text" at bounding box center [67, 80] width 76 height 11
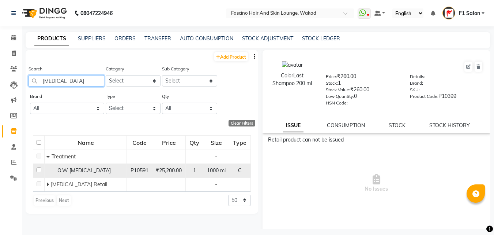
type input "botox"
click at [78, 172] on span "O.W Botox" at bounding box center [83, 170] width 53 height 7
select select
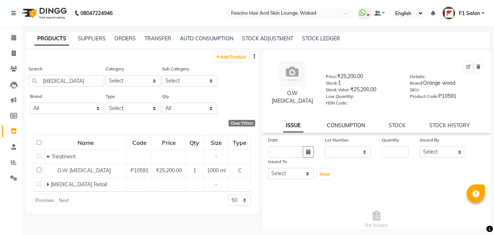
click at [346, 124] on link "CONSUMPTION" at bounding box center [346, 125] width 38 height 7
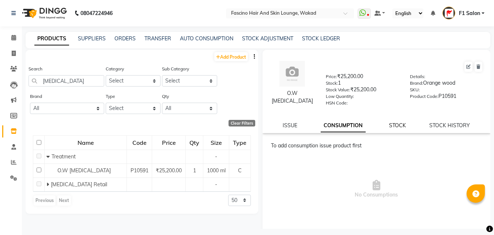
click at [400, 122] on link "STOCK" at bounding box center [397, 125] width 17 height 7
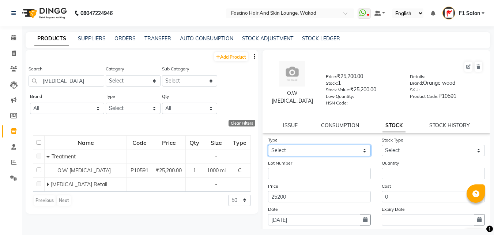
click at [307, 151] on select "Select In Out" at bounding box center [319, 150] width 103 height 11
select select "in"
click at [268, 145] on select "Select In Out" at bounding box center [319, 150] width 103 height 11
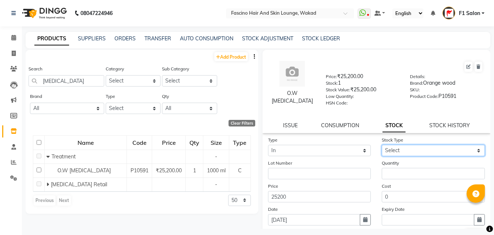
click at [398, 149] on select "Select New Stock Adjustment Return Other" at bounding box center [433, 150] width 103 height 11
select select "new stock"
click at [382, 145] on select "Select New Stock Adjustment Return Other" at bounding box center [433, 150] width 103 height 11
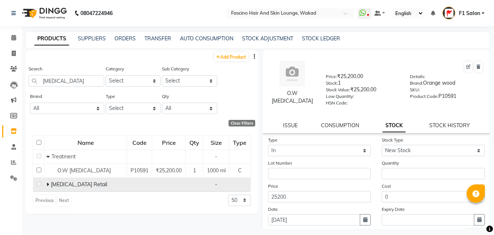
click at [67, 186] on span "Botox Retail" at bounding box center [79, 184] width 56 height 7
click at [48, 183] on icon at bounding box center [47, 184] width 3 height 5
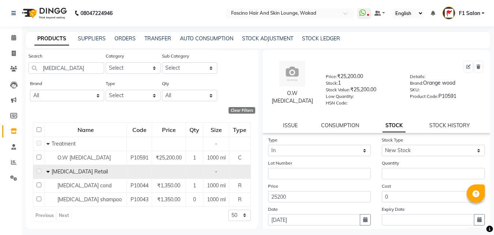
scroll to position [5, 0]
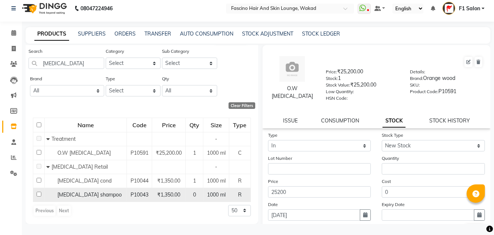
click at [150, 191] on td "P10043" at bounding box center [139, 194] width 25 height 14
click at [139, 191] on span "P10043" at bounding box center [140, 194] width 18 height 7
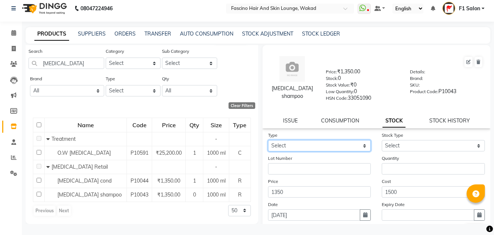
click at [317, 143] on select "Select In Out" at bounding box center [319, 145] width 103 height 11
select select "in"
click at [268, 140] on select "Select In Out" at bounding box center [319, 145] width 103 height 11
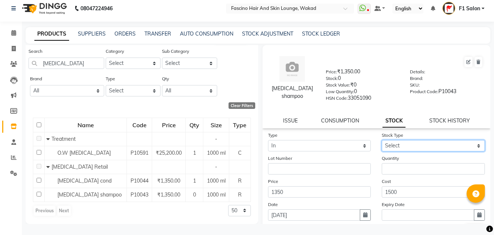
click at [392, 142] on select "Select New Stock Adjustment Return Other" at bounding box center [433, 145] width 103 height 11
select select "new stock"
click at [382, 140] on select "Select New Stock Adjustment Return Other" at bounding box center [433, 145] width 103 height 11
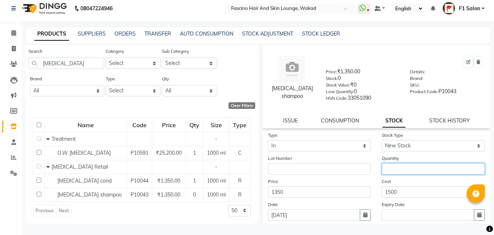
click at [398, 166] on input "number" at bounding box center [433, 168] width 103 height 11
type input "10"
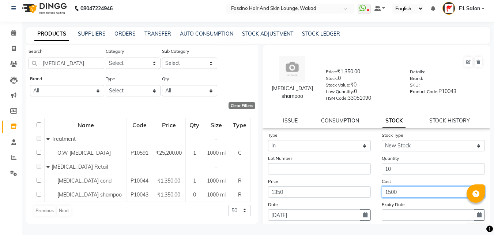
click at [418, 194] on input "1500" at bounding box center [433, 191] width 103 height 11
type input "1"
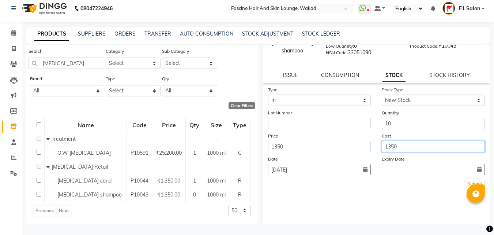
scroll to position [54, 0]
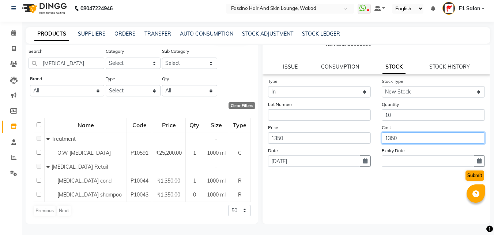
type input "1350"
click at [470, 177] on button "Submit" at bounding box center [475, 175] width 19 height 10
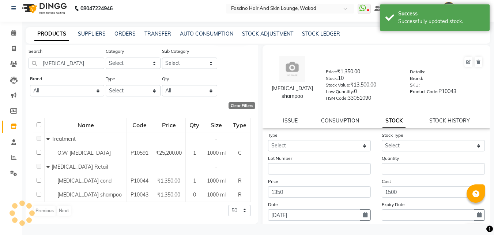
scroll to position [0, 0]
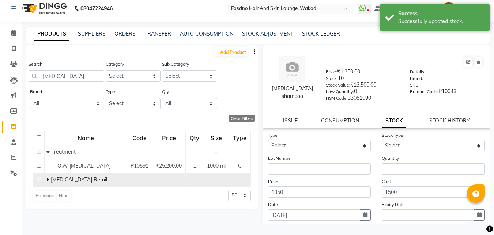
click at [75, 178] on span "Botox Retail" at bounding box center [79, 179] width 56 height 7
click at [53, 178] on span "Botox Retail" at bounding box center [79, 179] width 56 height 7
click at [46, 177] on td "Botox Retail" at bounding box center [86, 179] width 82 height 14
click at [48, 178] on icon at bounding box center [47, 179] width 3 height 5
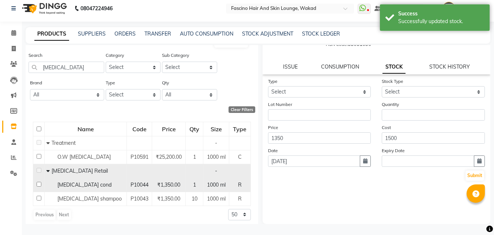
scroll to position [36, 0]
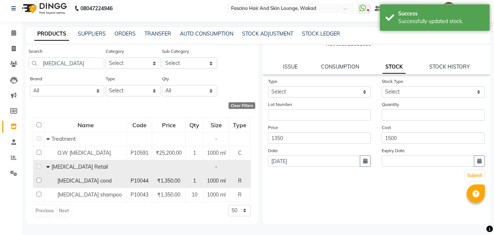
click at [153, 173] on td "₹1,350.00" at bounding box center [169, 180] width 34 height 14
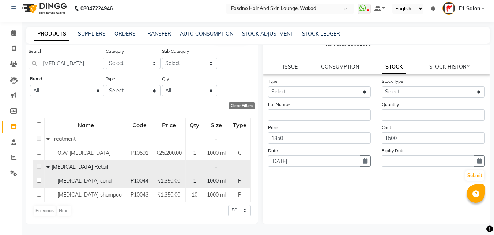
click at [170, 177] on span "₹1,350.00" at bounding box center [168, 180] width 23 height 7
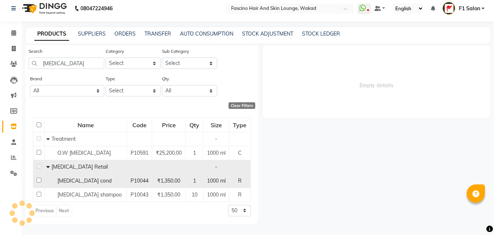
scroll to position [0, 0]
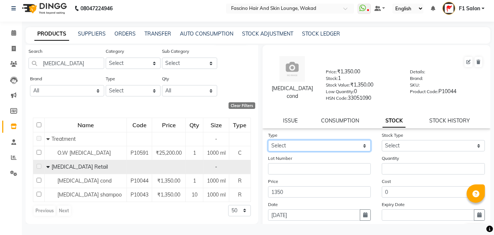
drag, startPoint x: 344, startPoint y: 144, endPoint x: 337, endPoint y: 144, distance: 6.6
click at [344, 144] on select "Select In Out" at bounding box center [319, 145] width 103 height 11
select select "in"
click at [268, 140] on select "Select In Out" at bounding box center [319, 145] width 103 height 11
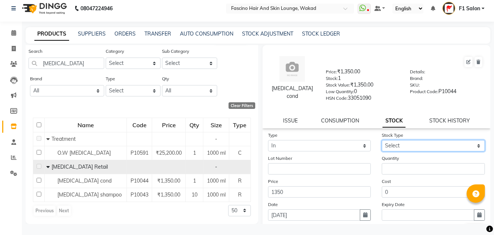
click at [406, 144] on select "Select New Stock Adjustment Return Other" at bounding box center [433, 145] width 103 height 11
select select "new stock"
click at [382, 140] on select "Select New Stock Adjustment Return Other" at bounding box center [433, 145] width 103 height 11
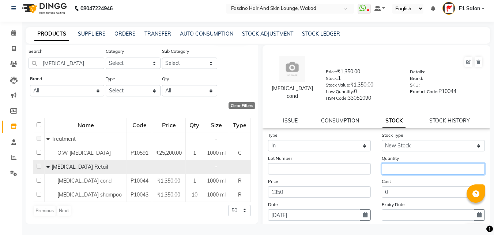
click at [393, 167] on input "number" at bounding box center [433, 168] width 103 height 11
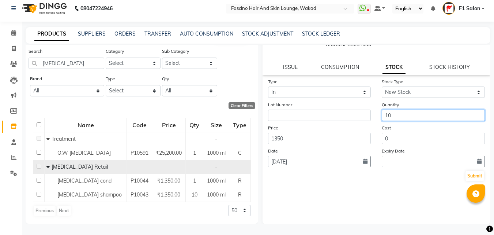
scroll to position [54, 0]
type input "10"
click at [470, 174] on button "Submit" at bounding box center [475, 175] width 19 height 10
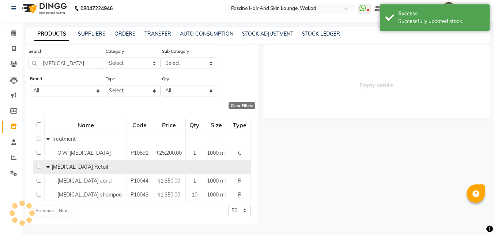
scroll to position [0, 0]
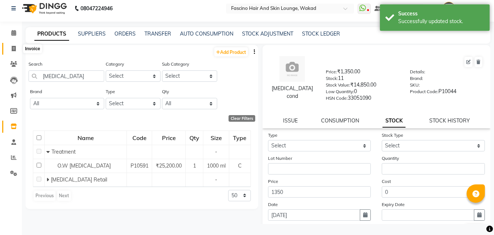
click at [15, 45] on span at bounding box center [13, 49] width 13 height 8
select select "service"
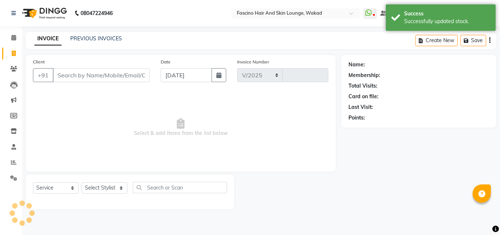
select select "126"
type input "7041"
click at [228, 76] on div "Date 04-09-2025" at bounding box center [193, 73] width 76 height 30
click at [209, 81] on input "[DATE]" at bounding box center [186, 75] width 51 height 14
select select "9"
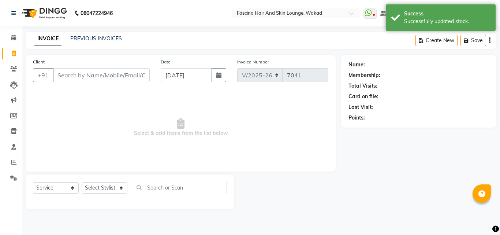
select select "2025"
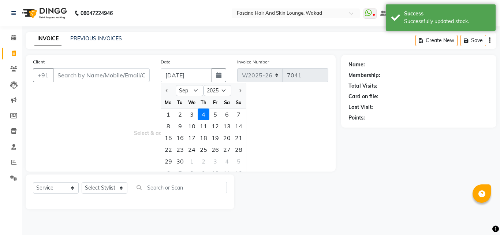
click at [163, 90] on div at bounding box center [168, 91] width 15 height 12
click at [169, 90] on button "Previous month" at bounding box center [167, 91] width 6 height 12
select select "8"
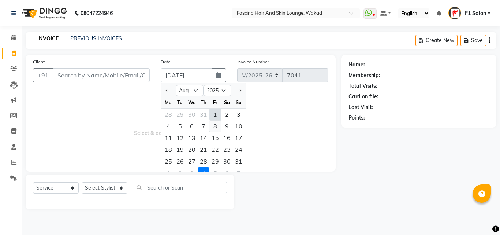
click at [215, 126] on div "8" at bounding box center [215, 126] width 12 height 12
type input "08-08-2025"
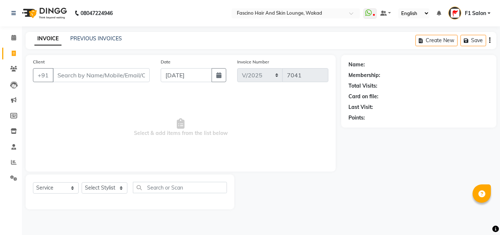
click at [156, 77] on div "Date 08-08-2025" at bounding box center [193, 73] width 76 height 30
click at [131, 74] on input "Client" at bounding box center [101, 75] width 97 height 14
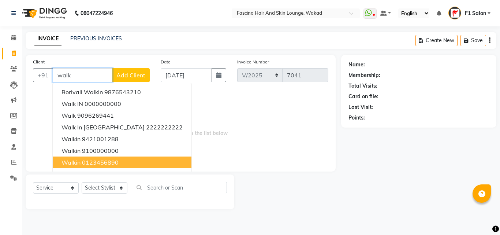
click at [82, 164] on ngb-highlight "0123456890" at bounding box center [100, 161] width 37 height 7
type input "0123456890"
select select "1: Object"
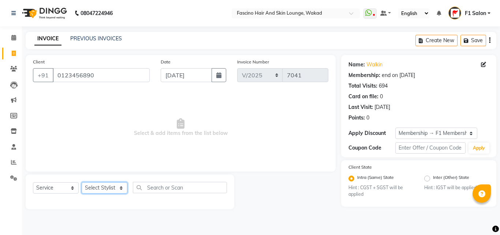
click at [91, 187] on select "Select Stylist 8805000650 Aarohi Chimu Ingale Deepak jh F1 Salon Ganesh F1 Gopa…" at bounding box center [105, 187] width 46 height 11
select select "71764"
click at [82, 182] on select "Select Stylist 8805000650 Aarohi Chimu Ingale Deepak jh F1 Salon Ganesh F1 Gopa…" at bounding box center [105, 187] width 46 height 11
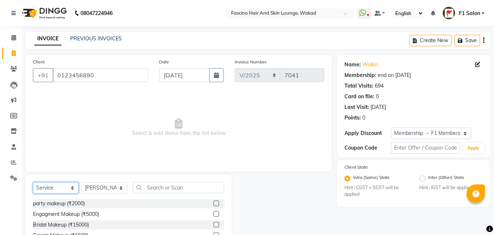
click at [64, 184] on select "Select Service Product Membership Package Voucher Prepaid Gift Card" at bounding box center [56, 187] width 46 height 11
select select "product"
click at [33, 182] on select "Select Service Product Membership Package Voucher Prepaid Gift Card" at bounding box center [56, 187] width 46 height 11
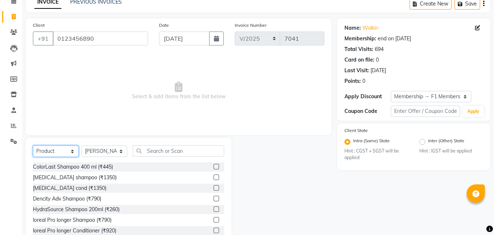
scroll to position [59, 0]
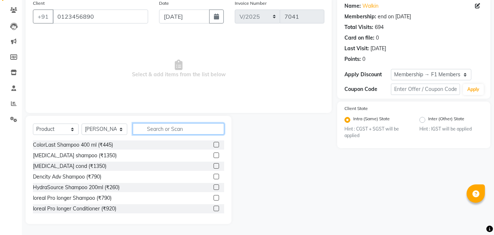
click at [151, 125] on input "text" at bounding box center [178, 128] width 91 height 11
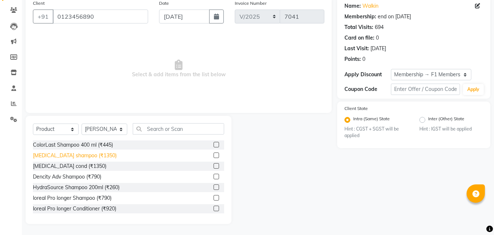
click at [55, 157] on div "Botox shampoo (₹1350)" at bounding box center [75, 156] width 84 height 8
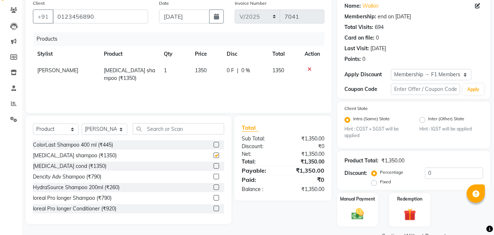
checkbox input "false"
click at [173, 72] on td "1" at bounding box center [175, 74] width 31 height 24
select select "71764"
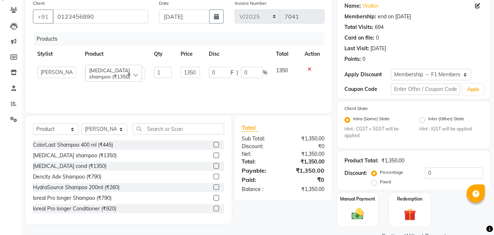
click at [173, 72] on td "1" at bounding box center [163, 72] width 27 height 21
click at [157, 70] on input "1" at bounding box center [163, 72] width 18 height 11
type input "2"
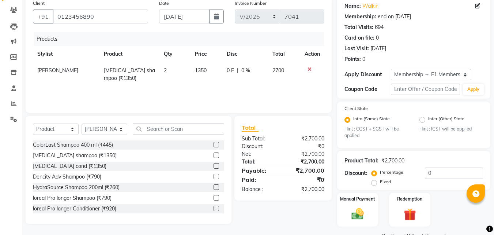
click at [200, 89] on div "Products Stylist Product Qty Price Disc Total Action Sukanya Sadiyan Botox sham…" at bounding box center [179, 68] width 292 height 73
click at [73, 165] on div "Botox cond (₹1350)" at bounding box center [70, 166] width 74 height 8
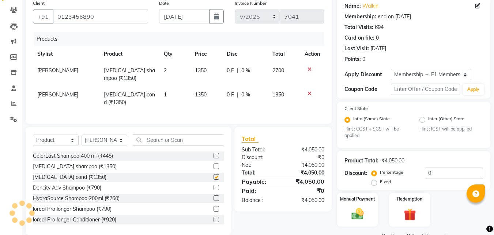
checkbox input "false"
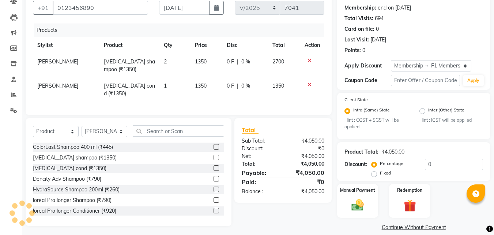
scroll to position [76, 0]
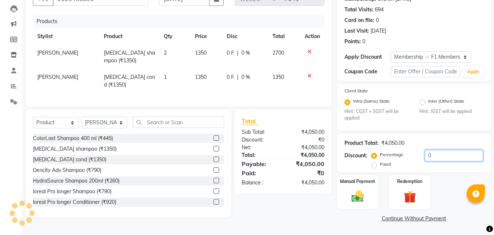
drag, startPoint x: 454, startPoint y: 158, endPoint x: 440, endPoint y: 143, distance: 21.2
click at [453, 158] on input "0" at bounding box center [454, 155] width 58 height 11
type input "15"
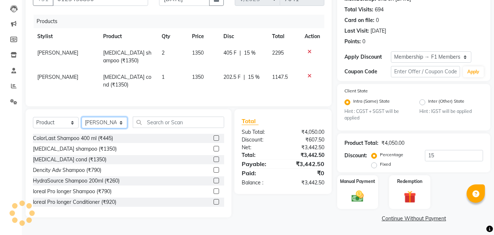
click at [112, 120] on select "Select Stylist 8805000650 Aarohi Chimu Ingale Deepak jh F1 Salon Ganesh F1 Gopa…" at bounding box center [105, 122] width 46 height 11
select select "48957"
click at [82, 117] on select "Select Stylist 8805000650 Aarohi Chimu Ingale Deepak jh F1 Salon Ganesh F1 Gopa…" at bounding box center [105, 122] width 46 height 11
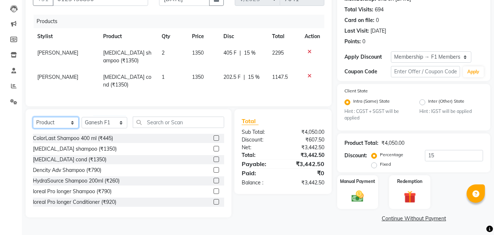
drag, startPoint x: 51, startPoint y: 123, endPoint x: 51, endPoint y: 106, distance: 16.8
click at [51, 123] on select "Select Service Product Membership Package Voucher Prepaid Gift Card" at bounding box center [56, 122] width 46 height 11
select select "service"
click at [33, 117] on select "Select Service Product Membership Package Voucher Prepaid Gift Card" at bounding box center [56, 122] width 46 height 11
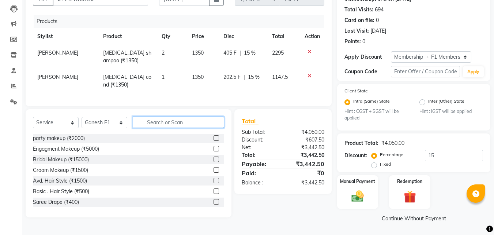
click at [146, 121] on input "text" at bounding box center [178, 121] width 91 height 11
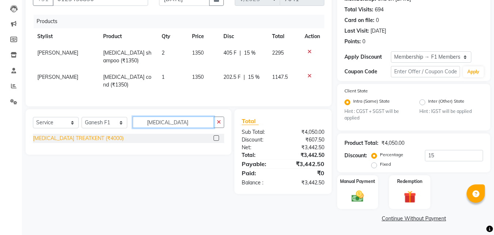
type input "botox"
click at [71, 135] on div "Botox TREATKENT (₹4000)" at bounding box center [78, 138] width 91 height 8
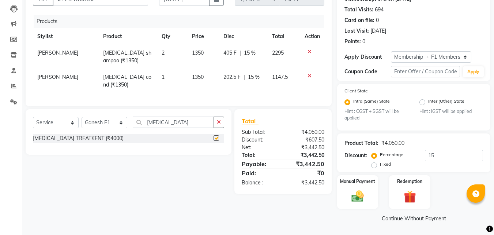
checkbox input "false"
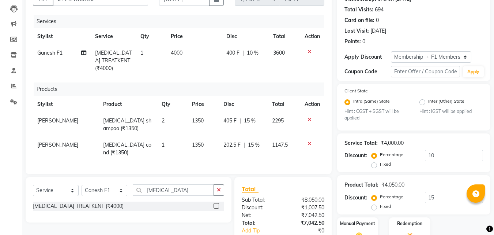
click at [188, 48] on td "4000" at bounding box center [195, 61] width 56 height 32
select select "48957"
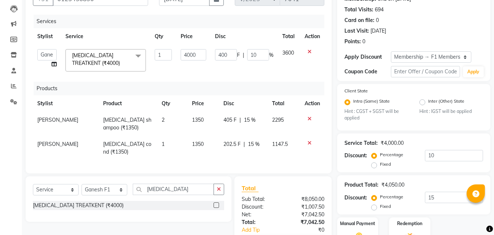
click at [188, 48] on td "4000" at bounding box center [193, 60] width 34 height 31
click at [194, 49] on input "4000" at bounding box center [193, 54] width 25 height 11
type input "5100"
click at [195, 69] on div "Services Stylist Service Qty Price Disc Total Action 8805000650 Aarohi Chimu In…" at bounding box center [179, 90] width 292 height 151
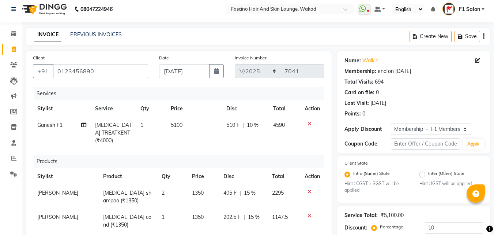
scroll to position [0, 0]
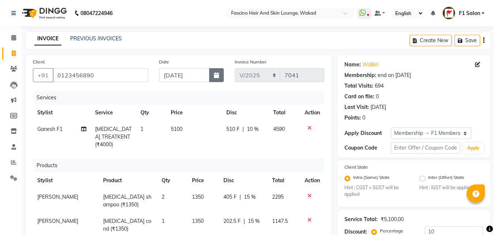
click at [213, 79] on button "button" at bounding box center [216, 75] width 15 height 14
select select "8"
select select "2025"
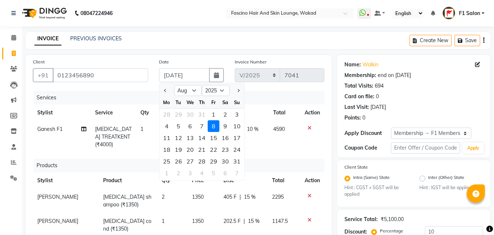
click at [214, 126] on div "8" at bounding box center [214, 126] width 12 height 12
type input "0"
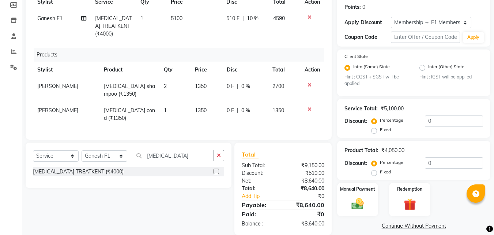
scroll to position [118, 0]
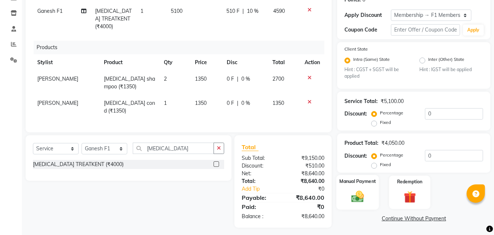
click at [348, 188] on div "Manual Payment" at bounding box center [358, 192] width 43 height 35
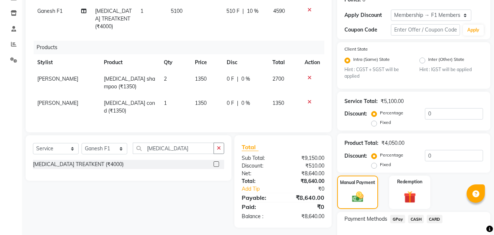
scroll to position [165, 0]
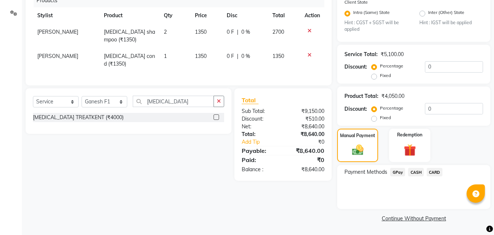
click at [394, 171] on span "GPay" at bounding box center [397, 172] width 15 height 8
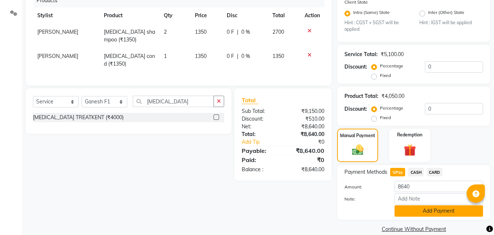
click at [422, 212] on button "Add Payment" at bounding box center [439, 210] width 89 height 11
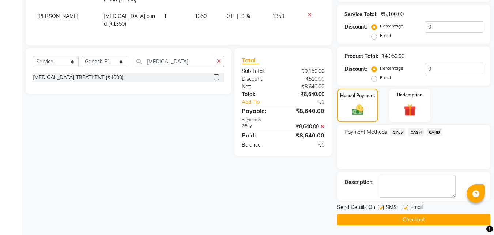
scroll to position [206, 0]
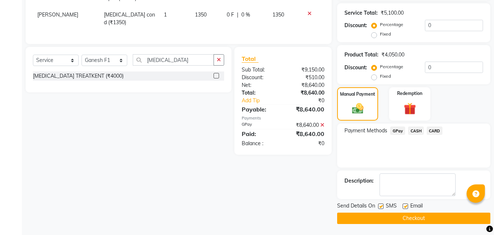
click at [382, 206] on label at bounding box center [380, 205] width 5 height 5
click at [382, 206] on input "checkbox" at bounding box center [380, 206] width 5 height 5
click at [381, 217] on button "Checkout" at bounding box center [413, 217] width 153 height 11
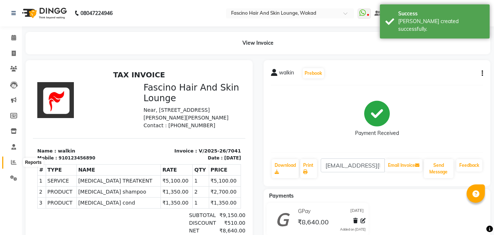
click at [13, 163] on icon at bounding box center [13, 161] width 5 height 5
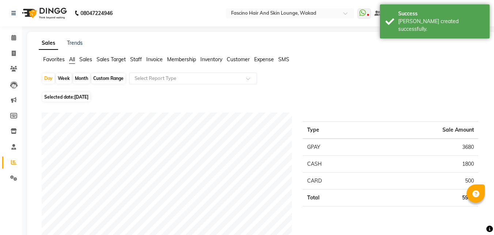
click at [82, 77] on div "Month" at bounding box center [81, 78] width 17 height 10
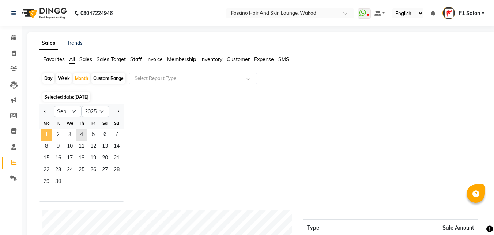
click at [49, 132] on span "1" at bounding box center [47, 135] width 12 height 12
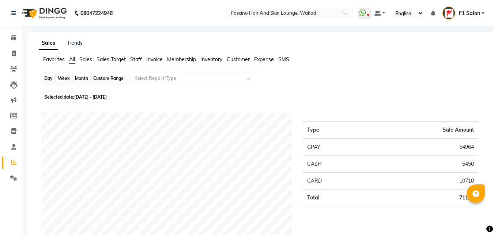
click at [82, 80] on div "Month" at bounding box center [81, 78] width 17 height 10
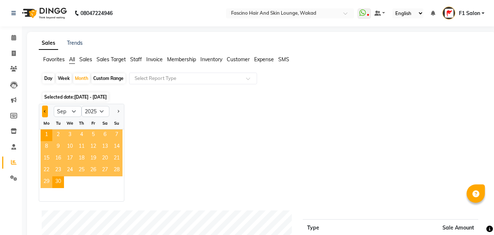
click at [48, 112] on button "Previous month" at bounding box center [45, 111] width 6 height 12
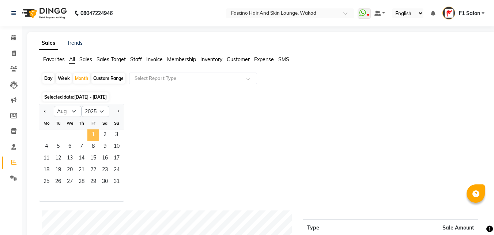
click at [95, 131] on span "1" at bounding box center [93, 135] width 12 height 12
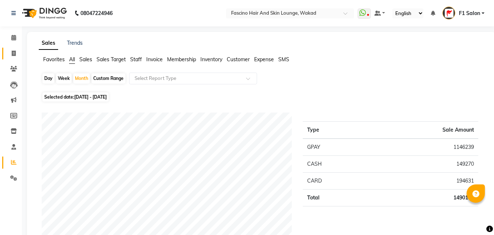
click at [11, 48] on link "Invoice" at bounding box center [11, 54] width 18 height 12
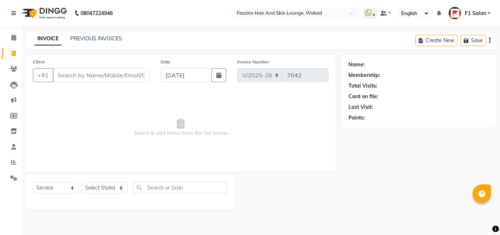
click at [58, 74] on input "Client" at bounding box center [101, 75] width 97 height 14
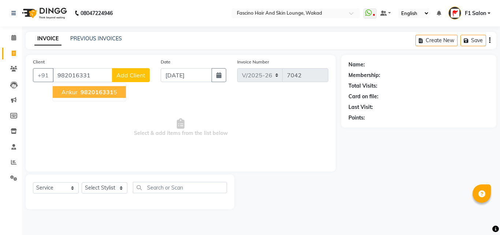
click at [67, 93] on span "Ankur" at bounding box center [69, 91] width 16 height 7
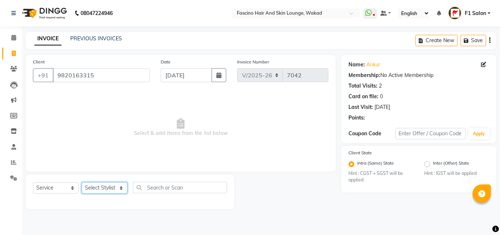
click at [100, 188] on select "Select Stylist 8805000650 Aarohi Chimu Ingale Deepak jh F1 Salon Ganesh F1 Gopa…" at bounding box center [105, 187] width 46 height 11
click at [82, 182] on select "Select Stylist 8805000650 Aarohi Chimu Ingale Deepak jh F1 Salon Ganesh F1 Gopa…" at bounding box center [105, 187] width 46 height 11
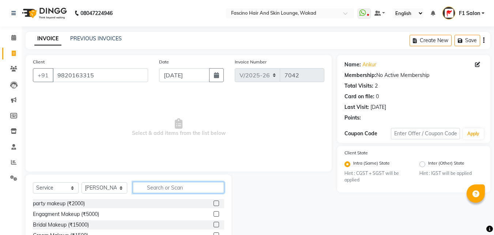
click at [160, 183] on input "text" at bounding box center [178, 187] width 91 height 11
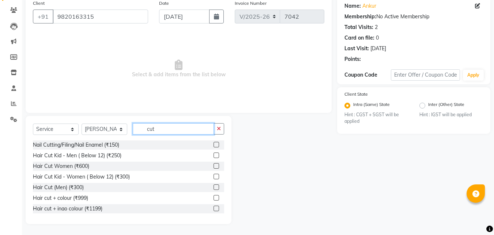
scroll to position [44, 0]
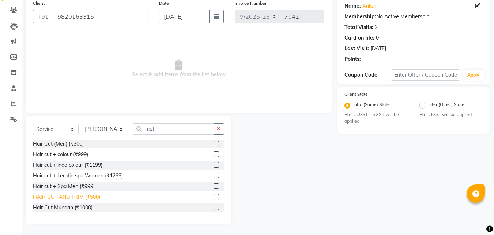
click at [91, 196] on div "HAIR CUT AND TRIM (₹500)" at bounding box center [66, 197] width 67 height 8
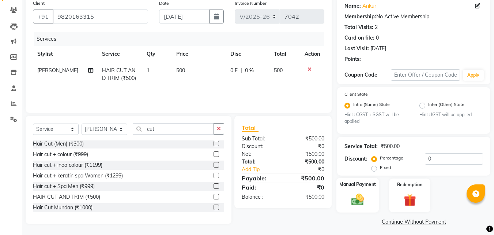
click at [356, 199] on img at bounding box center [358, 199] width 20 height 15
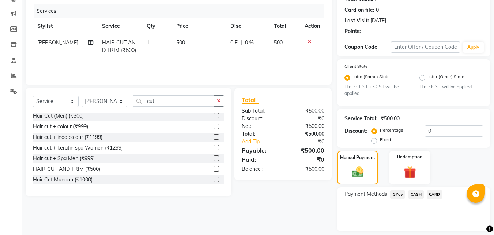
scroll to position [109, 0]
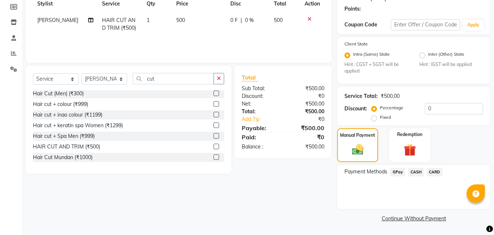
click at [437, 171] on span "CARD" at bounding box center [435, 172] width 16 height 8
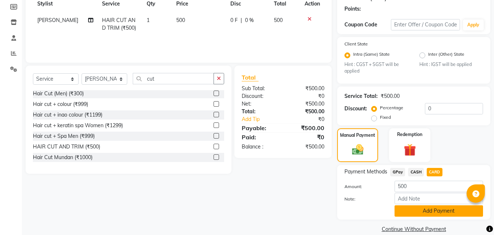
click at [414, 209] on button "Add Payment" at bounding box center [439, 210] width 89 height 11
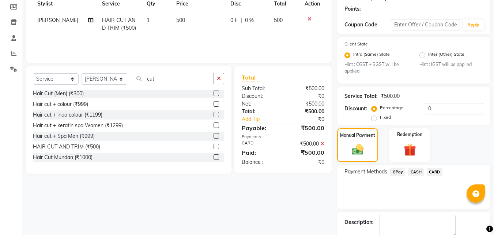
scroll to position [150, 0]
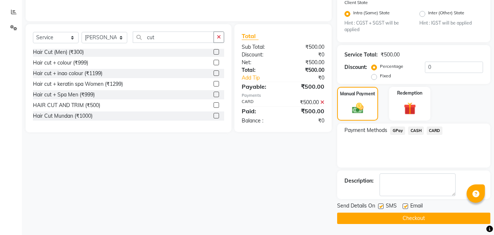
click at [380, 203] on label at bounding box center [380, 205] width 5 height 5
click at [380, 204] on input "checkbox" at bounding box center [380, 206] width 5 height 5
click at [377, 217] on button "Checkout" at bounding box center [413, 217] width 153 height 11
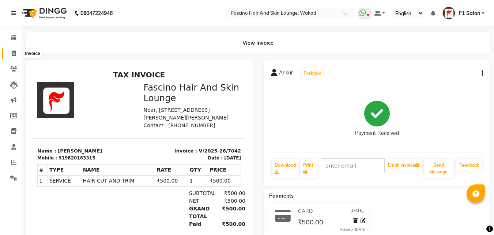
click at [8, 55] on span at bounding box center [13, 53] width 13 height 8
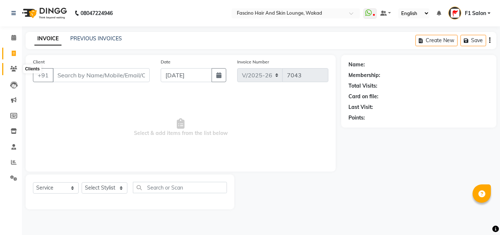
click at [14, 68] on icon at bounding box center [13, 68] width 7 height 5
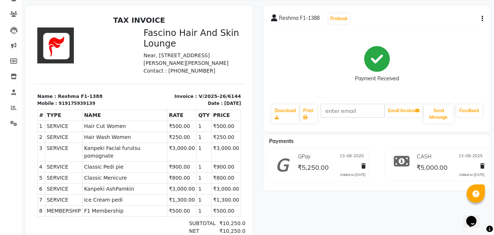
scroll to position [59, 0]
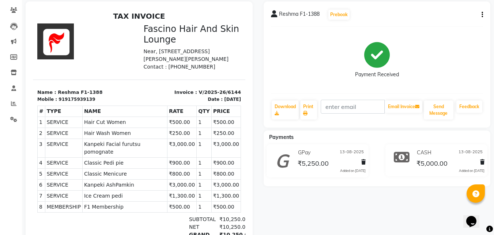
click at [481, 17] on button "button" at bounding box center [481, 15] width 4 height 8
click at [418, 52] on div "Payment Received" at bounding box center [377, 60] width 213 height 55
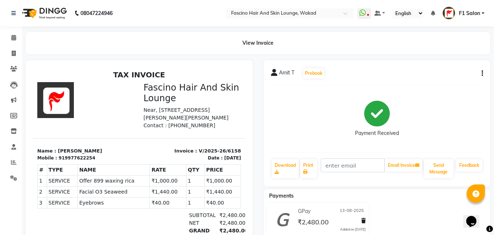
click at [483, 74] on icon "button" at bounding box center [482, 73] width 1 height 0
click at [443, 78] on div "Edit Invoice" at bounding box center [446, 77] width 50 height 9
select select "service"
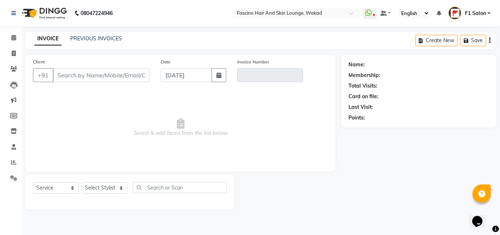
type input "9977622254"
type input "V/2025-26/6158"
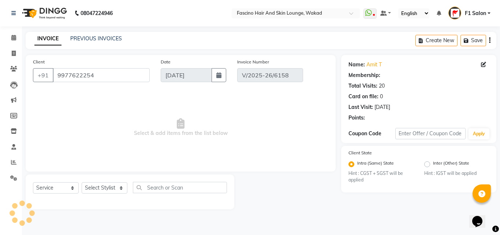
type input "13-08-2025"
select select "select"
select select "1: Object"
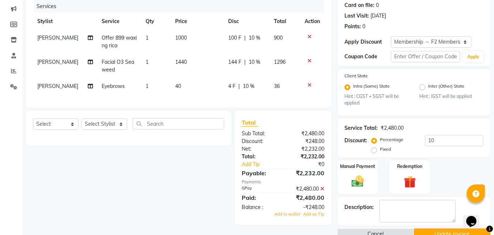
scroll to position [107, 0]
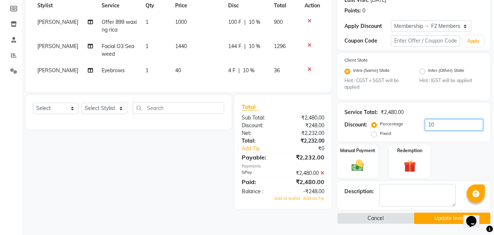
click at [435, 123] on input "10" at bounding box center [454, 124] width 58 height 11
type input "1"
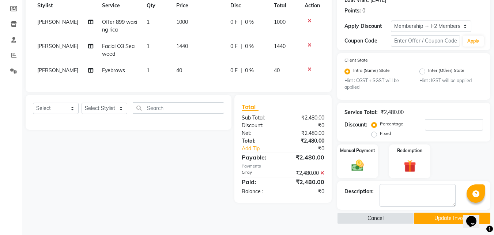
click at [426, 215] on button "Update Invoice" at bounding box center [452, 217] width 76 height 11
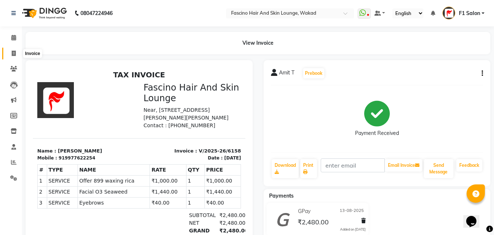
click at [10, 53] on span at bounding box center [13, 53] width 13 height 8
select select "126"
select select "service"
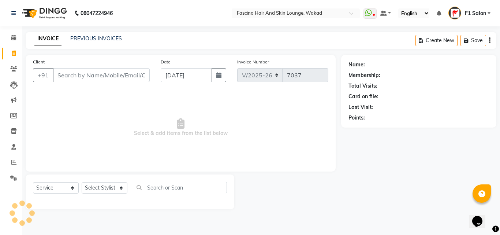
click at [100, 72] on input "Client" at bounding box center [101, 75] width 97 height 14
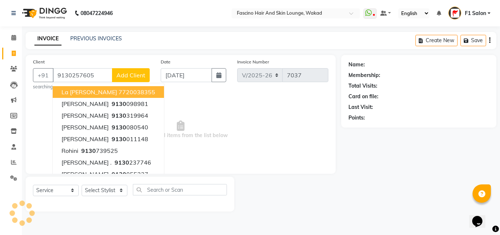
type input "9130257605"
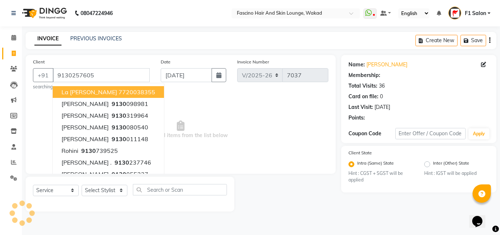
select select "1: Object"
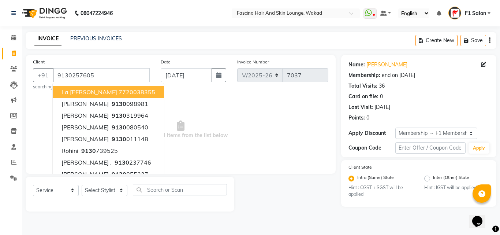
click at [240, 122] on span "Select & add items from the list below" at bounding box center [180, 129] width 295 height 73
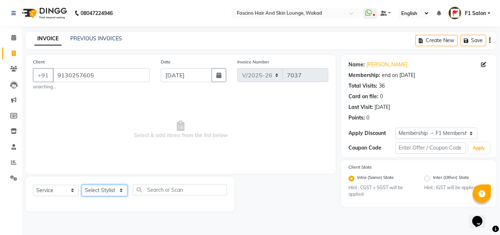
click at [103, 190] on select "Select Stylist 8805000650 Aarohi Chimu [PERSON_NAME] jh F1 Salon Ganesh F1 Gopa…" at bounding box center [105, 189] width 46 height 11
select select "23131"
click at [82, 184] on select "Select Stylist 8805000650 Aarohi Chimu [PERSON_NAME] jh F1 Salon Ganesh F1 Gopa…" at bounding box center [105, 189] width 46 height 11
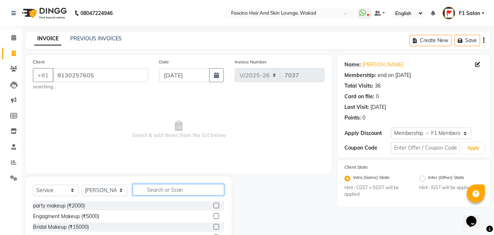
click at [145, 191] on input "text" at bounding box center [178, 189] width 91 height 11
type input "chin"
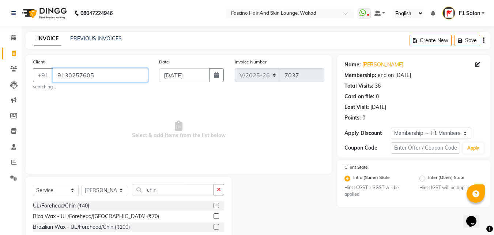
click at [87, 71] on input "9130257605" at bounding box center [101, 75] width 96 height 14
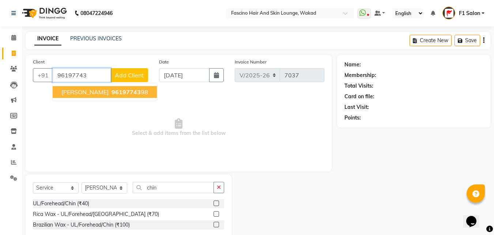
click at [112, 94] on span "96197743" at bounding box center [126, 91] width 29 height 7
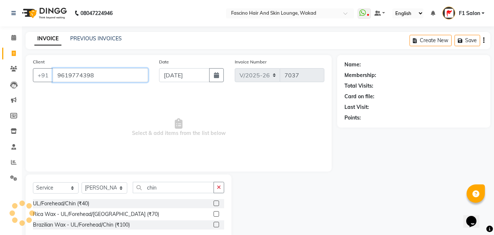
type input "9619774398"
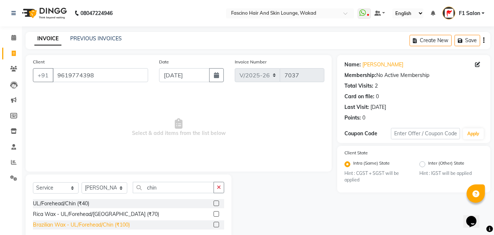
drag, startPoint x: 103, startPoint y: 219, endPoint x: 103, endPoint y: 224, distance: 5.1
click at [103, 224] on div "UL/Forehead/Chin (₹40) Rica Wax - UL/Forehead/Chin (₹70) Brazilian Wax - UL/For…" at bounding box center [128, 215] width 191 height 32
click at [103, 224] on div "Brazilian Wax - UL/Forehead/Chin (₹100)" at bounding box center [81, 225] width 97 height 8
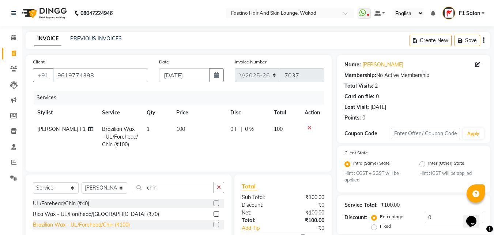
click at [103, 224] on div "Brazilian Wax - UL/Forehead/Chin (₹100)" at bounding box center [81, 225] width 97 height 8
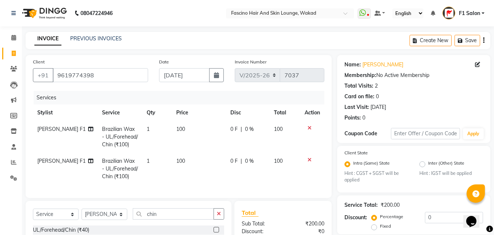
scroll to position [75, 0]
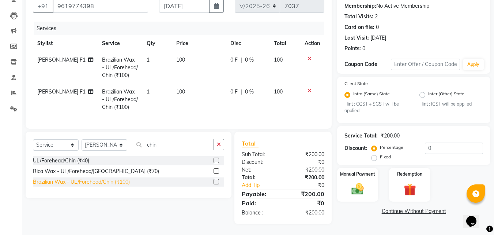
click at [90, 182] on div "Brazilian Wax - UL/Forehead/Chin (₹100)" at bounding box center [81, 182] width 97 height 8
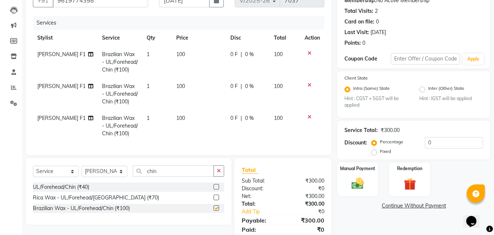
checkbox input "false"
click at [168, 172] on input "chin" at bounding box center [173, 170] width 81 height 11
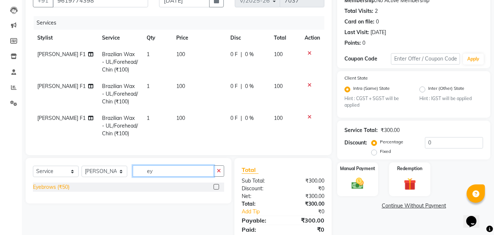
type input "ey"
click at [61, 191] on div "Eyebrows (₹50)" at bounding box center [51, 187] width 37 height 8
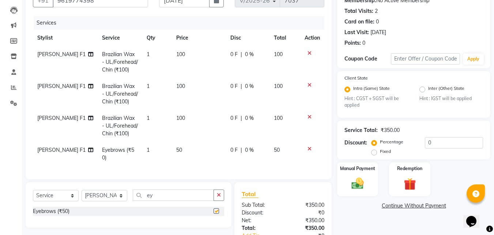
checkbox input "false"
click at [351, 186] on img at bounding box center [358, 183] width 20 height 15
click at [399, 205] on span "GPay" at bounding box center [397, 206] width 15 height 8
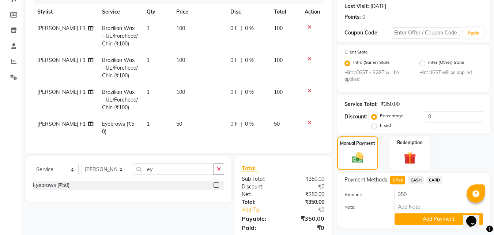
scroll to position [123, 0]
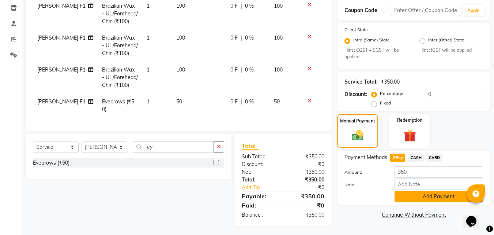
click at [399, 191] on button "Add Payment" at bounding box center [439, 196] width 89 height 11
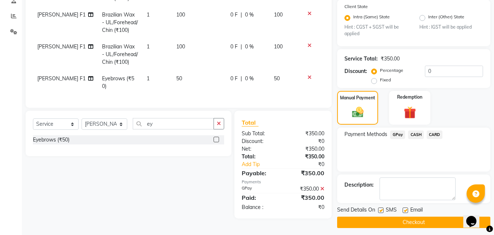
scroll to position [150, 0]
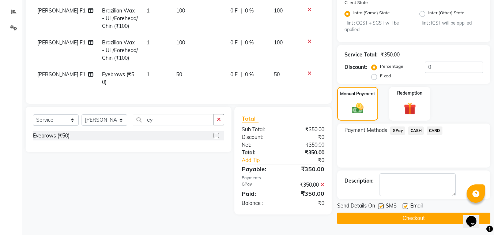
click at [381, 205] on label at bounding box center [380, 205] width 5 height 5
click at [381, 205] on input "checkbox" at bounding box center [380, 206] width 5 height 5
checkbox input "false"
click at [379, 216] on button "Checkout" at bounding box center [413, 217] width 153 height 11
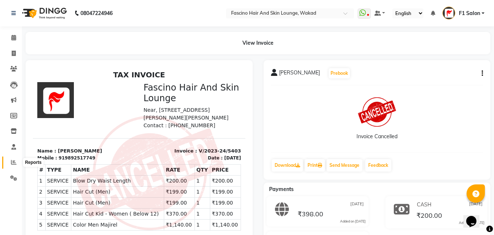
click at [11, 160] on icon at bounding box center [13, 161] width 5 height 5
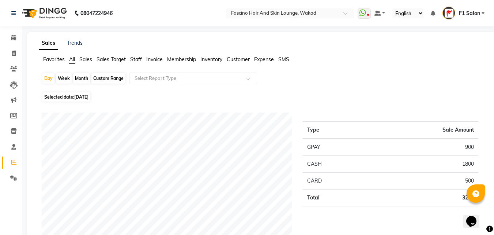
click at [81, 77] on div "Month" at bounding box center [81, 78] width 17 height 10
select select "9"
select select "2025"
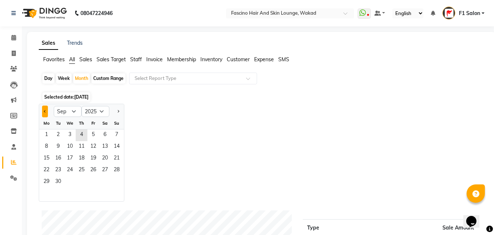
click at [43, 109] on button "Previous month" at bounding box center [45, 111] width 6 height 12
select select "8"
click at [79, 158] on span "14" at bounding box center [82, 159] width 12 height 12
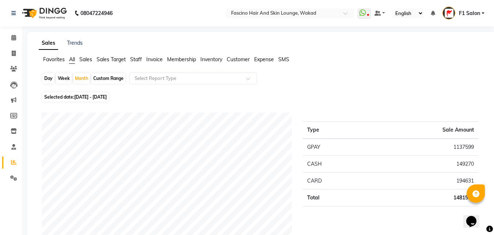
click at [51, 76] on div "Day" at bounding box center [48, 78] width 12 height 10
select select "8"
select select "2025"
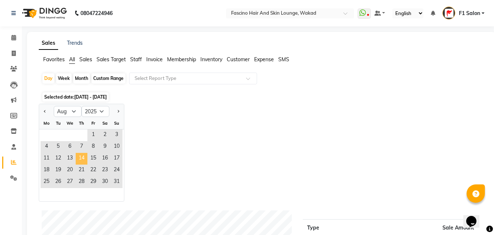
click at [81, 158] on span "14" at bounding box center [82, 159] width 12 height 12
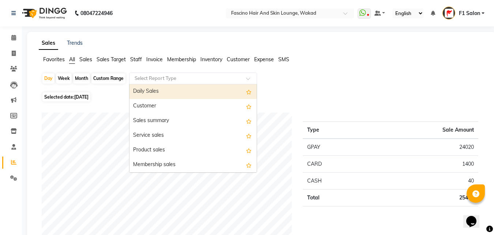
click at [193, 80] on input "text" at bounding box center [185, 78] width 105 height 7
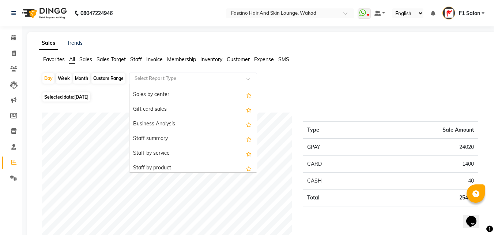
scroll to position [150, 0]
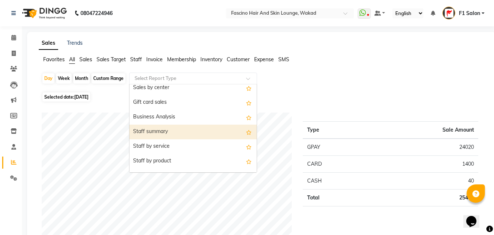
click at [174, 134] on div "Staff summary" at bounding box center [193, 131] width 127 height 15
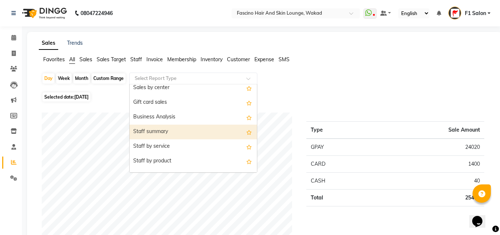
select select "csv"
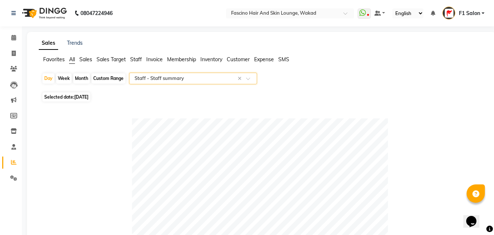
scroll to position [205, 0]
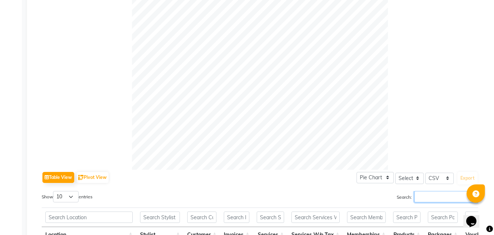
click at [441, 197] on input "Search:" at bounding box center [447, 196] width 64 height 11
paste input "chimu"
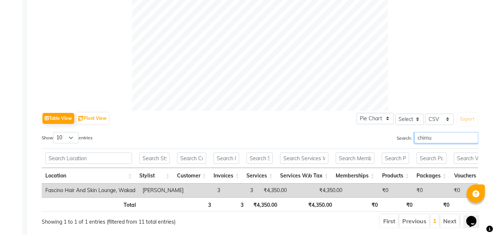
scroll to position [292, 0]
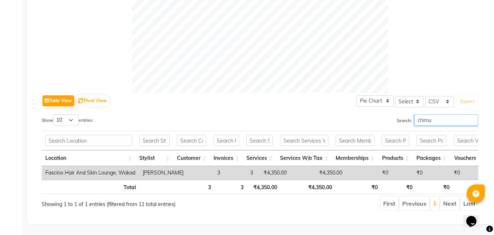
type input "chimu"
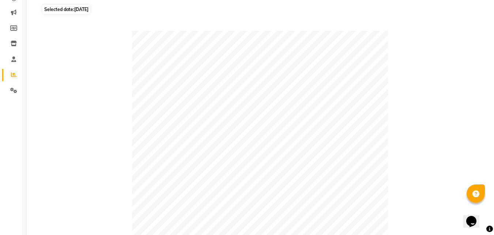
click at [55, 11] on span "Selected date: [DATE]" at bounding box center [66, 9] width 48 height 9
select select "8"
select select "2025"
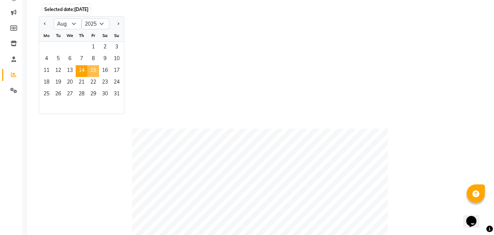
click at [90, 68] on span "15" at bounding box center [93, 71] width 12 height 12
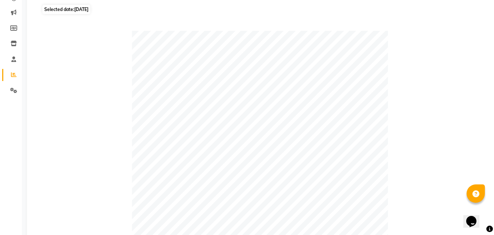
scroll to position [292, 0]
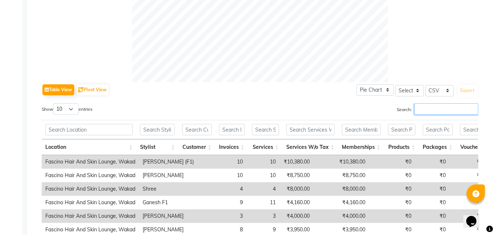
click at [426, 108] on input "Search:" at bounding box center [447, 108] width 64 height 11
paste input "chimu"
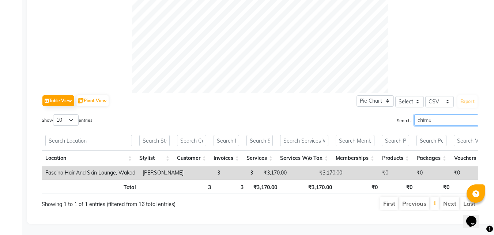
scroll to position [87, 0]
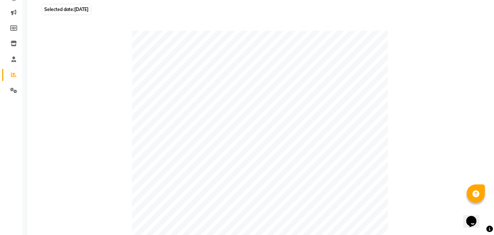
type input "chimu"
click at [66, 8] on span "Selected date: [DATE]" at bounding box center [66, 9] width 48 height 9
select select "8"
select select "2025"
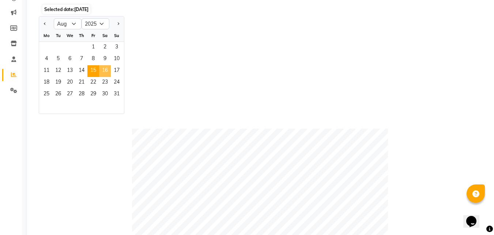
click at [104, 71] on span "16" at bounding box center [105, 71] width 12 height 12
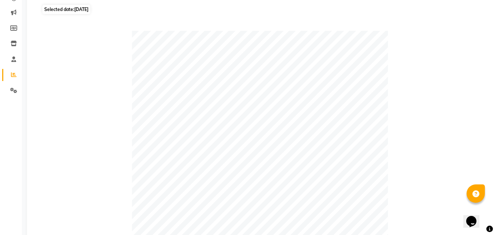
scroll to position [292, 0]
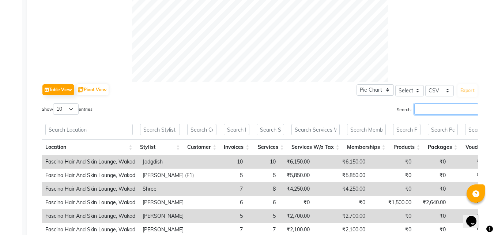
click at [440, 104] on input "Search:" at bounding box center [447, 108] width 64 height 11
paste input "chimu"
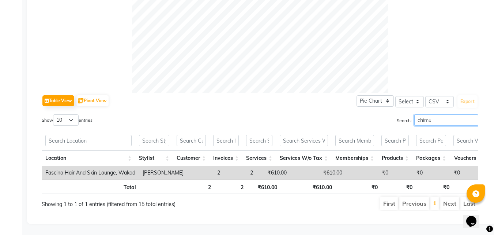
scroll to position [87, 0]
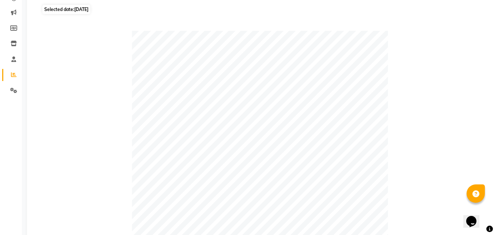
type input "chimu"
click at [90, 12] on span "Selected date: [DATE]" at bounding box center [66, 9] width 48 height 9
select select "8"
select select "2025"
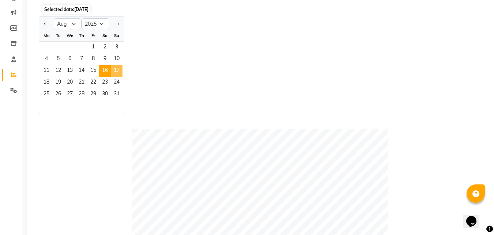
click at [115, 71] on span "17" at bounding box center [117, 71] width 12 height 12
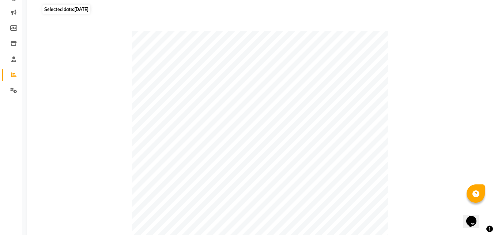
scroll to position [292, 0]
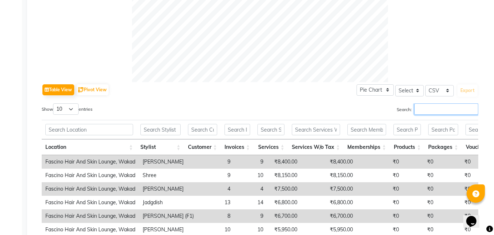
click at [433, 105] on input "Search:" at bounding box center [447, 108] width 64 height 11
paste input "chimu"
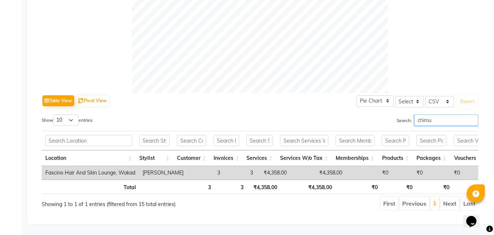
scroll to position [87, 0]
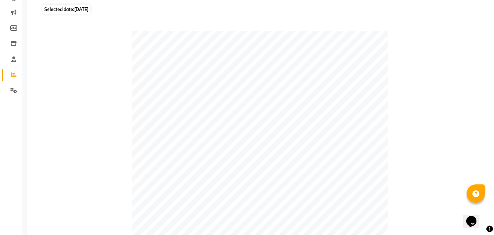
type input "chimu"
click at [52, 8] on span "Selected date: [DATE]" at bounding box center [66, 9] width 48 height 9
select select "8"
select select "2025"
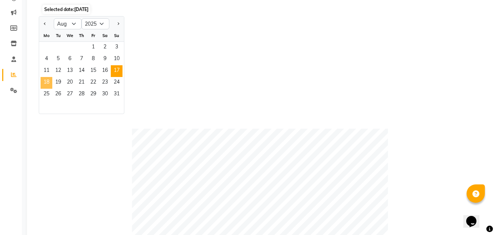
click at [49, 81] on span "18" at bounding box center [47, 83] width 12 height 12
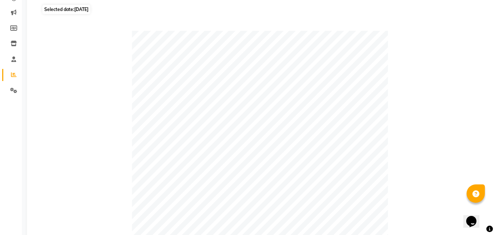
scroll to position [292, 0]
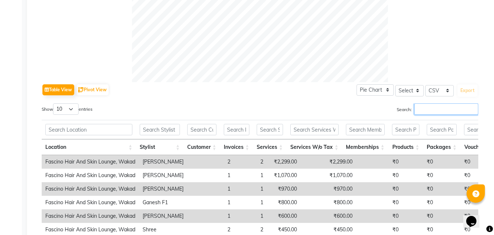
click at [420, 109] on input "Search:" at bounding box center [447, 108] width 64 height 11
paste input "chimu"
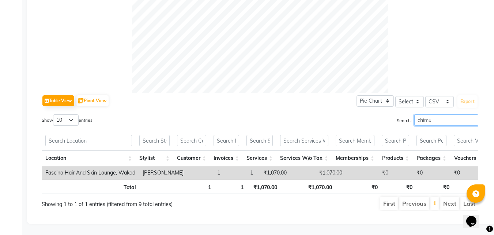
type input "chimu"
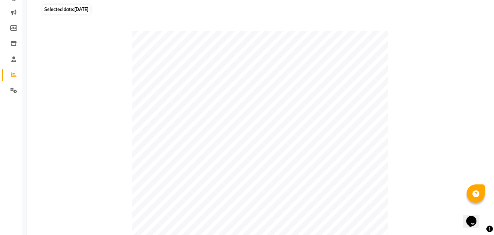
click at [82, 8] on span "[DATE]" at bounding box center [81, 9] width 14 height 5
select select "8"
select select "2025"
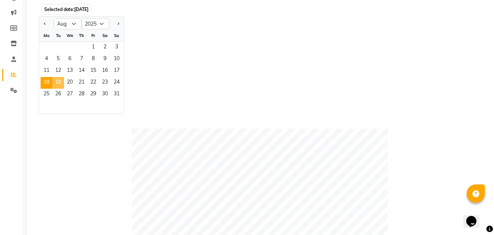
click at [59, 81] on span "19" at bounding box center [58, 83] width 12 height 12
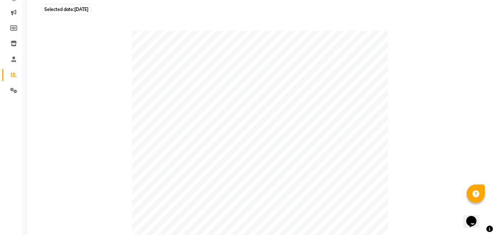
scroll to position [292, 0]
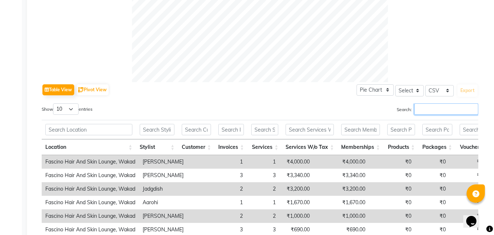
click at [420, 106] on input "Search:" at bounding box center [447, 108] width 64 height 11
paste input "chimu"
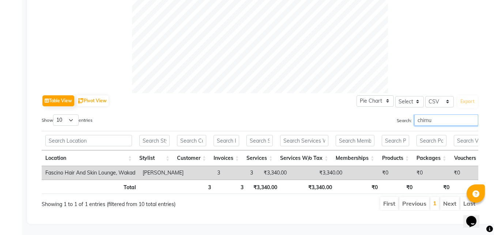
scroll to position [87, 0]
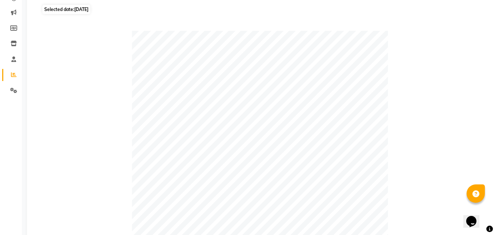
type input "chimu"
click at [49, 7] on span "Selected date: [DATE]" at bounding box center [66, 9] width 48 height 9
select select "8"
select select "2025"
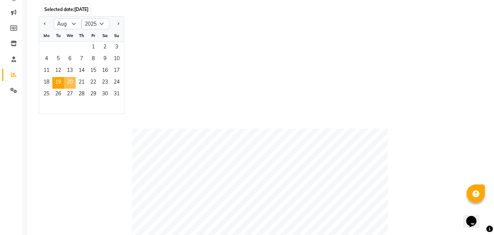
click at [70, 83] on span "20" at bounding box center [70, 83] width 12 height 12
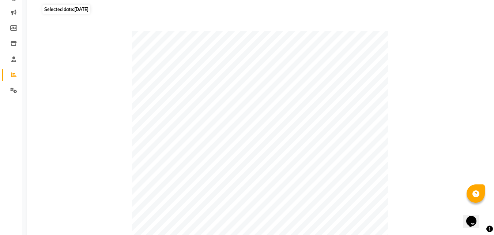
scroll to position [292, 0]
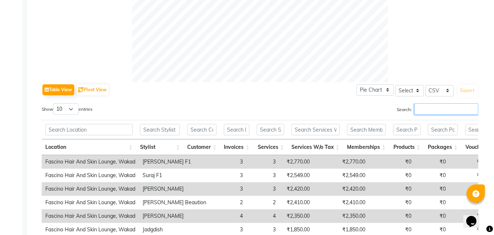
click at [426, 110] on input "Search:" at bounding box center [447, 108] width 64 height 11
paste input "chimu"
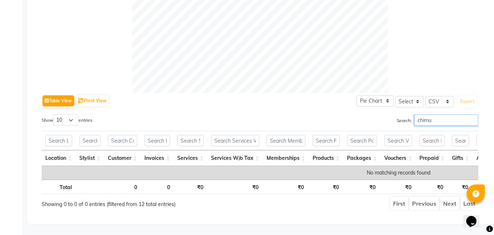
scroll to position [87, 0]
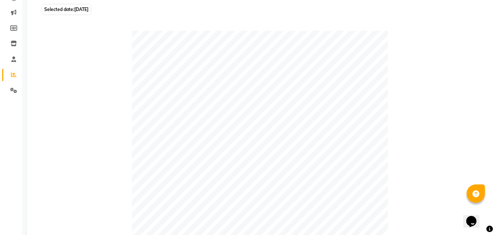
type input "chimu"
click at [62, 9] on span "Selected date: 20-08-2025" at bounding box center [66, 9] width 48 height 9
select select "8"
select select "2025"
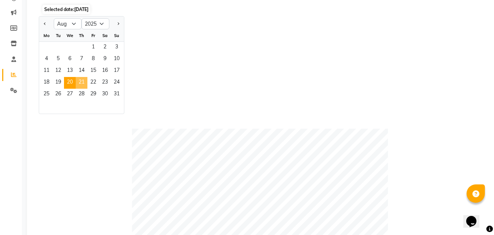
click at [80, 81] on span "21" at bounding box center [82, 83] width 12 height 12
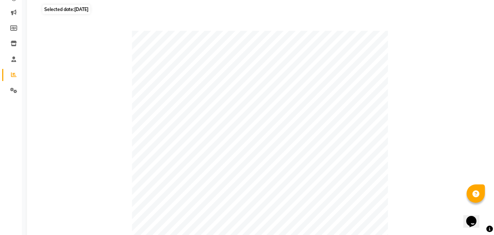
scroll to position [292, 0]
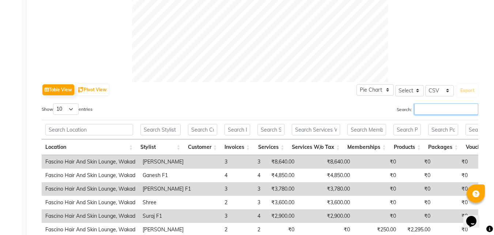
click at [433, 111] on input "Search:" at bounding box center [447, 108] width 64 height 11
paste input "chimu"
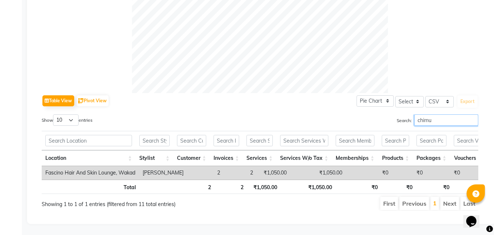
scroll to position [87, 0]
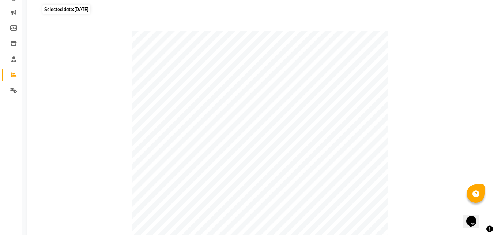
type input "chimu"
click at [68, 11] on span "Selected date: 21-08-2025" at bounding box center [66, 9] width 48 height 9
select select "8"
select select "2025"
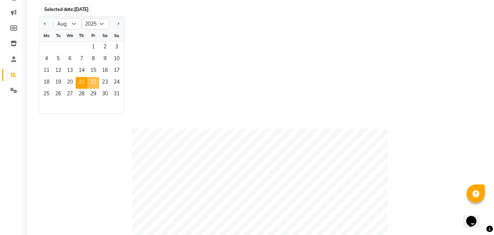
click at [96, 82] on span "22" at bounding box center [93, 83] width 12 height 12
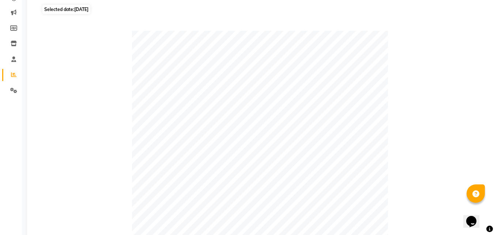
scroll to position [292, 0]
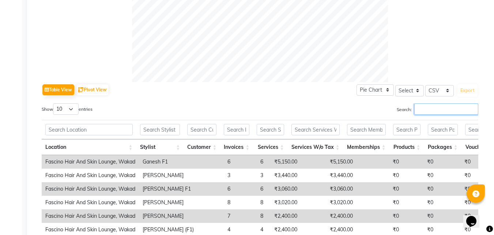
click at [418, 106] on input "Search:" at bounding box center [447, 108] width 64 height 11
paste input "chimu"
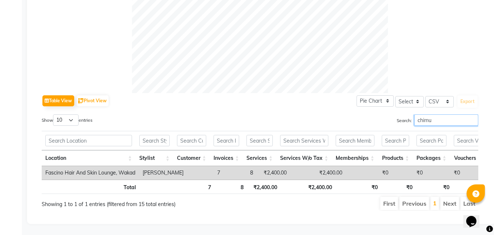
scroll to position [87, 0]
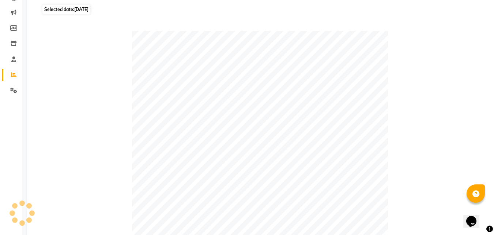
type input "chimu"
click at [89, 11] on span "22-08-2025" at bounding box center [81, 9] width 14 height 5
select select "8"
select select "2025"
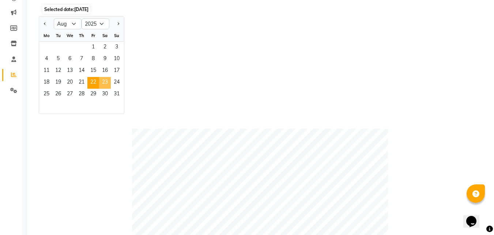
click at [105, 83] on span "23" at bounding box center [105, 83] width 12 height 12
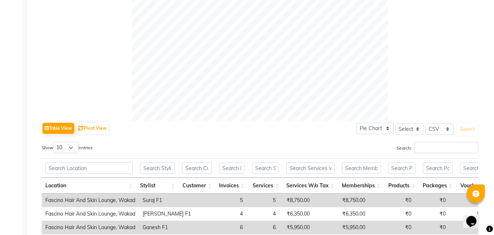
scroll to position [322, 0]
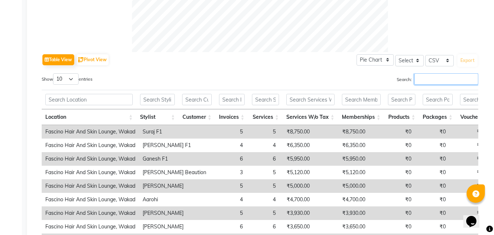
click at [431, 79] on input "Search:" at bounding box center [447, 78] width 64 height 11
paste input "chimu"
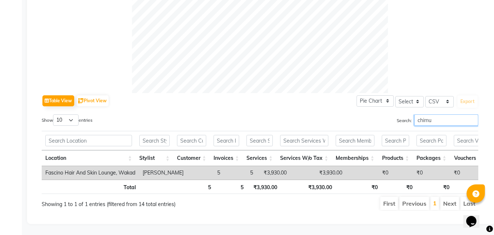
scroll to position [87, 0]
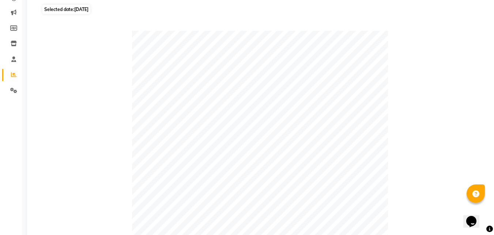
type input "chimu"
click at [67, 12] on span "Selected date: 23-08-2025" at bounding box center [66, 9] width 48 height 9
select select "8"
select select "2025"
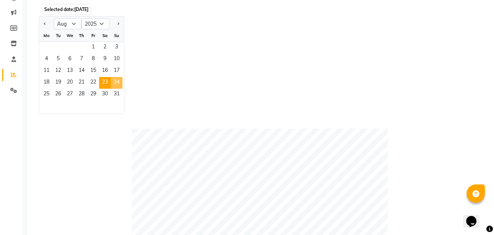
click at [120, 79] on span "24" at bounding box center [117, 83] width 12 height 12
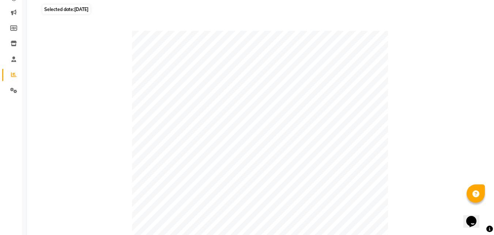
scroll to position [292, 0]
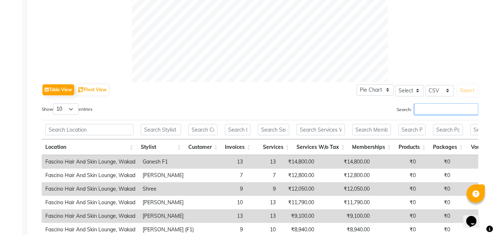
click at [418, 111] on input "Search:" at bounding box center [447, 108] width 64 height 11
paste input "chimu"
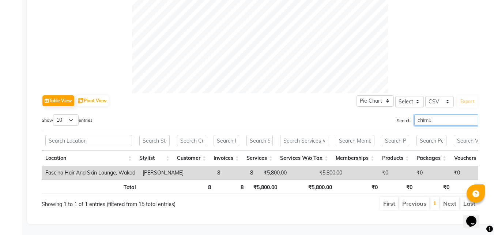
scroll to position [87, 0]
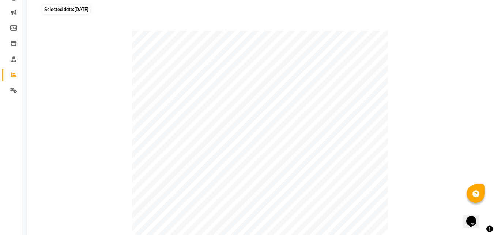
type input "chimu"
click at [59, 12] on span "Selected date: 24-08-2025" at bounding box center [66, 9] width 48 height 9
select select "8"
select select "2025"
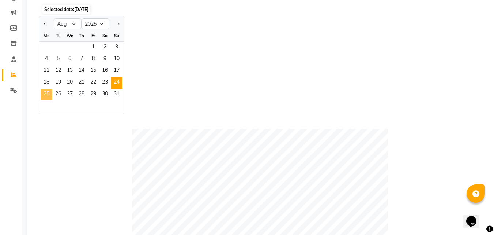
click at [46, 90] on span "25" at bounding box center [47, 95] width 12 height 12
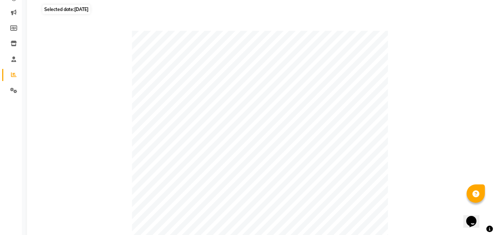
scroll to position [292, 0]
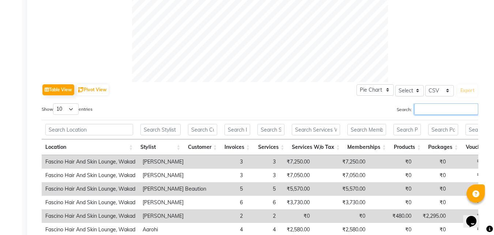
click at [426, 112] on input "Search:" at bounding box center [447, 108] width 64 height 11
paste input "chimu"
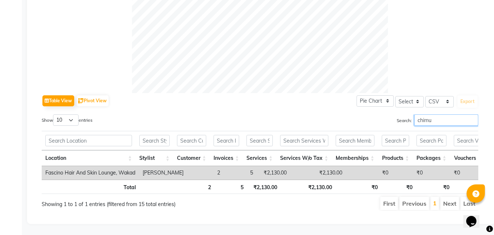
scroll to position [87, 0]
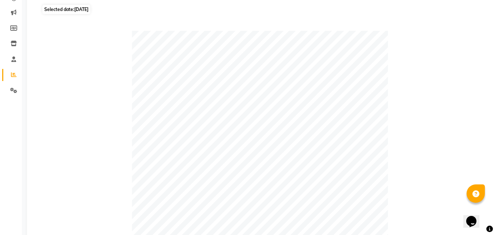
type input "chimu"
drag, startPoint x: 493, startPoint y: 34, endPoint x: 499, endPoint y: 25, distance: 11.6
click at [494, 25] on html "08047224946 Select Location × Fascino Hair And Skin Lounge, Wakad WhatsApp Stat…" at bounding box center [247, 30] width 494 height 235
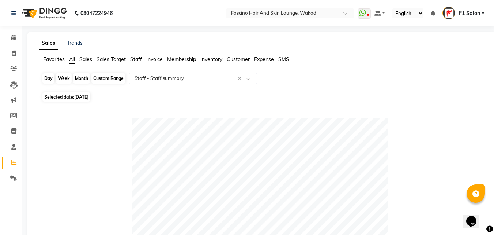
click at [46, 80] on div "Day" at bounding box center [48, 78] width 12 height 10
select select "8"
select select "2025"
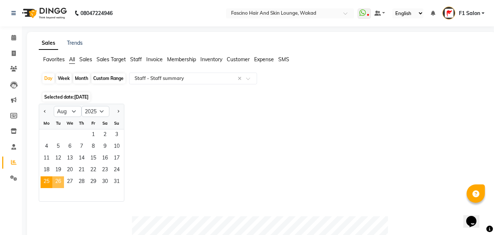
click at [59, 179] on span "26" at bounding box center [58, 182] width 12 height 12
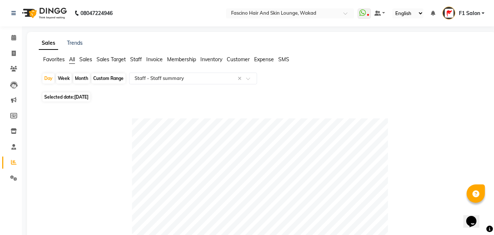
scroll to position [205, 0]
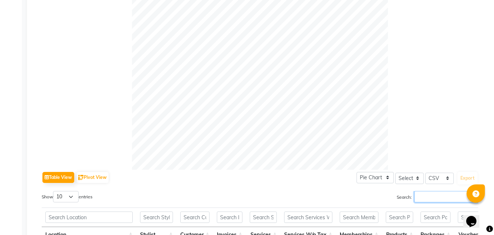
click at [438, 192] on input "Search:" at bounding box center [447, 196] width 64 height 11
paste input "chimu"
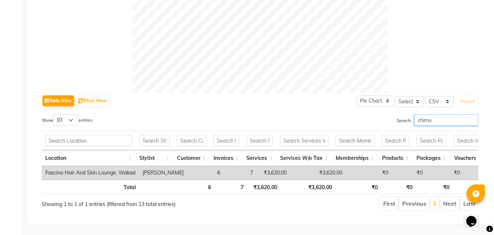
type input "chimu"
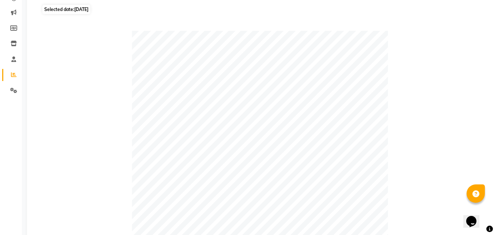
click at [61, 10] on span "Selected date: 26-08-2025" at bounding box center [66, 9] width 48 height 9
select select "8"
select select "2025"
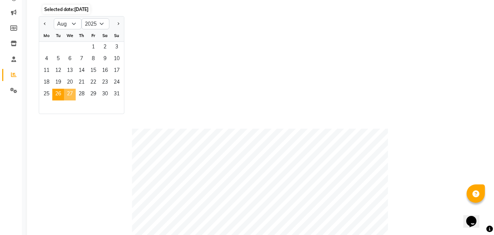
click at [71, 94] on span "27" at bounding box center [70, 95] width 12 height 12
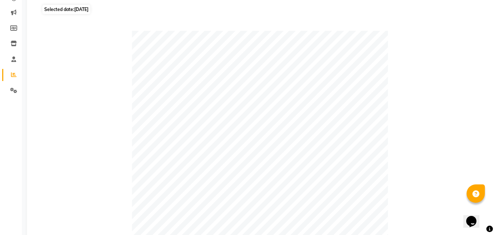
scroll to position [292, 0]
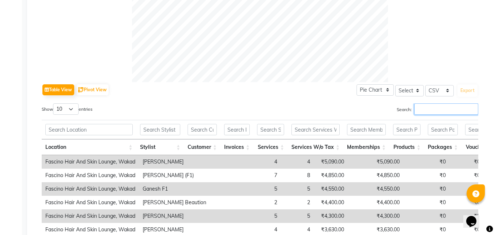
click at [424, 112] on input "Search:" at bounding box center [447, 108] width 64 height 11
paste input "chimu"
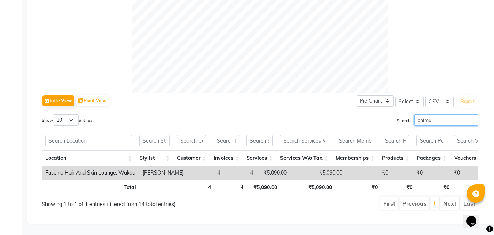
scroll to position [87, 0]
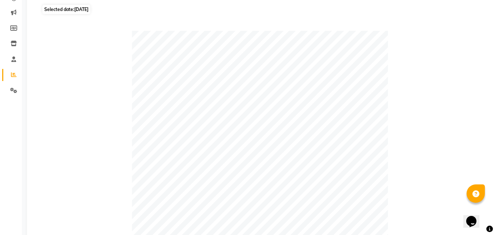
type input "chimu"
click at [70, 5] on span "Selected date: 27-08-2025" at bounding box center [66, 9] width 48 height 9
select select "8"
select select "2025"
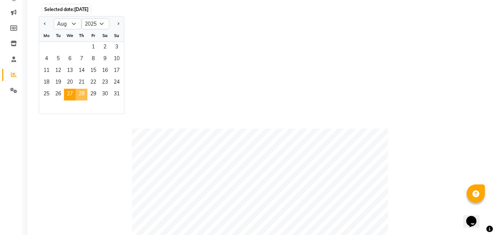
click at [81, 96] on span "28" at bounding box center [82, 95] width 12 height 12
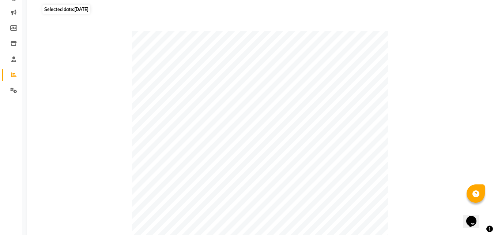
click at [54, 10] on span "Selected date: 28-08-2025" at bounding box center [66, 9] width 48 height 9
select select "8"
select select "2025"
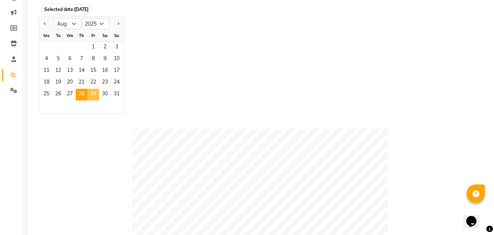
click at [91, 91] on span "29" at bounding box center [93, 95] width 12 height 12
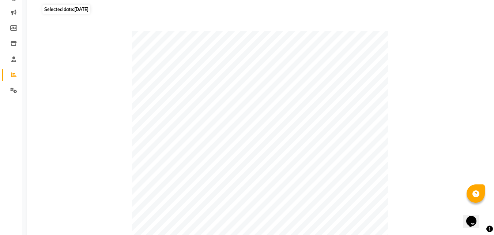
scroll to position [292, 0]
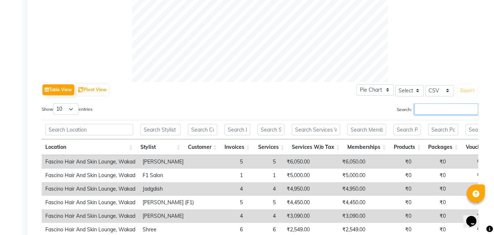
click at [417, 111] on input "Search:" at bounding box center [447, 108] width 64 height 11
paste input "chimu"
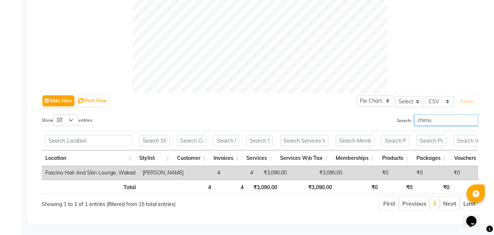
scroll to position [87, 0]
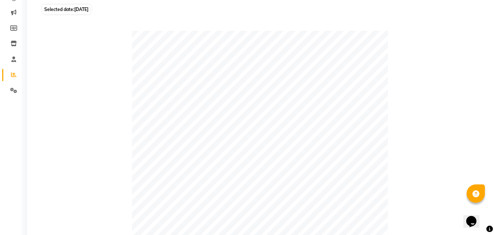
type input "chimu"
click at [59, 9] on span "Selected date: 29-08-2025" at bounding box center [66, 9] width 48 height 9
select select "8"
select select "2025"
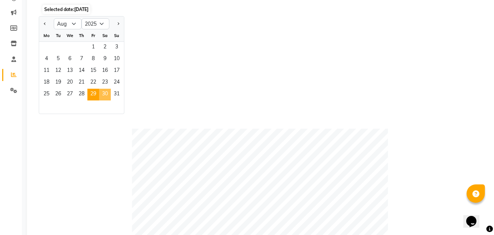
click at [101, 93] on span "30" at bounding box center [105, 95] width 12 height 12
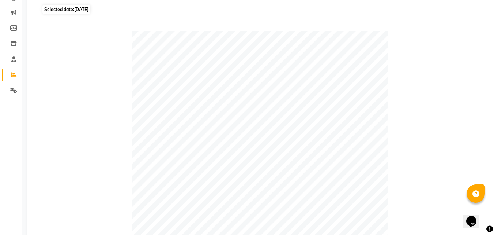
scroll to position [292, 0]
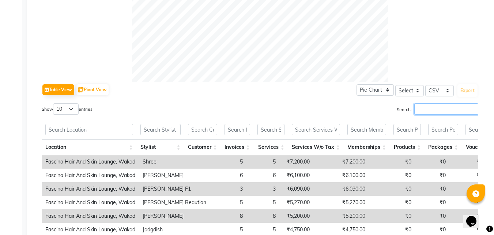
click at [429, 107] on input "Search:" at bounding box center [447, 108] width 64 height 11
paste input "chimu"
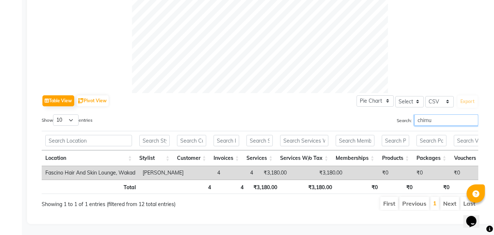
scroll to position [87, 0]
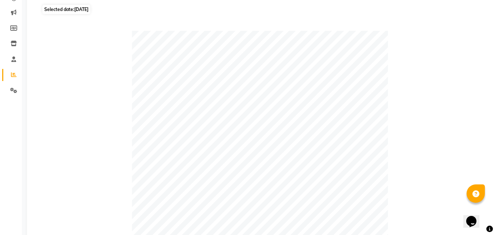
type input "chimu"
click at [68, 9] on span "Selected date: 30-08-2025" at bounding box center [66, 9] width 48 height 9
select select "8"
select select "2025"
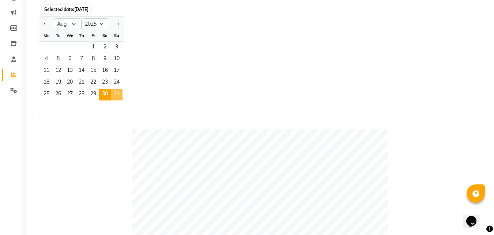
click at [117, 94] on span "31" at bounding box center [117, 95] width 12 height 12
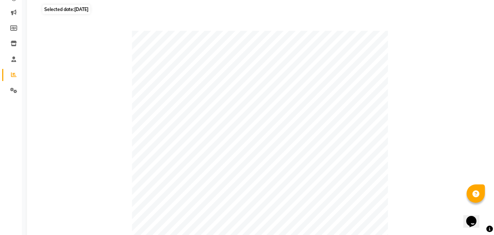
scroll to position [292, 0]
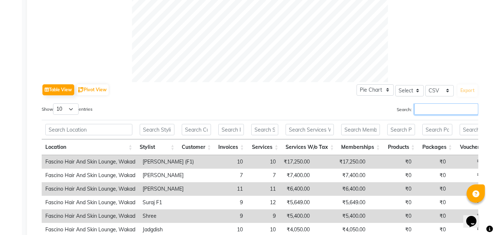
click at [445, 111] on input "Search:" at bounding box center [447, 108] width 64 height 11
paste input "chimu"
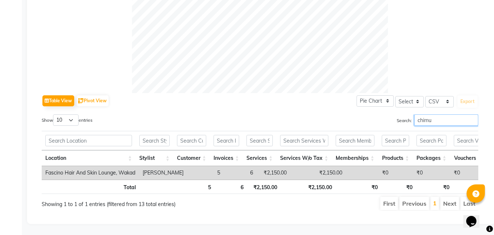
type input "chimu"
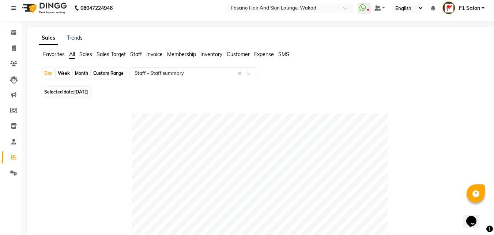
scroll to position [0, 0]
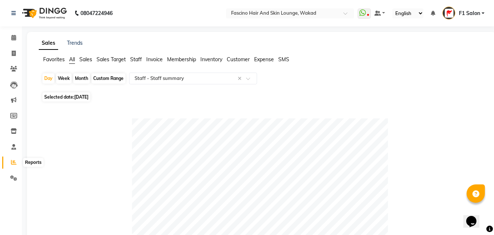
click at [10, 162] on span at bounding box center [13, 162] width 13 height 8
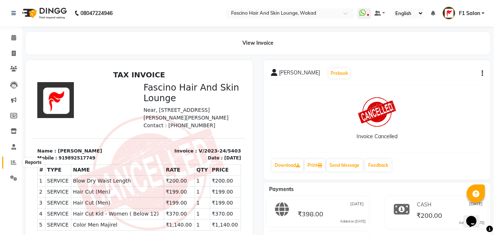
click at [13, 162] on icon at bounding box center [13, 161] width 5 height 5
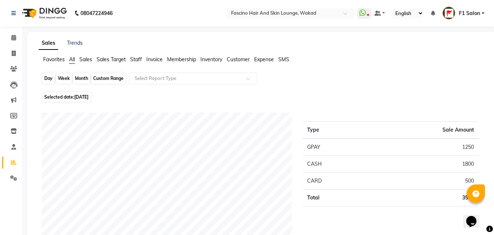
click at [48, 76] on div "Day" at bounding box center [48, 78] width 12 height 10
select select "9"
select select "2025"
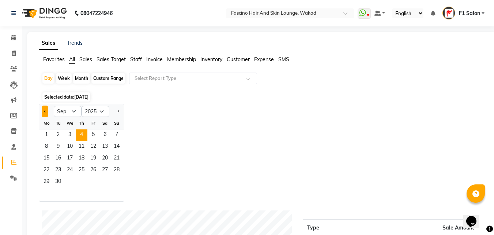
click at [46, 110] on button "Previous month" at bounding box center [45, 111] width 6 height 12
select select "8"
click at [44, 182] on span "25" at bounding box center [47, 182] width 12 height 12
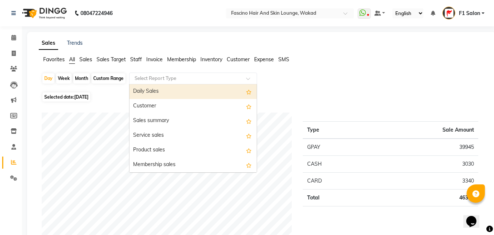
click at [173, 76] on input "text" at bounding box center [185, 78] width 105 height 7
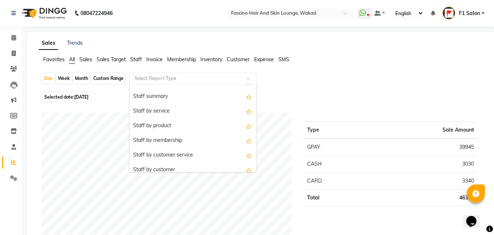
scroll to position [190, 0]
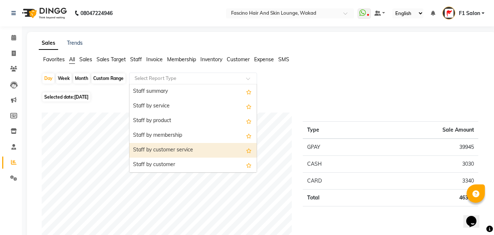
click at [176, 149] on div "Staff by customer service" at bounding box center [193, 150] width 127 height 15
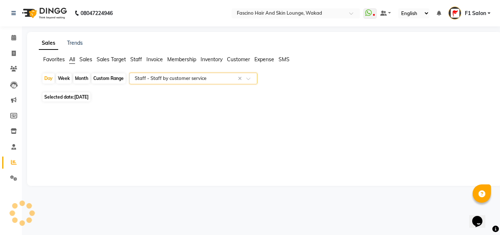
select select "csv"
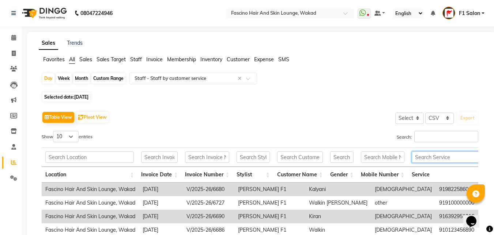
click at [419, 158] on input "text" at bounding box center [451, 156] width 79 height 11
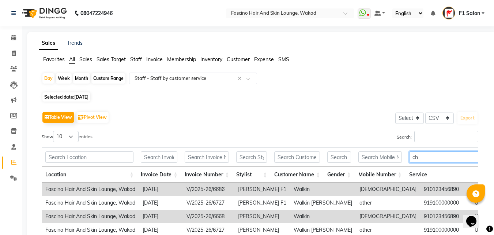
type input "c"
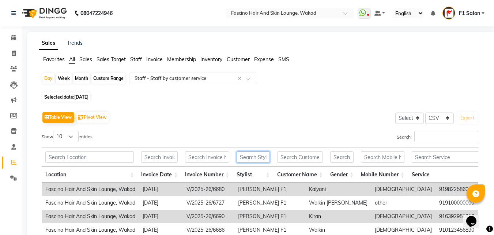
click at [252, 156] on input "text" at bounding box center [253, 156] width 33 height 11
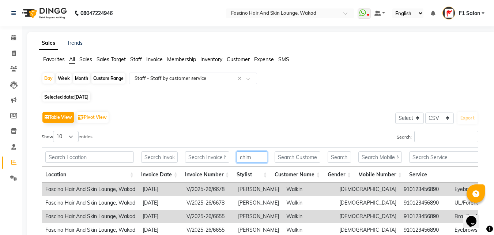
type input "chimu"
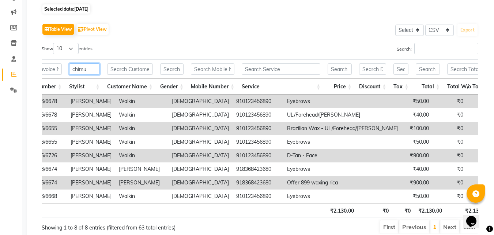
scroll to position [0, 170]
